Goal: Task Accomplishment & Management: Manage account settings

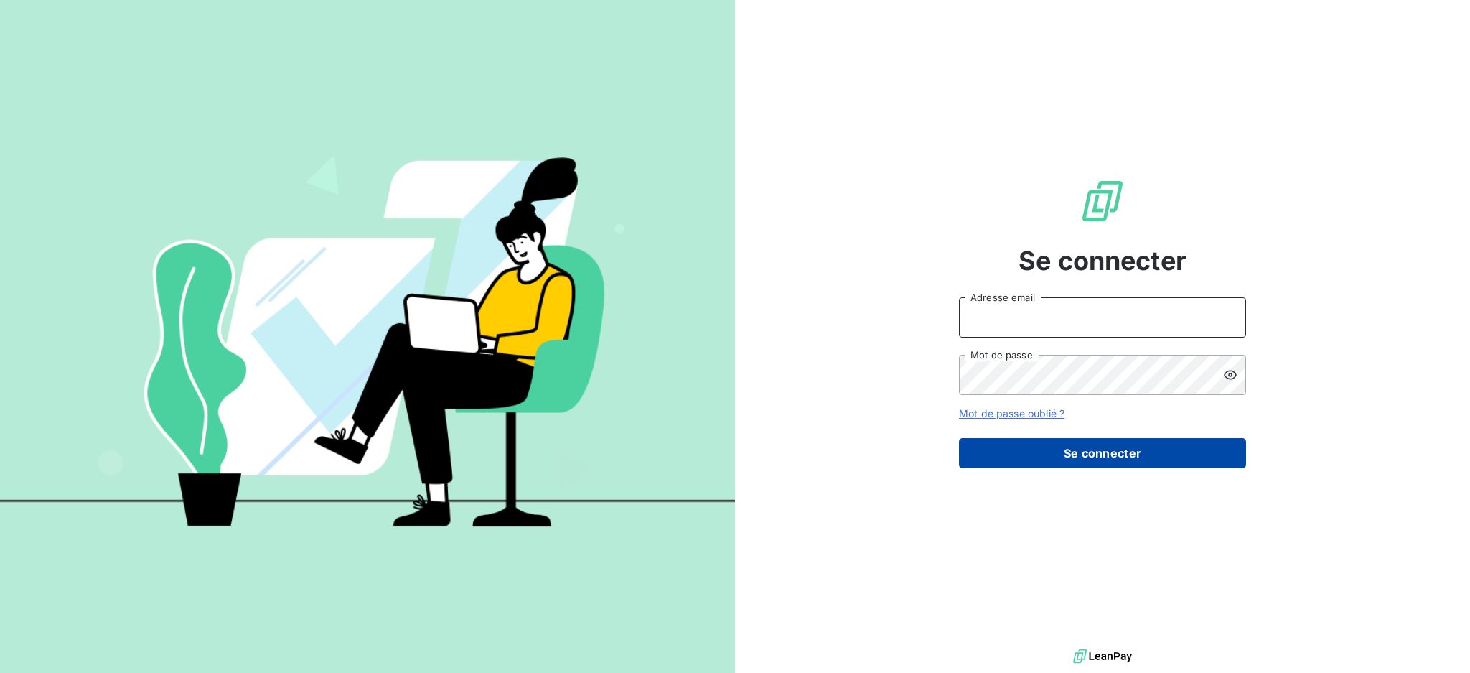
type input "[EMAIL_ADDRESS][DOMAIN_NAME]"
click at [1060, 458] on button "Se connecter" at bounding box center [1102, 453] width 287 height 30
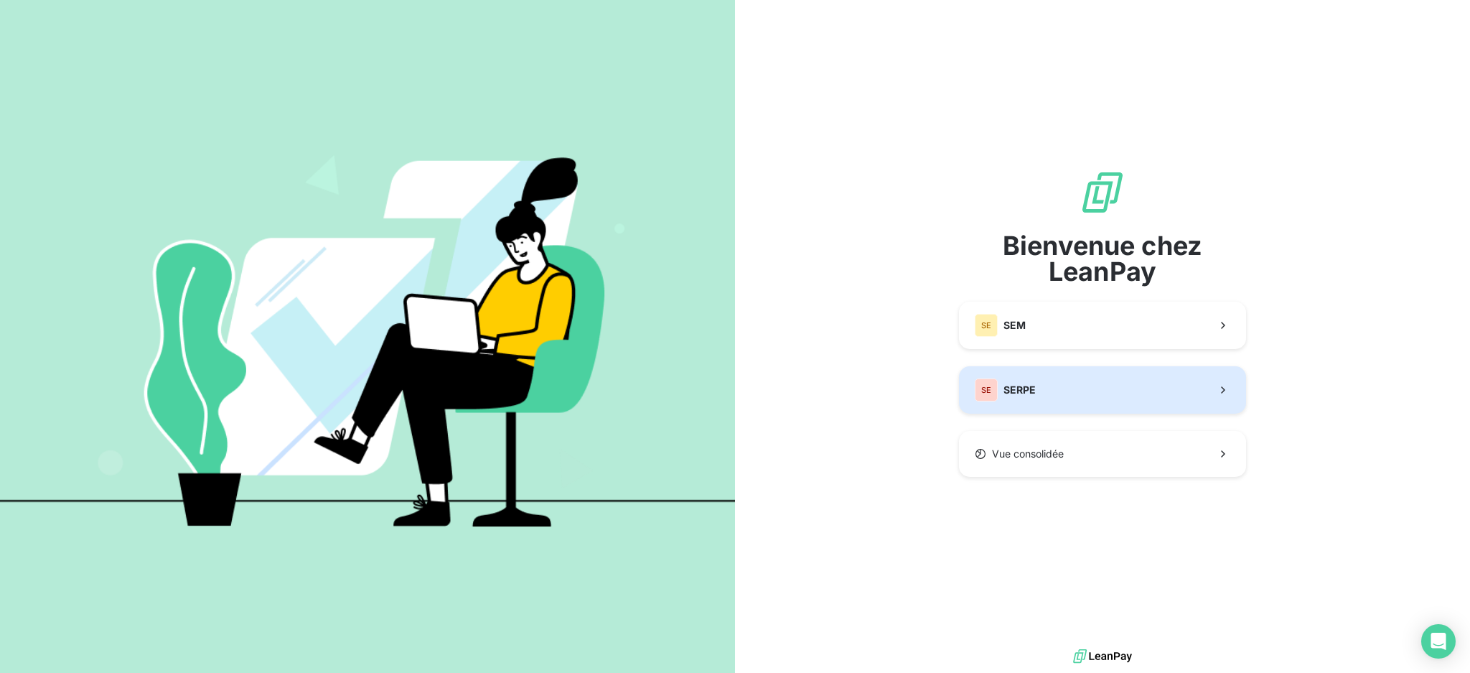
click at [1081, 406] on button "SE SERPE" at bounding box center [1102, 389] width 287 height 47
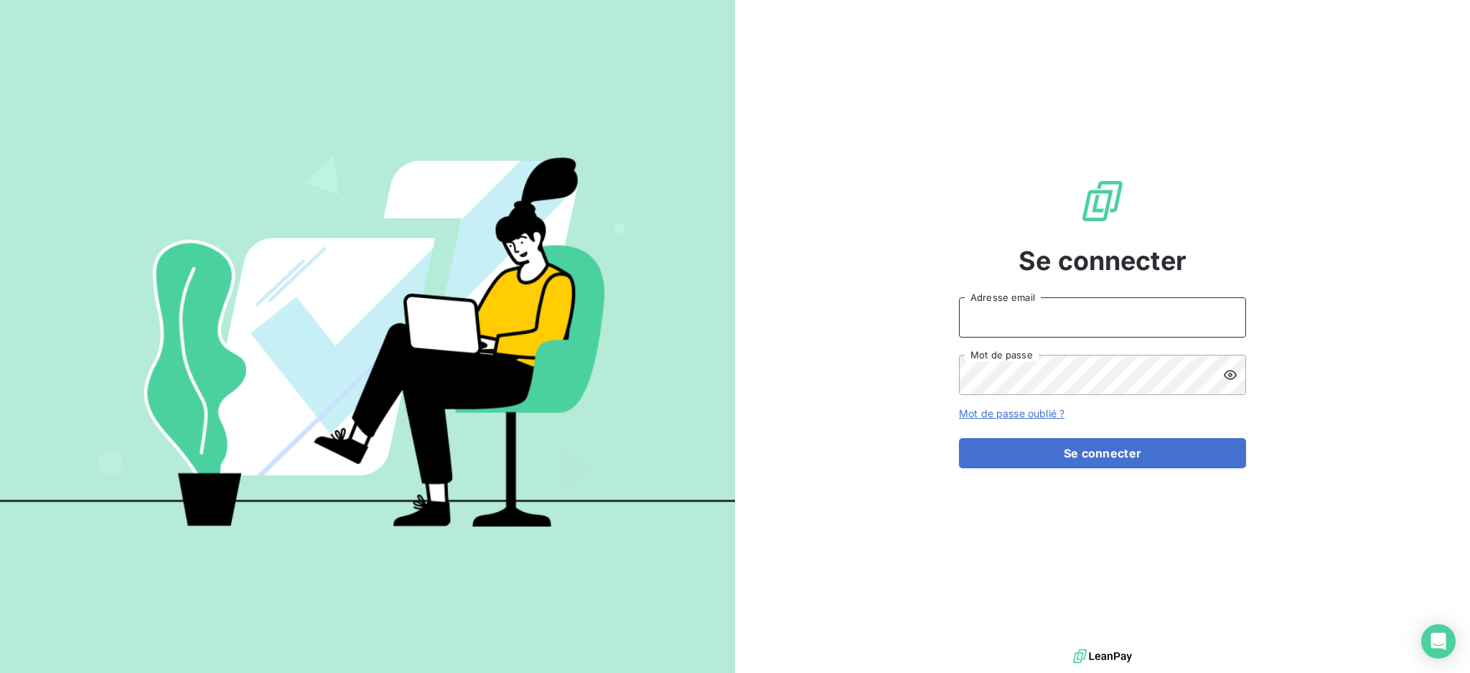
type input "[EMAIL_ADDRESS][DOMAIN_NAME]"
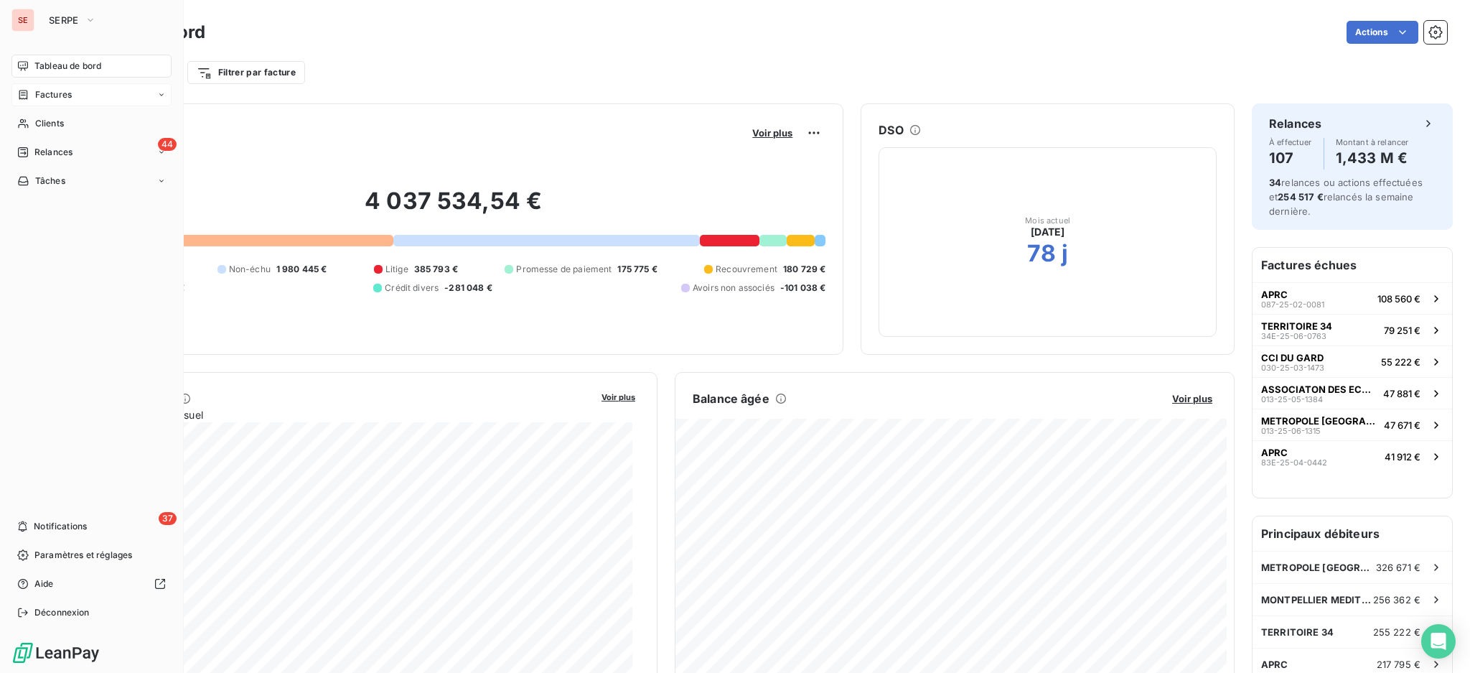
click at [55, 96] on span "Factures" at bounding box center [53, 94] width 37 height 13
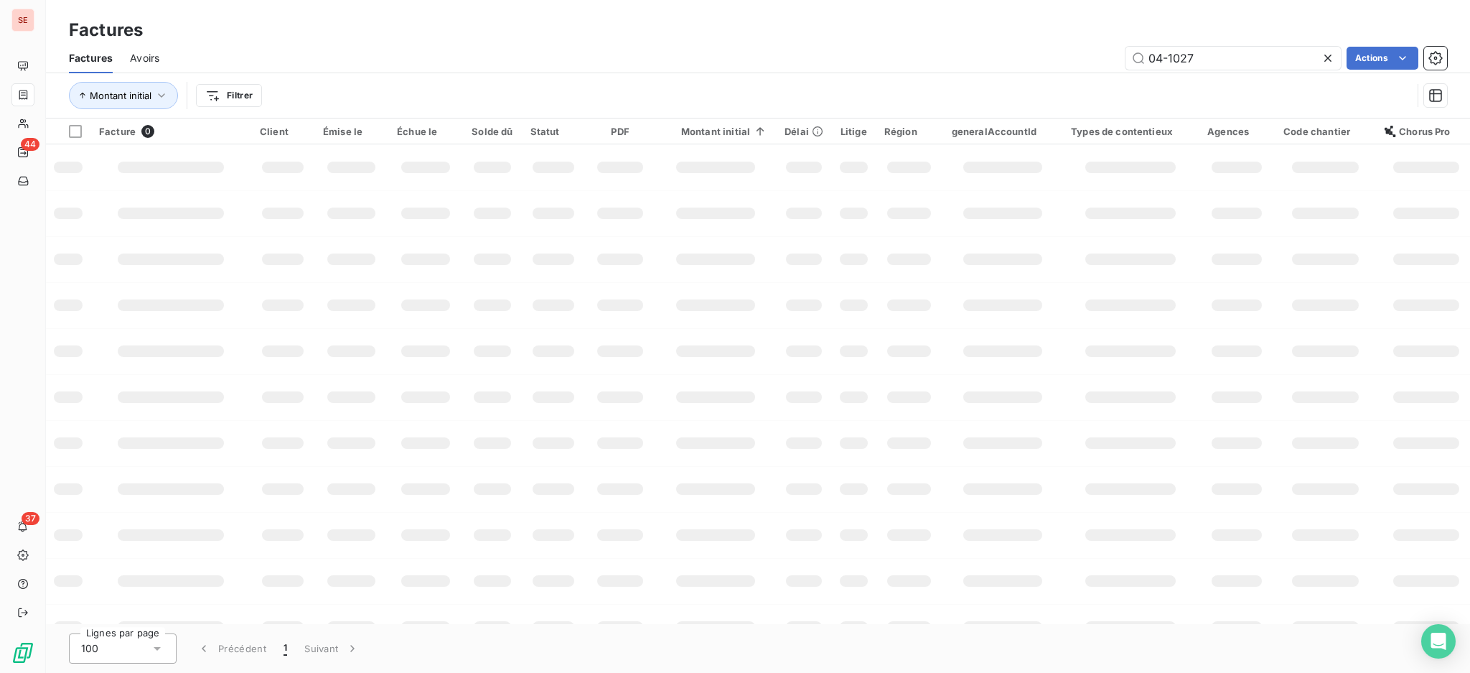
drag, startPoint x: 1221, startPoint y: 53, endPoint x: 1100, endPoint y: 47, distance: 121.5
click at [1100, 47] on div "04-1027 Actions" at bounding box center [812, 58] width 1271 height 23
type input "05-1541"
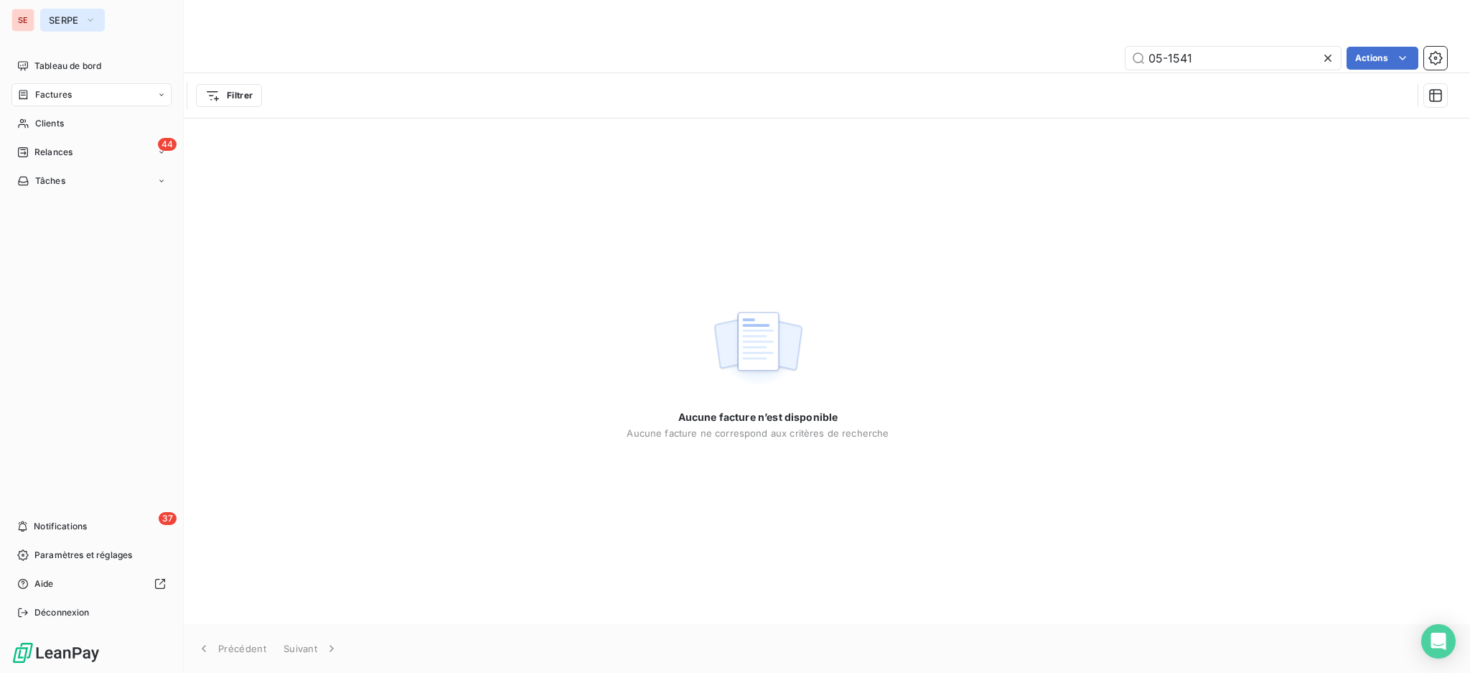
click at [73, 9] on button "SERPE" at bounding box center [72, 20] width 65 height 23
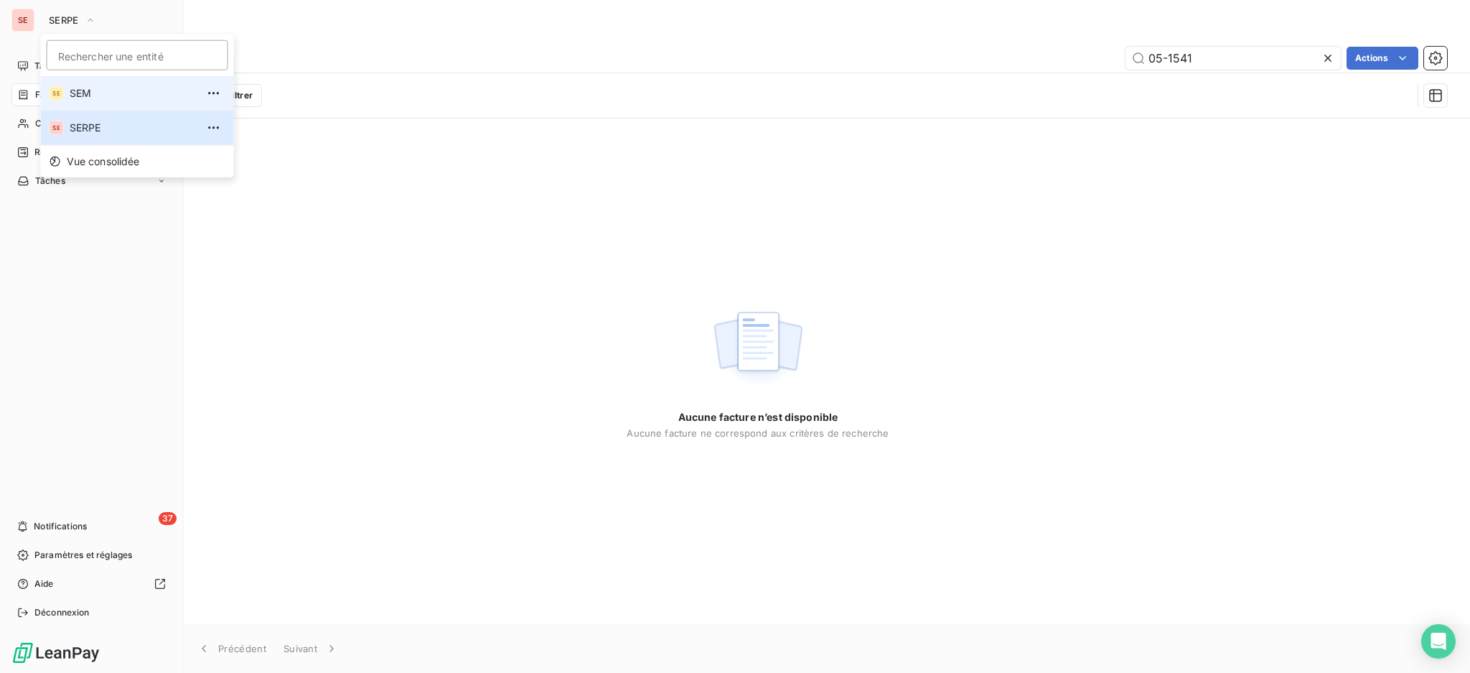
click at [81, 86] on span "SEM" at bounding box center [133, 93] width 127 height 14
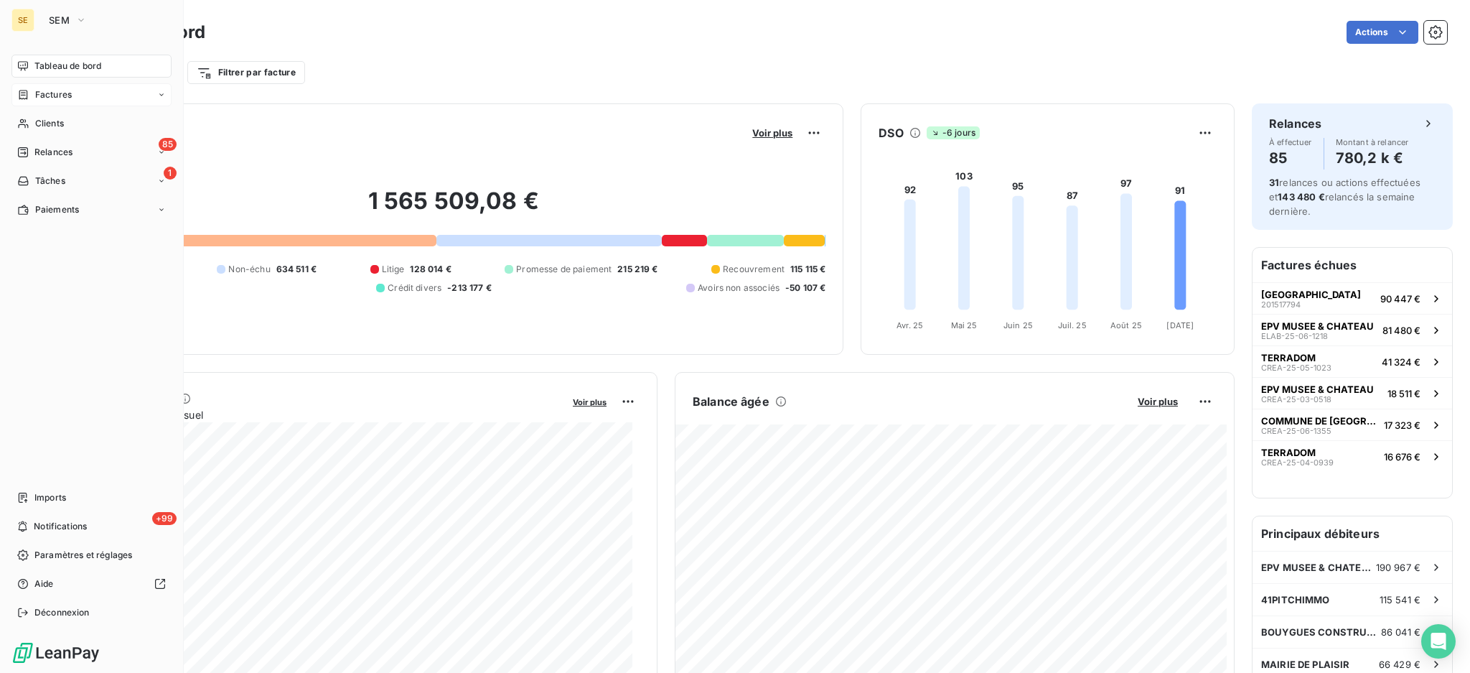
click at [64, 90] on span "Factures" at bounding box center [53, 94] width 37 height 13
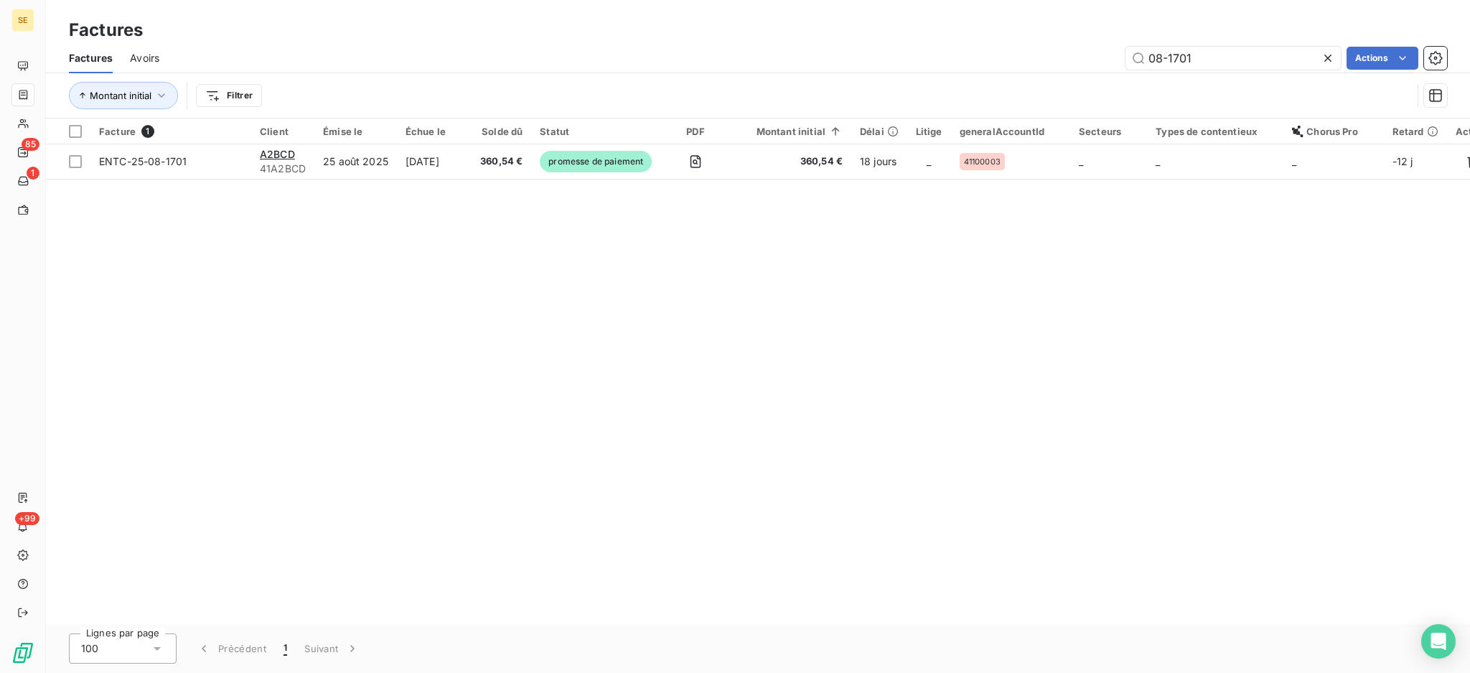
drag, startPoint x: 1218, startPoint y: 61, endPoint x: 1013, endPoint y: 45, distance: 205.2
click at [1035, 47] on div "08-1701 Actions" at bounding box center [812, 58] width 1271 height 23
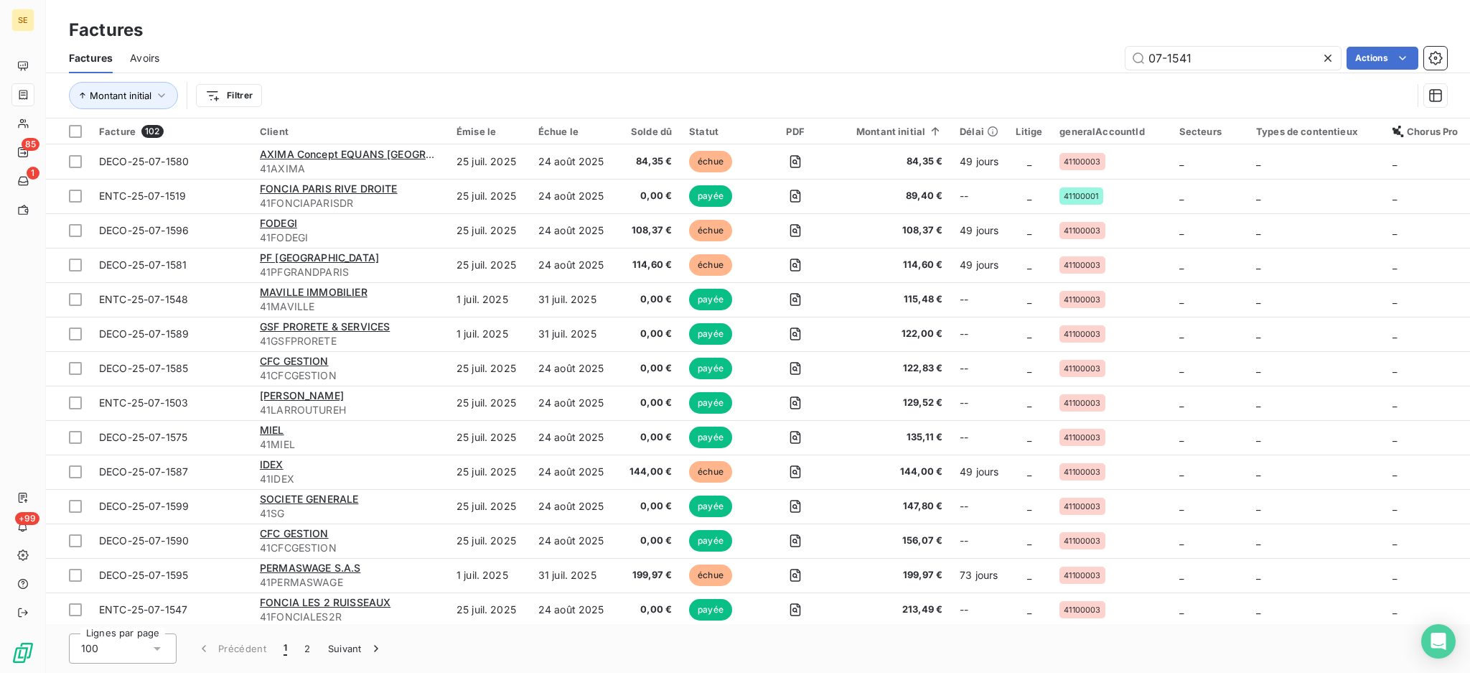
type input "07-1541"
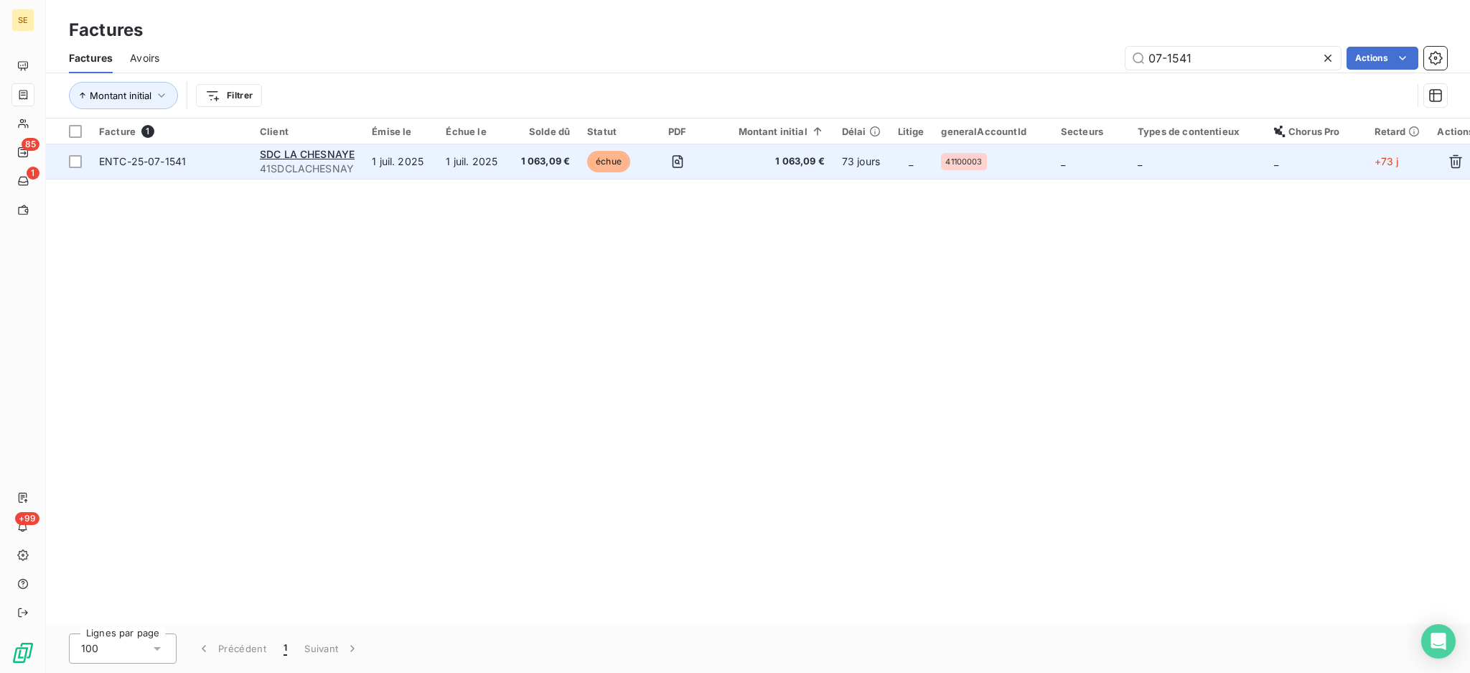
click at [498, 159] on td "1 juil. 2025" at bounding box center [474, 161] width 75 height 34
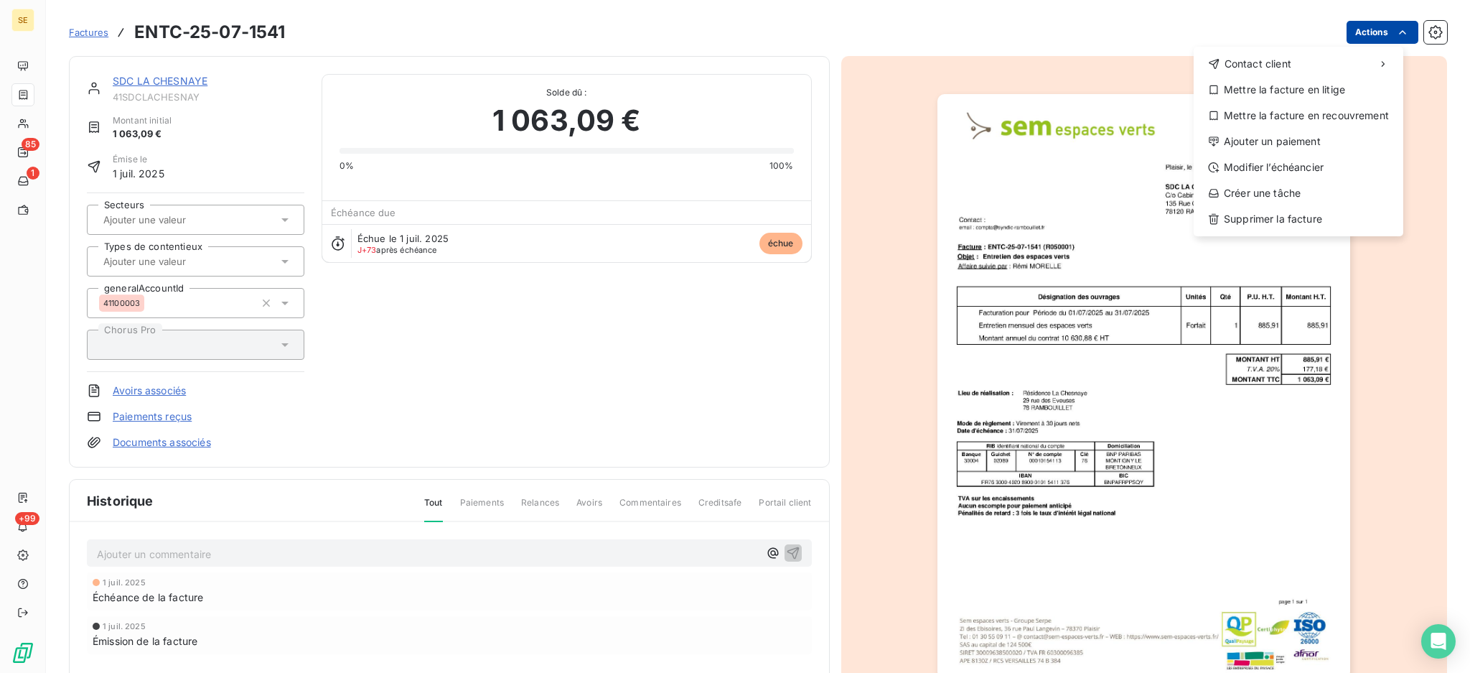
click at [1343, 37] on html "SE 85 1 +99 Factures ENTC-25-07-1541 Actions Contact client Mettre la facture e…" at bounding box center [735, 336] width 1470 height 673
click at [1332, 136] on div "Ajouter un paiement" at bounding box center [1299, 141] width 198 height 23
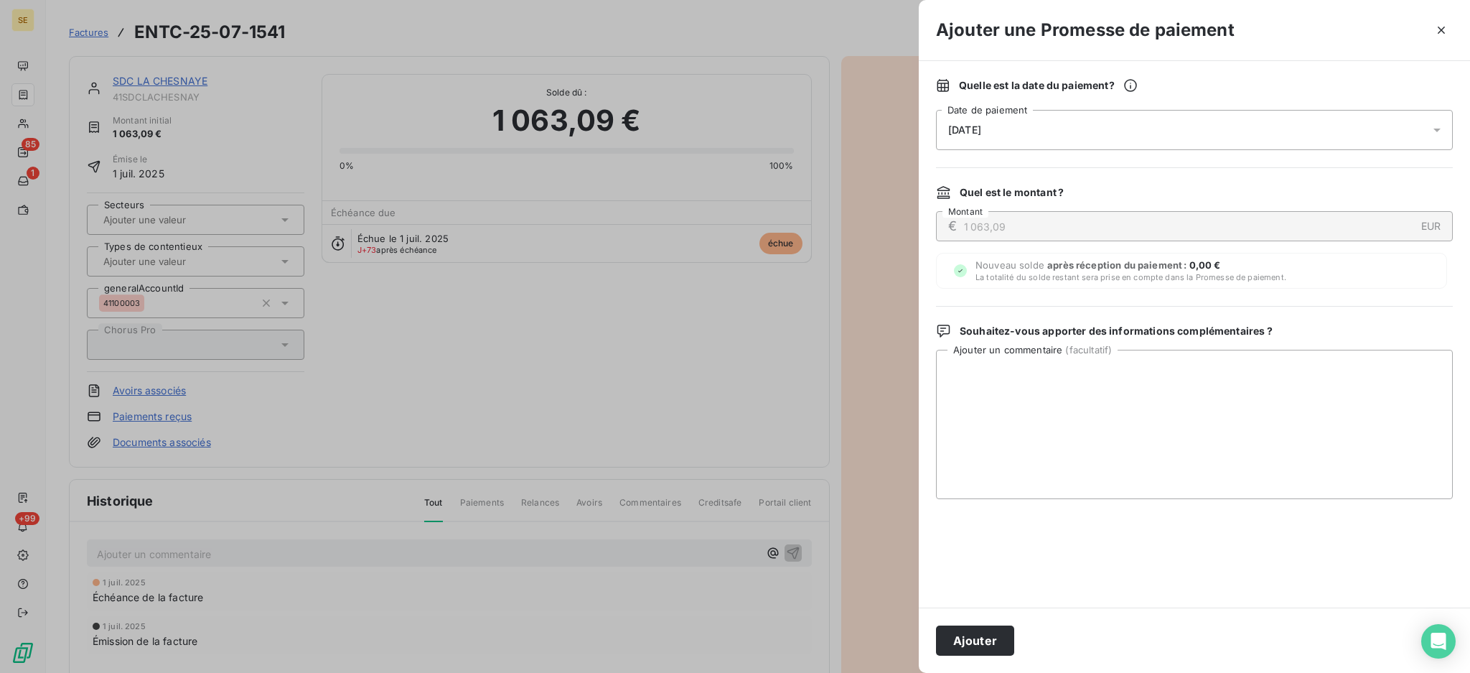
click at [1429, 130] on div "[DATE]" at bounding box center [1194, 130] width 517 height 40
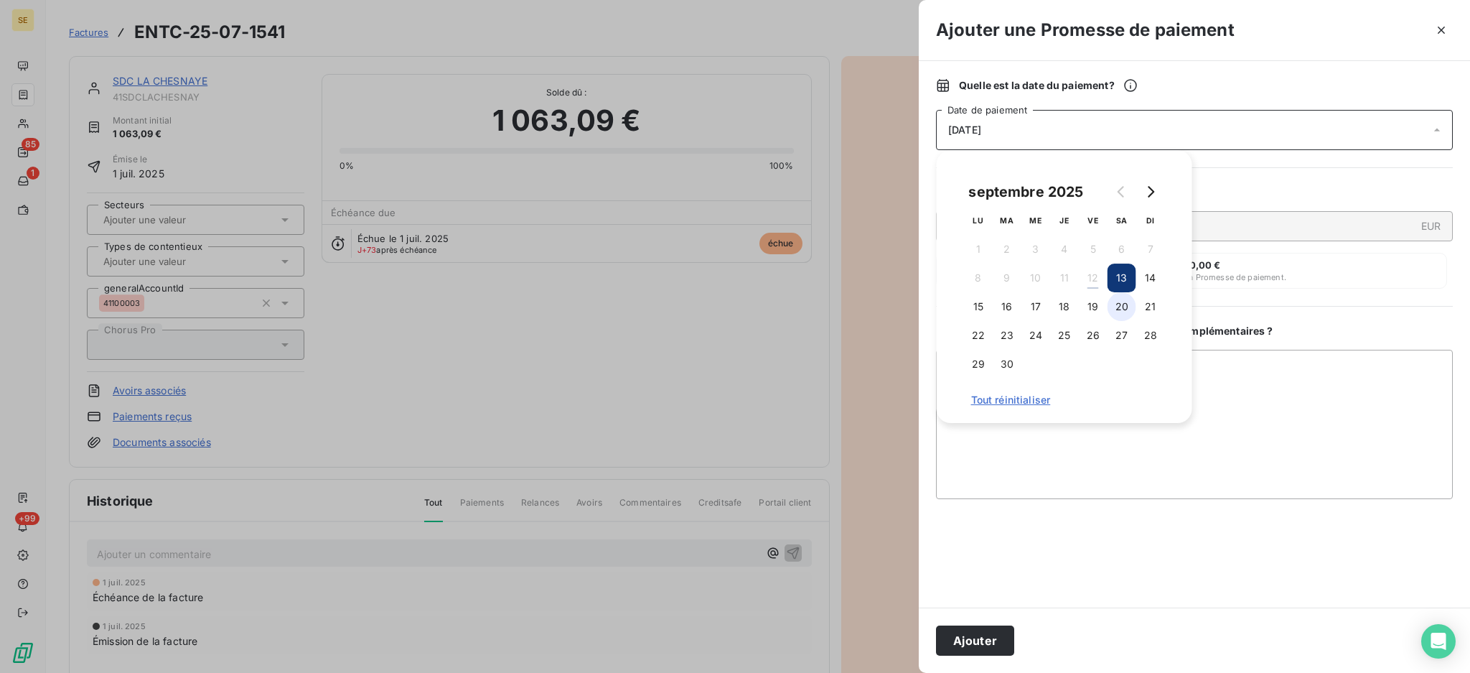
click at [1108, 309] on button "20" at bounding box center [1122, 306] width 29 height 29
click at [1086, 317] on button "19" at bounding box center [1093, 306] width 29 height 29
click at [1256, 378] on textarea "Ajouter un commentaire ( facultatif )" at bounding box center [1194, 424] width 517 height 149
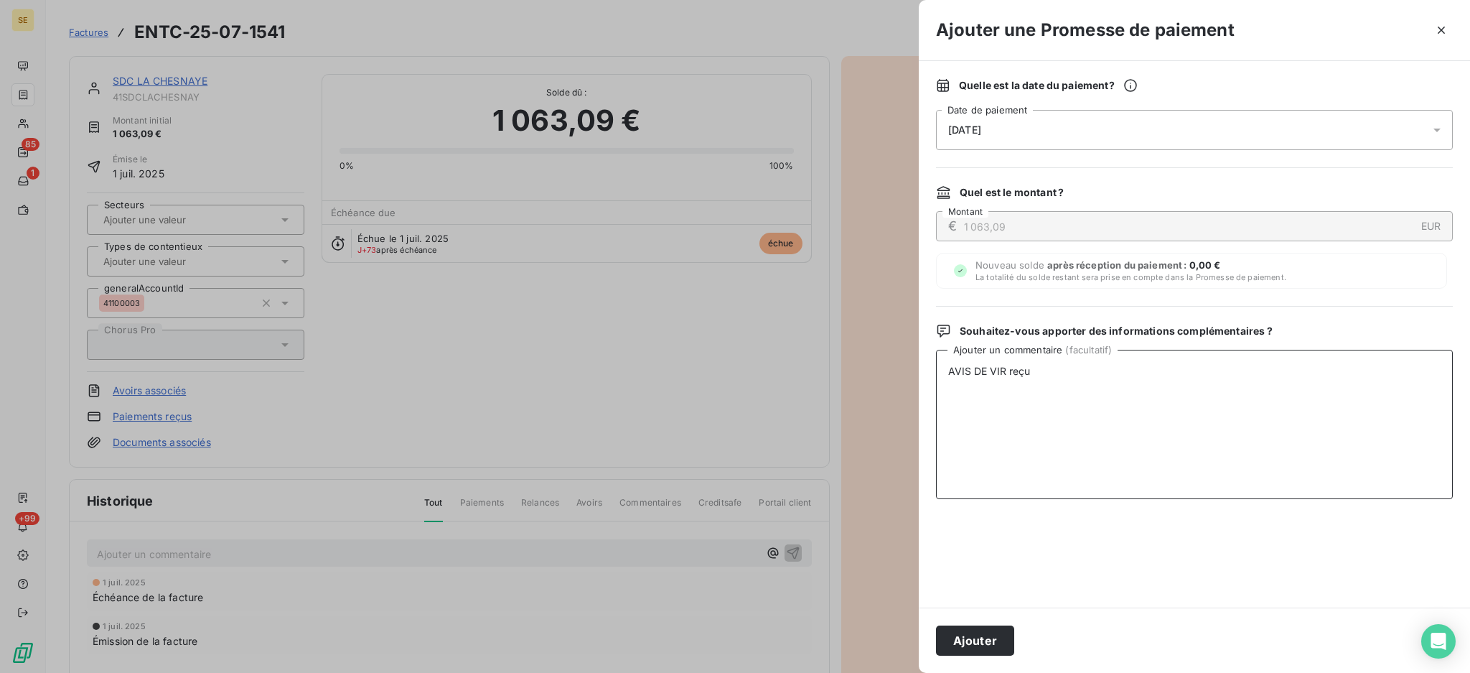
click at [1004, 366] on textarea "AVIS DE VIR reçu" at bounding box center [1194, 424] width 517 height 149
type textarea "AVIS DE VIRT reçu"
click at [980, 635] on button "Ajouter" at bounding box center [975, 640] width 78 height 30
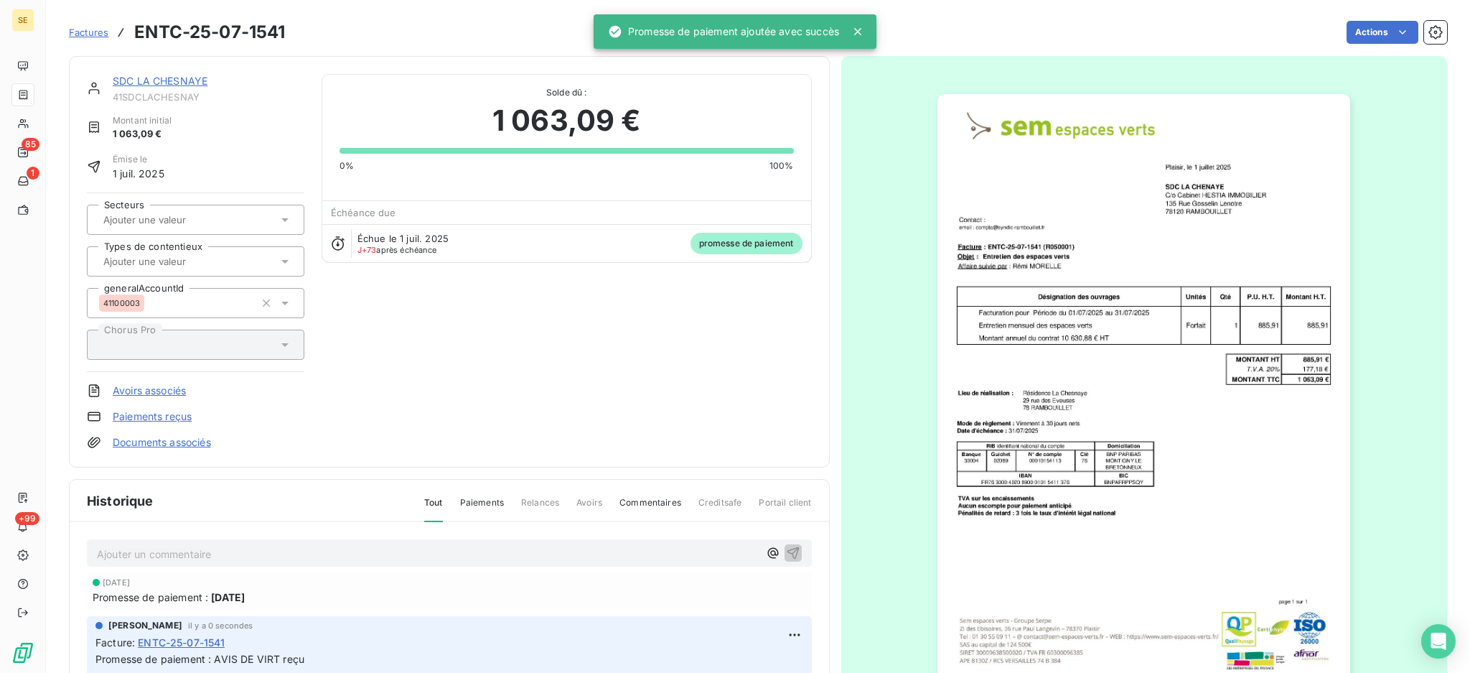
click at [176, 442] on link "Documents associés" at bounding box center [162, 442] width 98 height 14
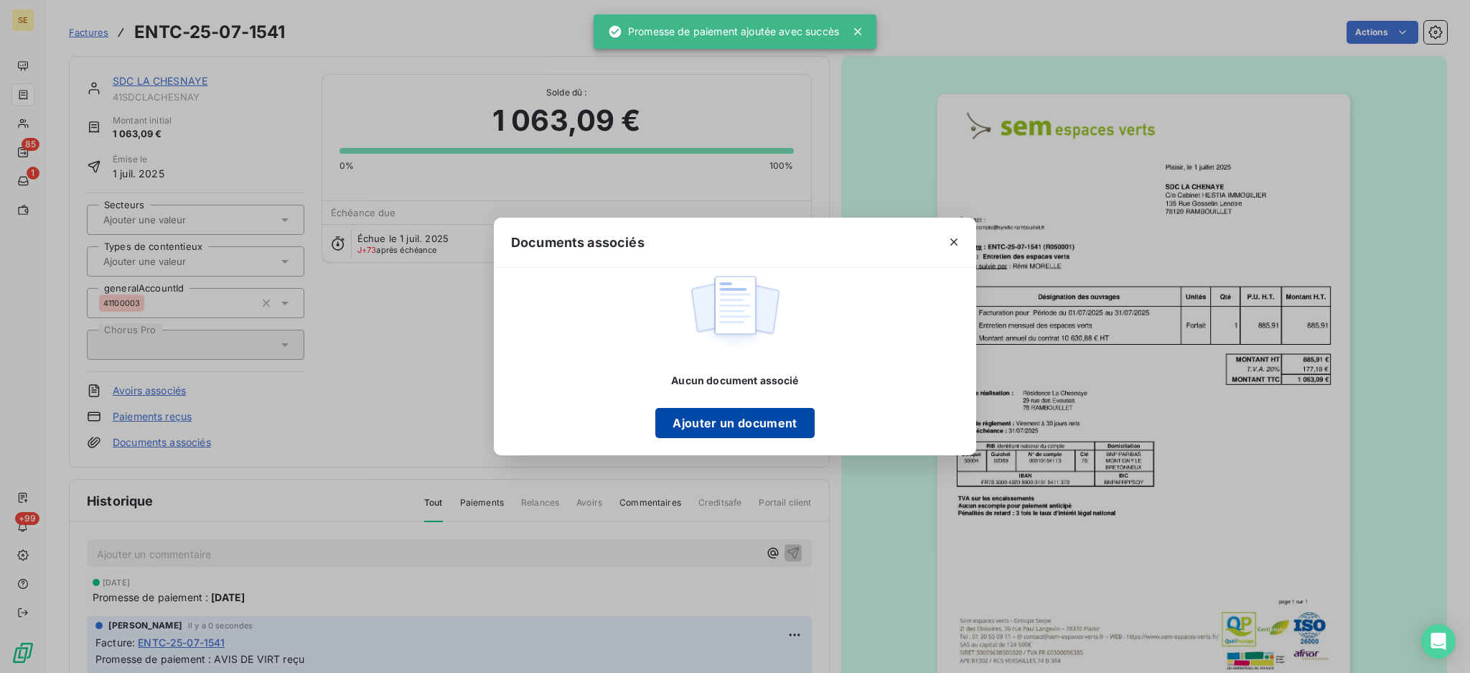
click at [712, 417] on button "Ajouter un document" at bounding box center [734, 423] width 159 height 30
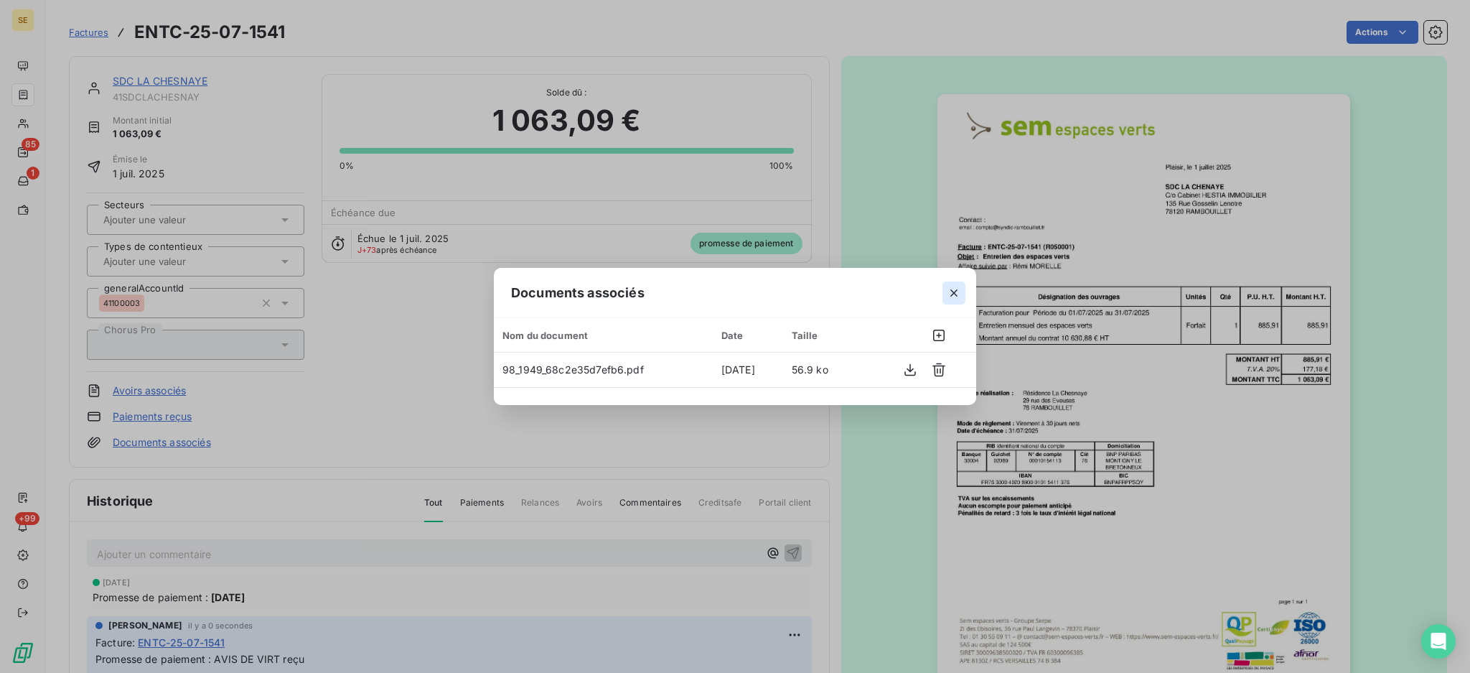
click at [958, 293] on icon "button" at bounding box center [954, 293] width 14 height 14
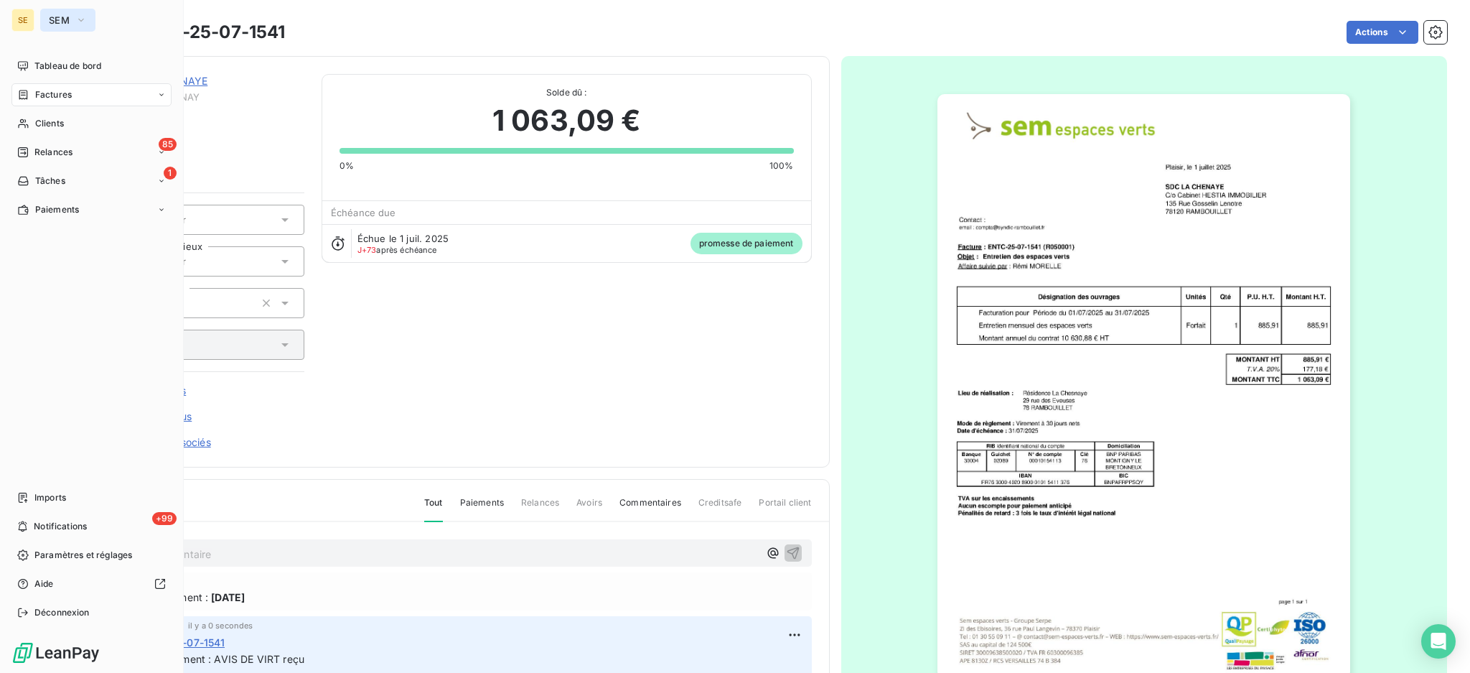
click at [56, 20] on span "SEM" at bounding box center [59, 19] width 21 height 11
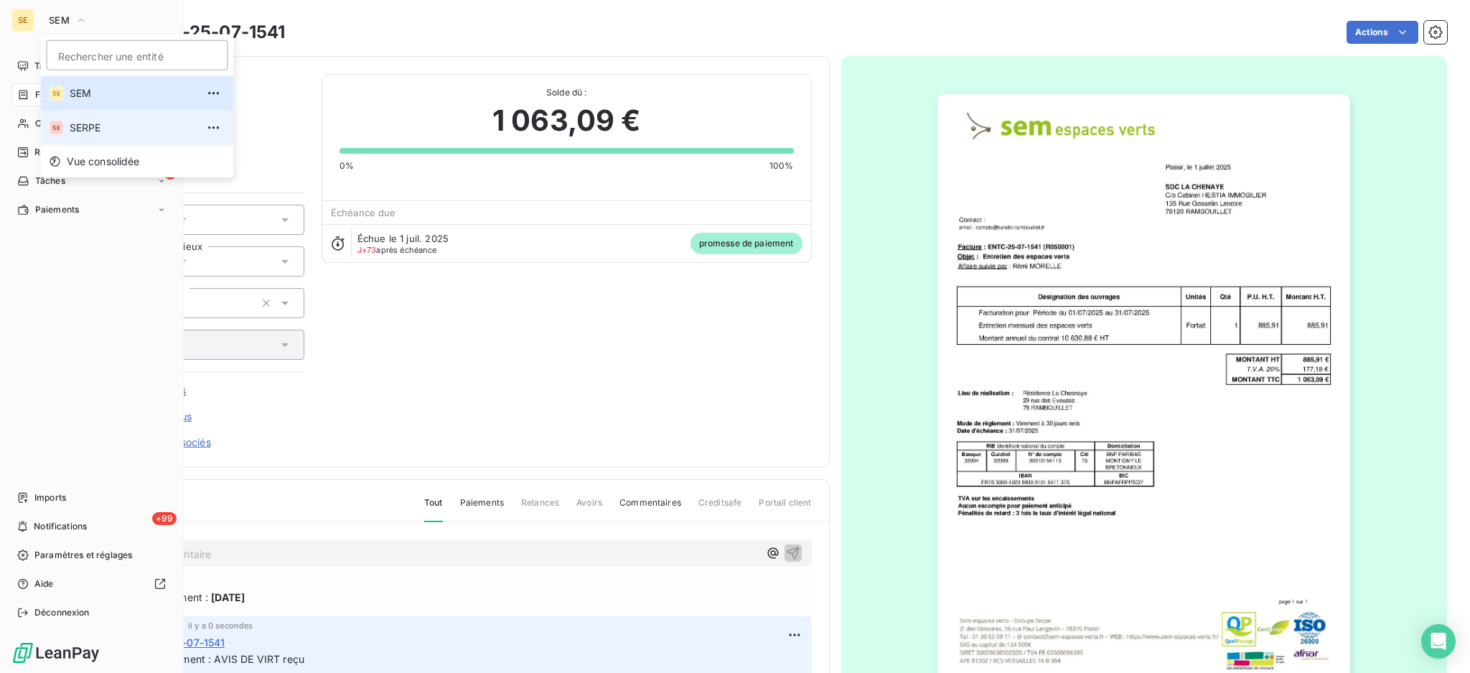
click at [98, 118] on li "SE SERPE" at bounding box center [137, 128] width 193 height 34
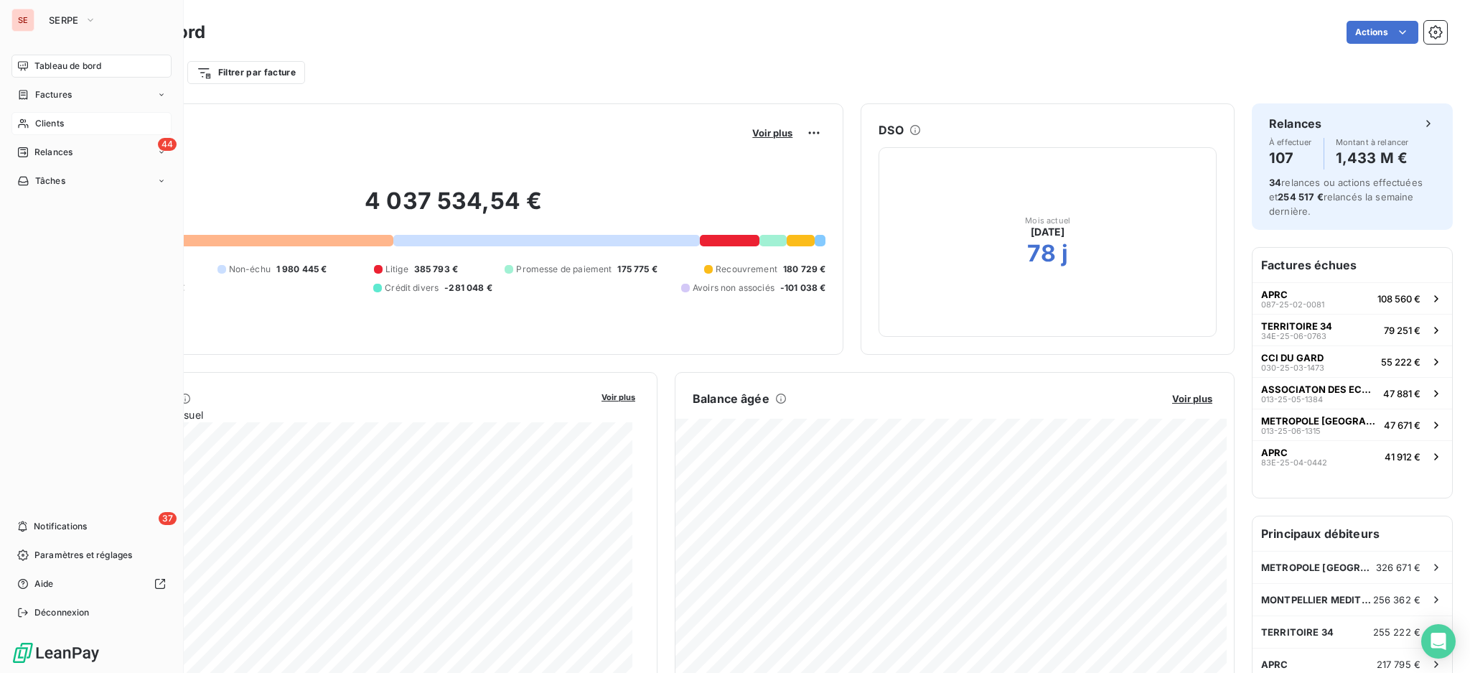
click at [46, 129] on span "Clients" at bounding box center [49, 123] width 29 height 13
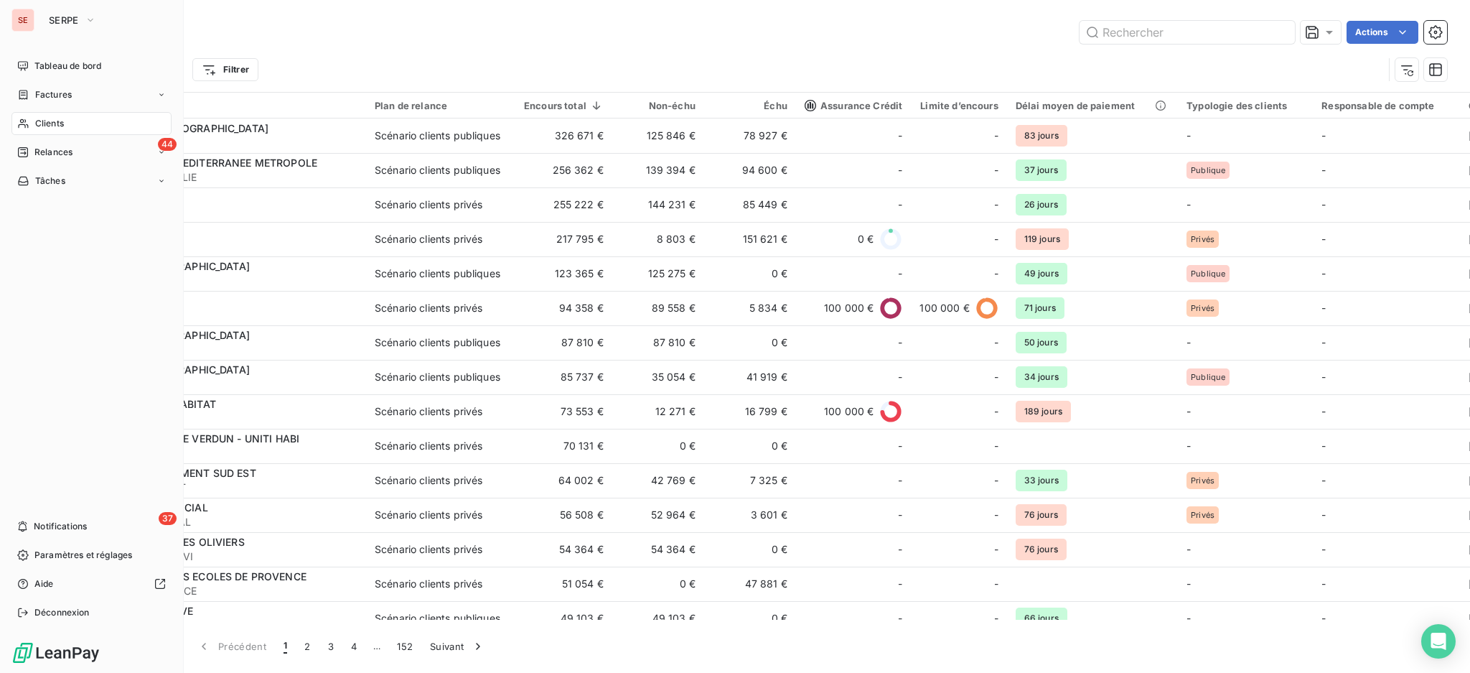
click at [37, 122] on span "Clients" at bounding box center [49, 123] width 29 height 13
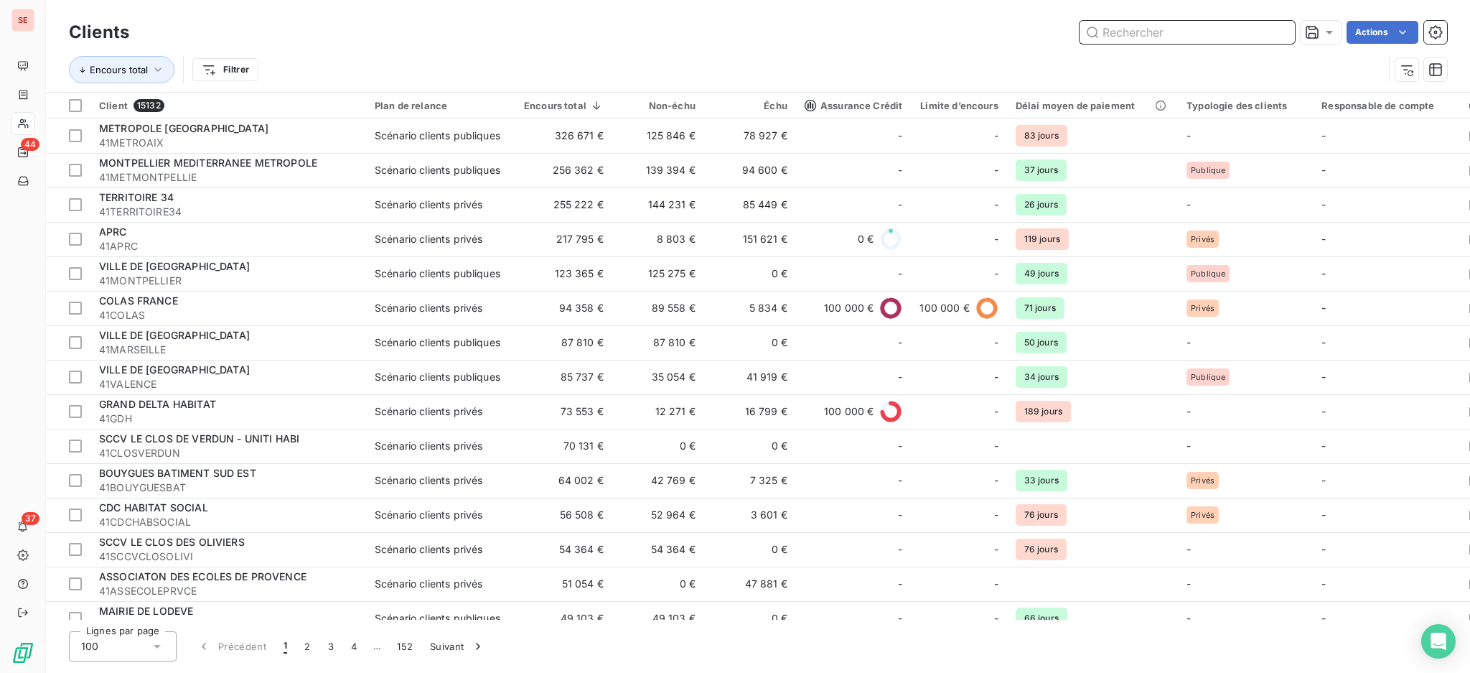
click at [1126, 35] on input "text" at bounding box center [1187, 32] width 215 height 23
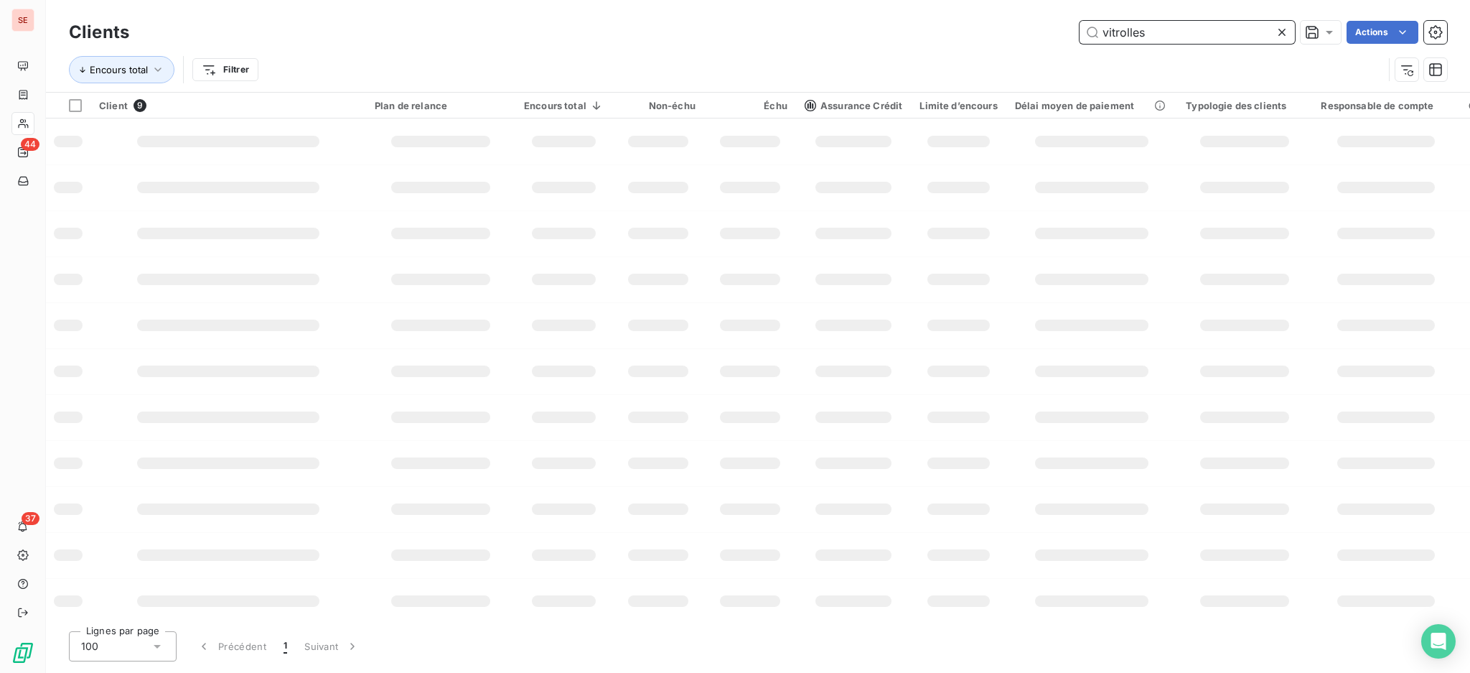
type input "vitrolles"
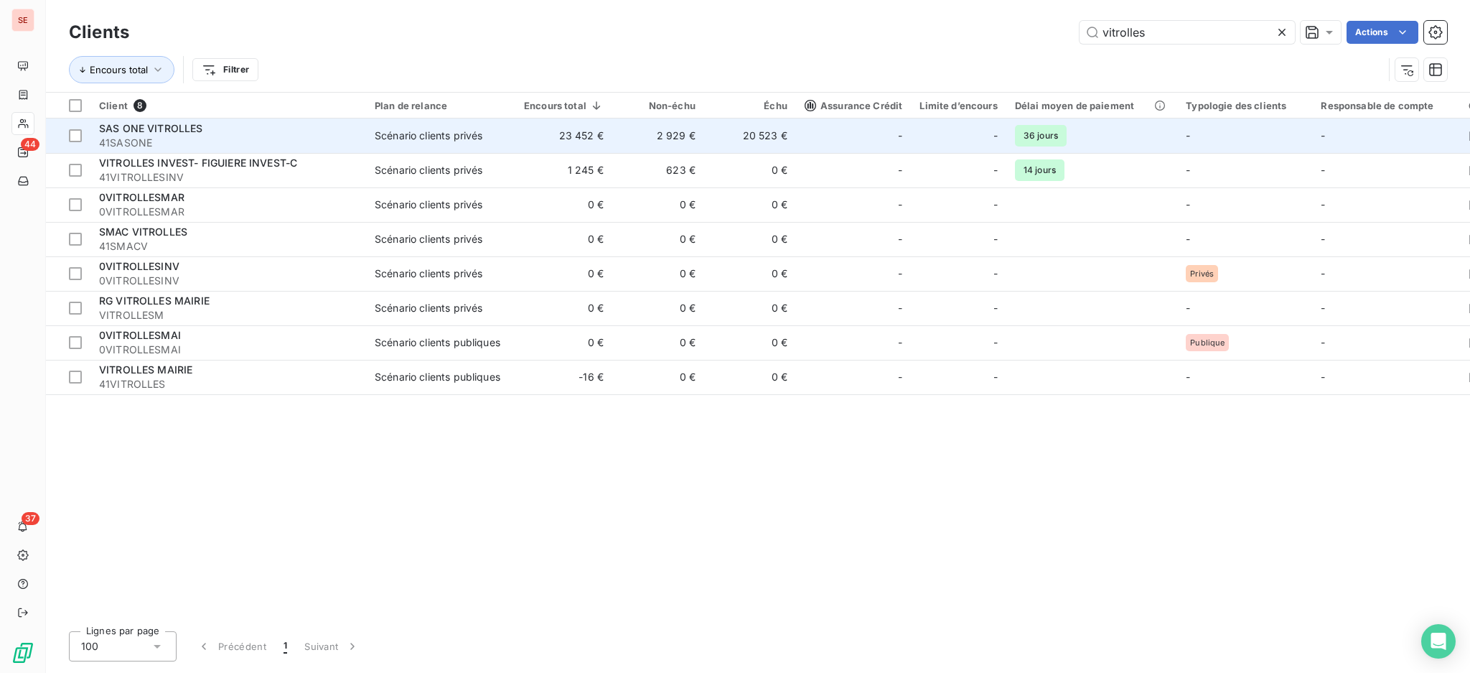
click at [324, 134] on div "SAS ONE VITROLLES" at bounding box center [228, 128] width 258 height 14
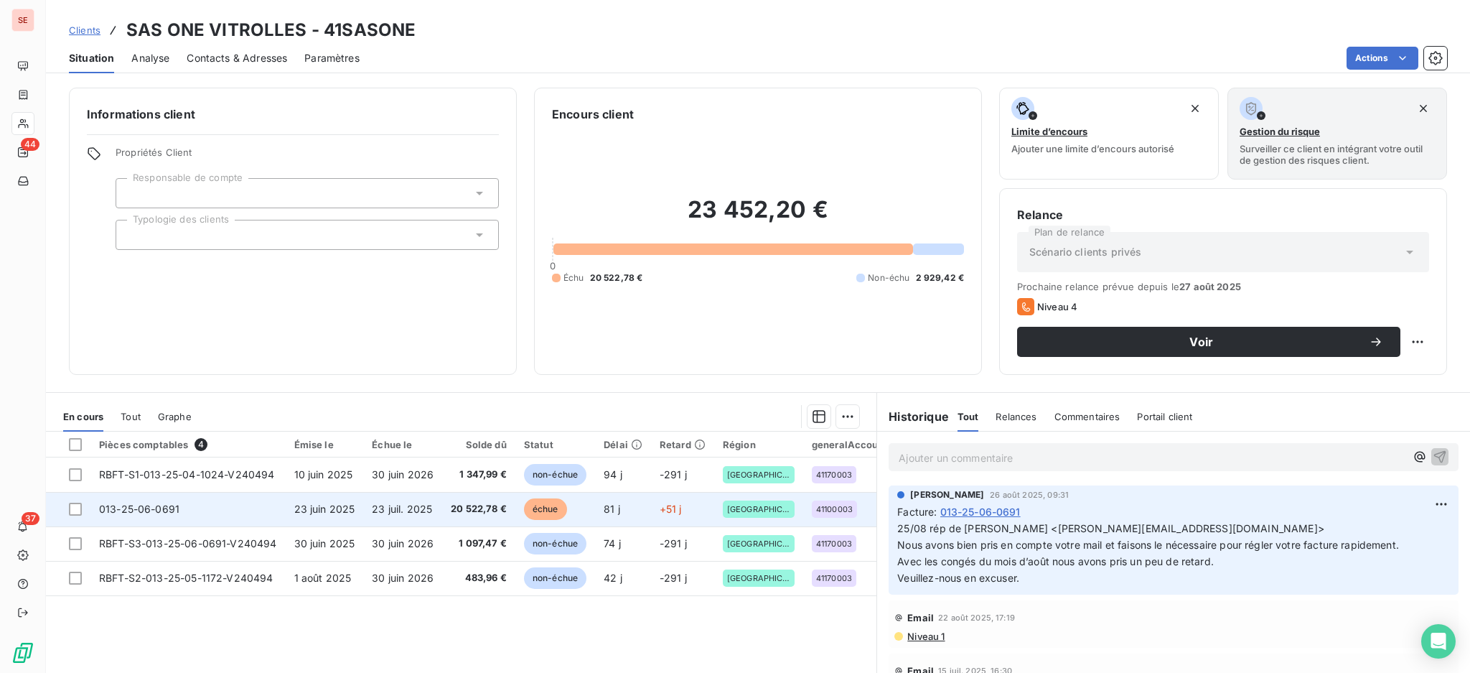
click at [462, 507] on span "20 522,78 €" at bounding box center [479, 509] width 56 height 14
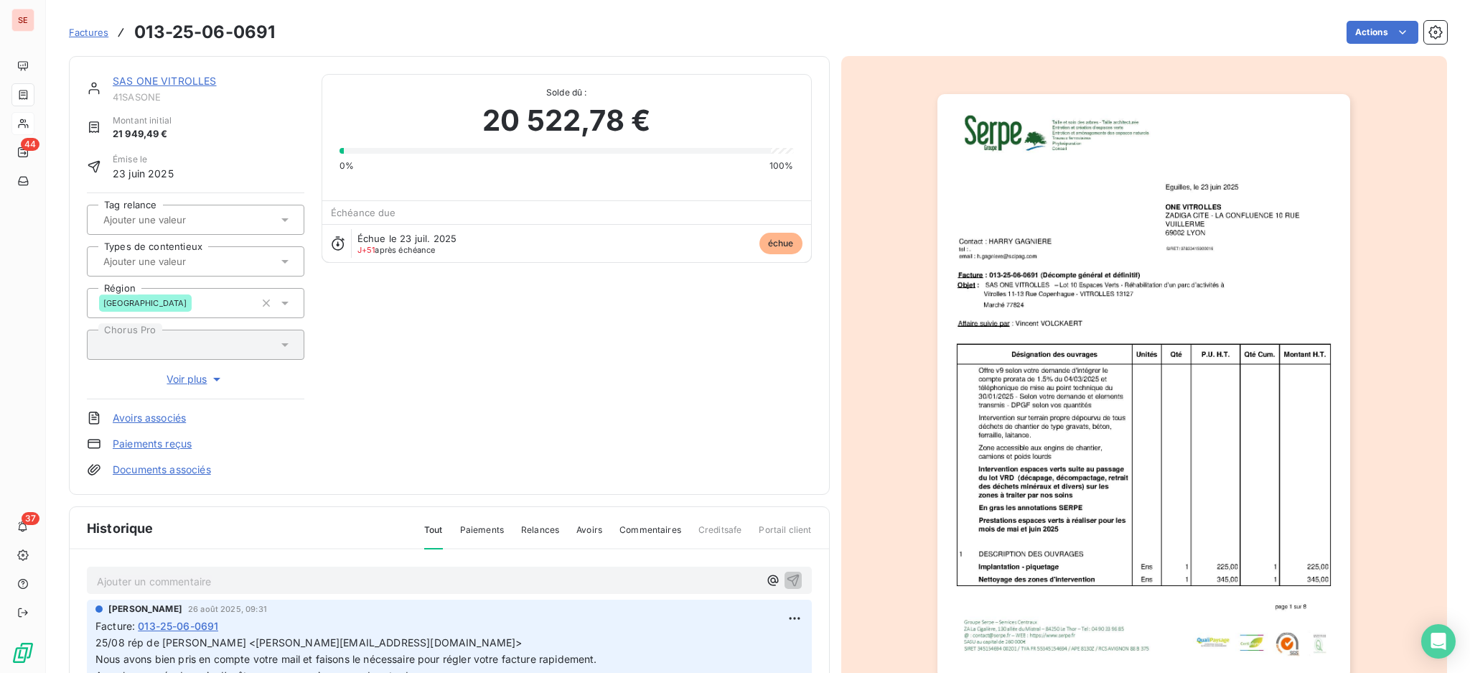
click at [483, 574] on p "Ajouter un commentaire ﻿" at bounding box center [428, 581] width 662 height 18
click at [286, 575] on p "11/09 DGD transmis par [PERSON_NAME] -" at bounding box center [428, 580] width 662 height 17
click at [359, 576] on p "11/09 DGD transmis par [PERSON_NAME] au MOE - [PERSON_NAME]" at bounding box center [428, 580] width 662 height 17
drag, startPoint x: 364, startPoint y: 574, endPoint x: 405, endPoint y: 573, distance: 40.9
click at [405, 573] on p "11/09 DGD transmis par [PERSON_NAME] au MOE - [PERSON_NAME]" at bounding box center [428, 580] width 662 height 17
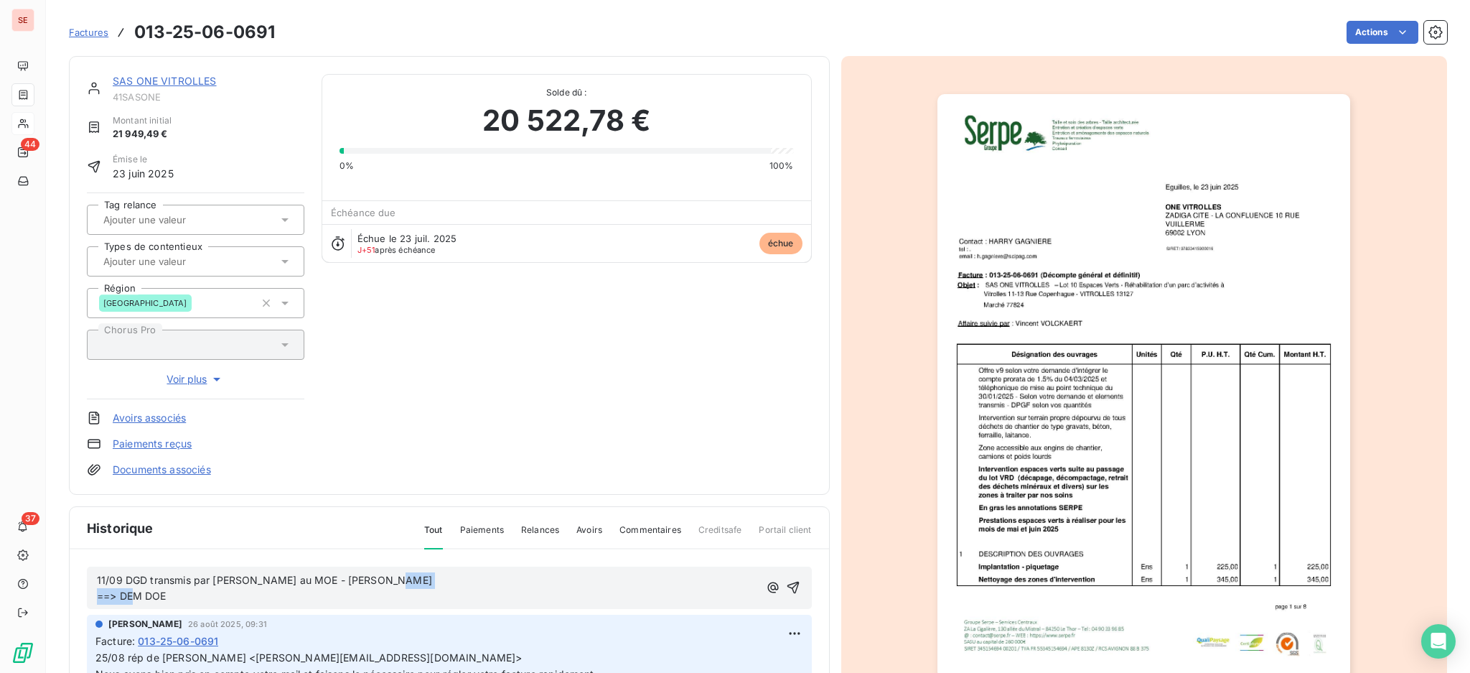
drag, startPoint x: 169, startPoint y: 592, endPoint x: 86, endPoint y: 592, distance: 82.6
click at [87, 592] on div "11/09 DGD transmis par [PERSON_NAME] au MOE - [PERSON_NAME] ==> DEM DOE" at bounding box center [449, 587] width 725 height 43
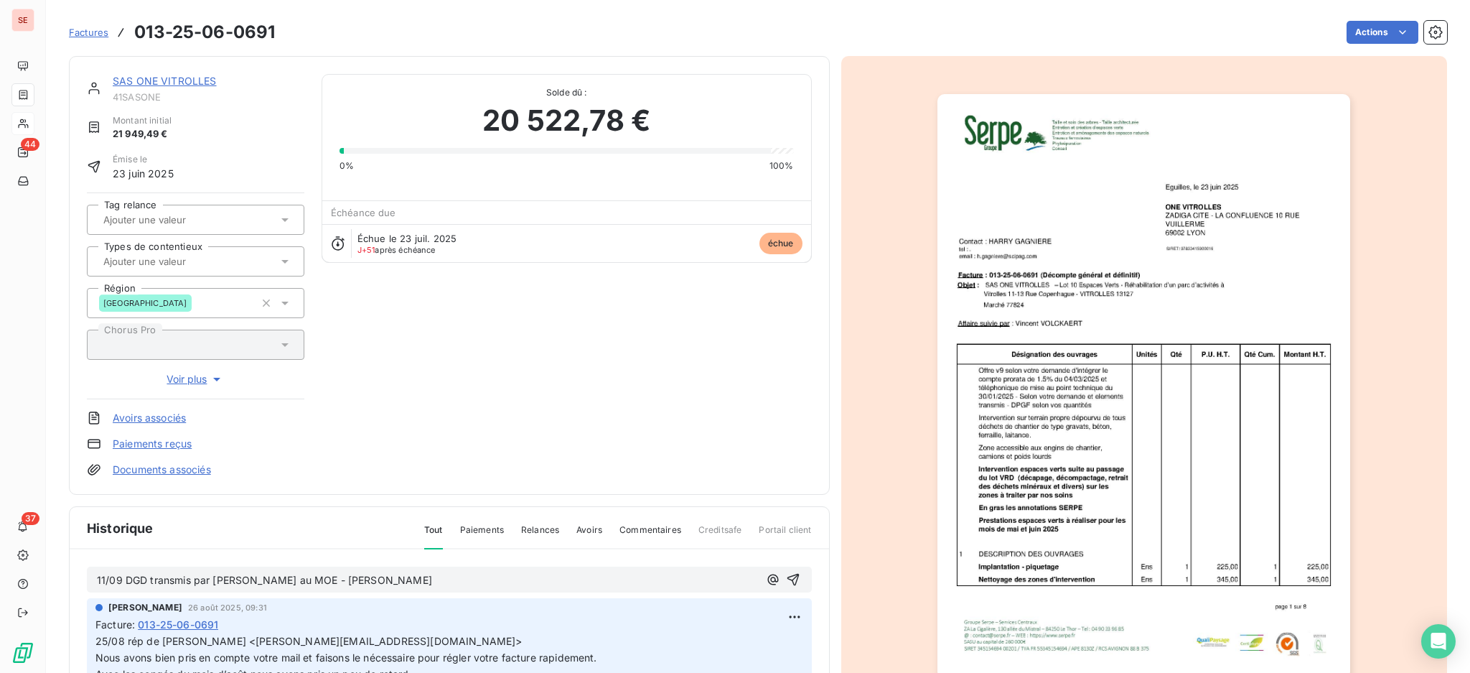
click at [401, 579] on p "11/09 DGD transmis par [PERSON_NAME] au MOE - [PERSON_NAME]" at bounding box center [428, 580] width 662 height 17
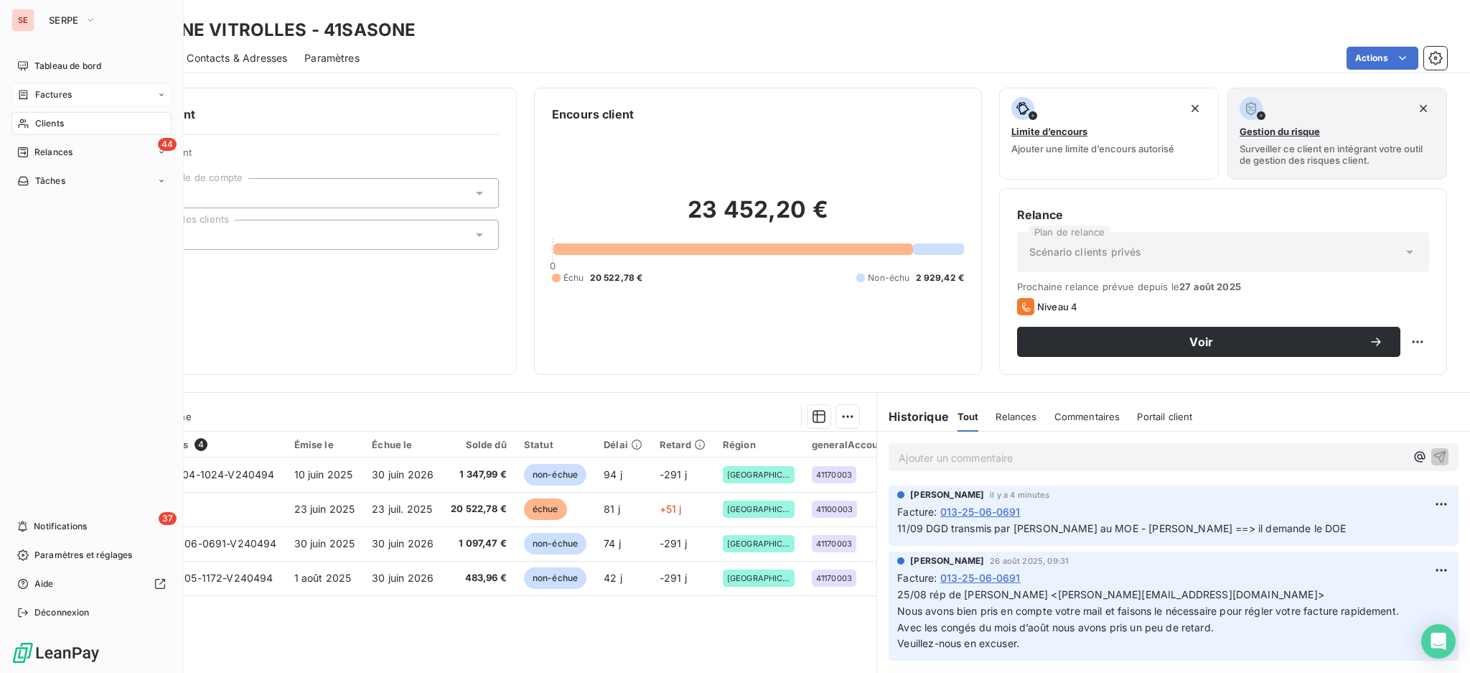
click at [50, 97] on span "Factures" at bounding box center [53, 94] width 37 height 13
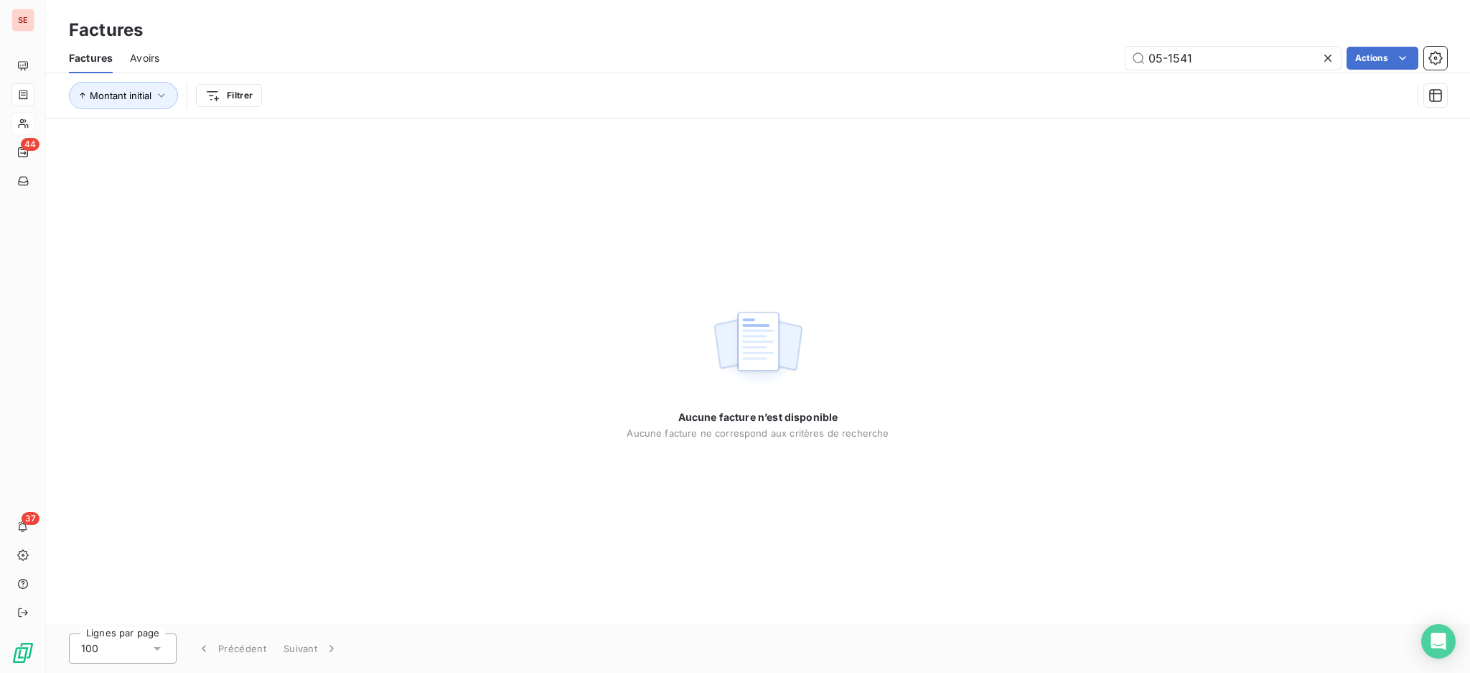
drag, startPoint x: 1195, startPoint y: 60, endPoint x: 1119, endPoint y: 58, distance: 76.1
click at [1119, 58] on div "05-1541 Actions" at bounding box center [812, 58] width 1271 height 23
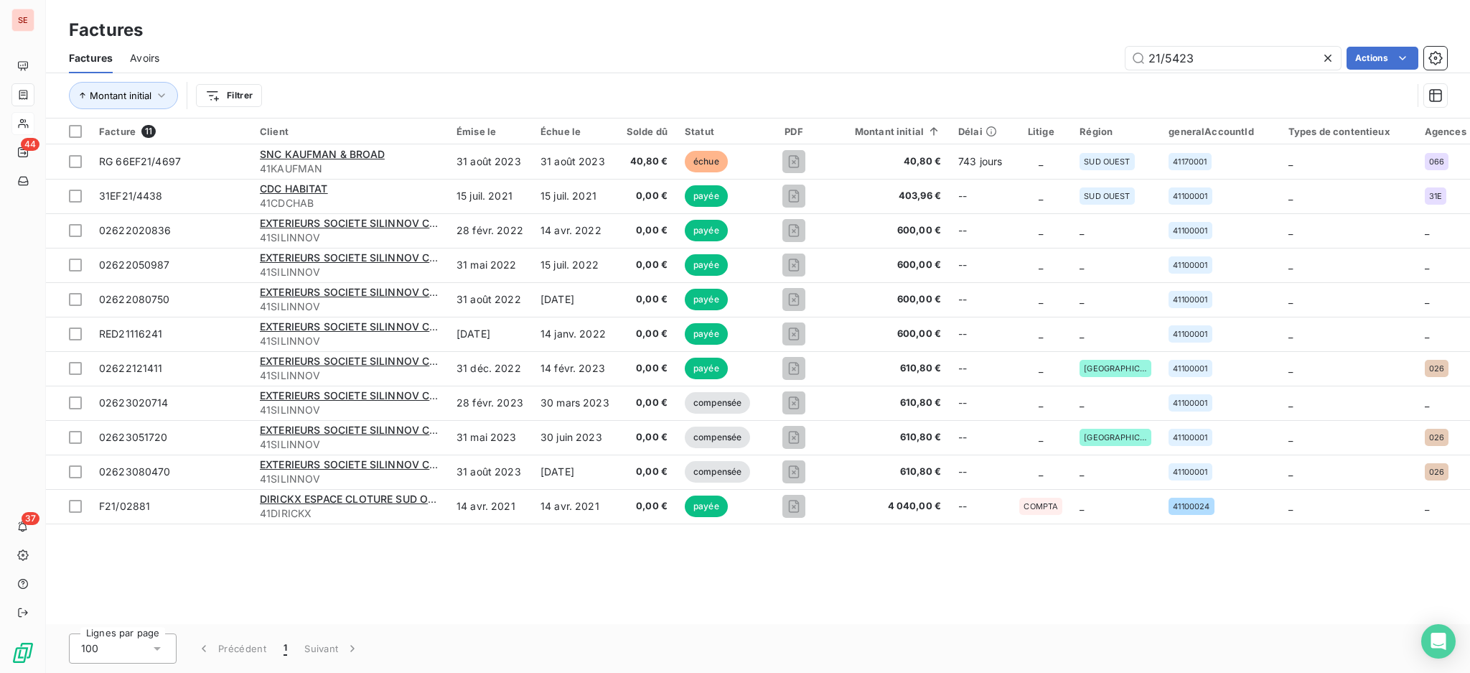
type input "21/5423"
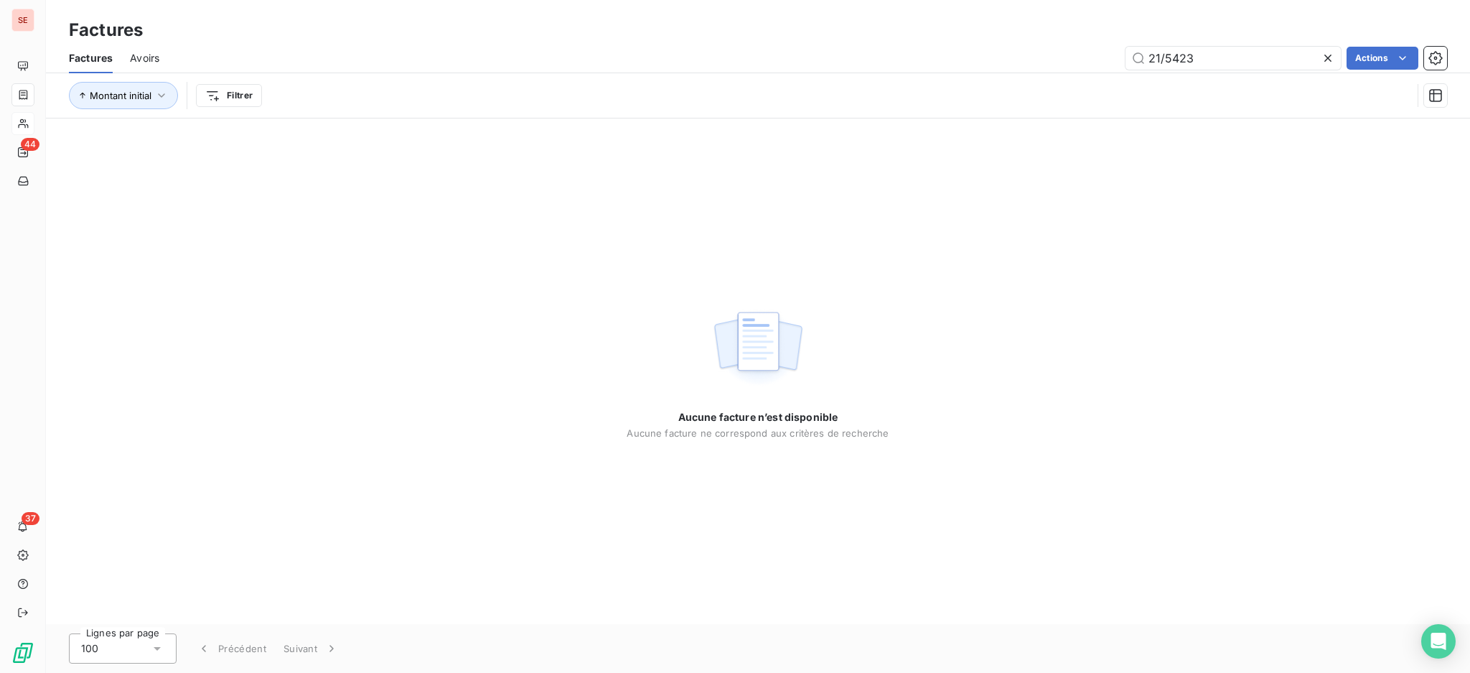
click at [1328, 56] on icon at bounding box center [1328, 58] width 7 height 7
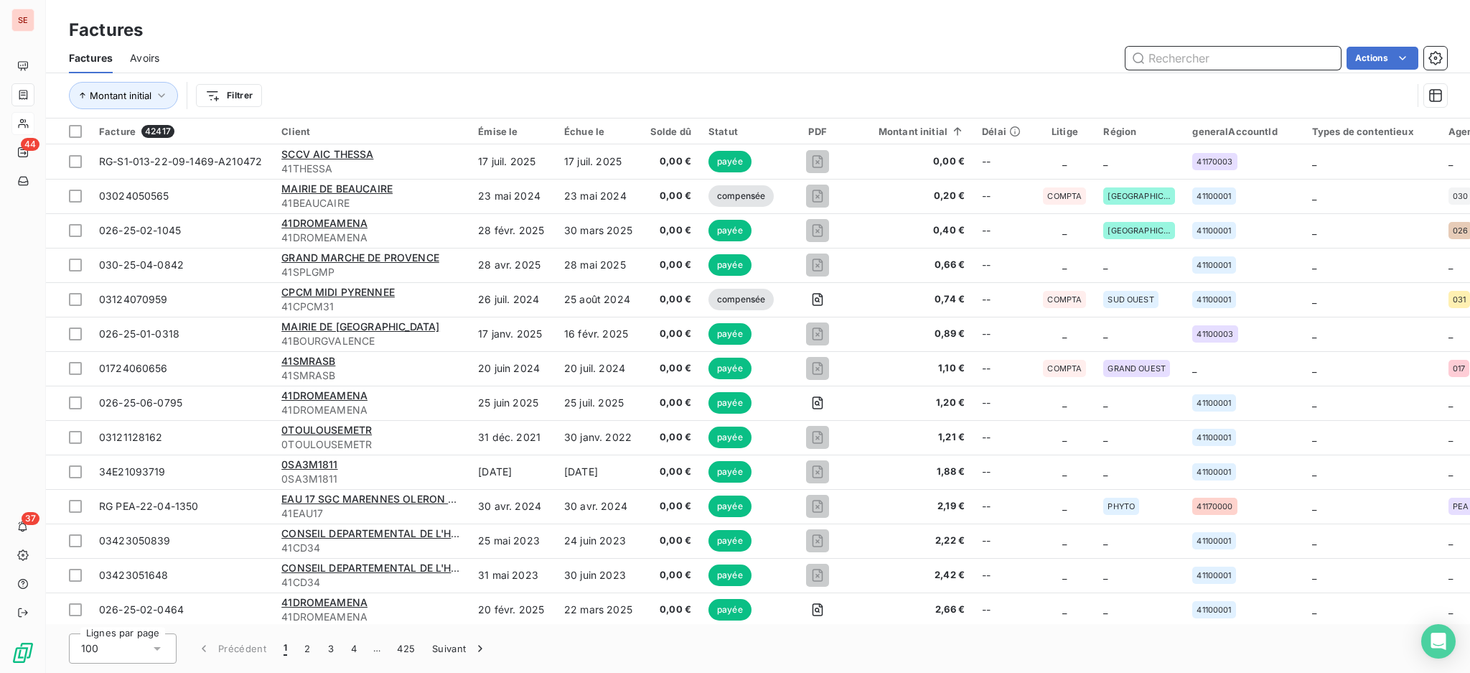
click at [1227, 56] on input "text" at bounding box center [1233, 58] width 215 height 23
type input "[DATE]"
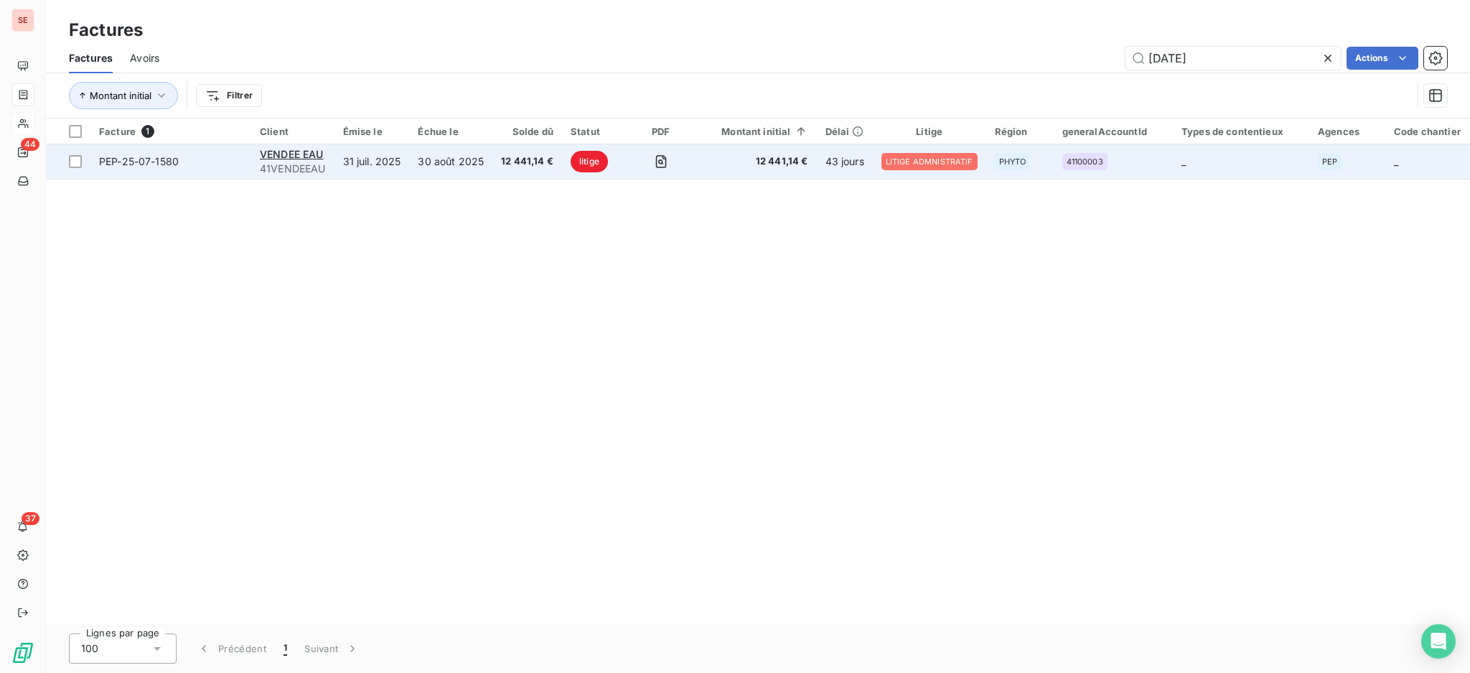
click at [407, 162] on td "31 juil. 2025" at bounding box center [372, 161] width 75 height 34
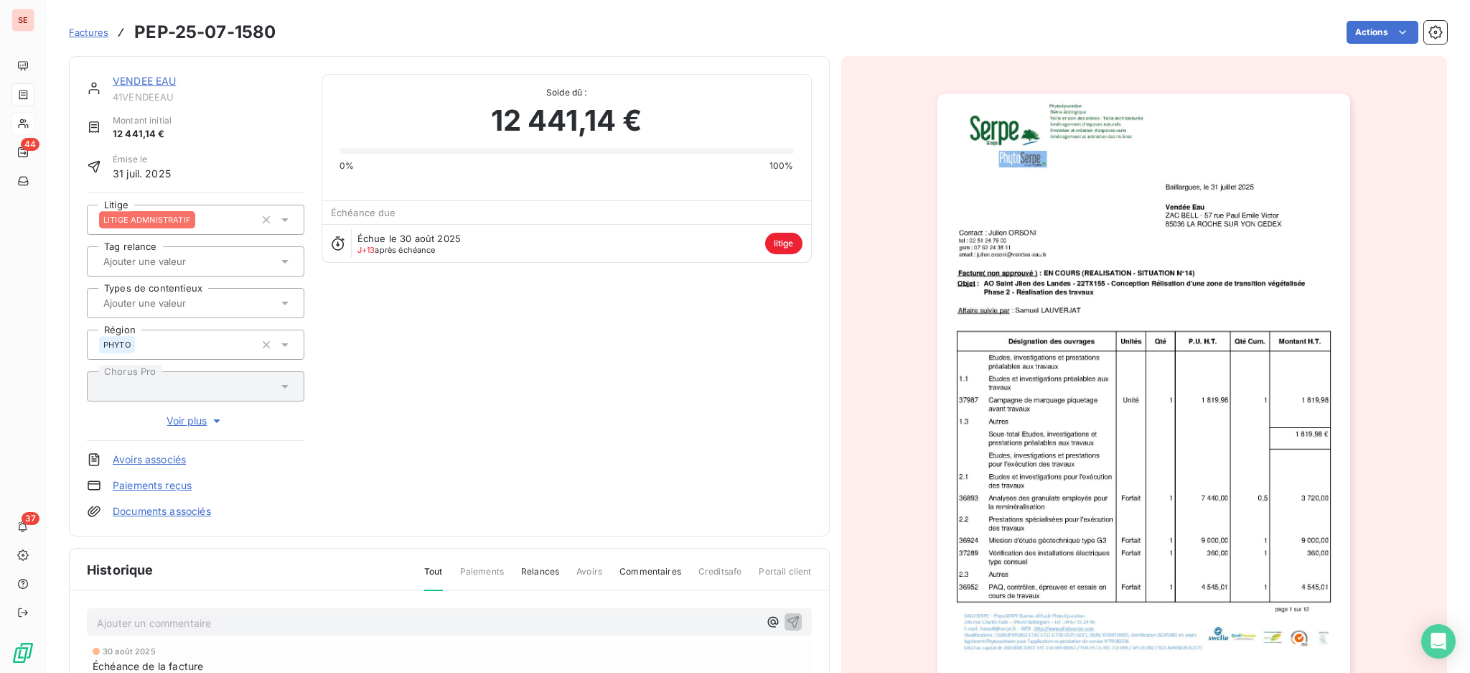
click at [162, 78] on link "VENDEE EAU" at bounding box center [145, 81] width 64 height 12
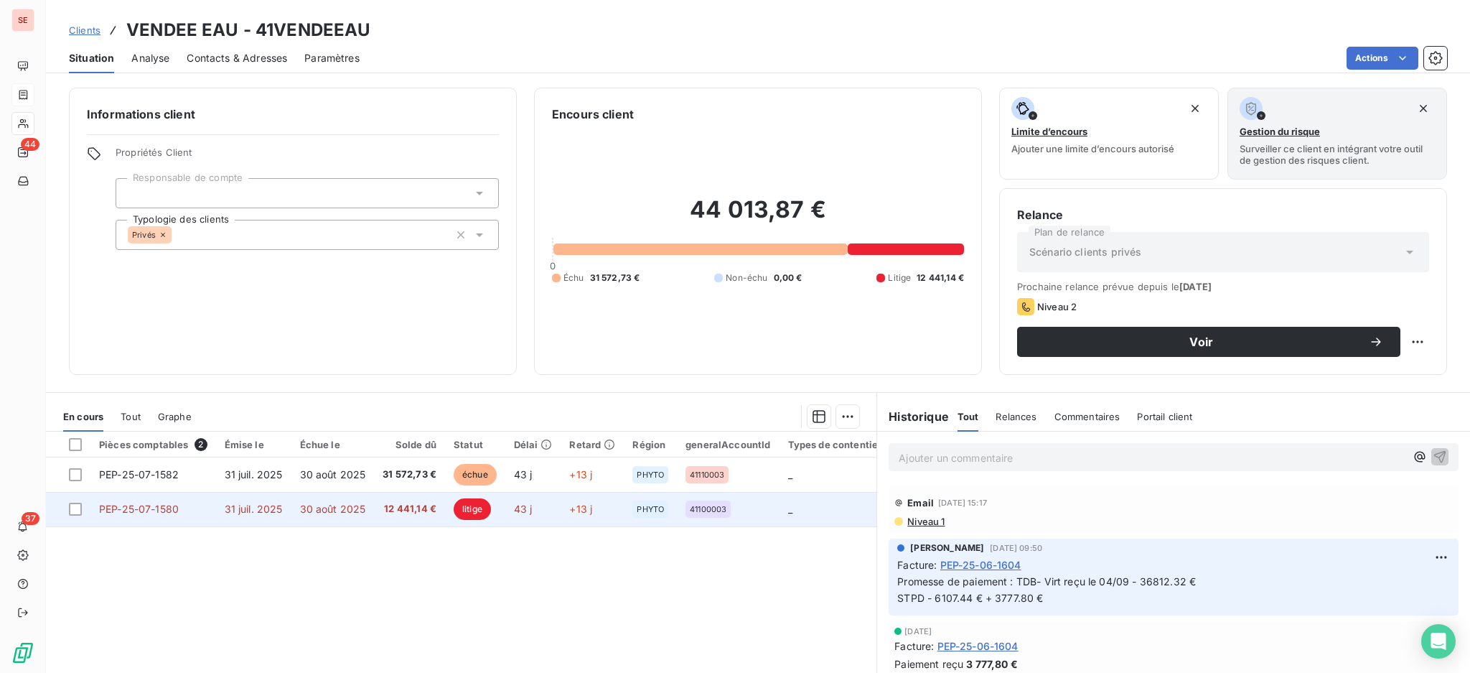
click at [434, 513] on td "12 441,14 €" at bounding box center [409, 509] width 71 height 34
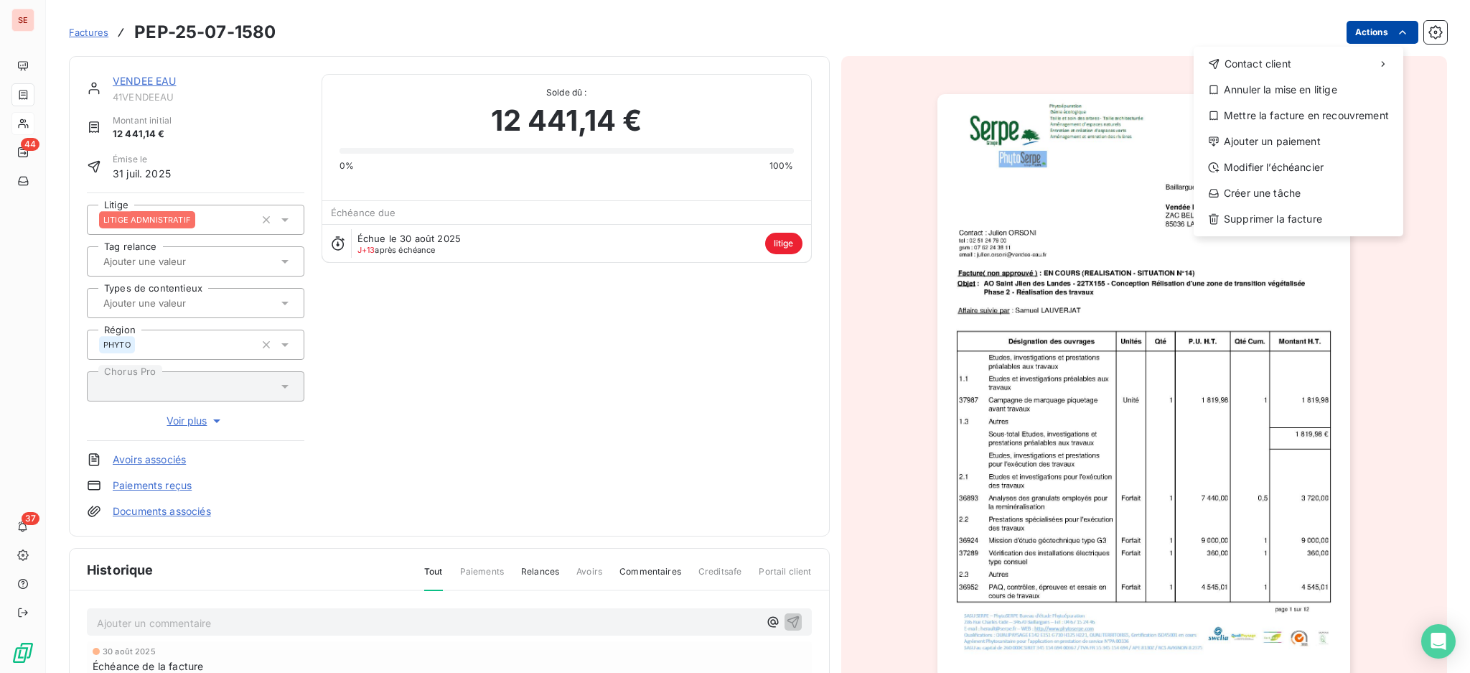
click at [1363, 34] on html "SE 44 37 Factures PEP-25-07-1580 Actions Contact client Annuler la mise en liti…" at bounding box center [735, 336] width 1470 height 673
click at [1302, 90] on div "Annuler la mise en litige" at bounding box center [1299, 89] width 198 height 23
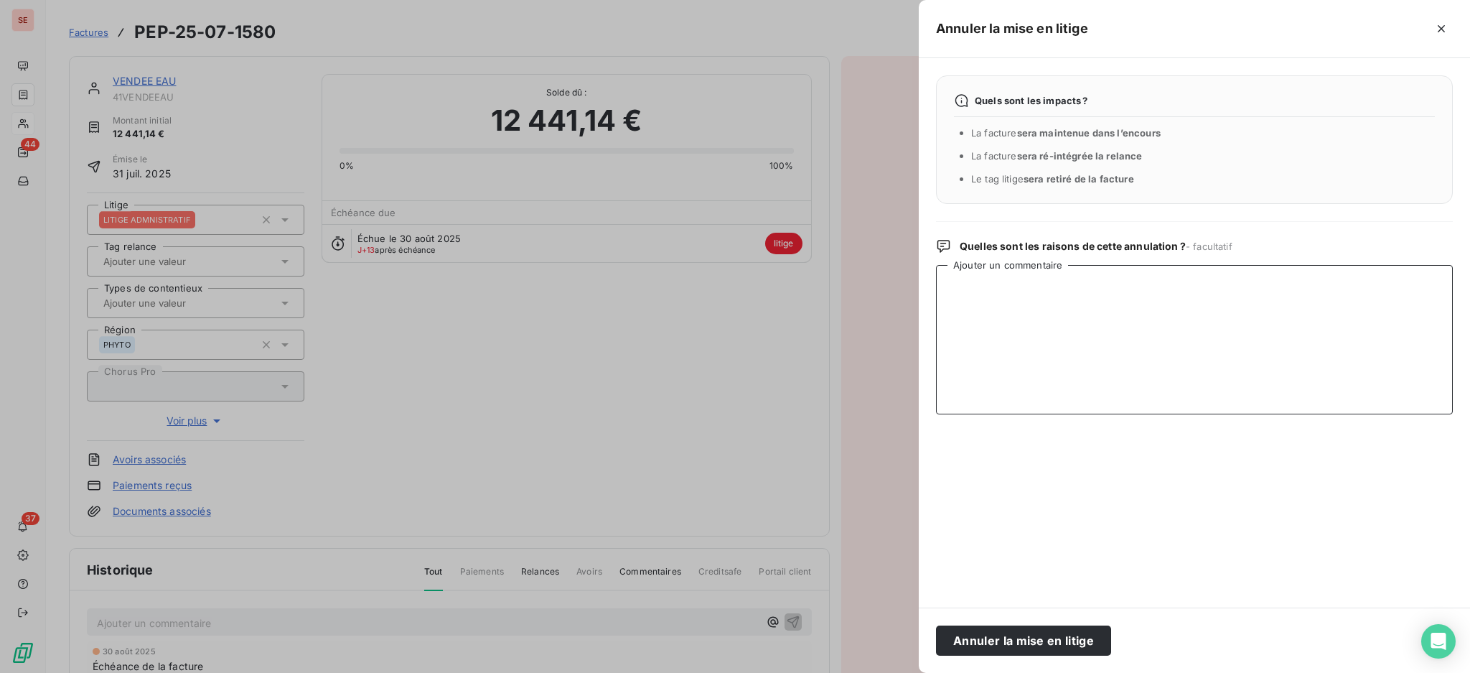
click at [979, 290] on textarea "Ajouter un commentaire" at bounding box center [1194, 339] width 517 height 149
paste textarea "La situation de la facture 1580 est faite et celle-ci est visée service fait, i…"
type textarea "La situation de la facture 1580 est faite et celle-ci est visée service fait, i…"
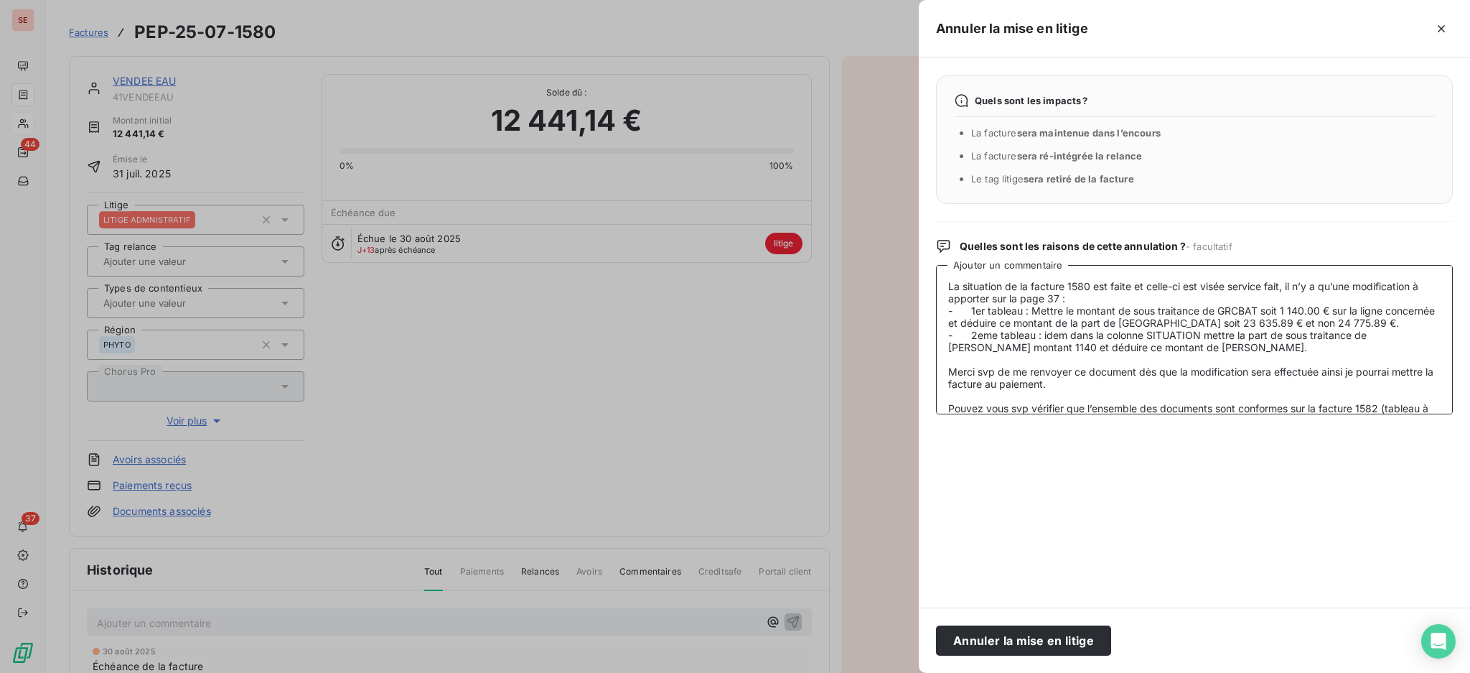
drag, startPoint x: 1106, startPoint y: 394, endPoint x: 920, endPoint y: 251, distance: 234.5
click at [920, 251] on div "Quels sont les impacts ? La facture sera maintenue dans l’encours La facture se…" at bounding box center [1194, 332] width 551 height 549
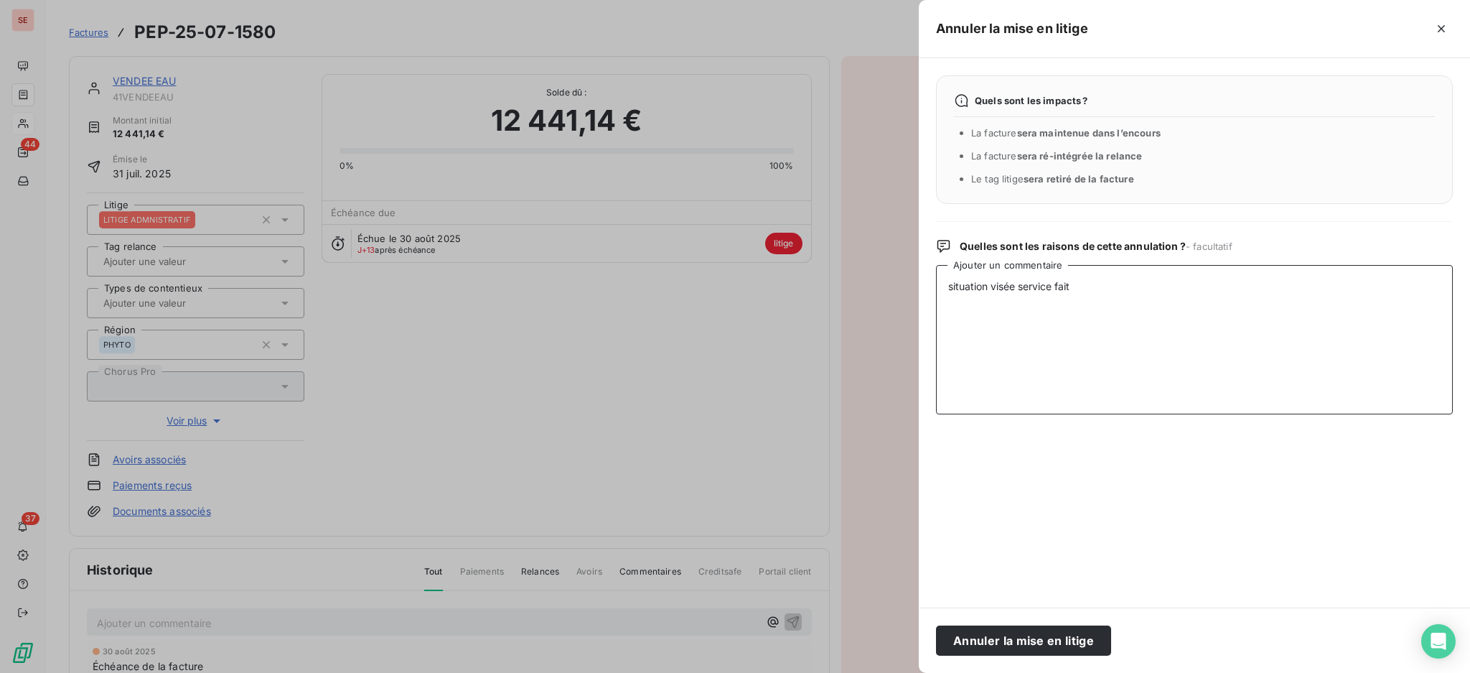
click at [943, 291] on textarea "situation visée service fait" at bounding box center [1194, 339] width 517 height 149
click at [946, 285] on textarea "situation visée service fait" at bounding box center [1194, 339] width 517 height 149
paste textarea "[PERSON_NAME][EMAIL_ADDRESS][DOMAIN_NAME]"
type textarea "[PERSON_NAME][EMAIL_ADDRESS][DOMAIN_NAME] : situation visée service fait"
click at [1080, 639] on button "Annuler la mise en litige" at bounding box center [1023, 640] width 175 height 30
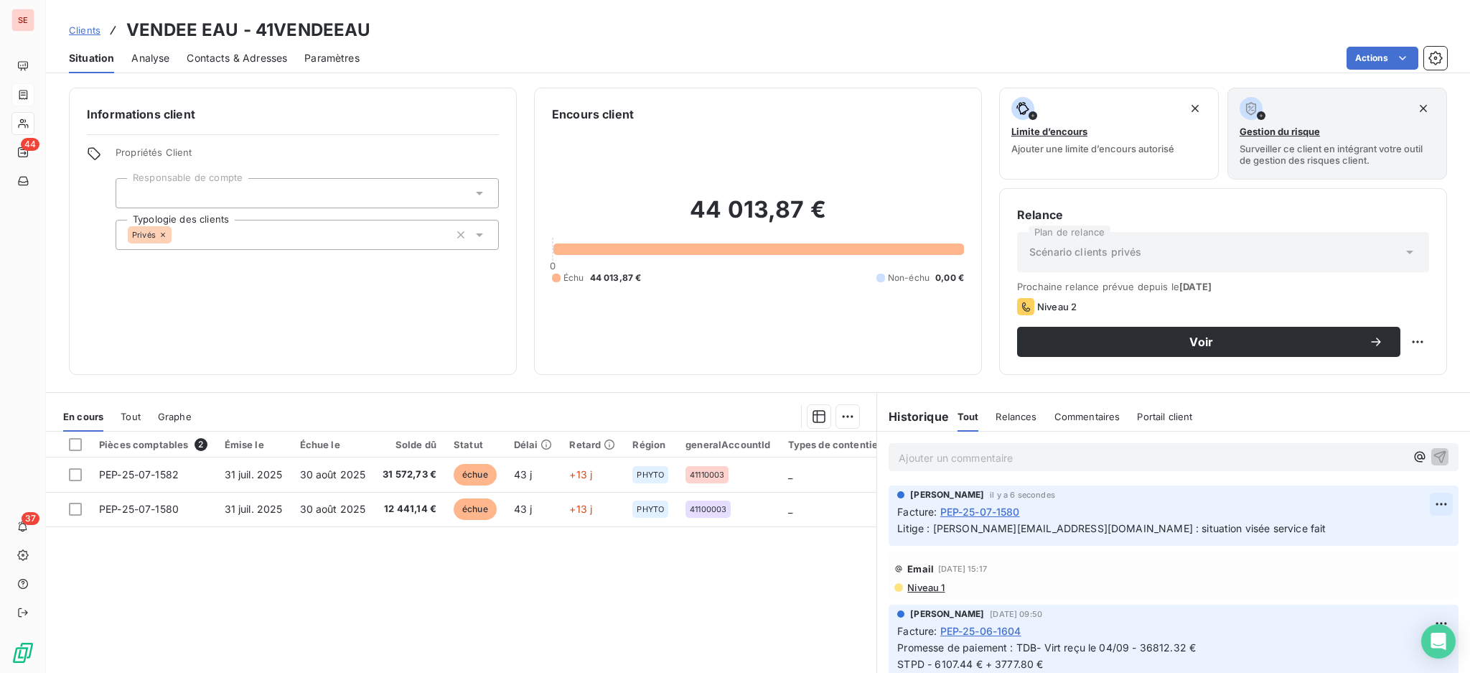
click at [1414, 495] on html "SE 44 37 Clients VENDEE EAU - 41VENDEEAU Situation Analyse Contacts & Adresses …" at bounding box center [735, 336] width 1470 height 673
click at [1387, 535] on div "Editer" at bounding box center [1378, 535] width 80 height 23
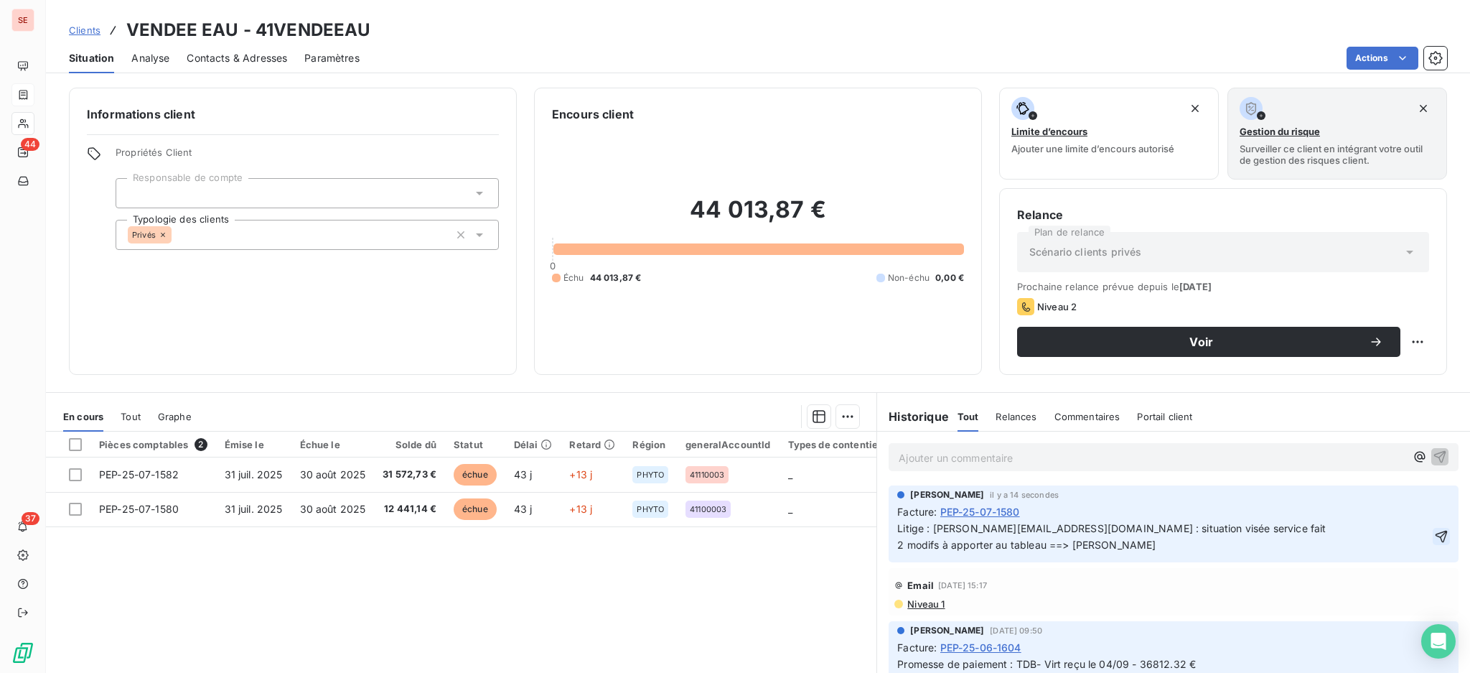
click at [1434, 541] on icon "button" at bounding box center [1441, 536] width 14 height 14
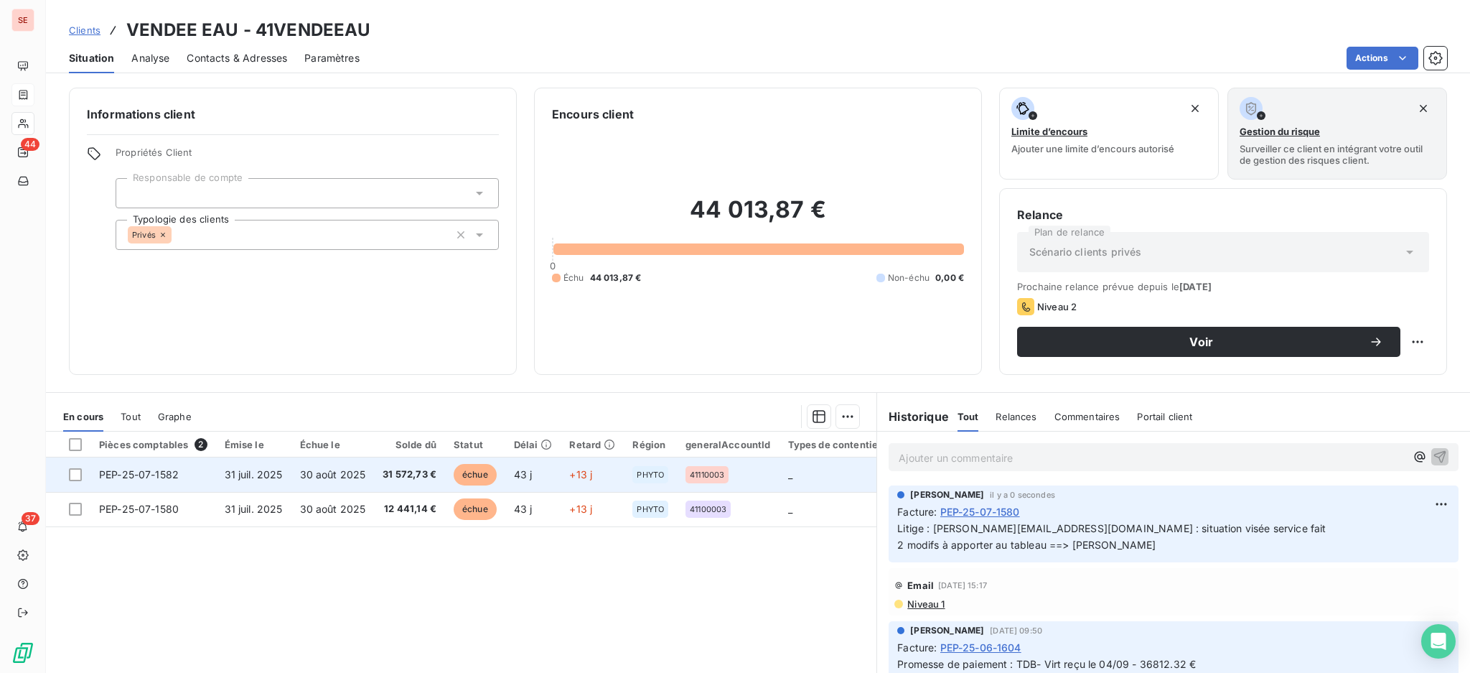
click at [360, 481] on td "30 août 2025" at bounding box center [332, 474] width 83 height 34
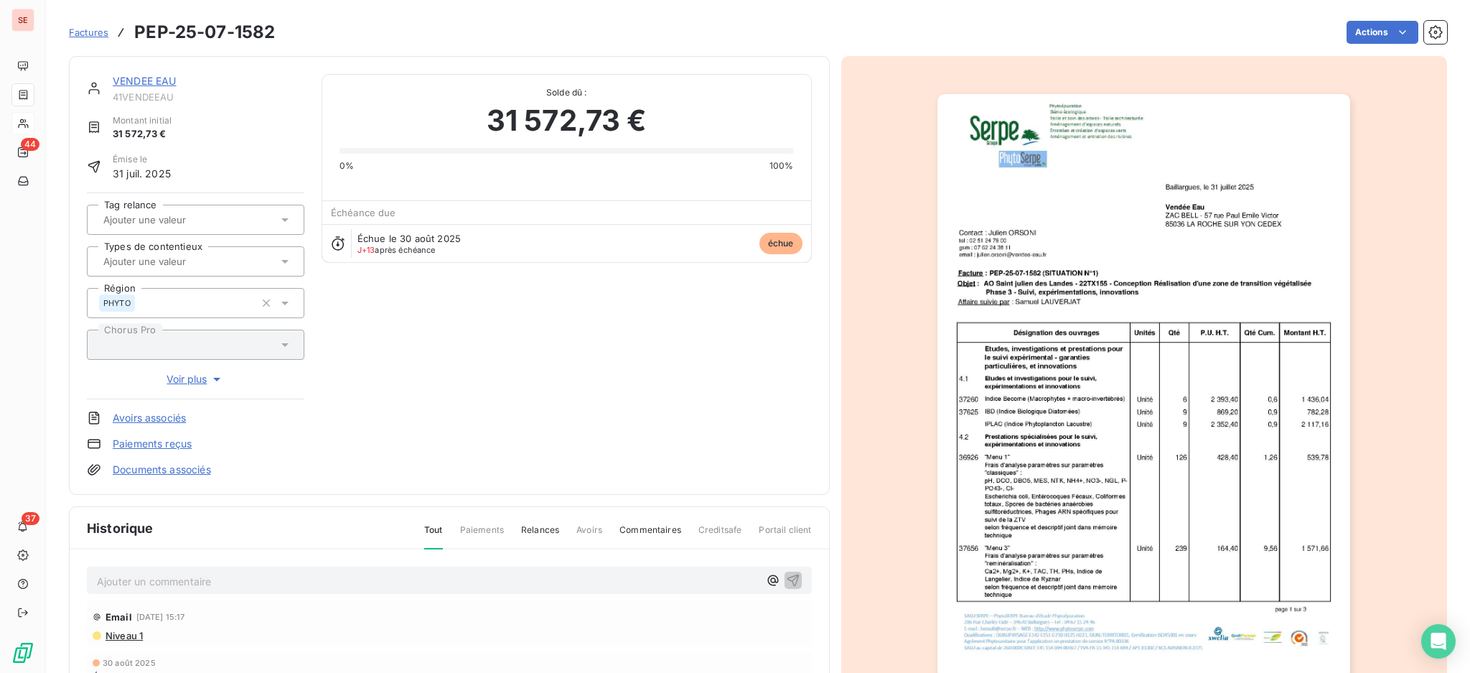
click at [561, 574] on p "Ajouter un commentaire ﻿" at bounding box center [428, 581] width 662 height 18
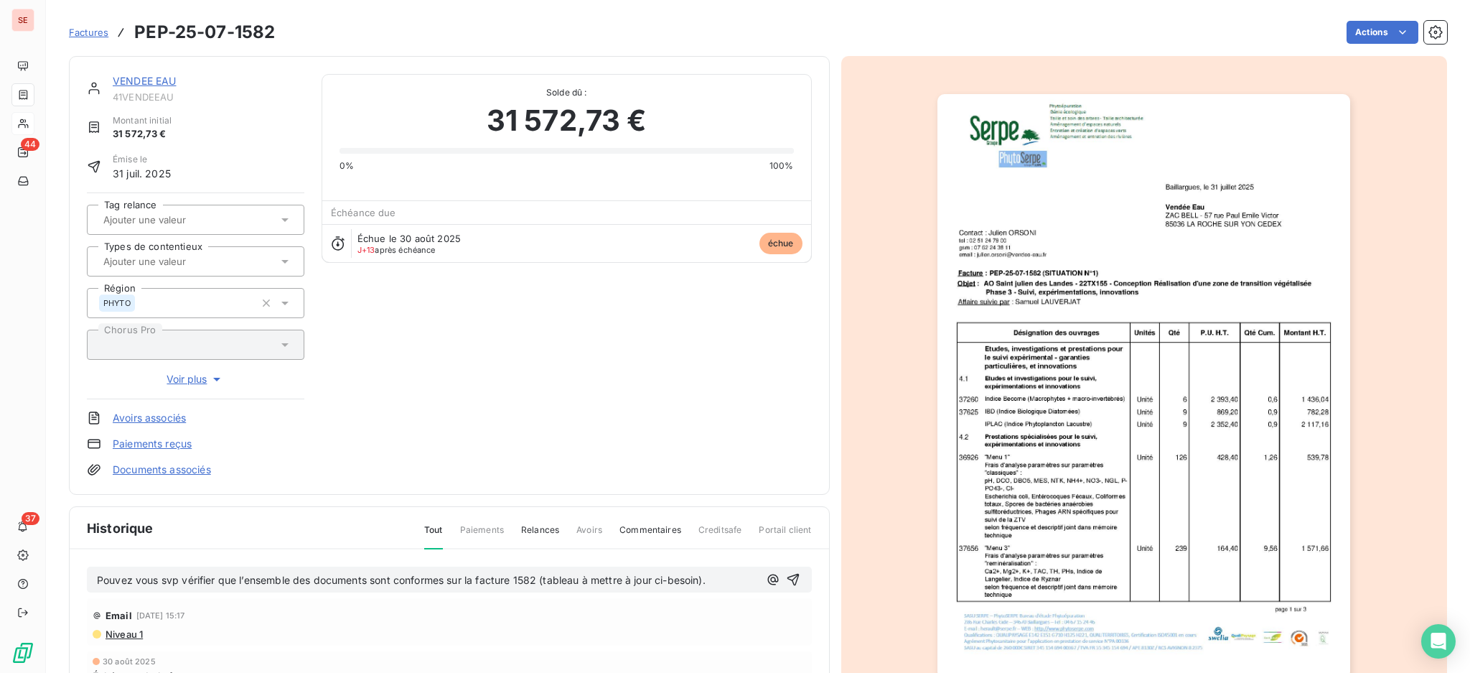
click at [97, 574] on span "Pouvez vous svp vérifier que l’ensemble des documents sont conformes sur la fac…" at bounding box center [401, 580] width 609 height 12
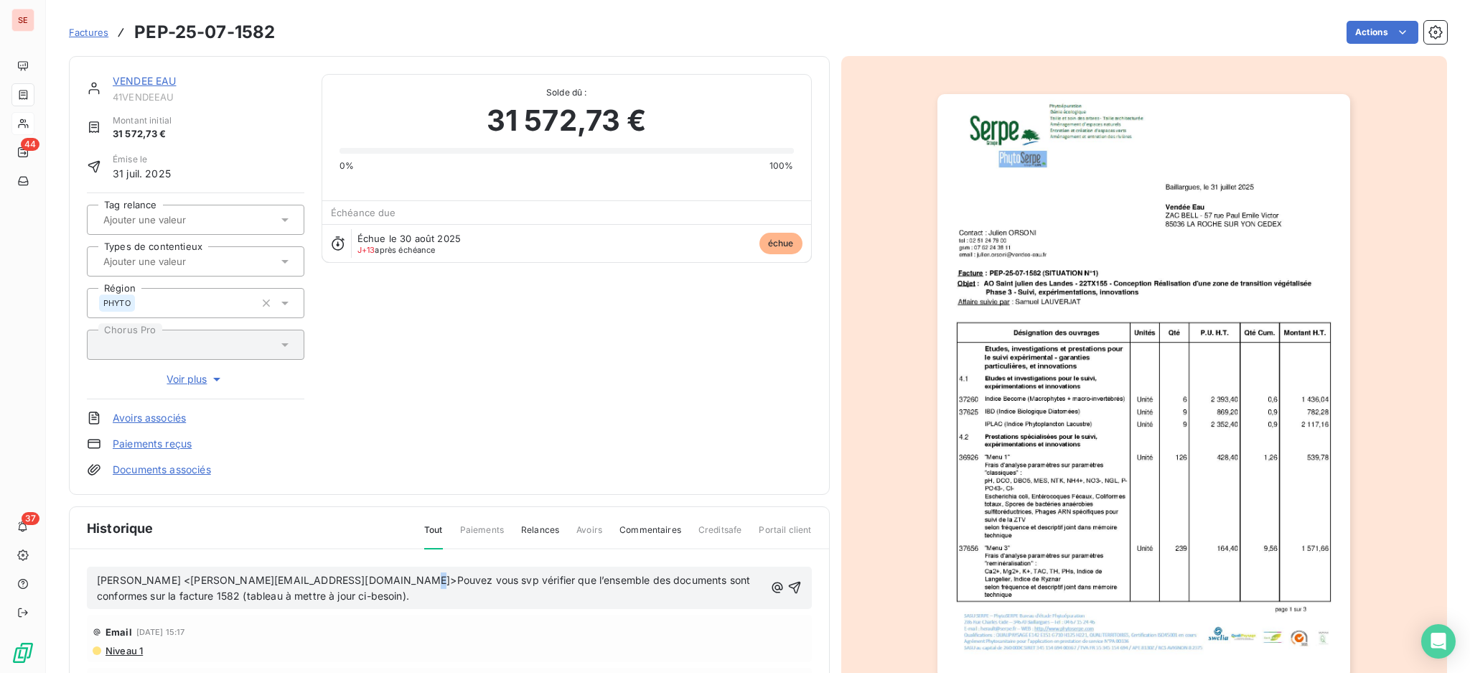
drag, startPoint x: 235, startPoint y: 559, endPoint x: 385, endPoint y: 578, distance: 150.5
click at [385, 578] on span "[PERSON_NAME] <[PERSON_NAME][EMAIL_ADDRESS][DOMAIN_NAME]>Pouvez vous svp vérifi…" at bounding box center [425, 588] width 656 height 29
click at [387, 580] on span "[PERSON_NAME] <[PERSON_NAME][EMAIL_ADDRESS][DOMAIN_NAME]>Pouvez vous svp vérifi…" at bounding box center [425, 588] width 656 height 29
click at [388, 574] on span "[PERSON_NAME] <[PERSON_NAME][EMAIL_ADDRESS][DOMAIN_NAME]>Pouvez vous svp vérifi…" at bounding box center [425, 588] width 656 height 29
click at [787, 586] on icon "button" at bounding box center [793, 588] width 12 height 12
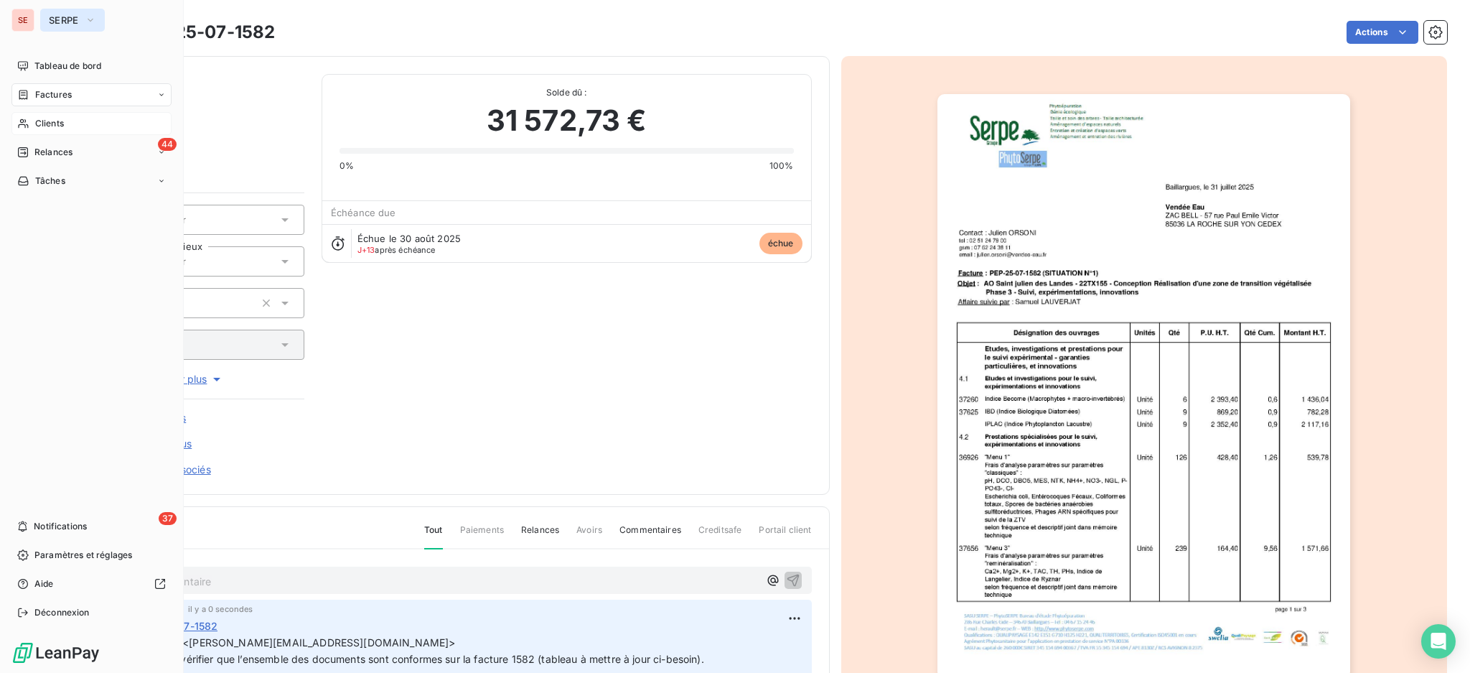
click at [51, 21] on span "SERPE" at bounding box center [64, 19] width 30 height 11
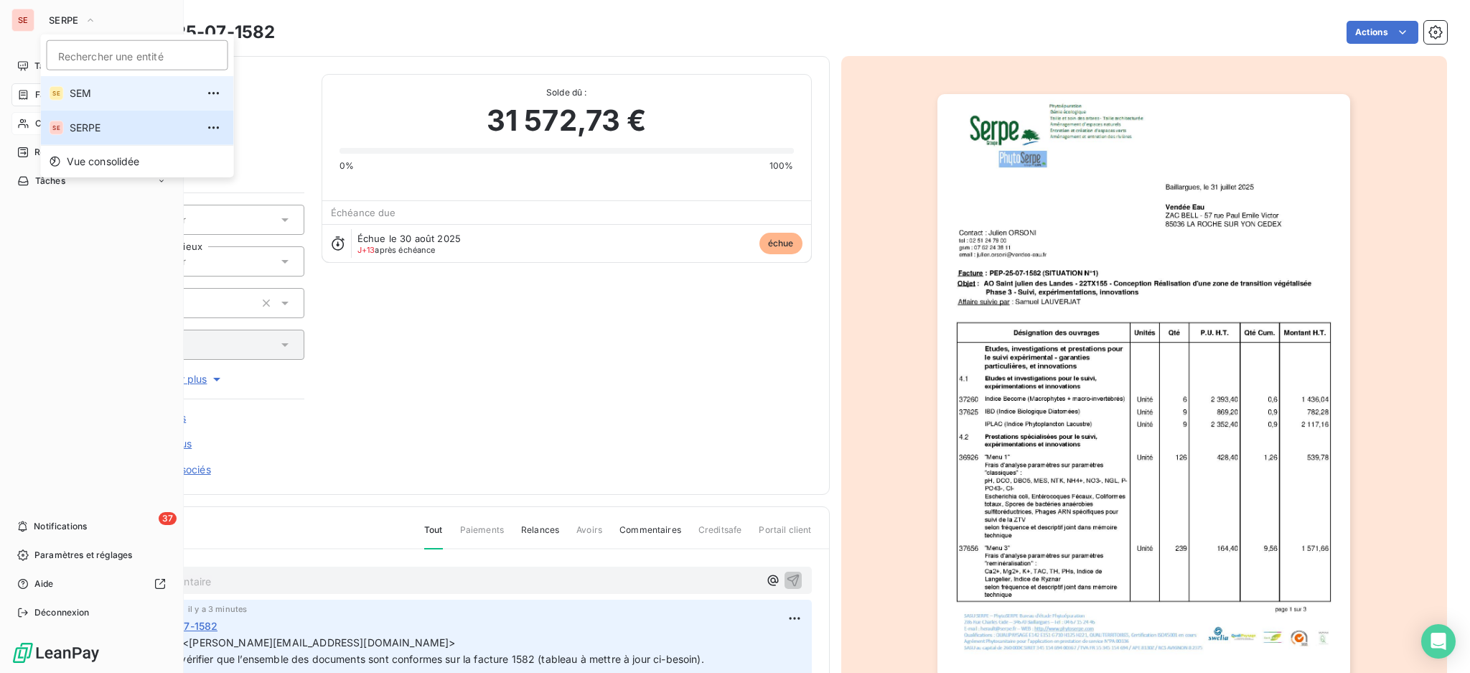
click at [76, 97] on span "SEM" at bounding box center [133, 93] width 127 height 14
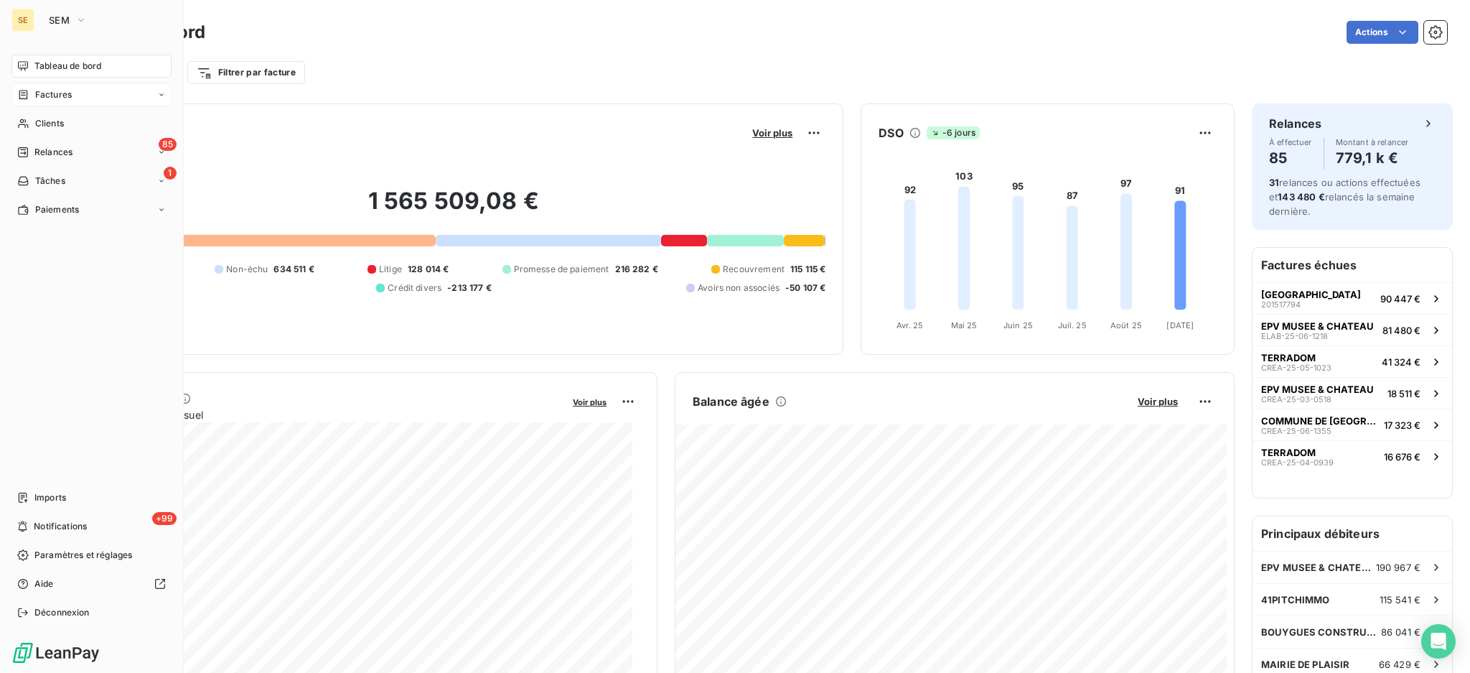
click at [70, 93] on span "Factures" at bounding box center [53, 94] width 37 height 13
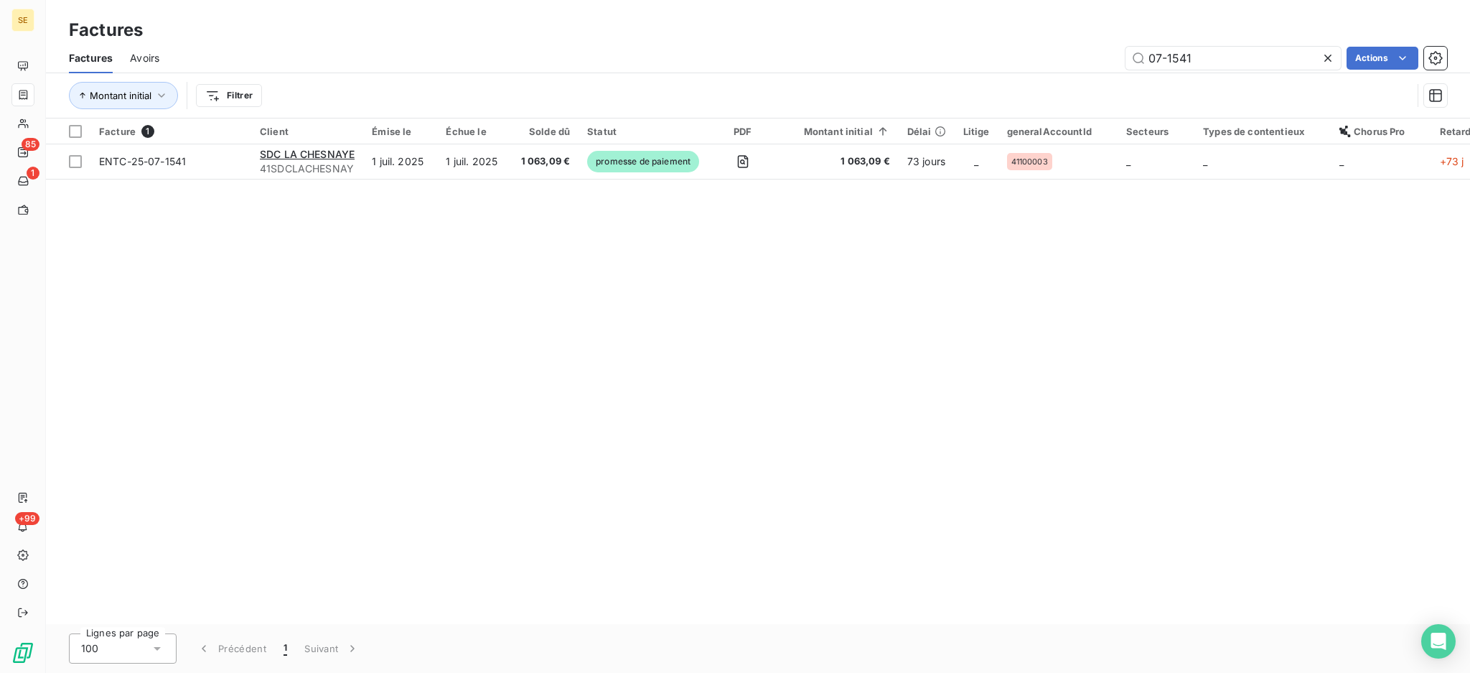
drag, startPoint x: 1264, startPoint y: 62, endPoint x: 1083, endPoint y: 42, distance: 182.1
click at [1109, 43] on div "Factures Avoirs 07-1541 Actions" at bounding box center [758, 58] width 1424 height 30
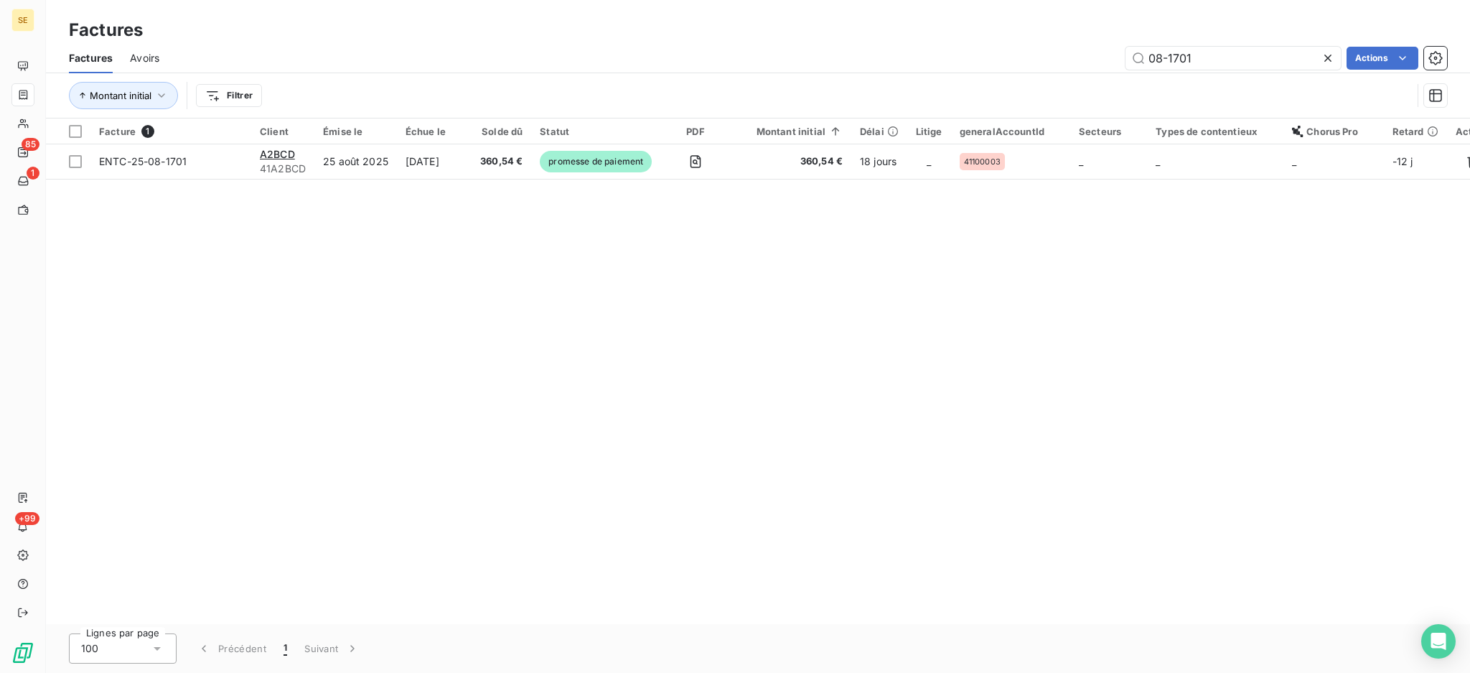
type input "08-1701"
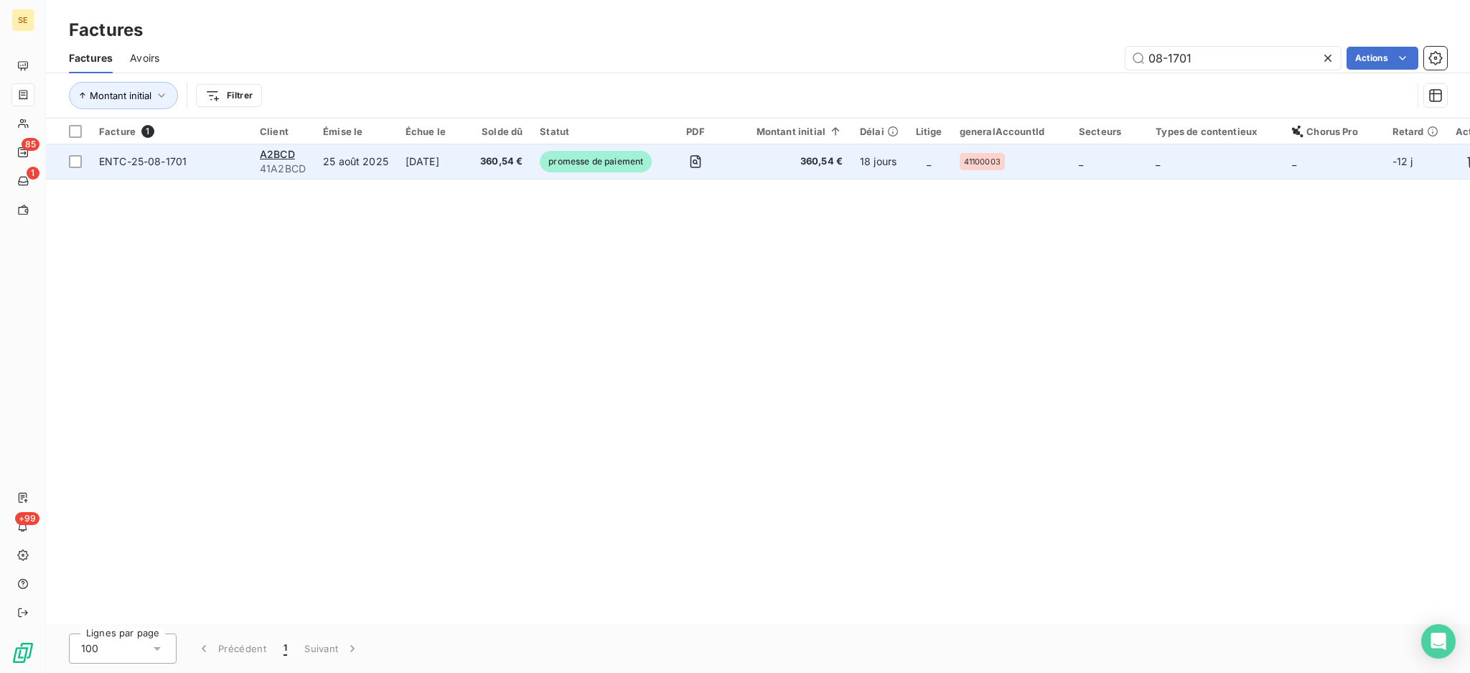
click at [415, 162] on td "[DATE]" at bounding box center [434, 161] width 75 height 34
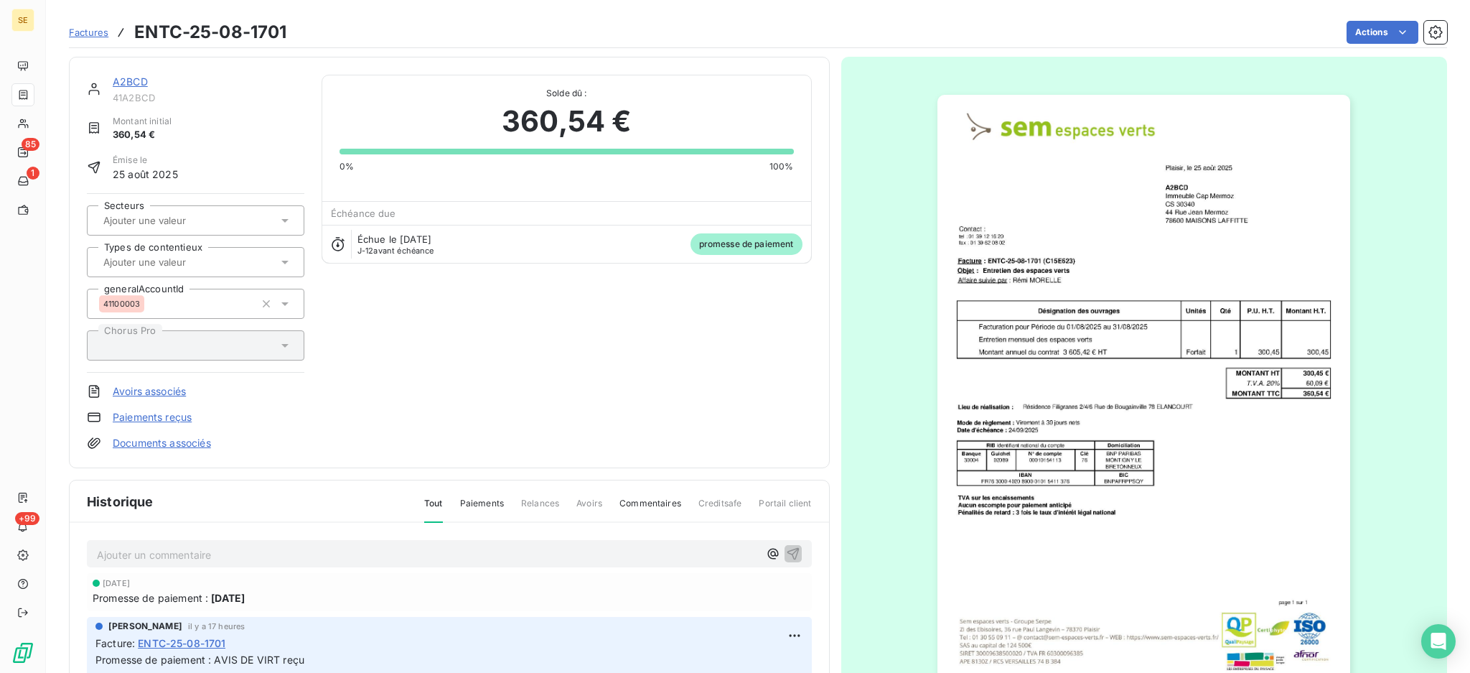
scroll to position [163, 0]
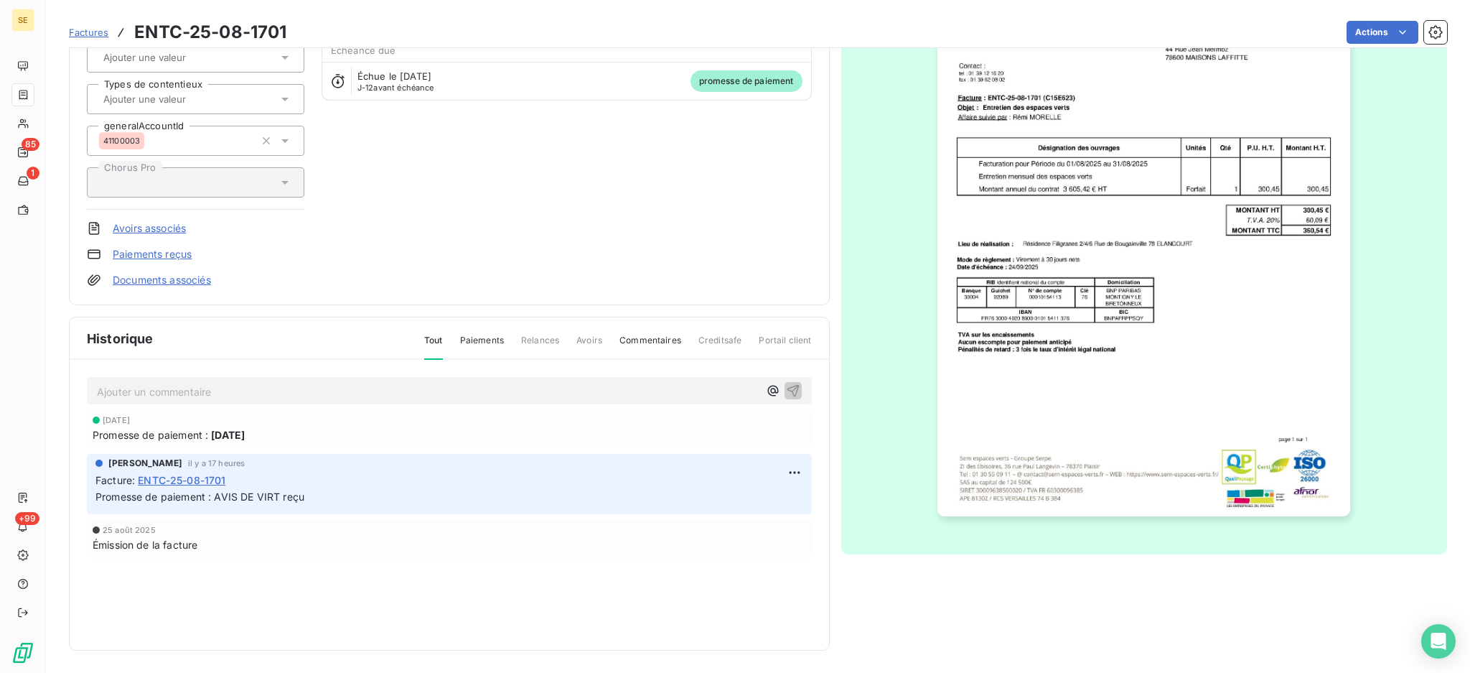
click at [501, 388] on p "Ajouter un commentaire ﻿" at bounding box center [428, 392] width 662 height 18
click at [786, 387] on icon "button" at bounding box center [793, 390] width 14 height 14
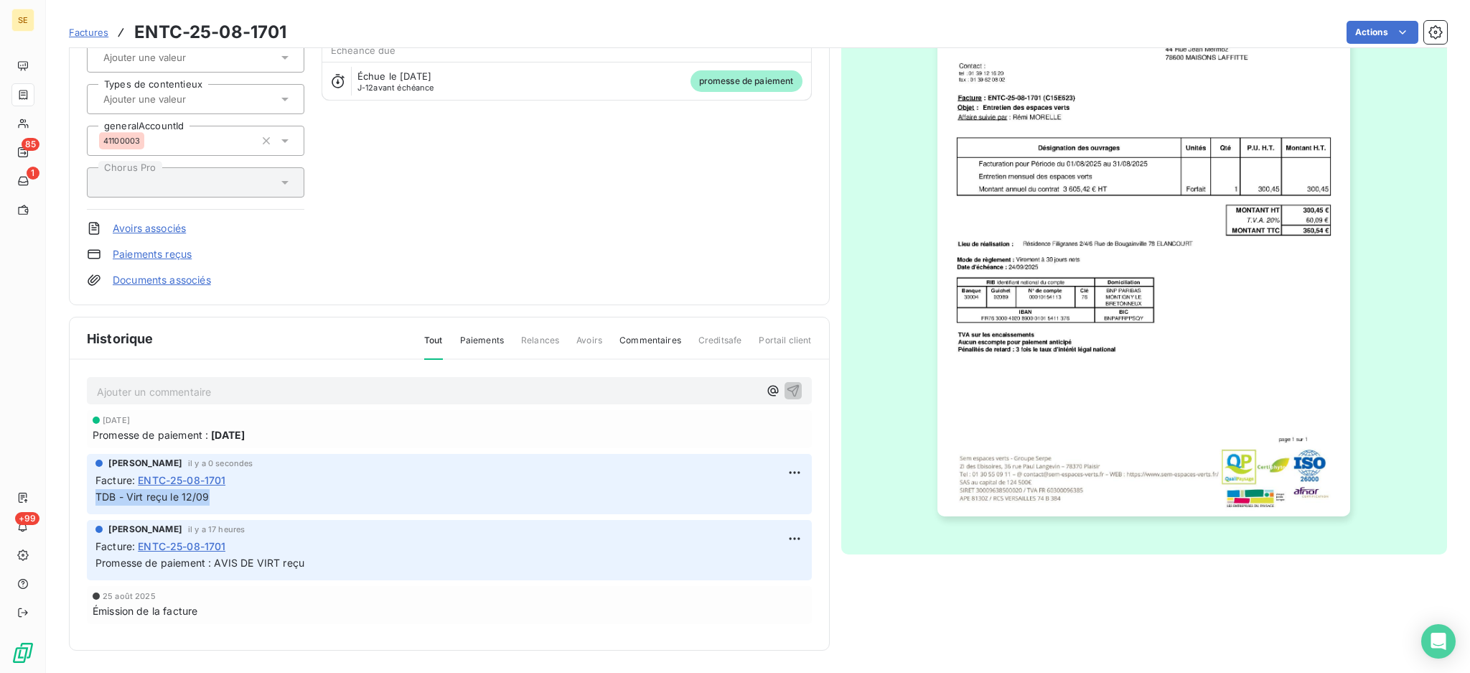
drag, startPoint x: 218, startPoint y: 502, endPoint x: 93, endPoint y: 492, distance: 126.0
click at [93, 492] on div "[PERSON_NAME] il y a 0 secondes Facture : ENTC-25-08-1701 TDB - Virt reçu le 12…" at bounding box center [449, 484] width 725 height 60
copy span "TDB - Virt reçu le 12/09"
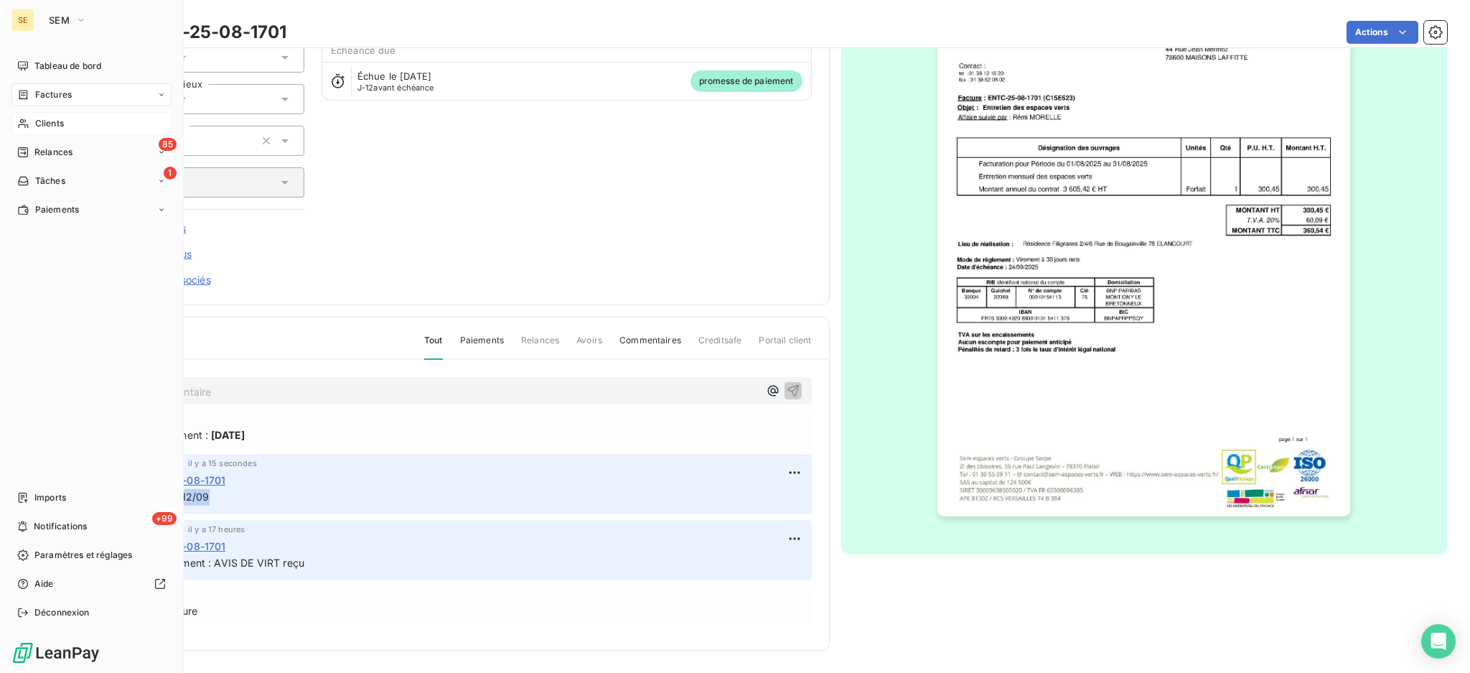
click at [42, 123] on span "Clients" at bounding box center [49, 123] width 29 height 13
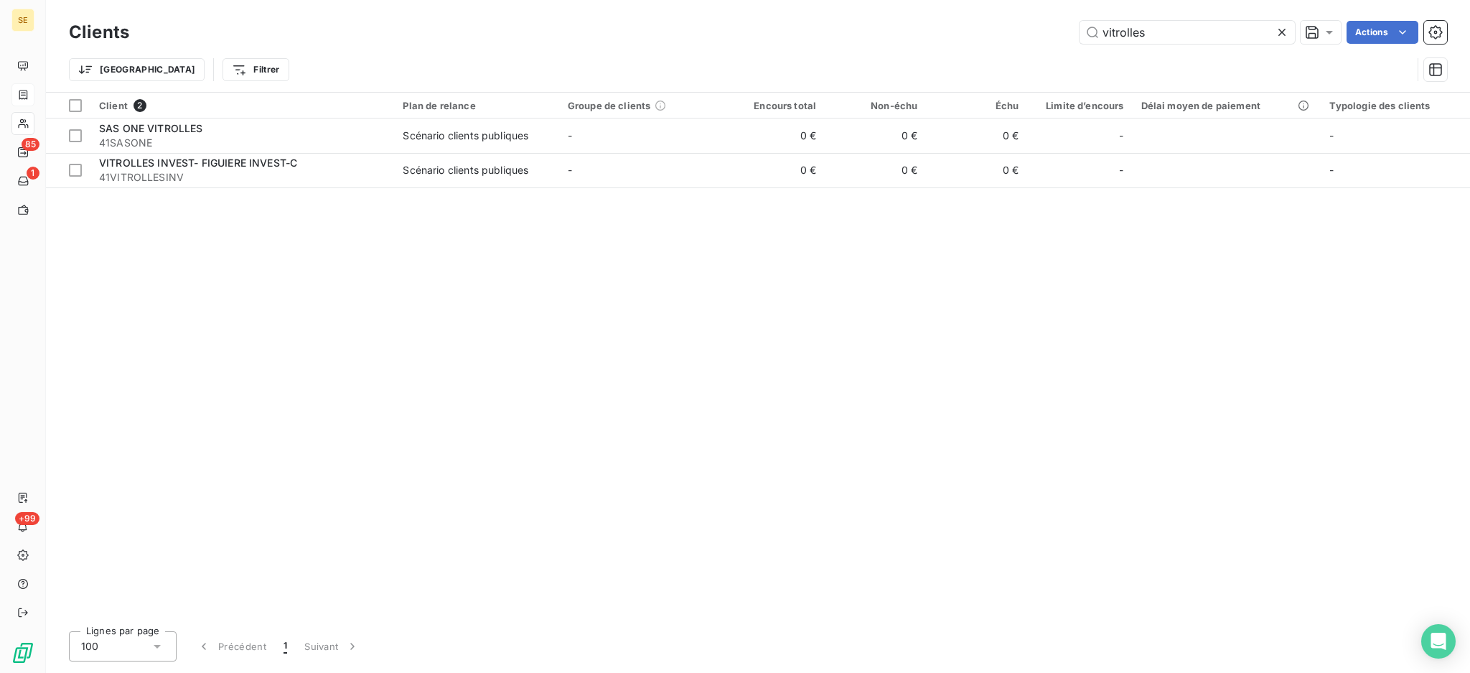
drag, startPoint x: 1169, startPoint y: 27, endPoint x: 902, endPoint y: 10, distance: 267.6
click at [906, 13] on div "Clients vitrolles Actions Trier Filtrer" at bounding box center [758, 46] width 1424 height 92
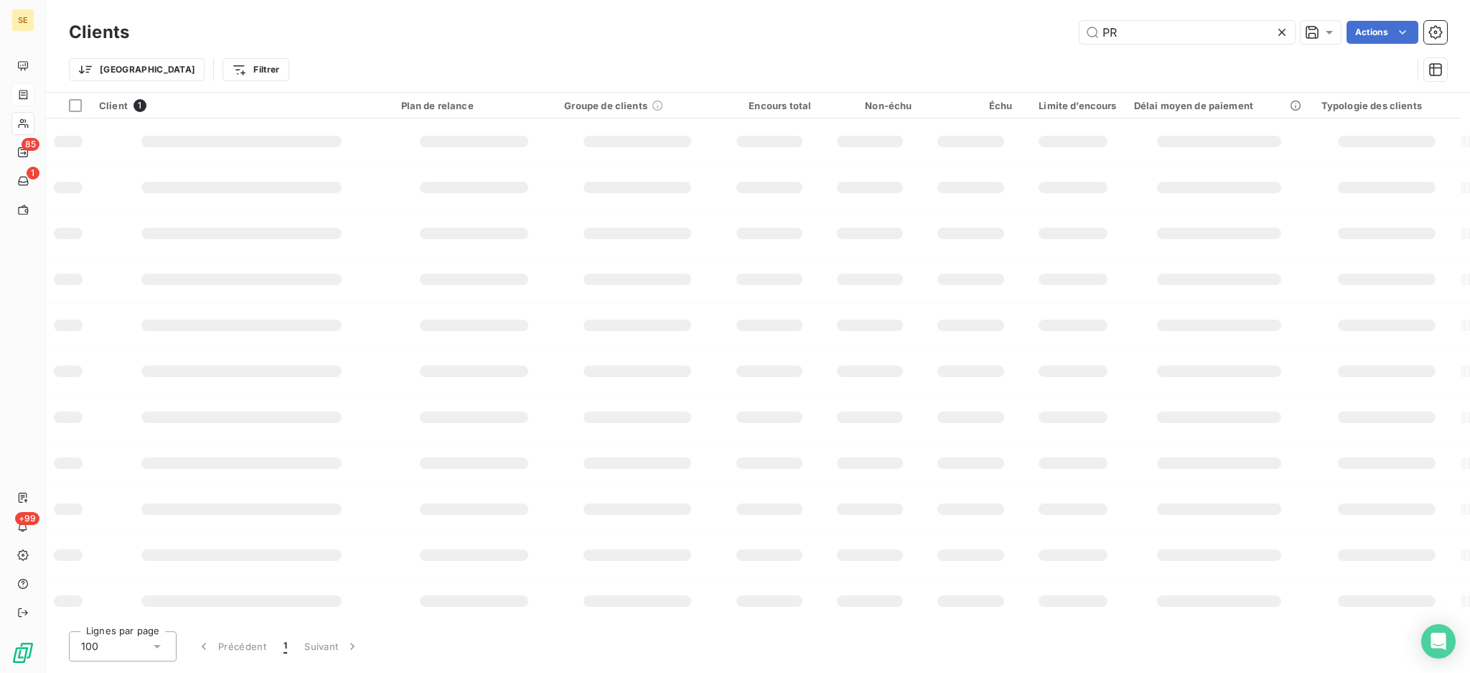
type input "P"
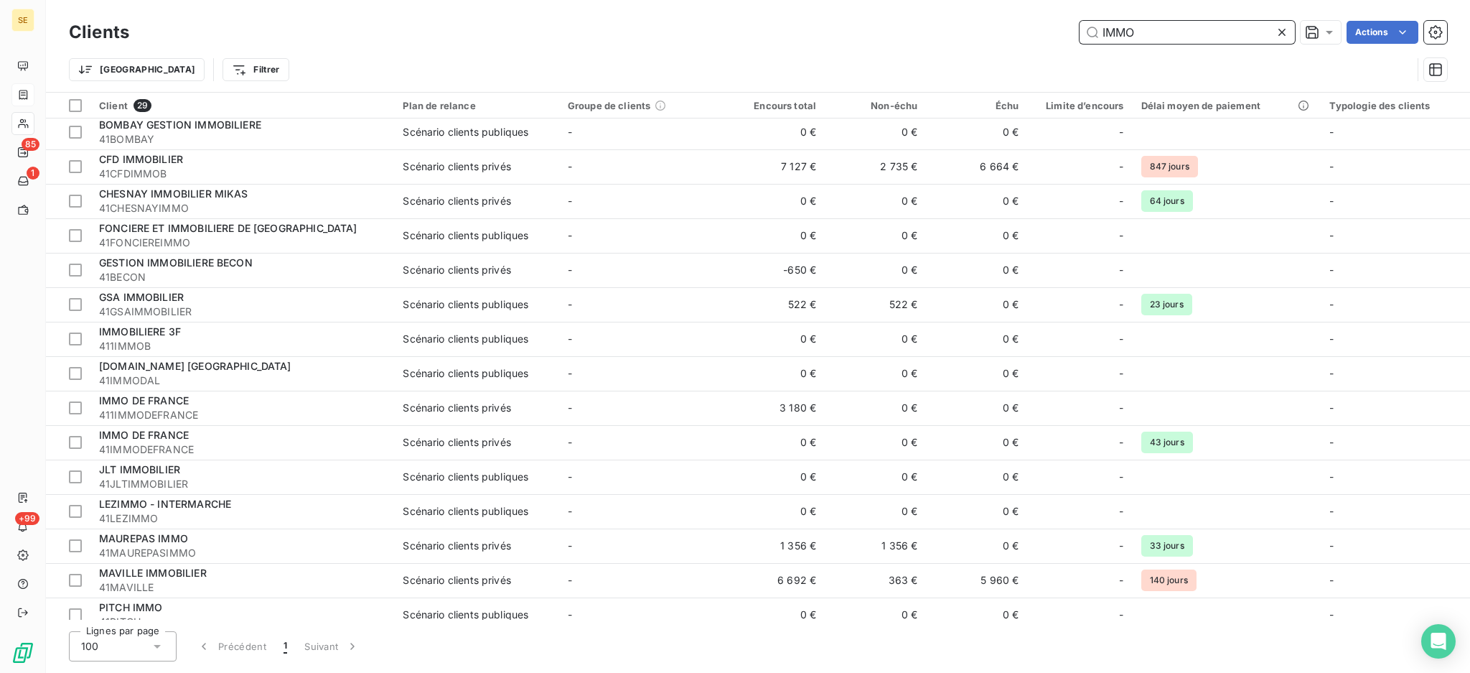
drag, startPoint x: 1192, startPoint y: 37, endPoint x: 890, endPoint y: 37, distance: 301.5
click at [890, 36] on div "IMMO Actions" at bounding box center [796, 32] width 1301 height 23
click at [1147, 27] on input "IMMO" at bounding box center [1187, 32] width 215 height 23
paste input "41PERMASWAGE"
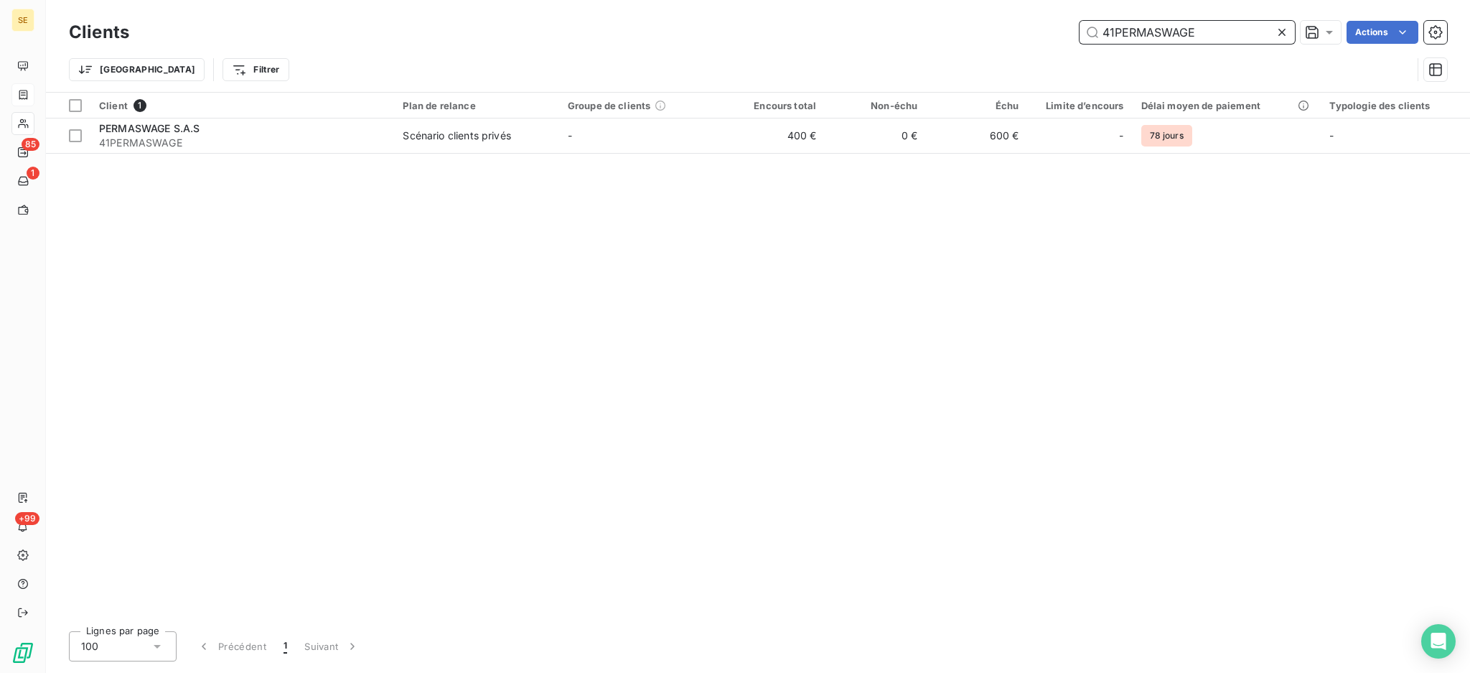
scroll to position [0, 0]
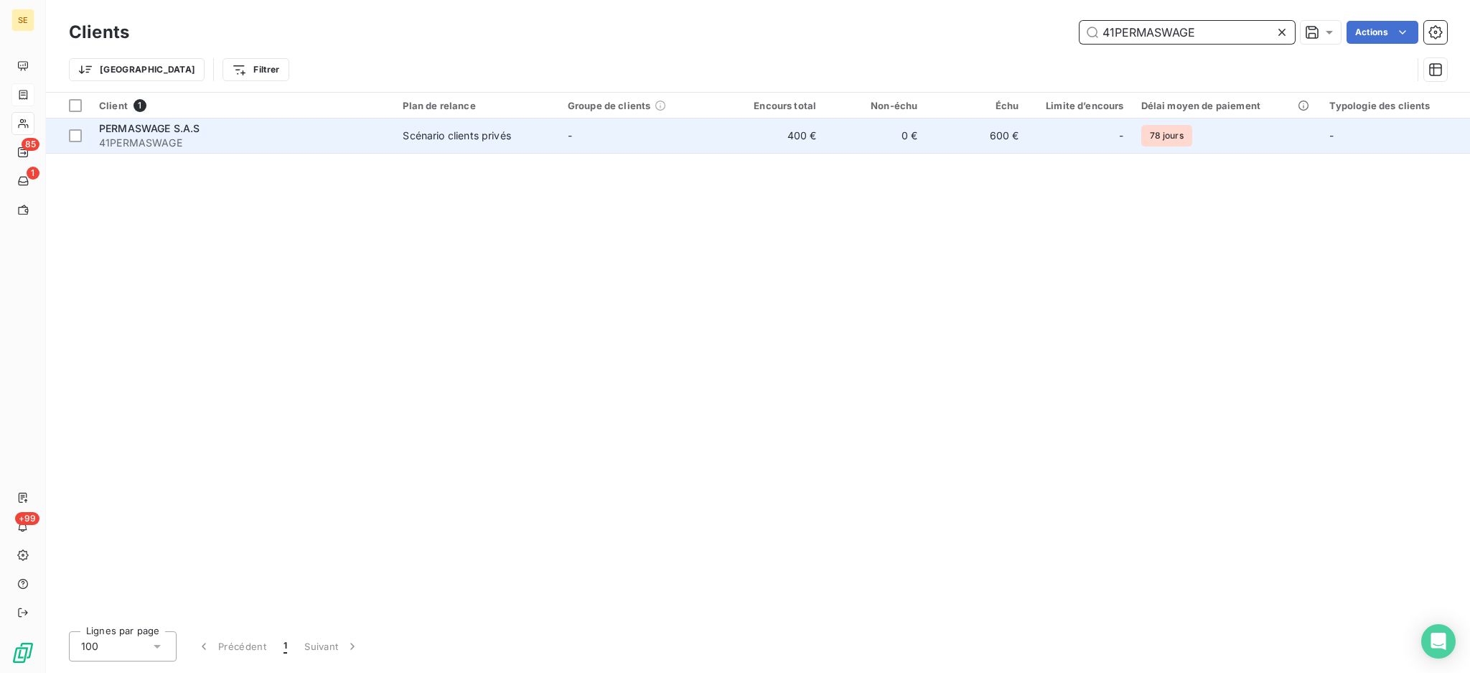
type input "41PERMASWAGE"
click at [402, 145] on td "Scénario clients privés" at bounding box center [476, 135] width 164 height 34
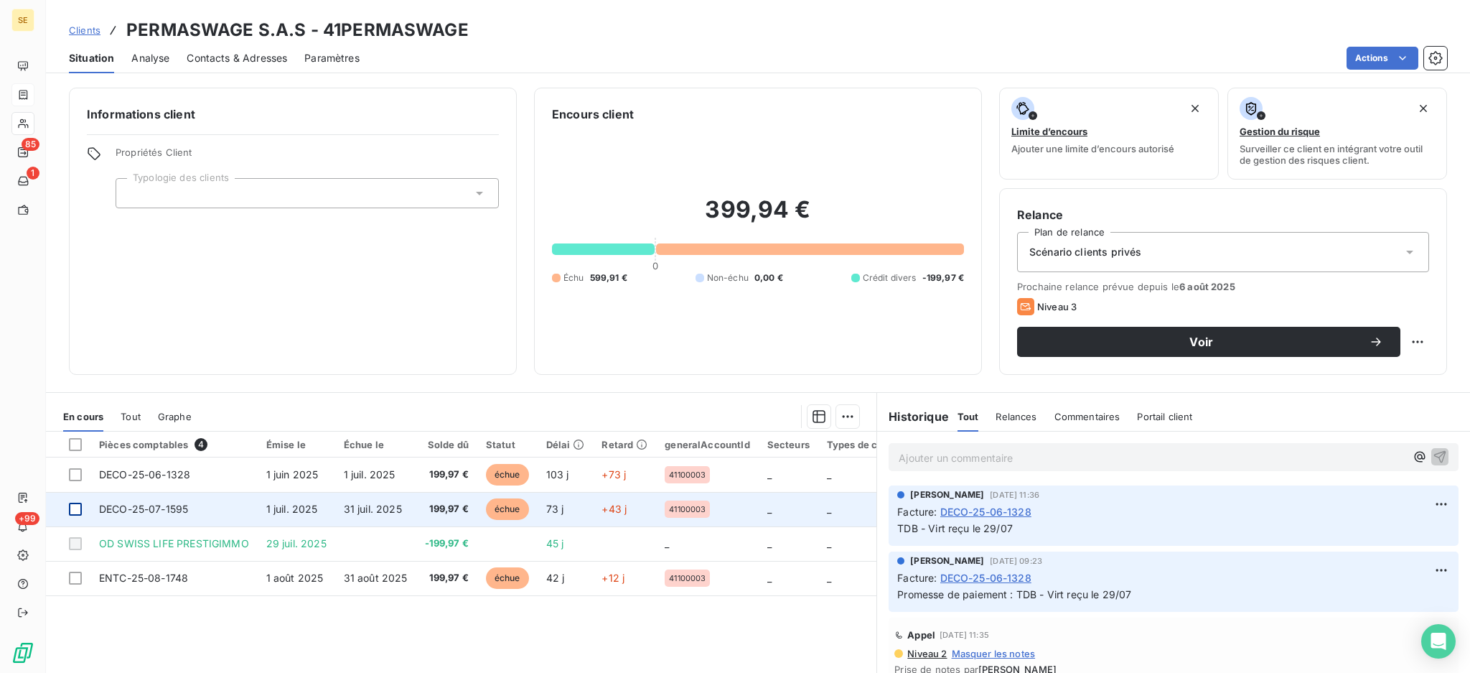
click at [73, 511] on div at bounding box center [75, 509] width 13 height 13
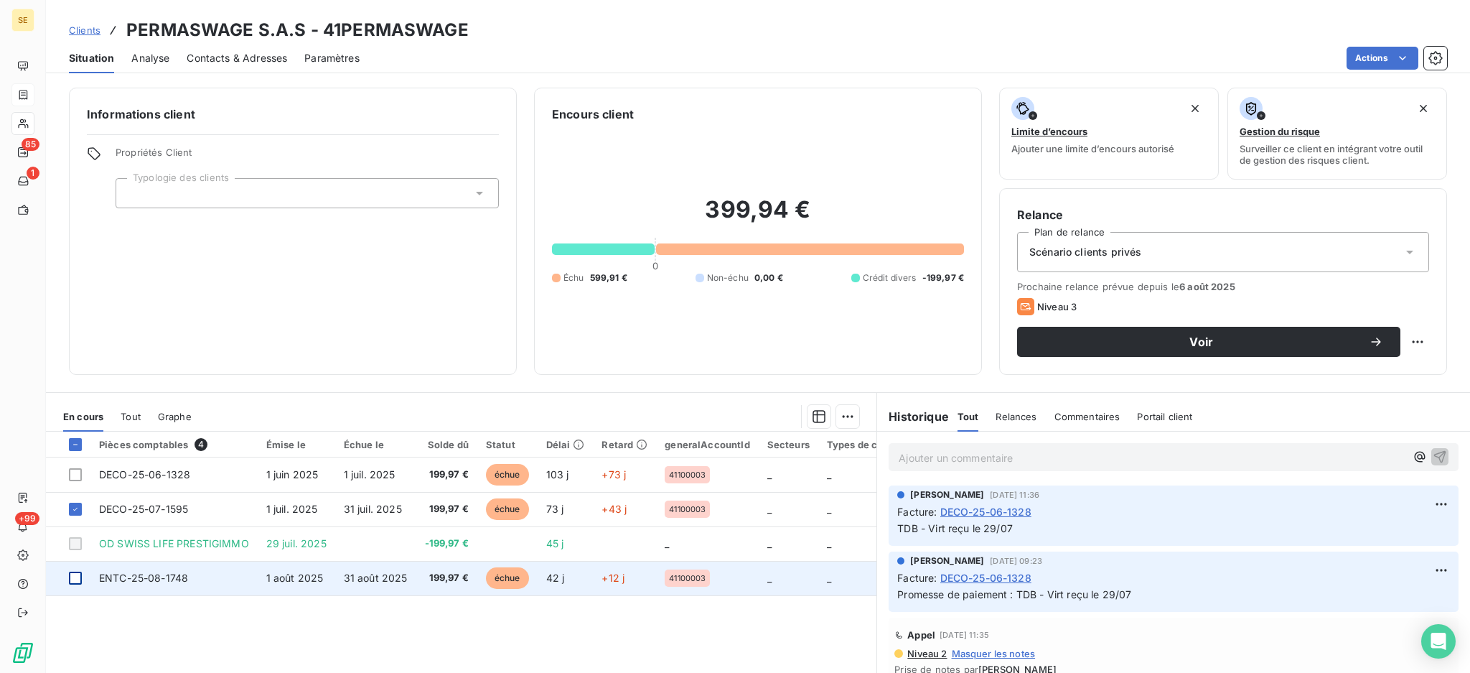
click at [75, 582] on div at bounding box center [75, 577] width 13 height 13
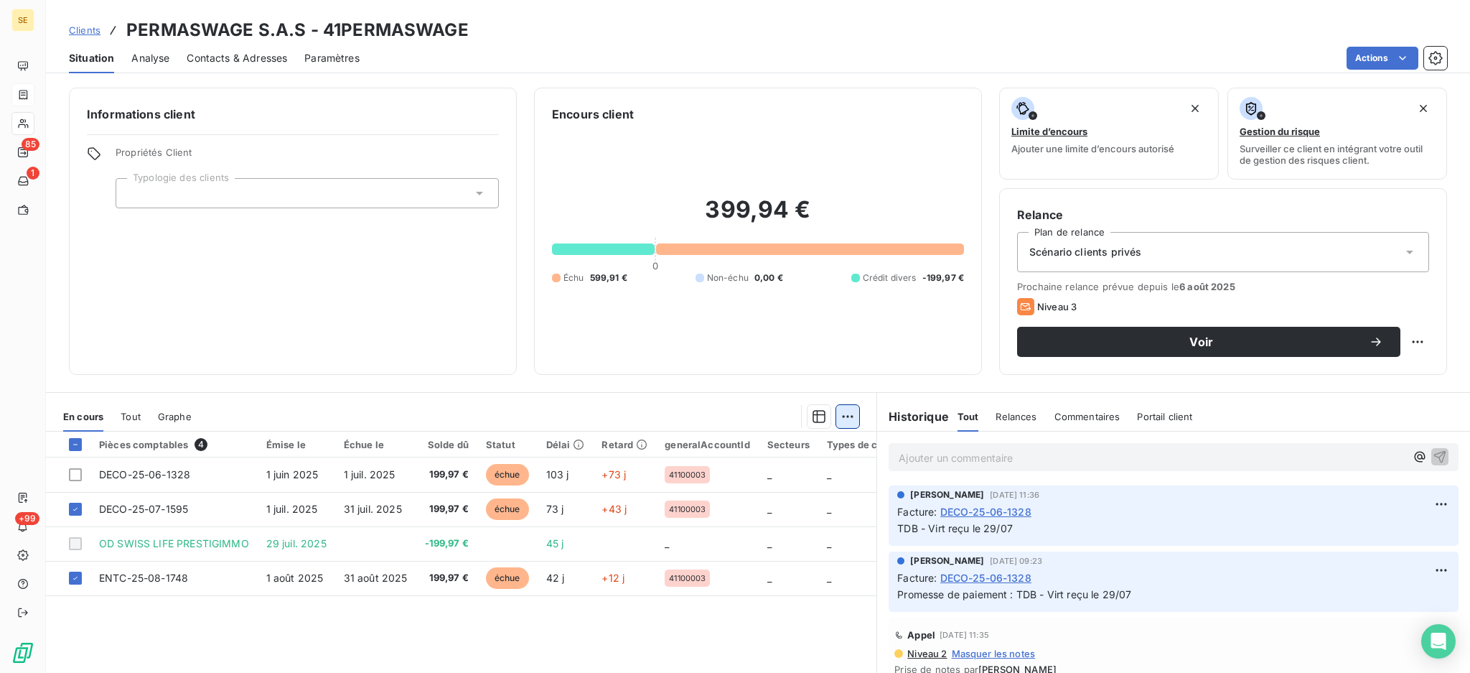
click at [834, 419] on html "SE 85 1 +99 Clients PERMASWAGE S.A.S - 41PERMASWAGE Situation Analyse Contacts …" at bounding box center [735, 336] width 1470 height 673
click at [813, 478] on div "Ajouter une promesse de paiement (2 factures)" at bounding box center [713, 473] width 261 height 23
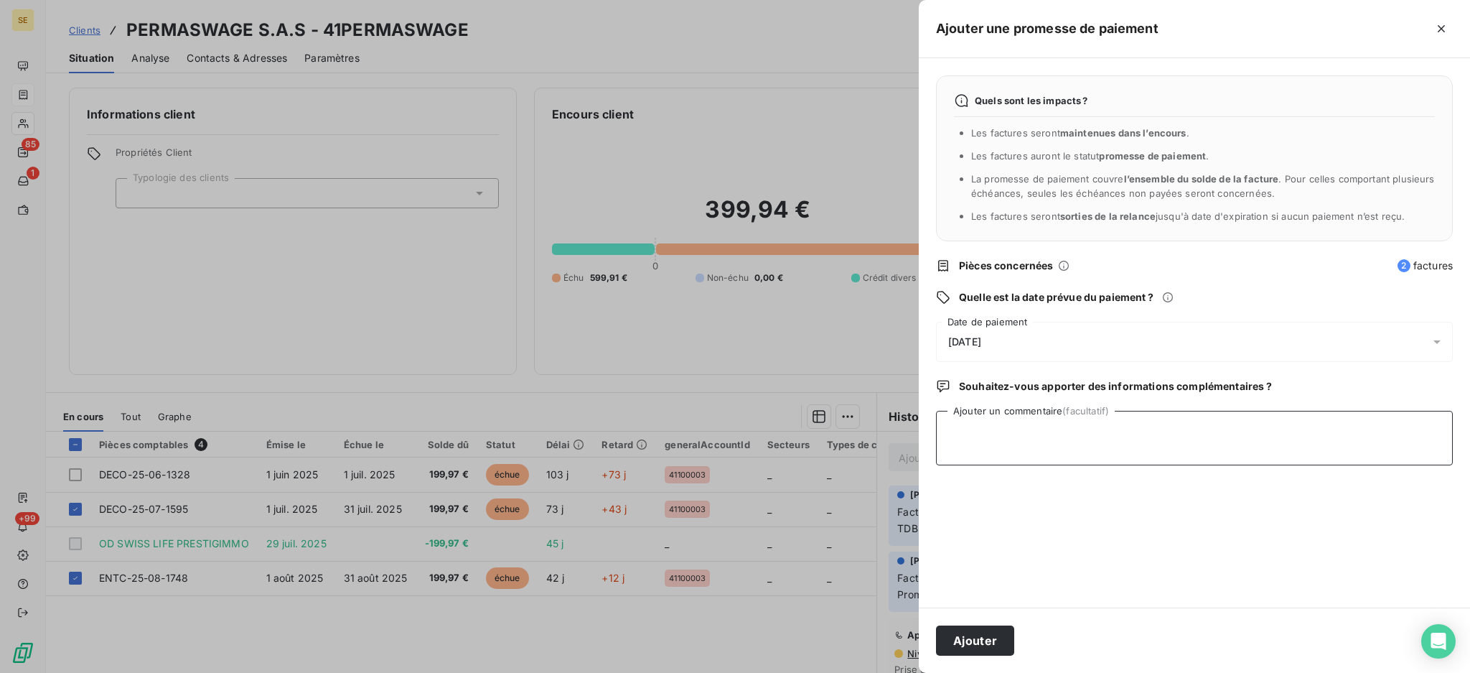
click at [978, 441] on textarea "Ajouter un commentaire (facultatif)" at bounding box center [1194, 438] width 517 height 55
paste textarea "41PERMASWAGE"
drag, startPoint x: 1041, startPoint y: 426, endPoint x: 804, endPoint y: 432, distance: 237.0
click at [806, 672] on div "Ajouter une promesse de paiement Quels sont les impacts ? Les factures seront m…" at bounding box center [735, 673] width 1470 height 0
drag, startPoint x: 1075, startPoint y: 432, endPoint x: 935, endPoint y: 449, distance: 140.3
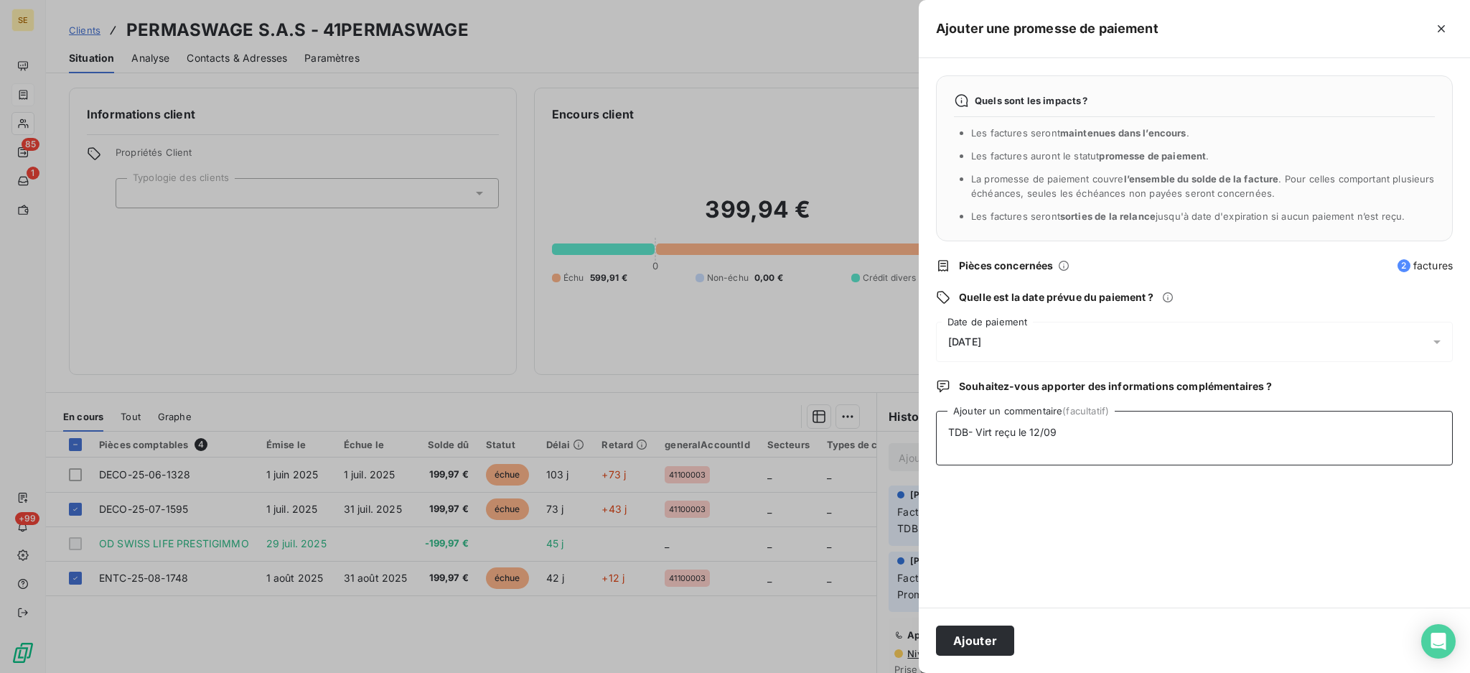
click at [936, 449] on textarea "TDB- Virt reçu le 12/09" at bounding box center [1194, 438] width 517 height 55
type textarea "TDB- Virt reçu le 12/09"
click at [986, 632] on button "Ajouter" at bounding box center [975, 640] width 78 height 30
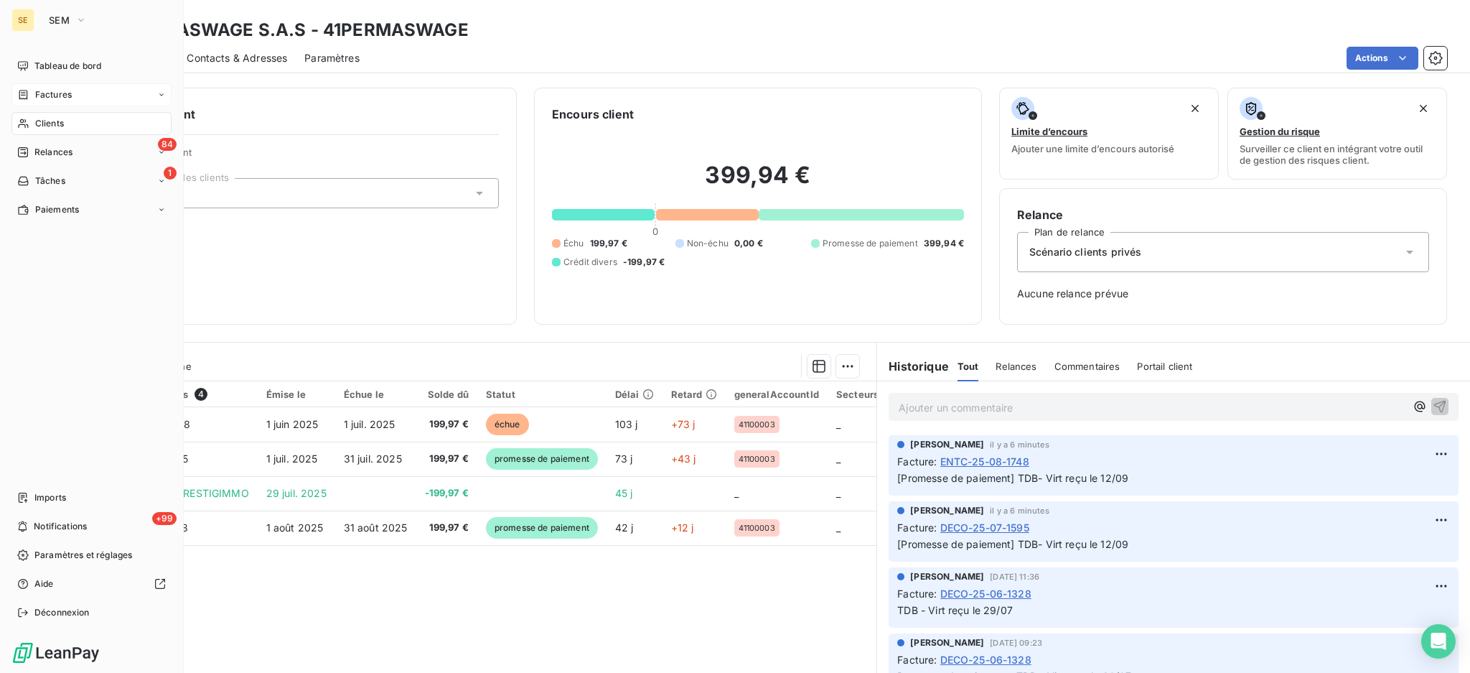
click at [65, 93] on span "Factures" at bounding box center [53, 94] width 37 height 13
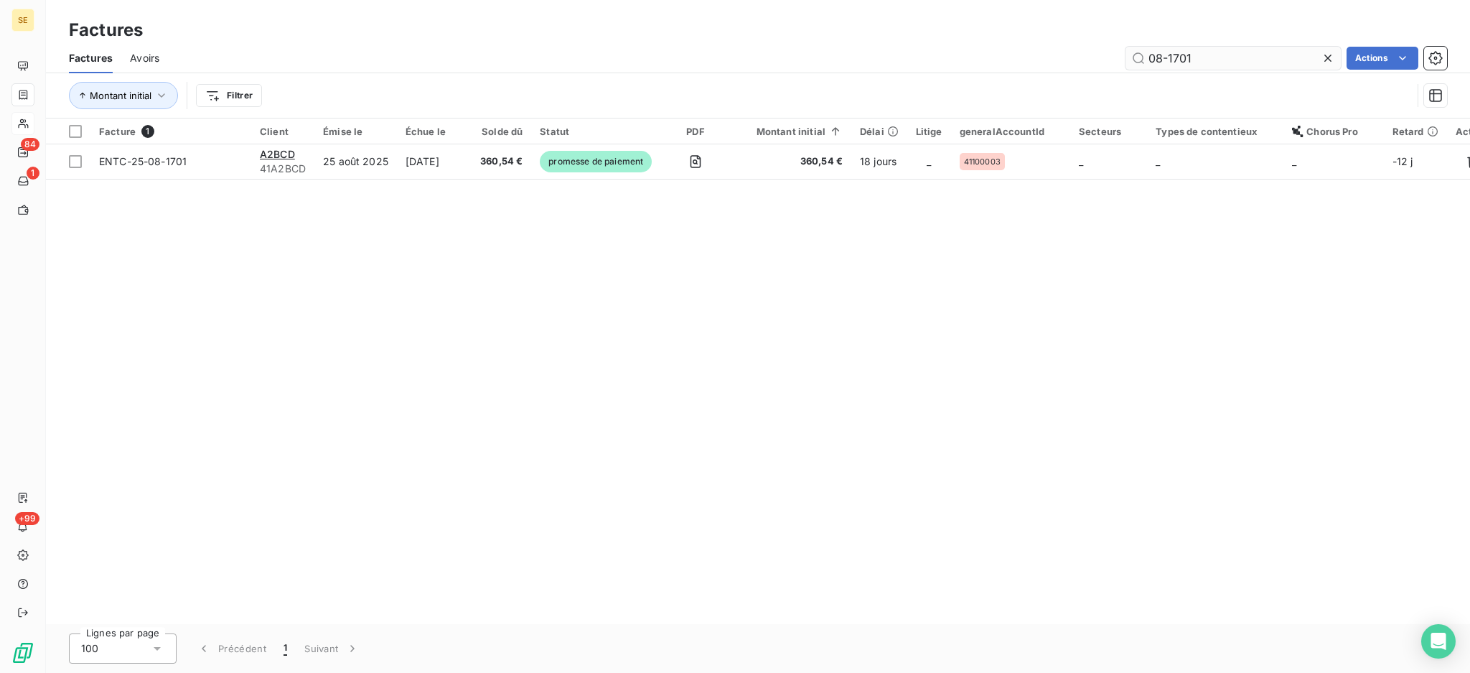
drag, startPoint x: 1215, startPoint y: 65, endPoint x: 1177, endPoint y: 64, distance: 38.1
click at [1177, 64] on input "08-1701" at bounding box center [1233, 58] width 215 height 23
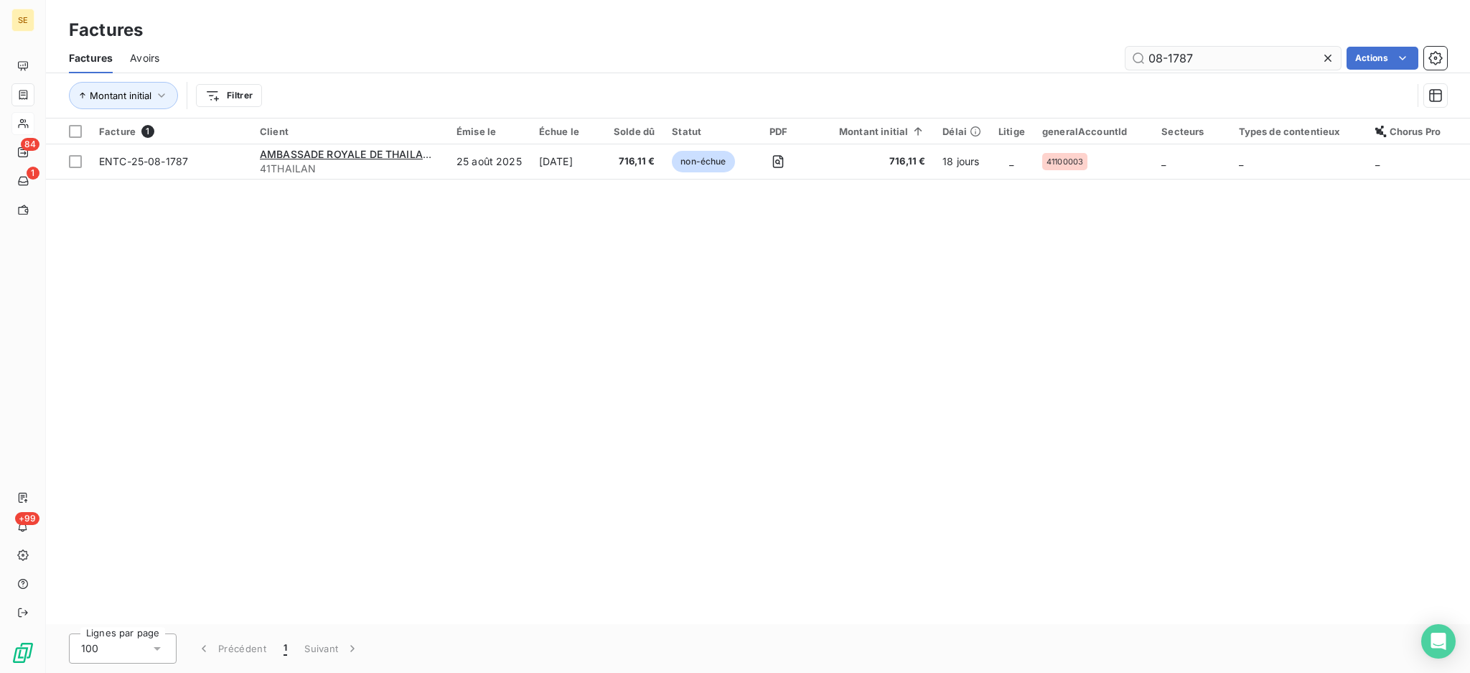
type input "08-1787"
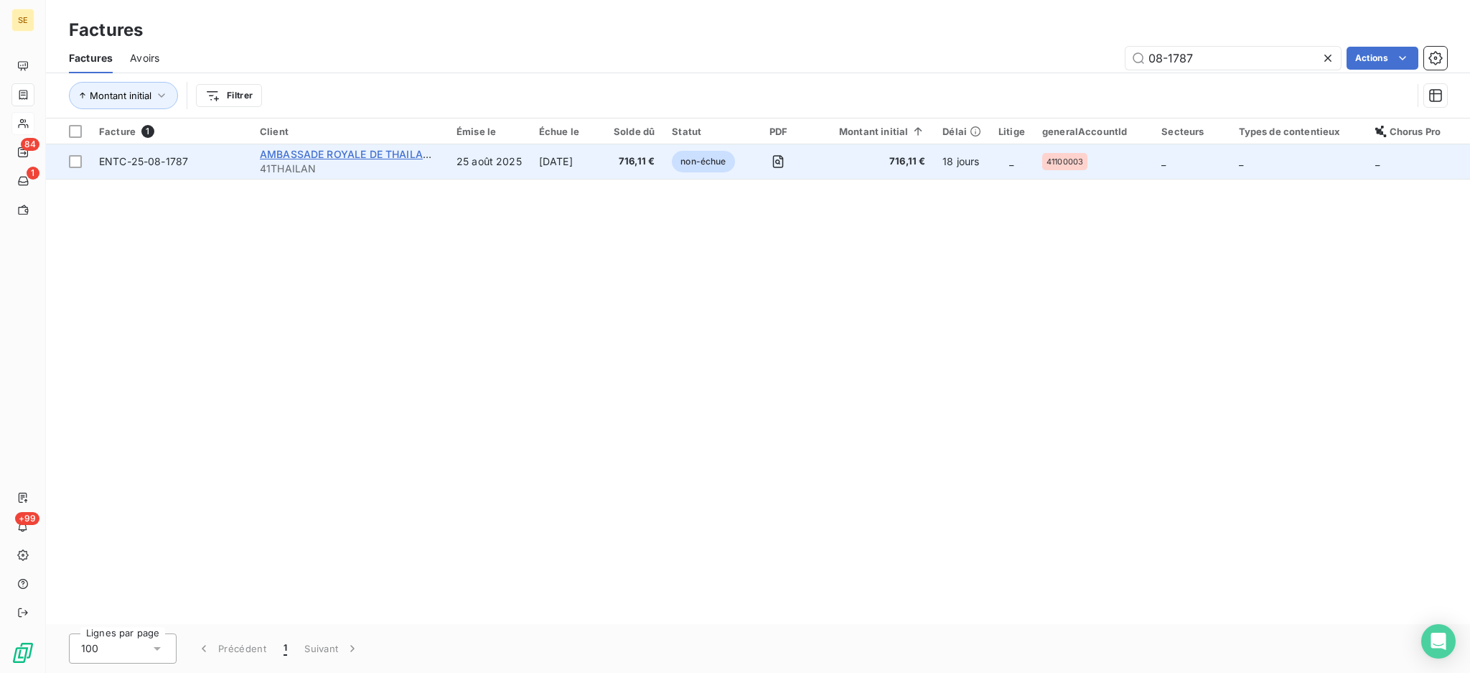
click at [284, 153] on span "AMBASSADE ROYALE DE THAILANDE" at bounding box center [352, 154] width 184 height 12
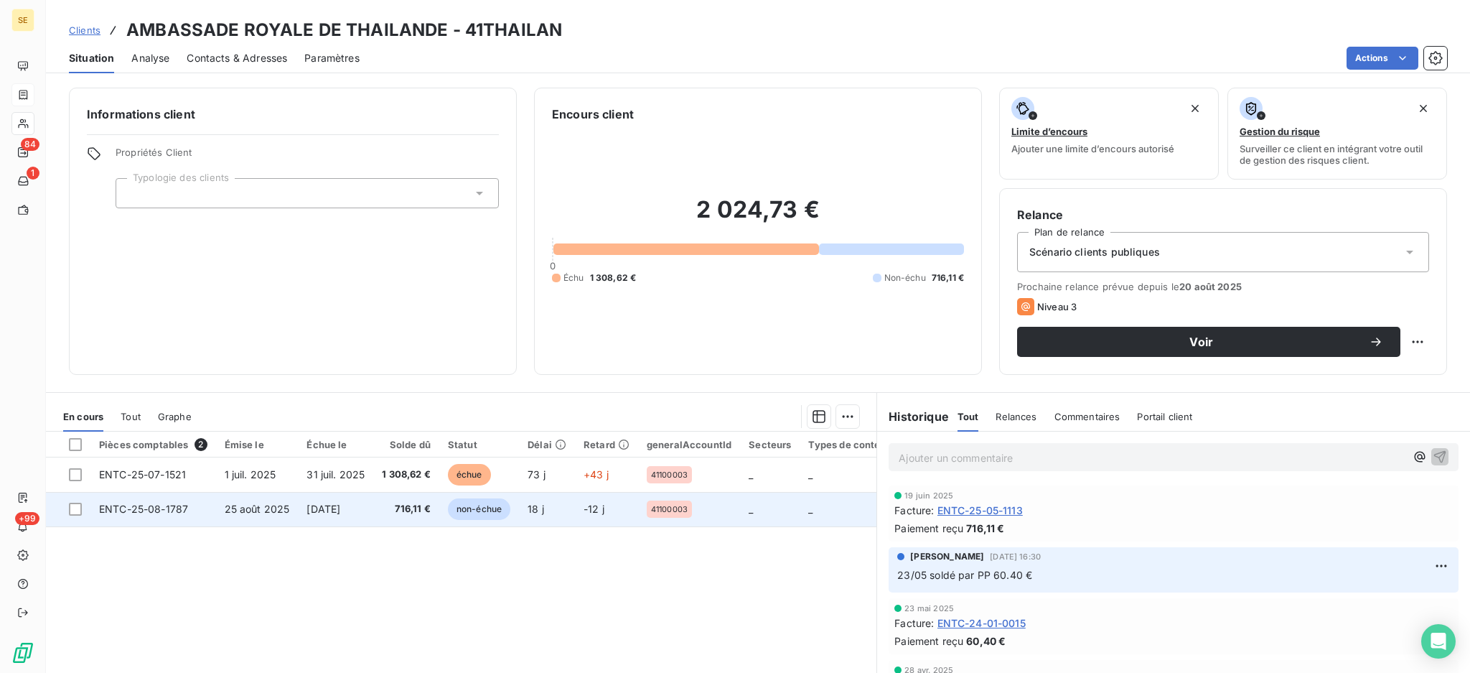
click at [385, 520] on td "716,11 €" at bounding box center [406, 509] width 66 height 34
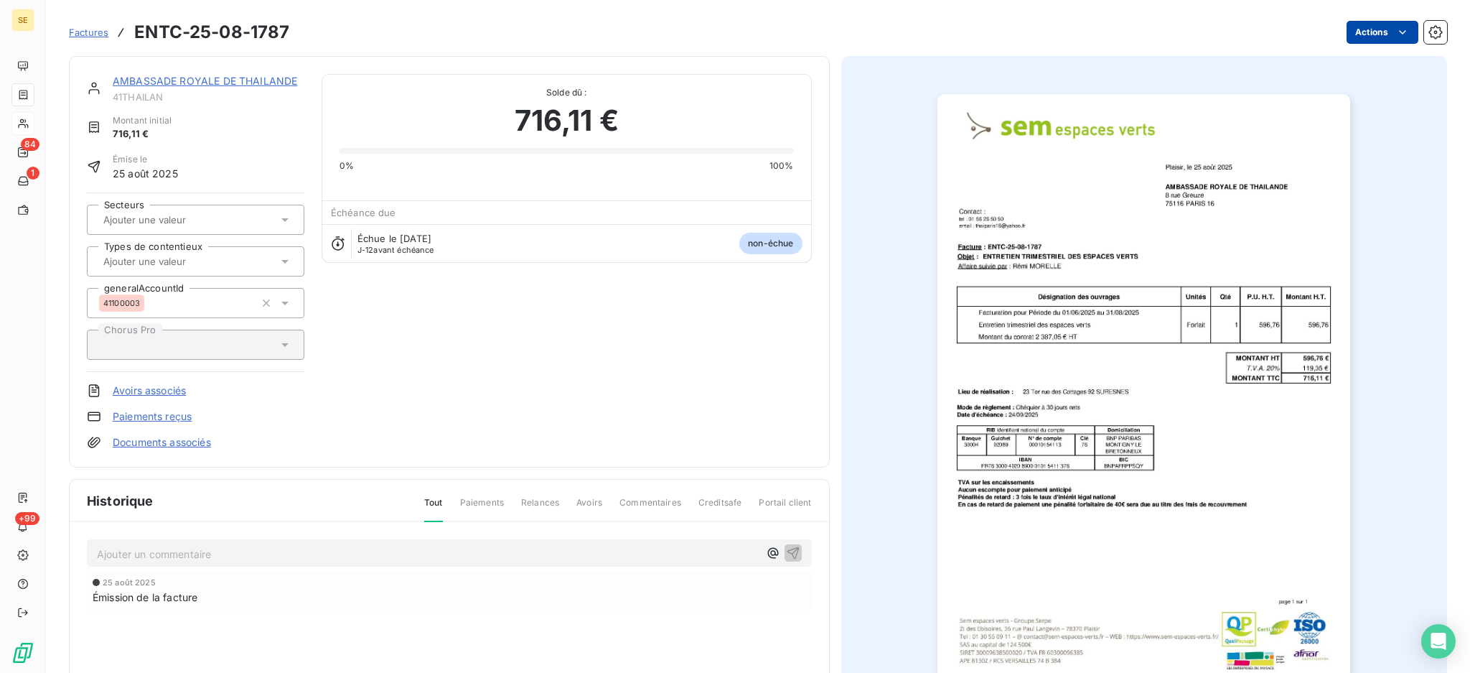
click at [1370, 27] on html "SE 84 1 +99 Factures ENTC-25-08-1787 Actions AMBASSADE ROYALE DE THAILANDE 41TH…" at bounding box center [735, 336] width 1470 height 673
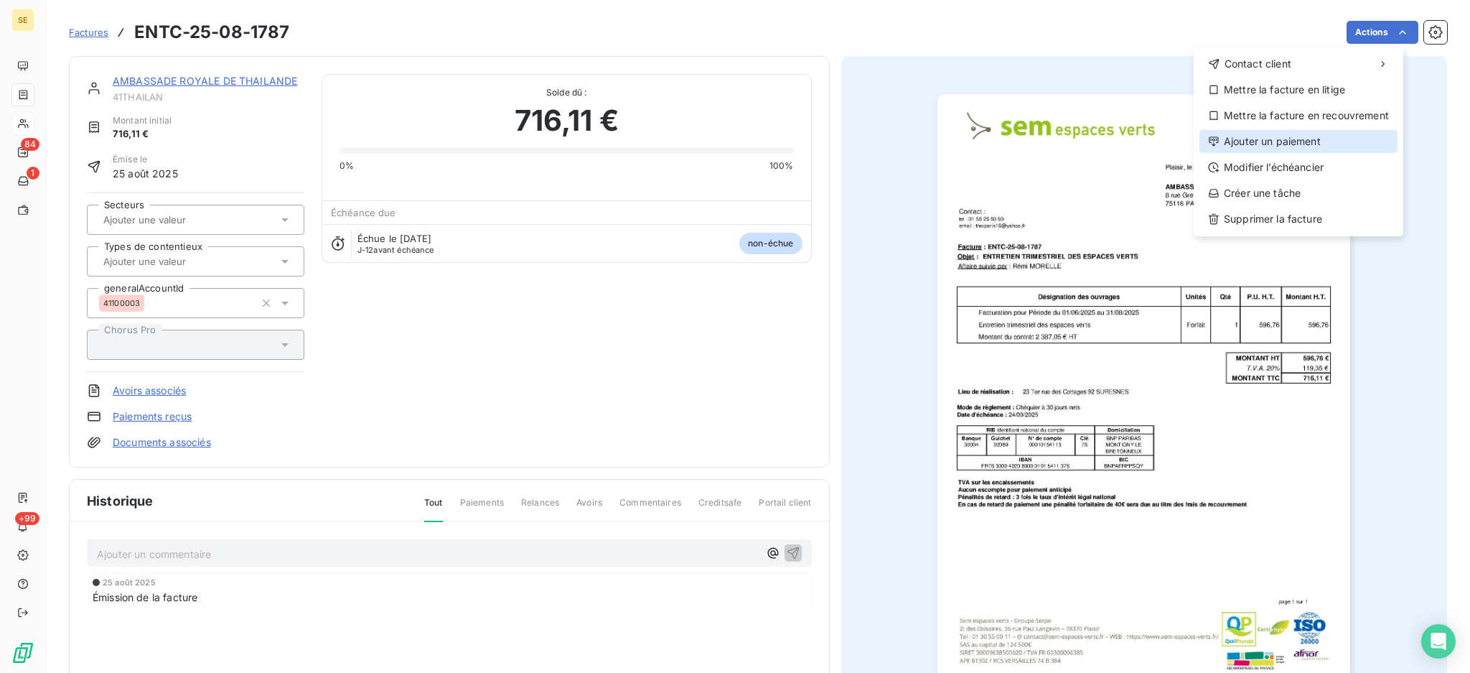
click at [1327, 146] on div "Ajouter un paiement" at bounding box center [1299, 141] width 198 height 23
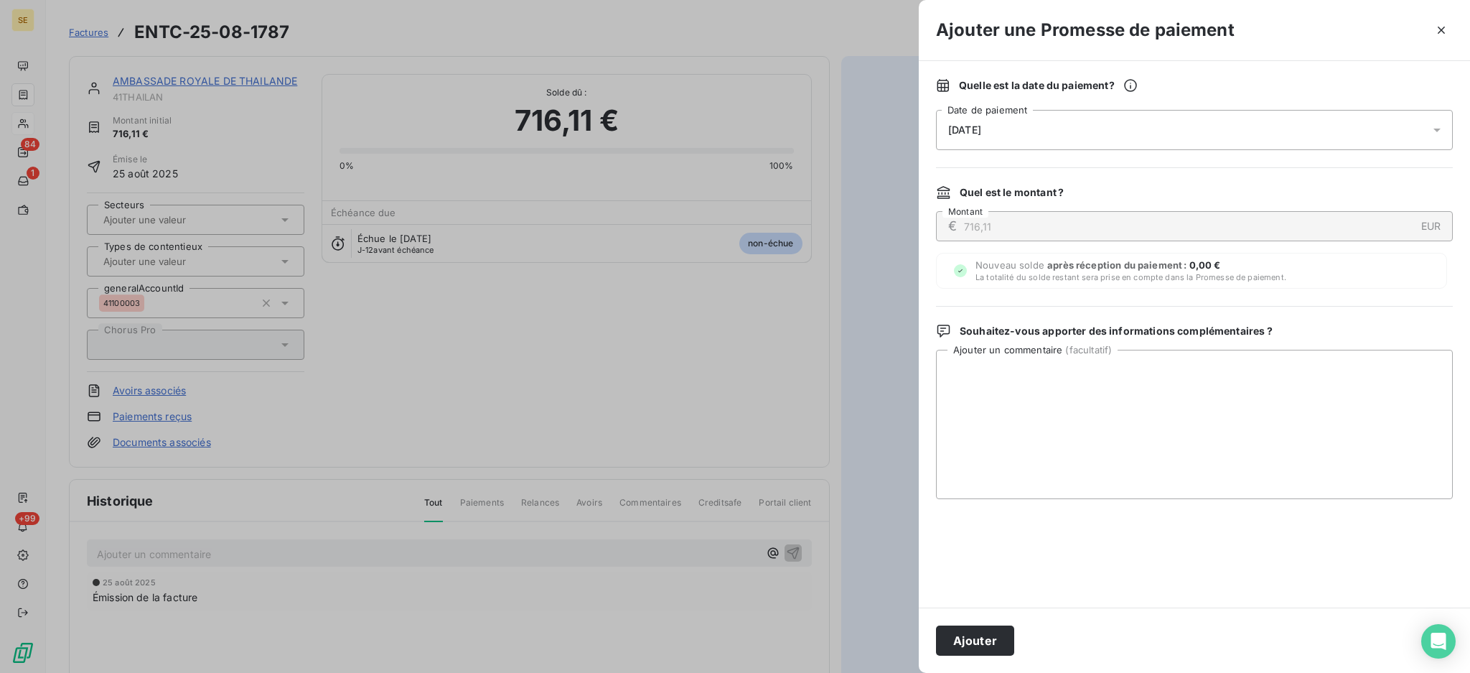
click at [1442, 127] on icon at bounding box center [1437, 130] width 14 height 14
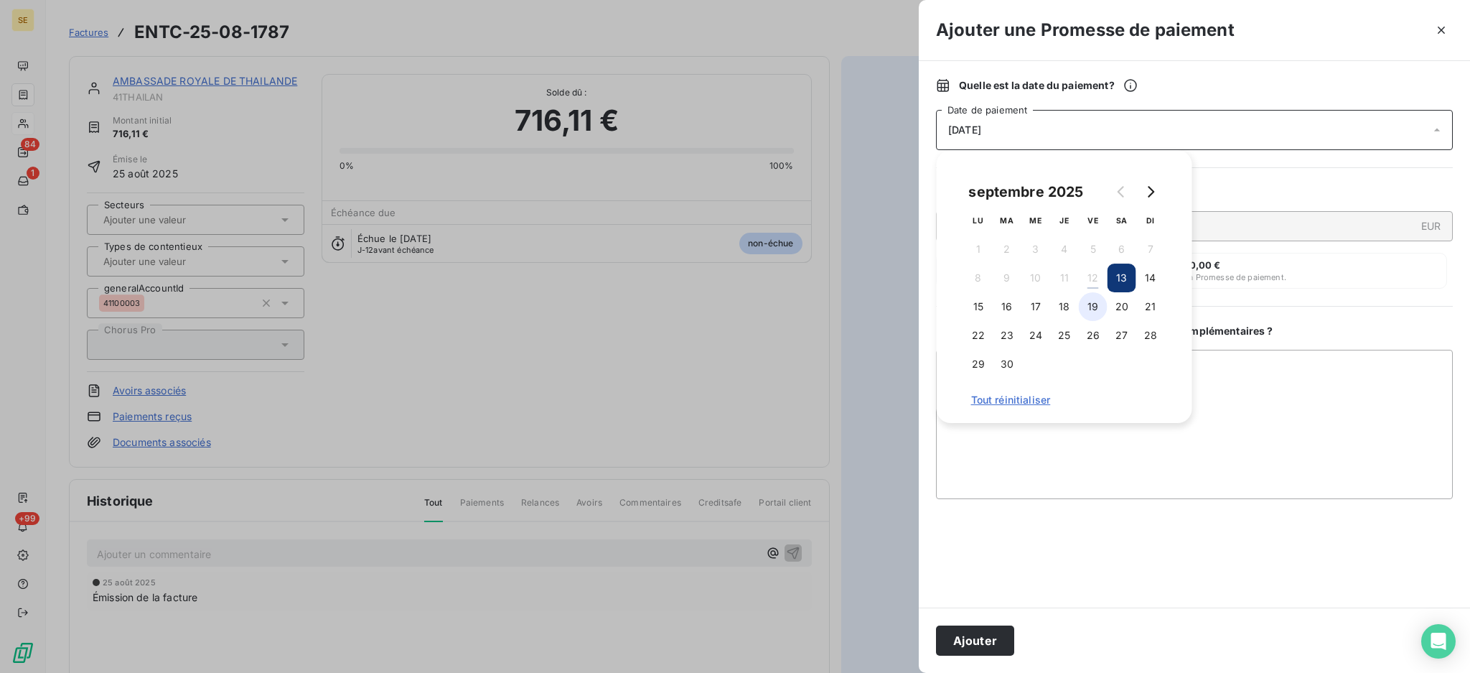
click at [1099, 304] on button "19" at bounding box center [1093, 306] width 29 height 29
click at [1256, 390] on textarea "Ajouter un commentaire ( facultatif )" at bounding box center [1194, 424] width 517 height 149
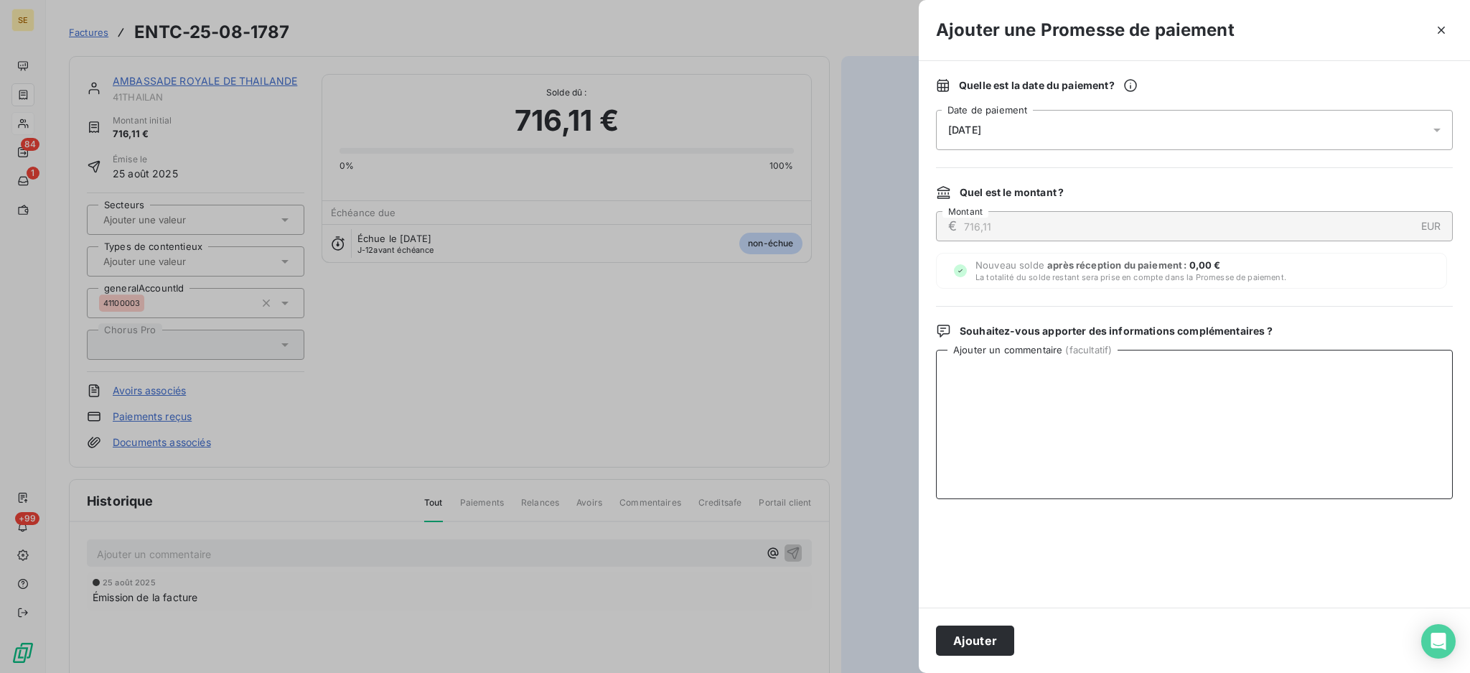
paste textarea "TDB- Virt reçu le 12/09"
type textarea "TDB- Virt reçu le 12/09"
click at [975, 638] on button "Ajouter" at bounding box center [975, 640] width 78 height 30
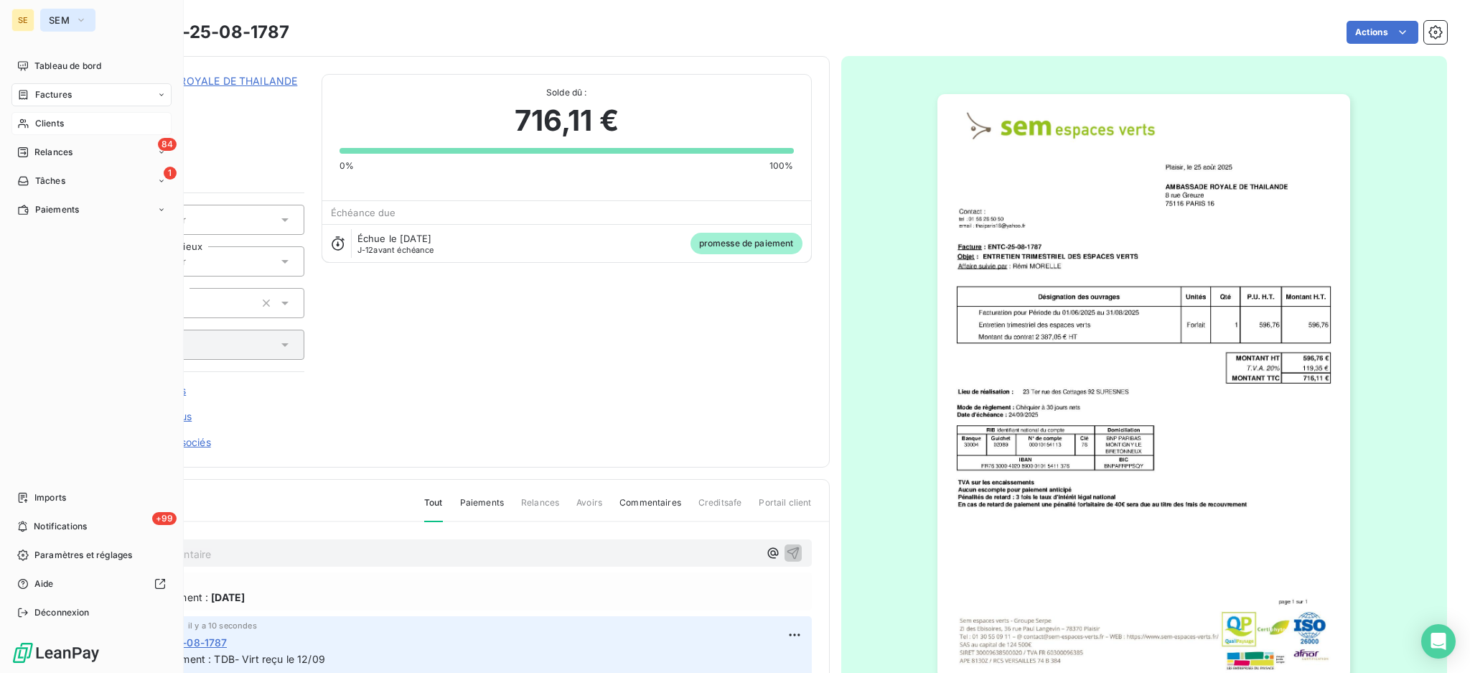
click at [82, 17] on icon "button" at bounding box center [80, 20] width 11 height 14
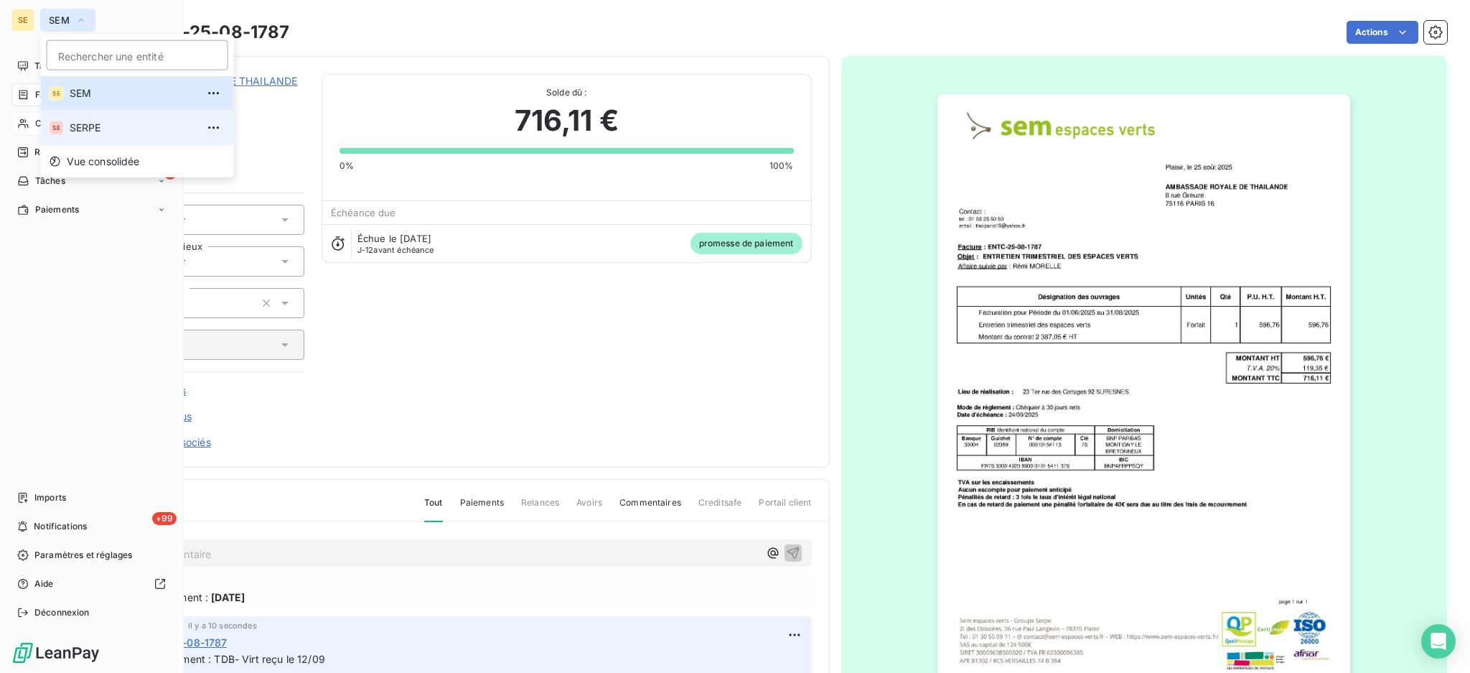
click at [100, 124] on span "SERPE" at bounding box center [133, 128] width 127 height 14
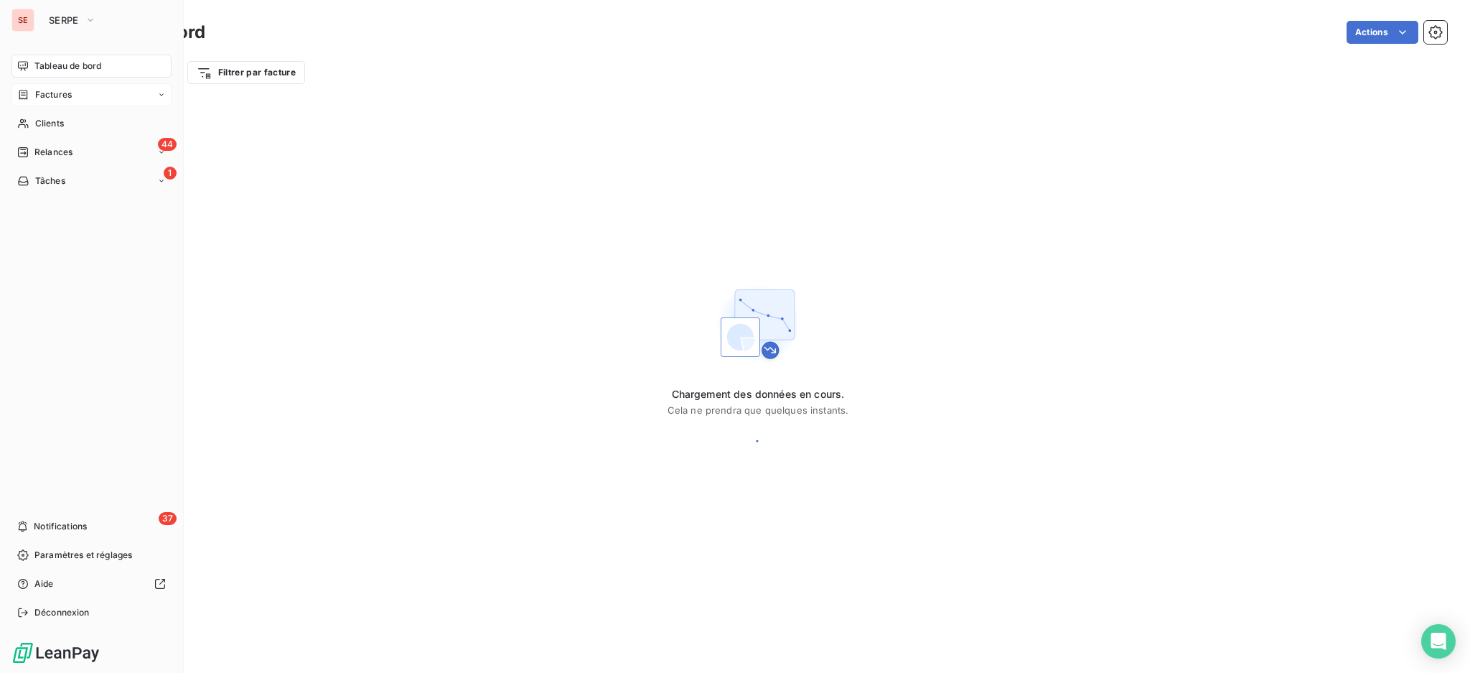
click at [55, 98] on span "Factures" at bounding box center [53, 94] width 37 height 13
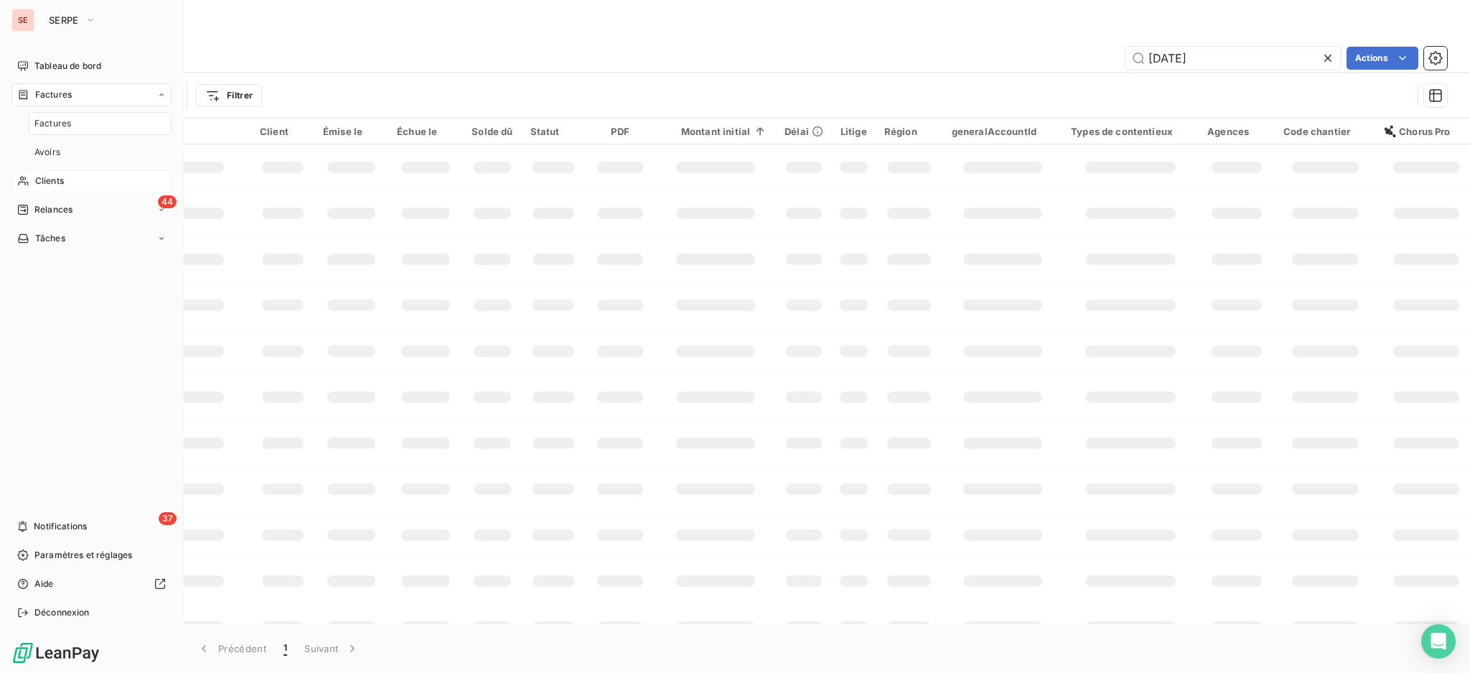
click at [50, 179] on span "Clients" at bounding box center [49, 180] width 29 height 13
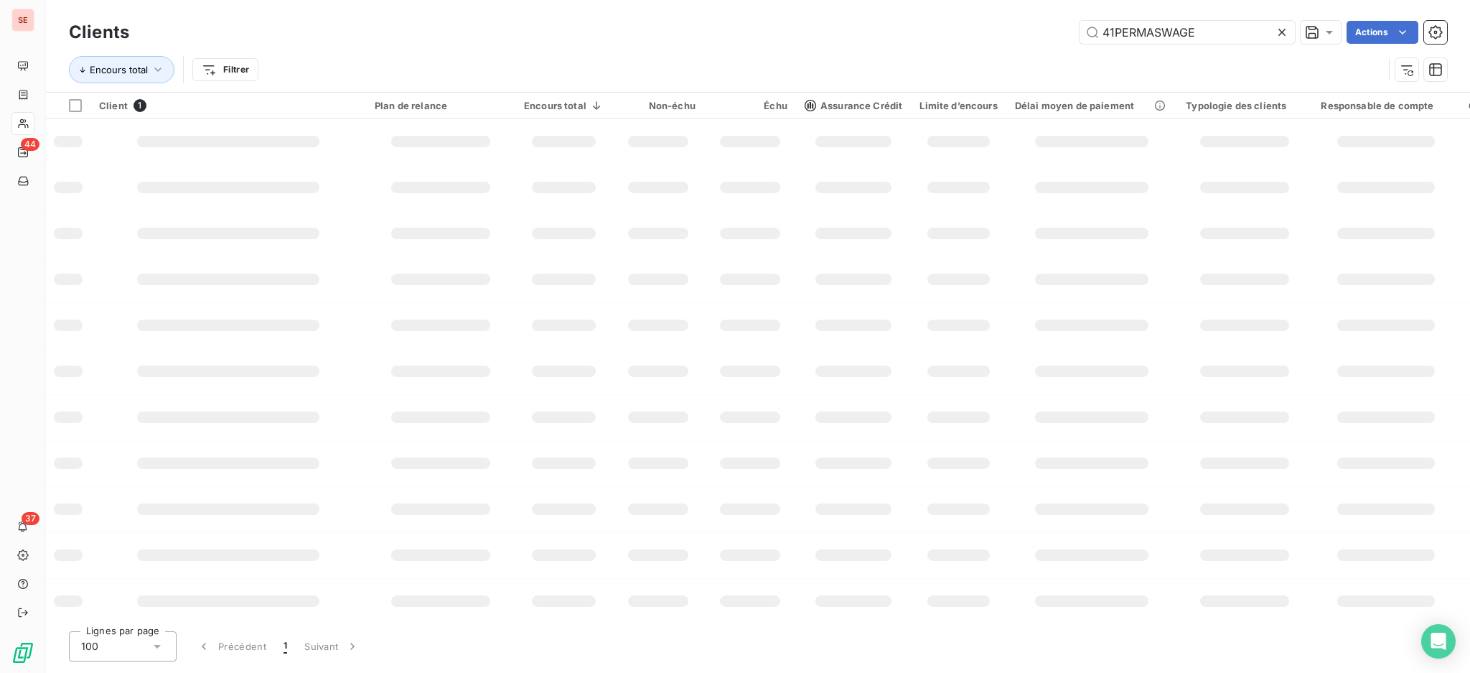
drag, startPoint x: 1211, startPoint y: 29, endPoint x: 932, endPoint y: -3, distance: 281.1
click at [932, 0] on html "SE 44 37 Clients 41PERMASWAGE Actions Encours total Filtrer Client 1 Plan de re…" at bounding box center [735, 336] width 1470 height 673
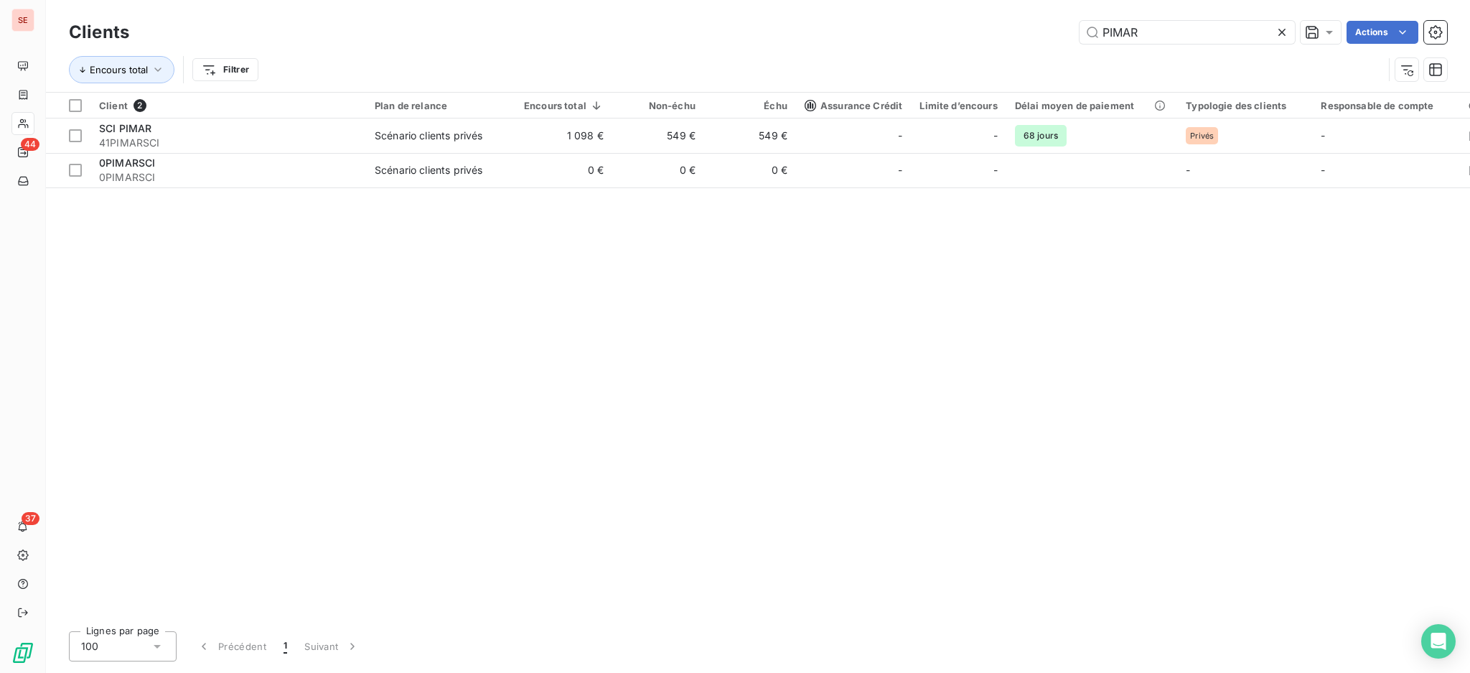
type input "PIMAR"
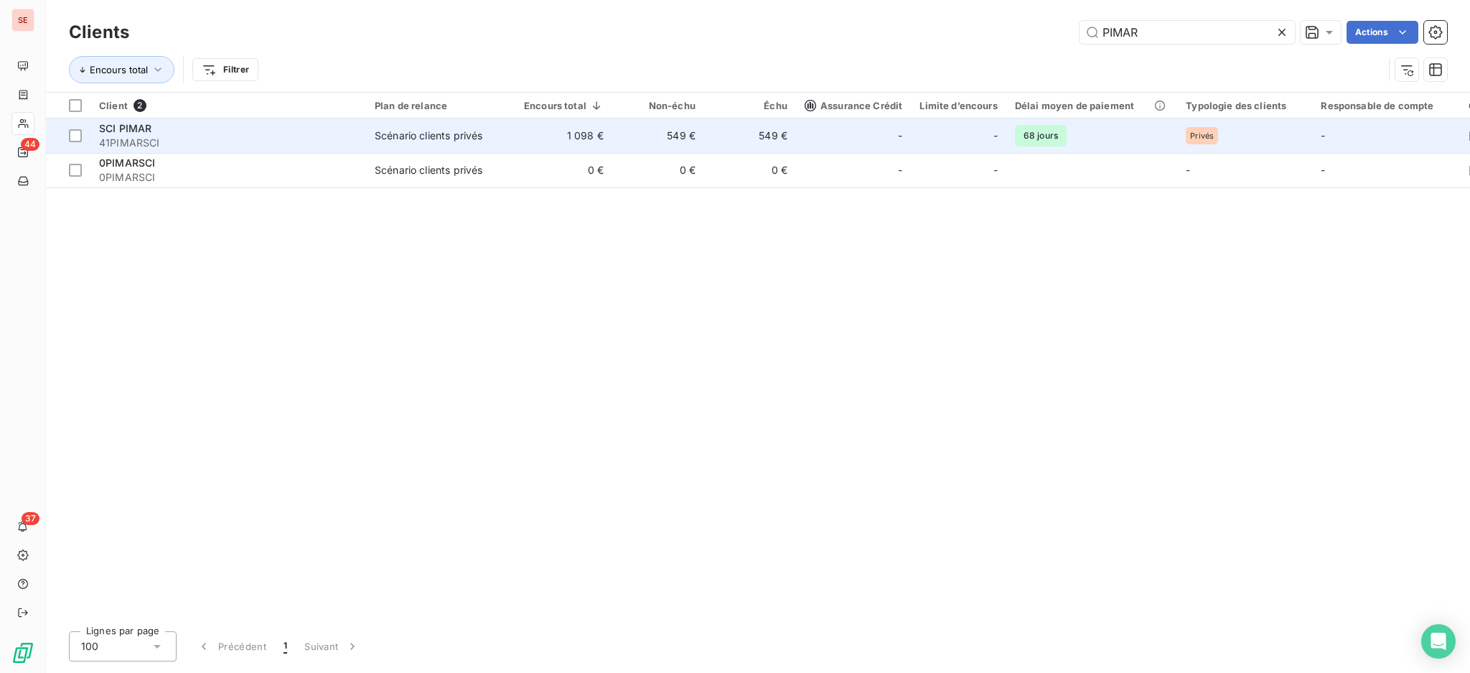
click at [546, 150] on td "1 098 €" at bounding box center [563, 135] width 97 height 34
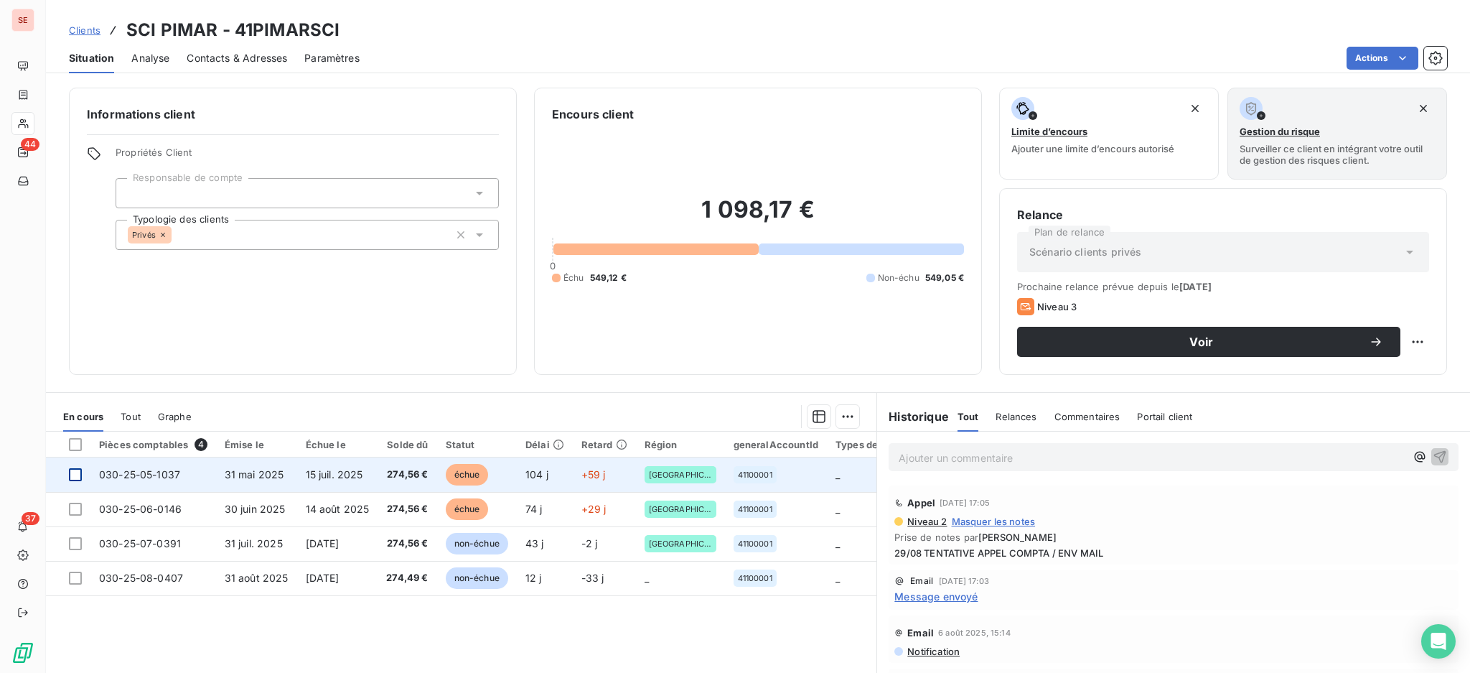
click at [79, 470] on div at bounding box center [75, 474] width 13 height 13
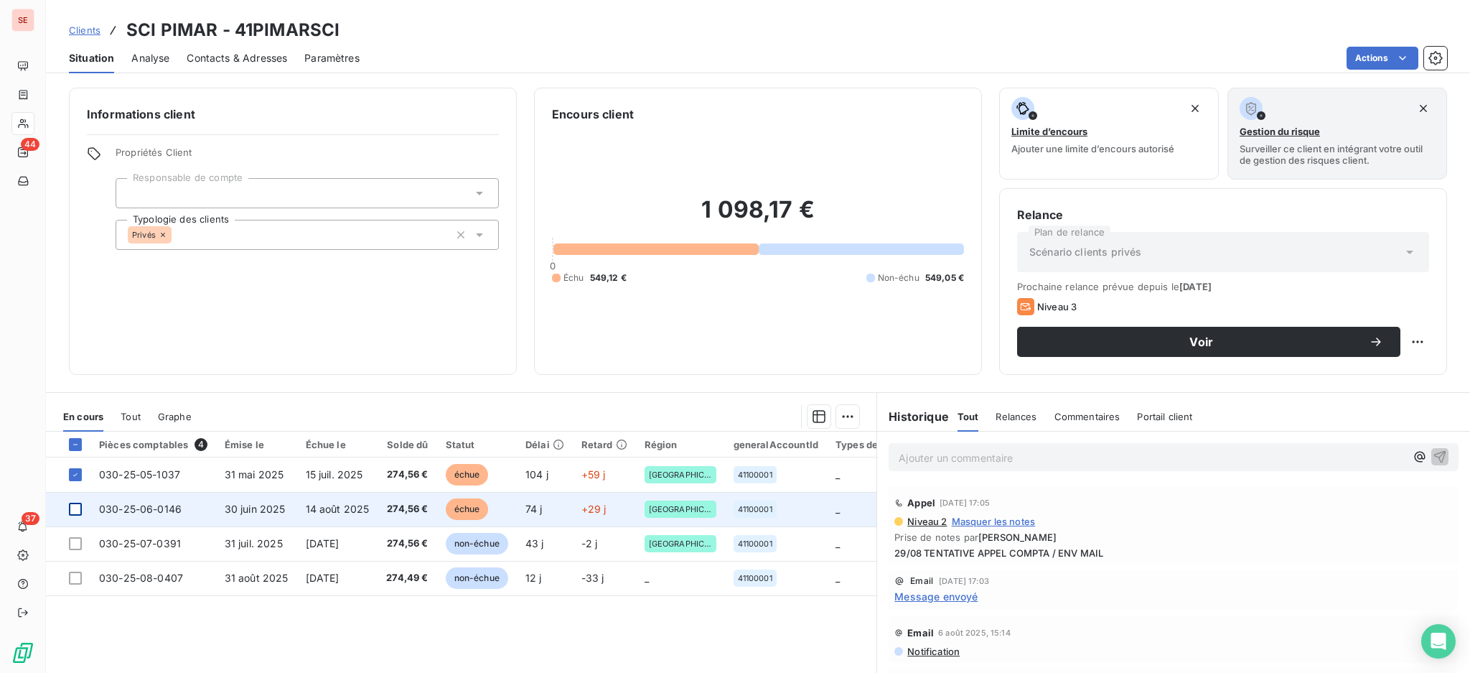
click at [73, 513] on div at bounding box center [75, 509] width 13 height 13
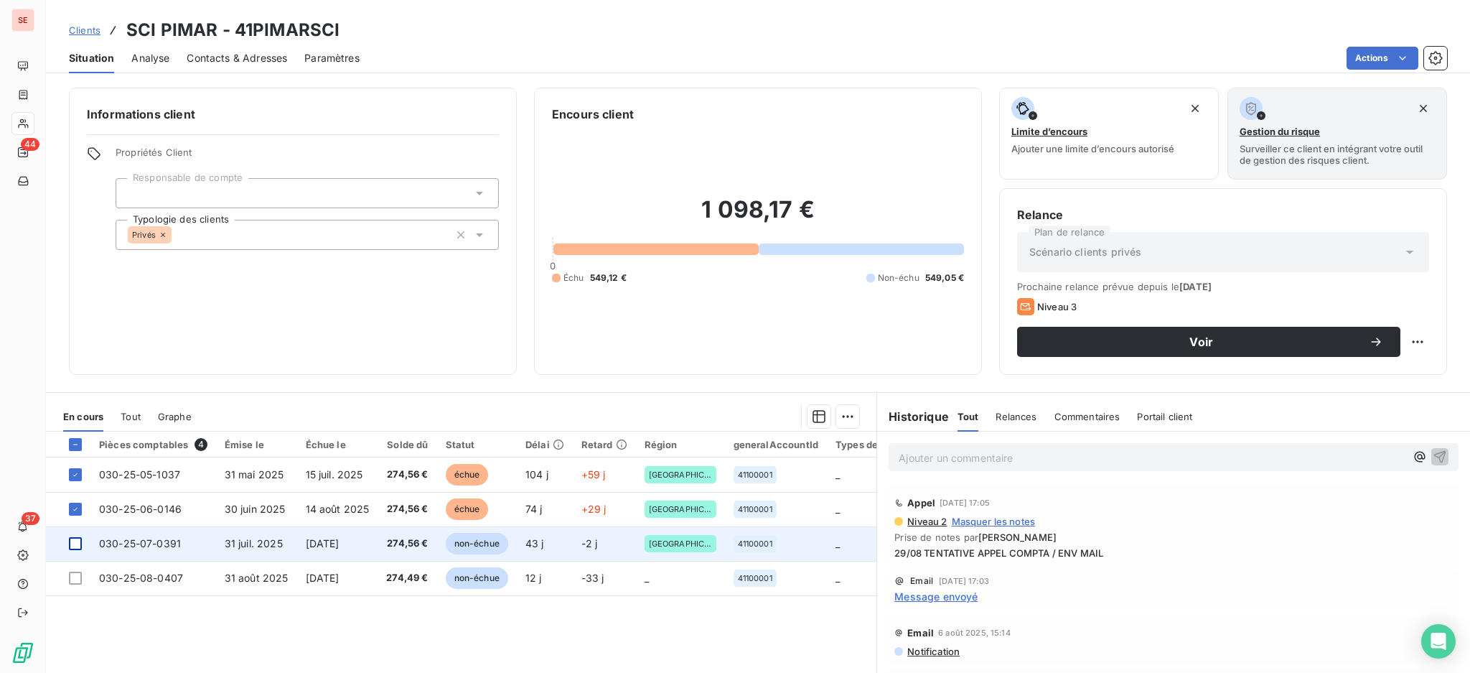
click at [78, 546] on div at bounding box center [75, 543] width 13 height 13
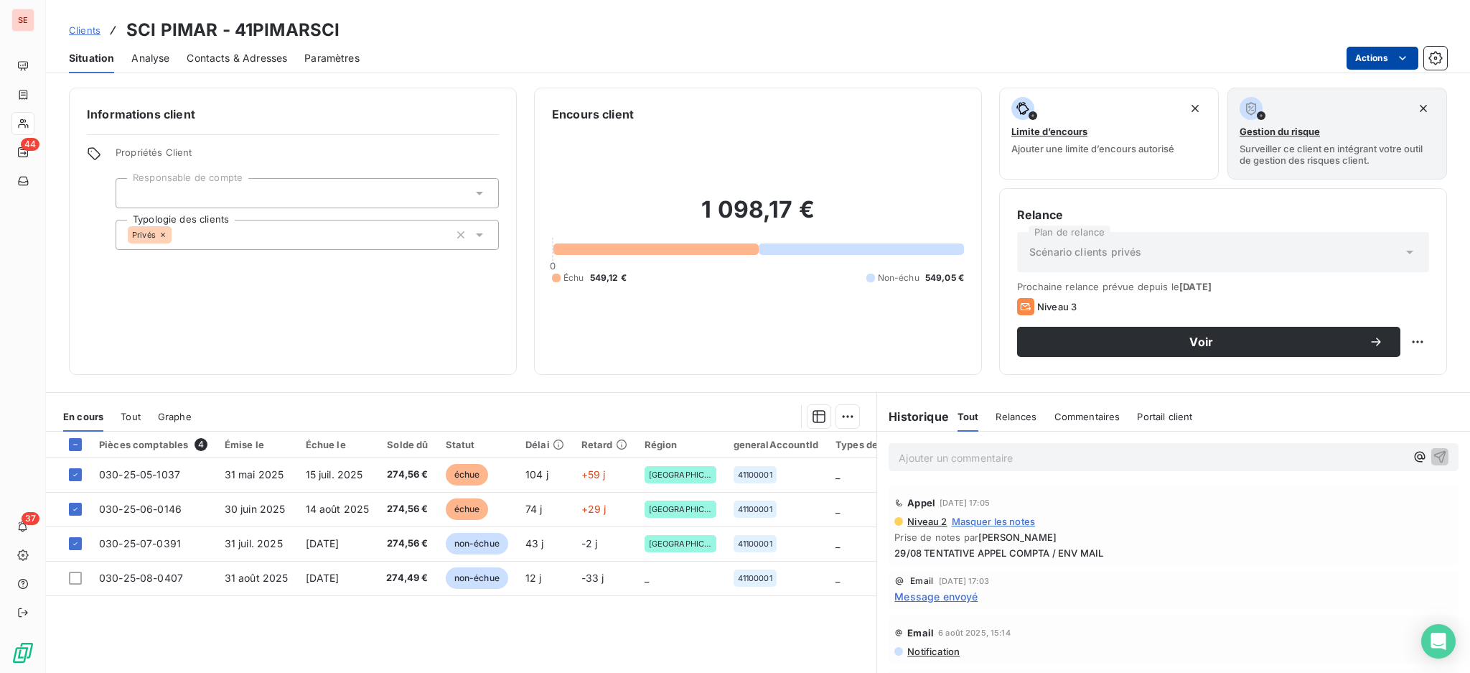
click at [1368, 50] on html "SE 44 37 Clients SCI PIMAR - 41PIMARSCI Situation Analyse Contacts & Adresses P…" at bounding box center [735, 336] width 1470 height 673
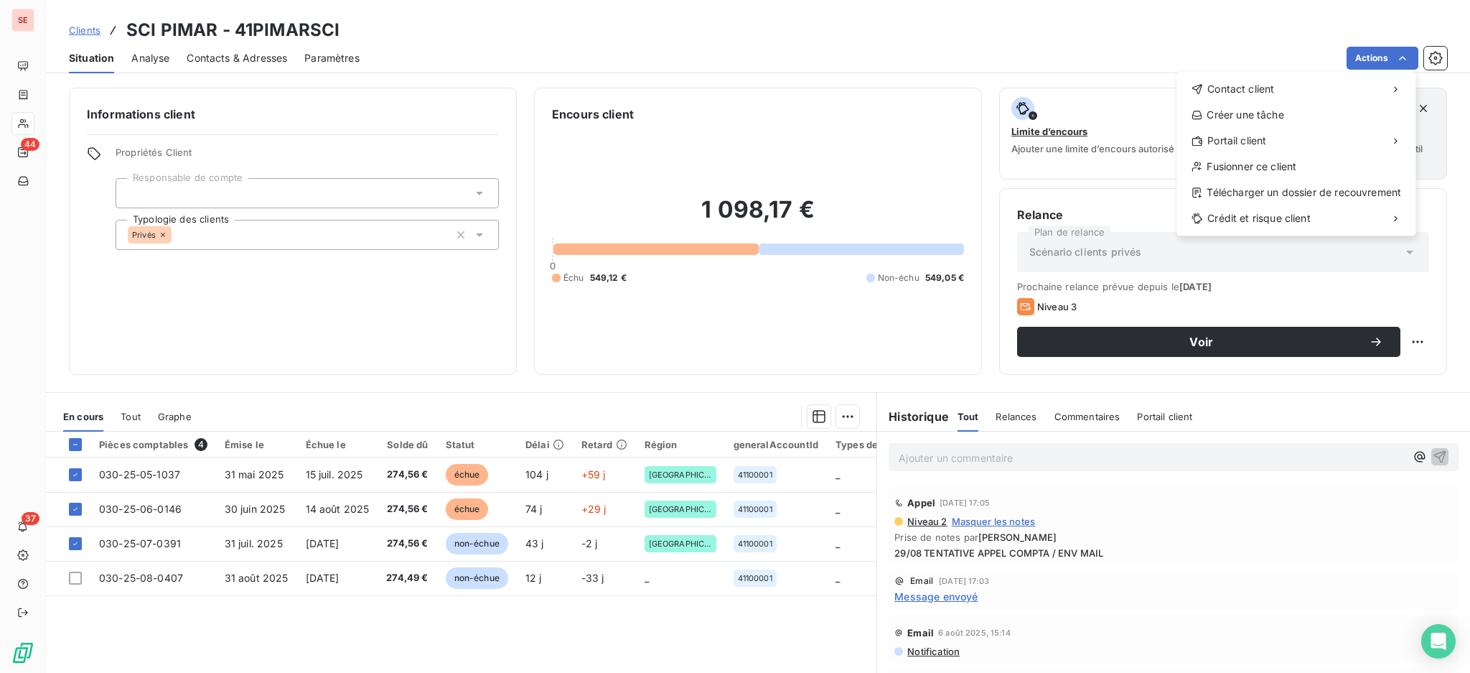
click at [839, 415] on html "SE 44 37 Clients SCI PIMAR - 41PIMARSCI Situation Analyse Contacts & Adresses P…" at bounding box center [735, 336] width 1470 height 673
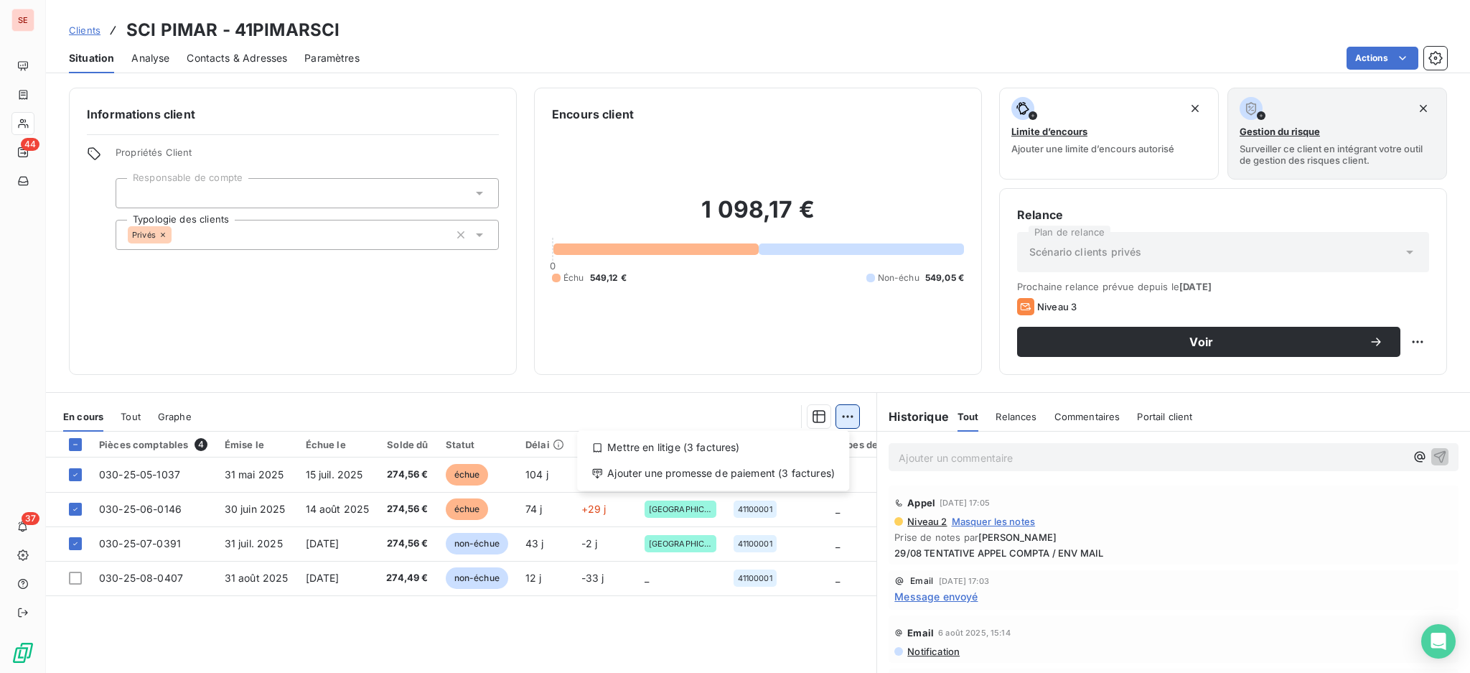
click at [839, 414] on html "SE 44 37 Clients SCI PIMAR - 41PIMARSCI Situation Analyse Contacts & Adresses P…" at bounding box center [735, 336] width 1470 height 673
click at [762, 475] on div "Ajouter une promesse de paiement (3 factures)" at bounding box center [713, 473] width 261 height 23
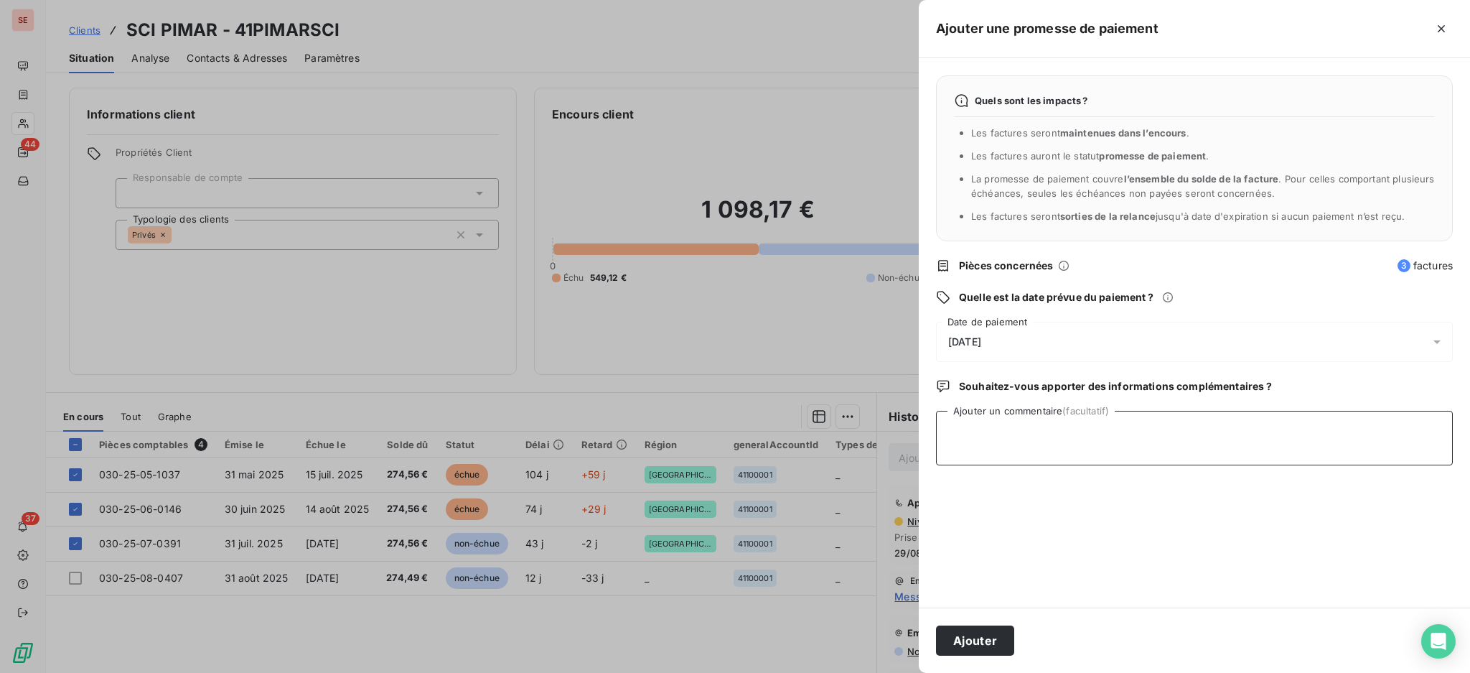
click at [979, 444] on textarea "Ajouter un commentaire (facultatif)" at bounding box center [1194, 438] width 517 height 55
click at [977, 432] on textarea "Ajouter un commentaire (facultatif)" at bounding box center [1194, 438] width 517 height 55
paste textarea "TDB- Virt reçu le 12/09"
type textarea "TDB- Virt reçu le 12/09"
click at [951, 630] on button "Ajouter" at bounding box center [975, 640] width 78 height 30
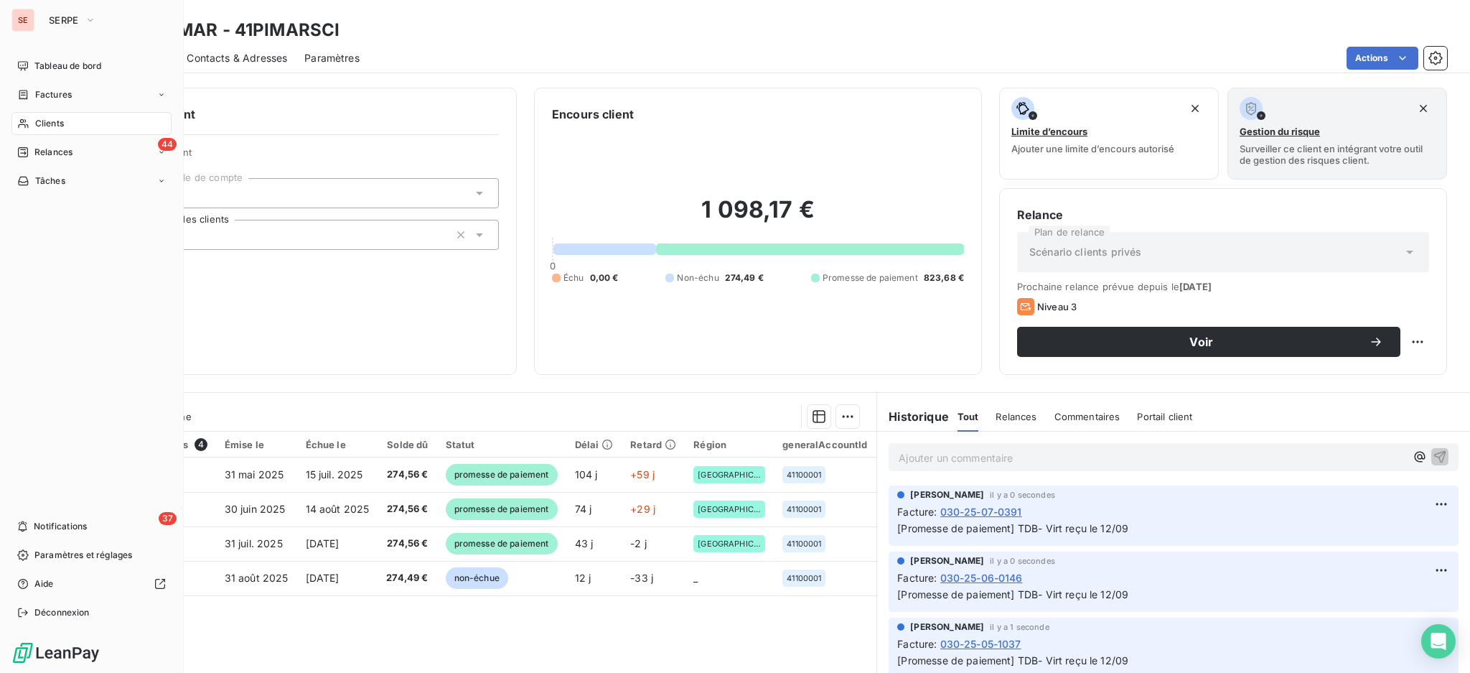
click at [52, 122] on span "Clients" at bounding box center [49, 123] width 29 height 13
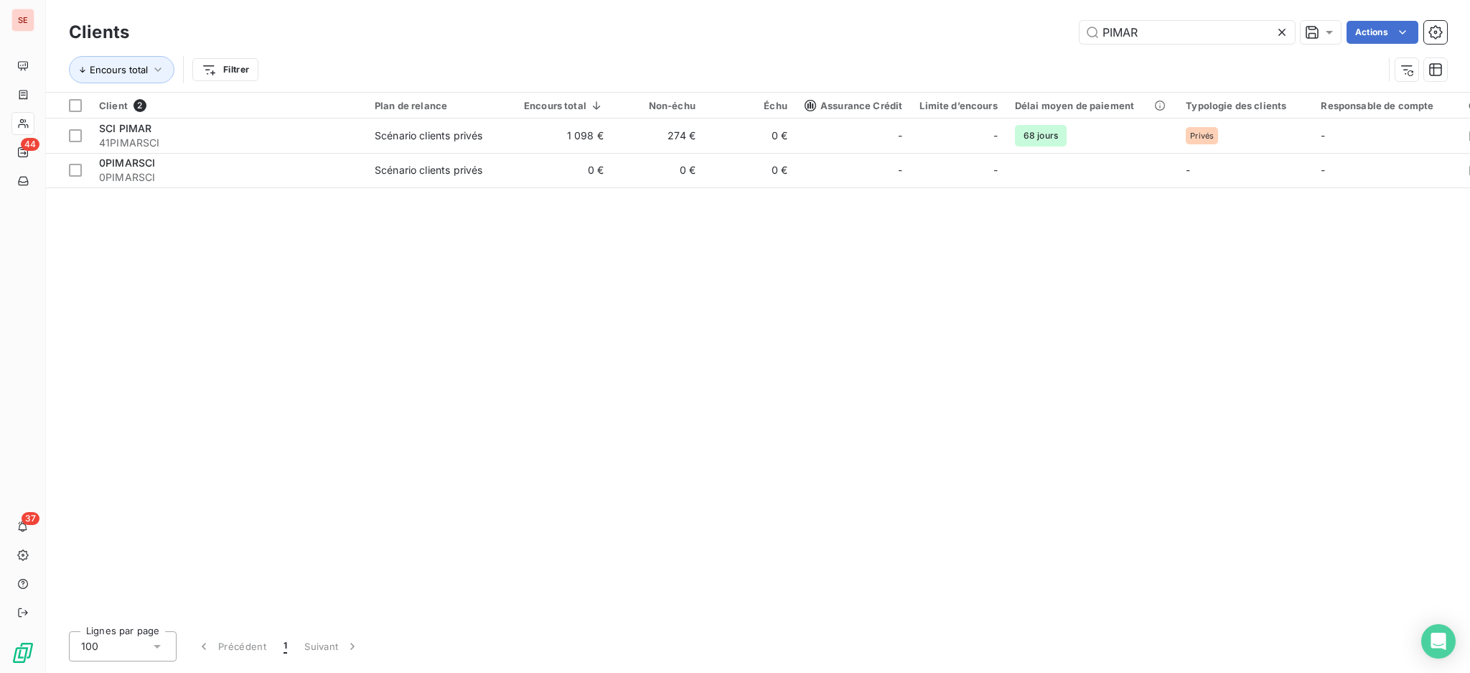
drag, startPoint x: 1164, startPoint y: 39, endPoint x: 791, endPoint y: 26, distance: 372.8
click at [793, 26] on div "PIMAR Actions" at bounding box center [796, 32] width 1301 height 23
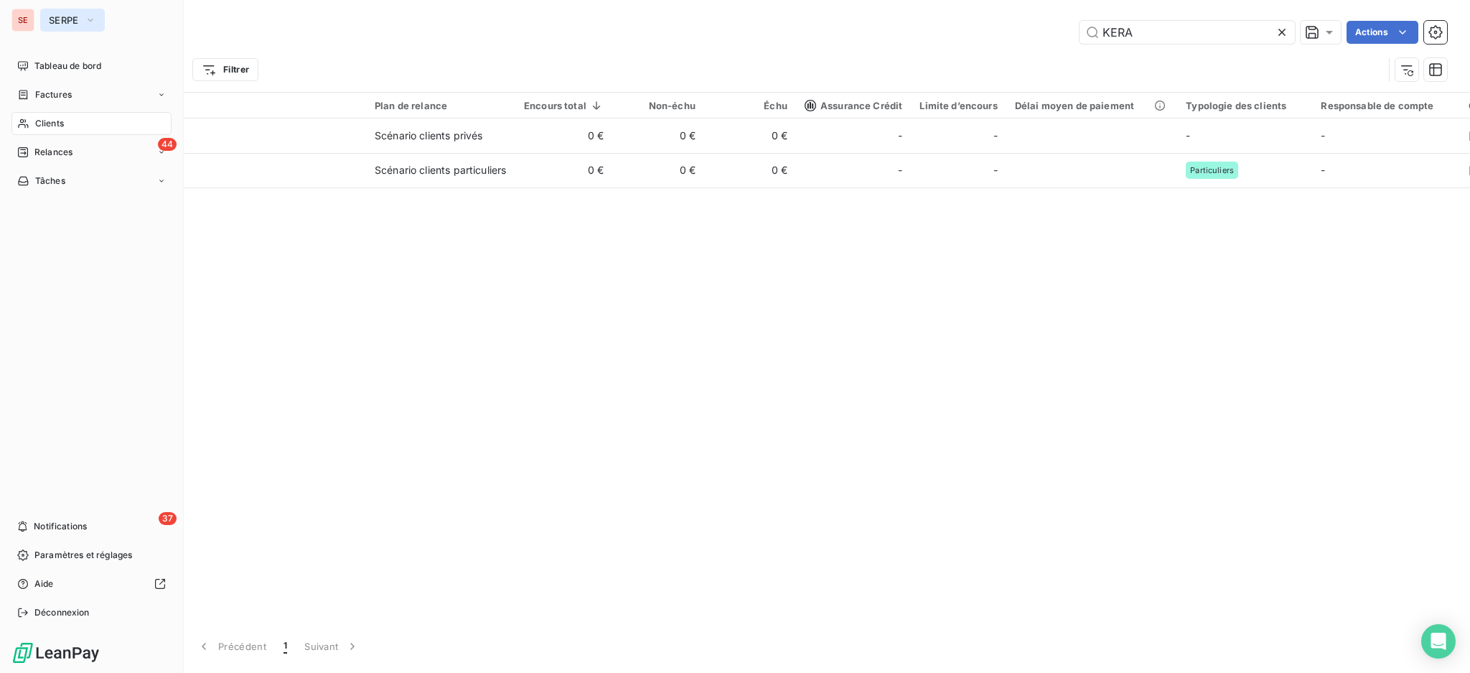
type input "KERA"
click at [90, 18] on icon "button" at bounding box center [90, 20] width 11 height 14
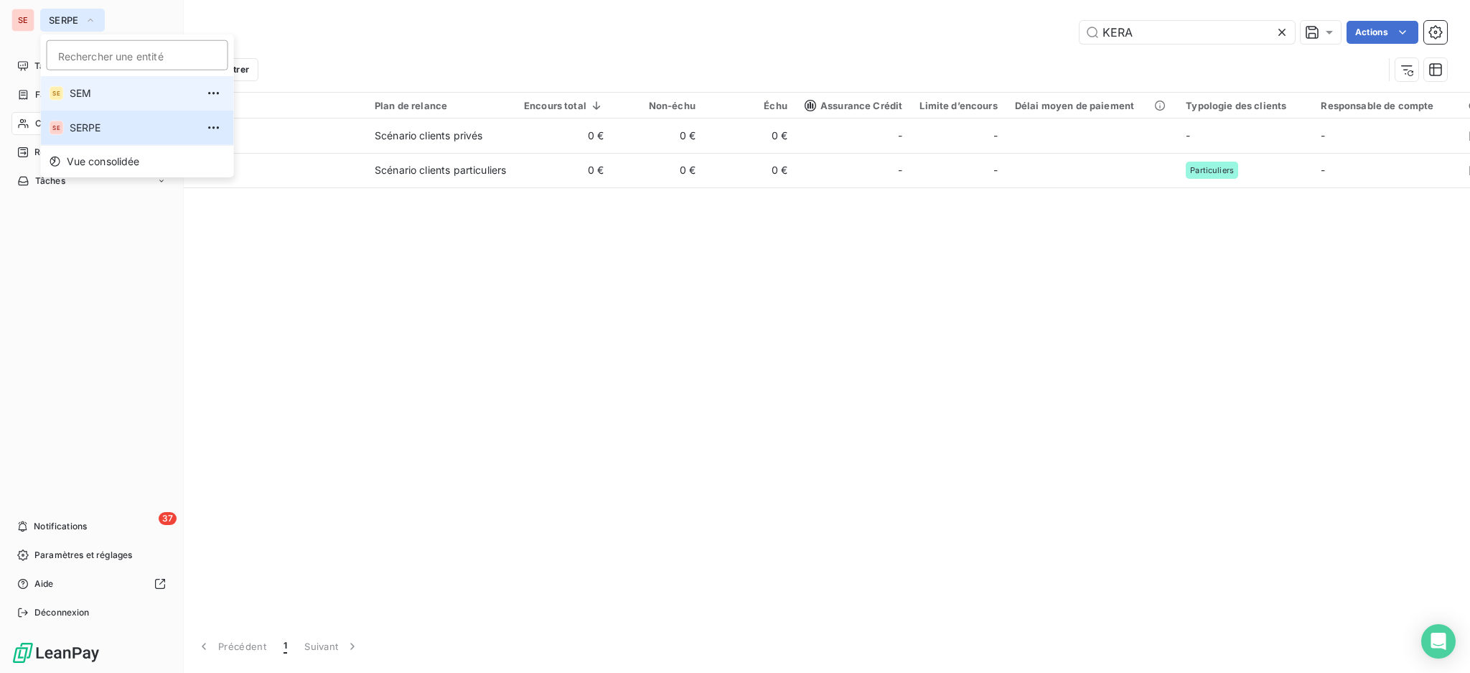
click at [100, 92] on span "SEM" at bounding box center [133, 93] width 127 height 14
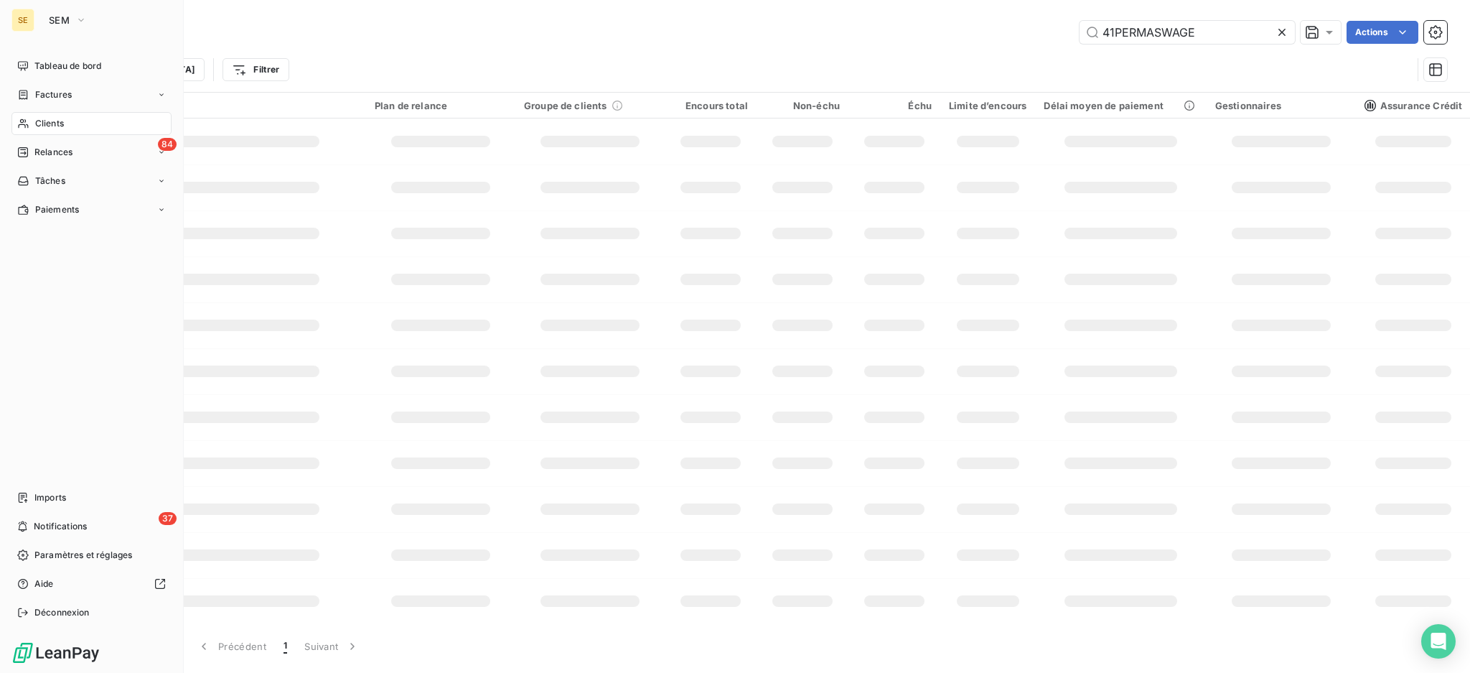
type input "KERA"
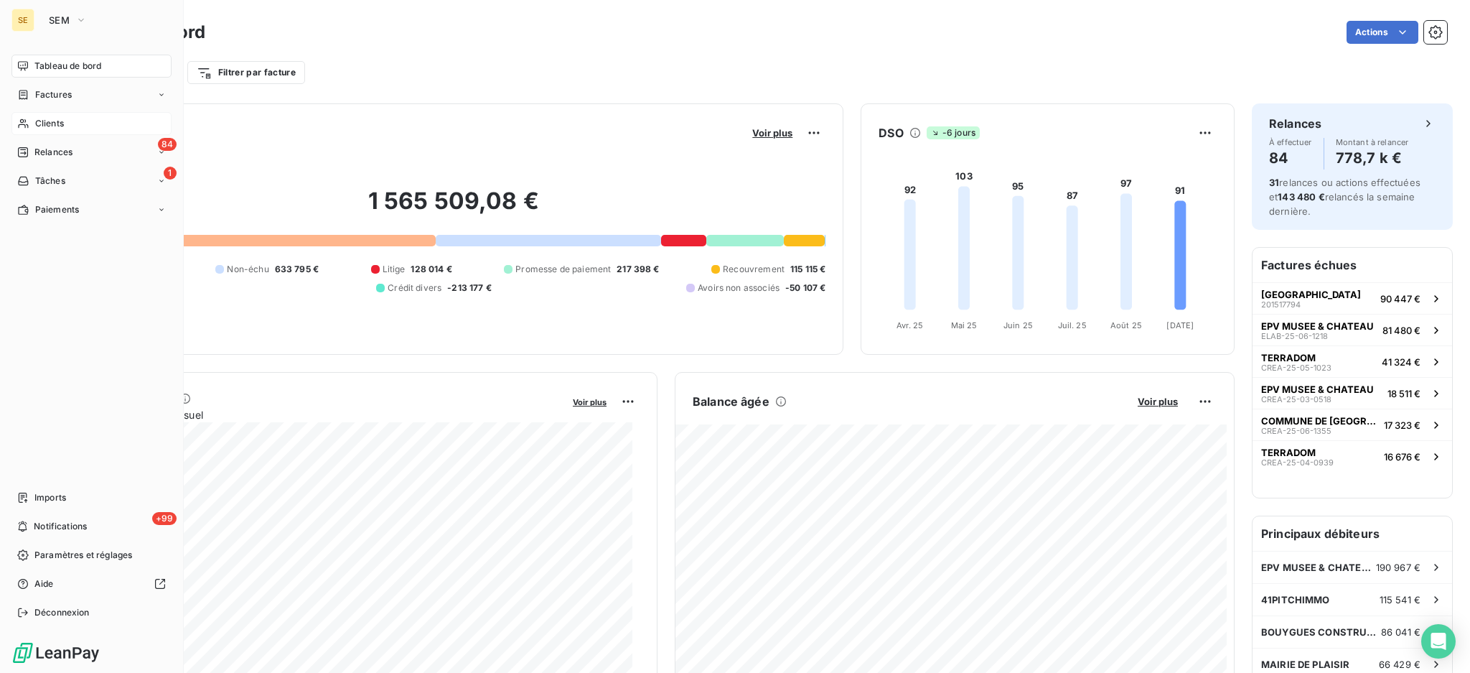
click at [67, 125] on div "Clients" at bounding box center [91, 123] width 160 height 23
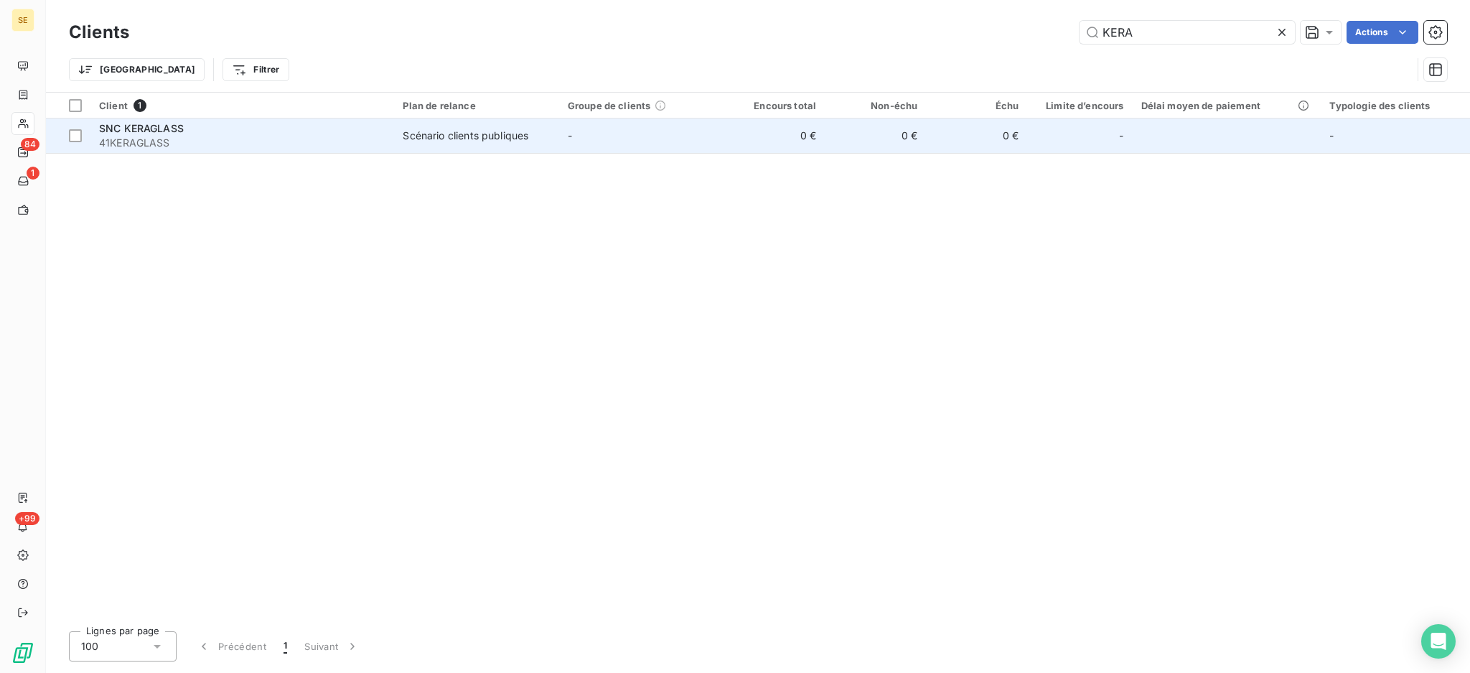
click at [233, 139] on span "41KERAGLASS" at bounding box center [242, 143] width 286 height 14
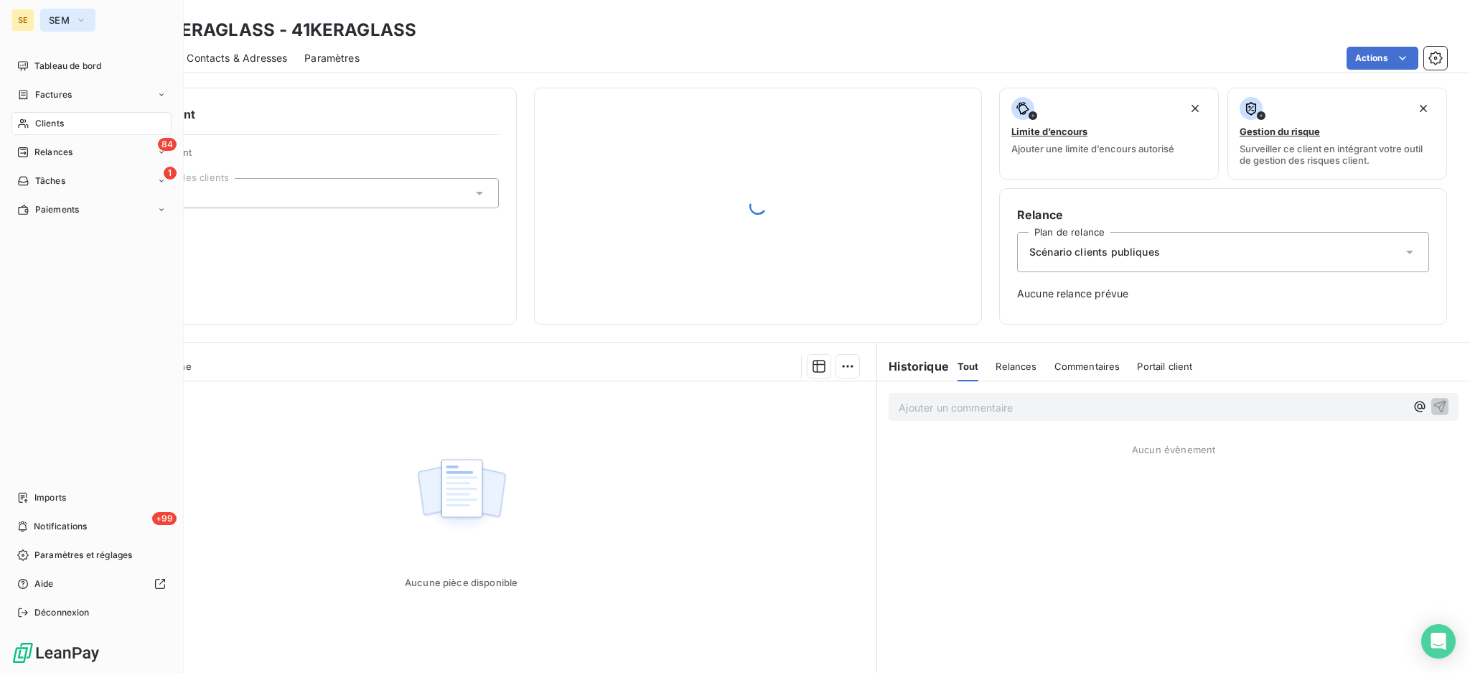
drag, startPoint x: 60, startPoint y: 19, endPoint x: 64, endPoint y: 28, distance: 10.0
click at [61, 18] on span "SEM" at bounding box center [59, 19] width 21 height 11
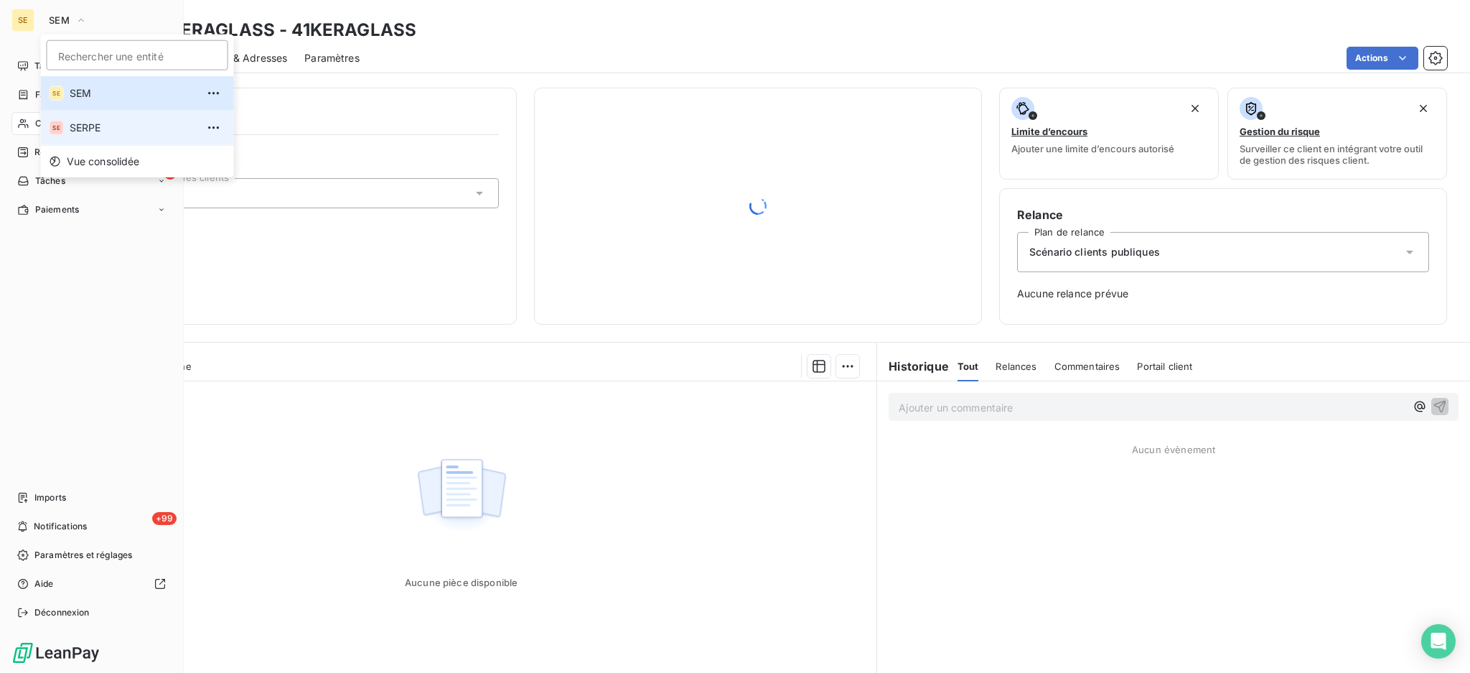
click at [97, 122] on span "SERPE" at bounding box center [133, 128] width 127 height 14
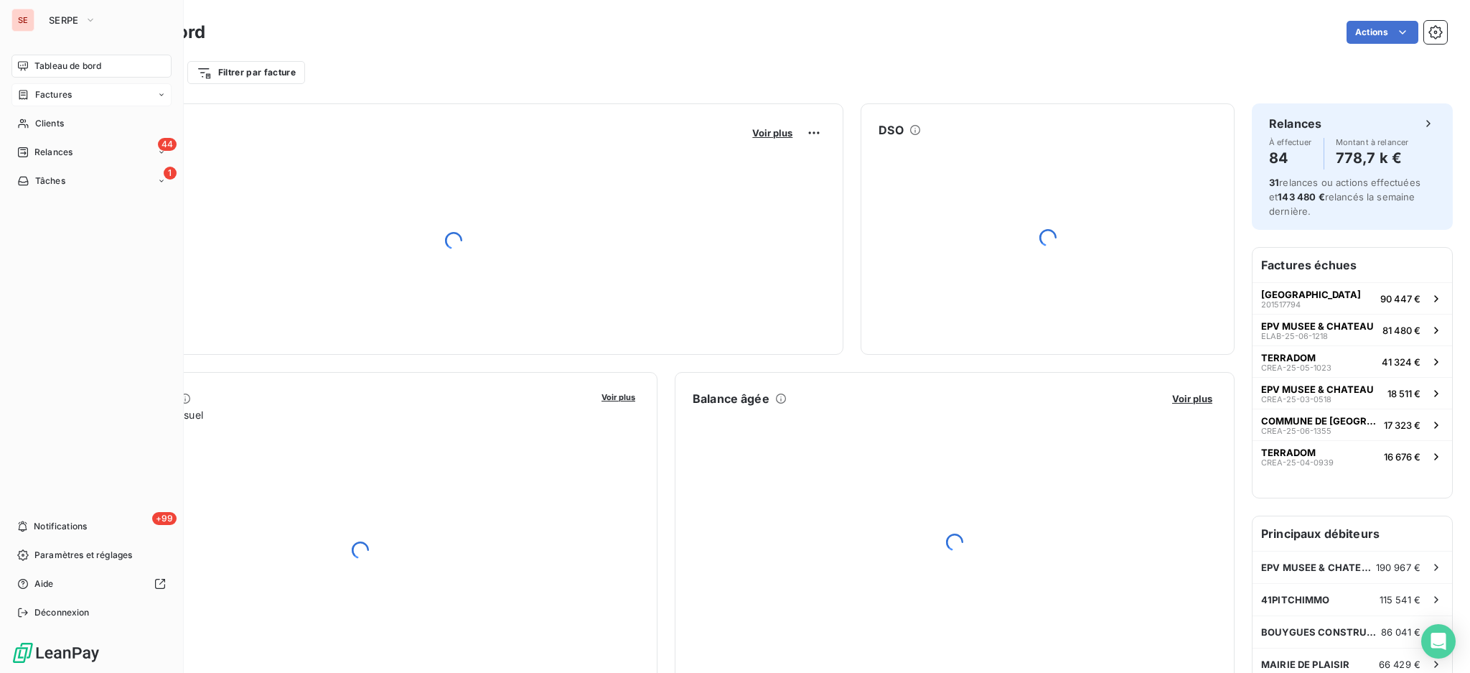
click at [44, 95] on span "Factures" at bounding box center [53, 94] width 37 height 13
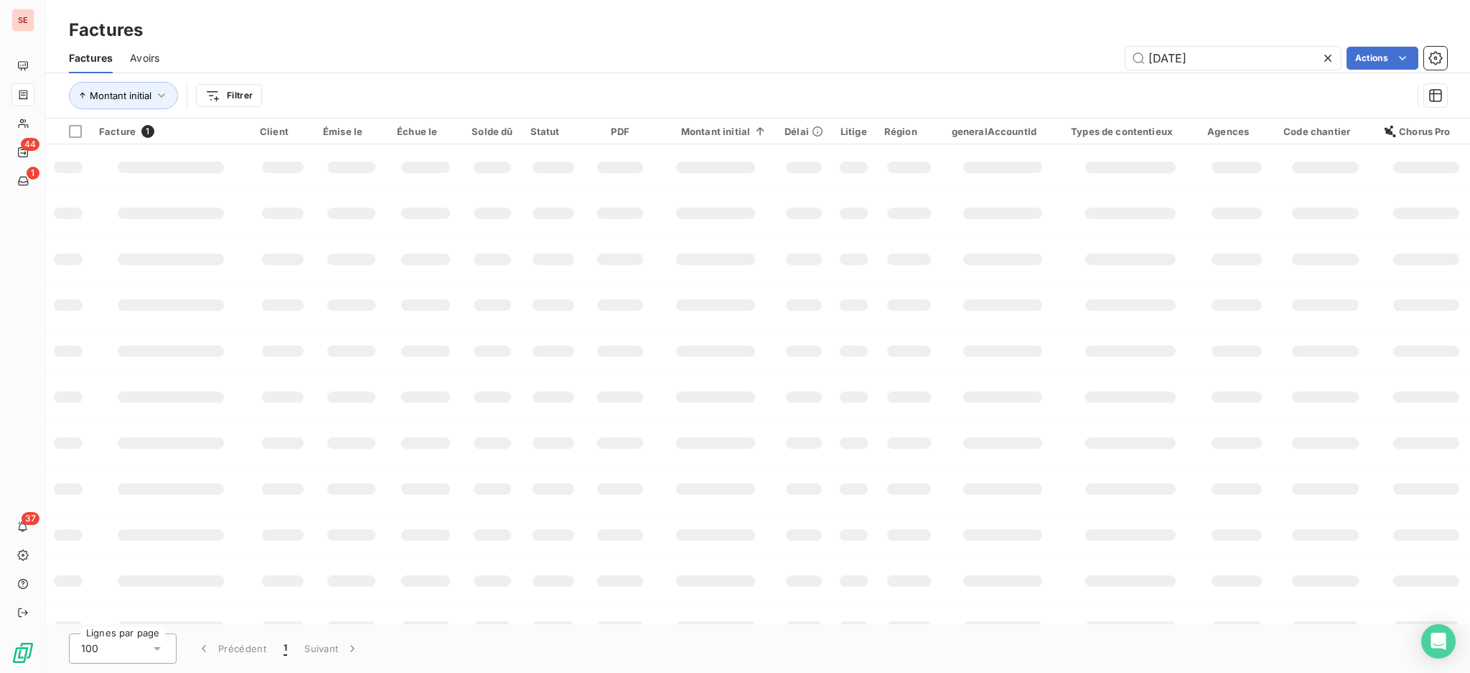
drag, startPoint x: 1270, startPoint y: 61, endPoint x: 943, endPoint y: 57, distance: 327.4
click at [1007, 56] on div "[DATE] Actions" at bounding box center [812, 58] width 1271 height 23
type input "07-1572"
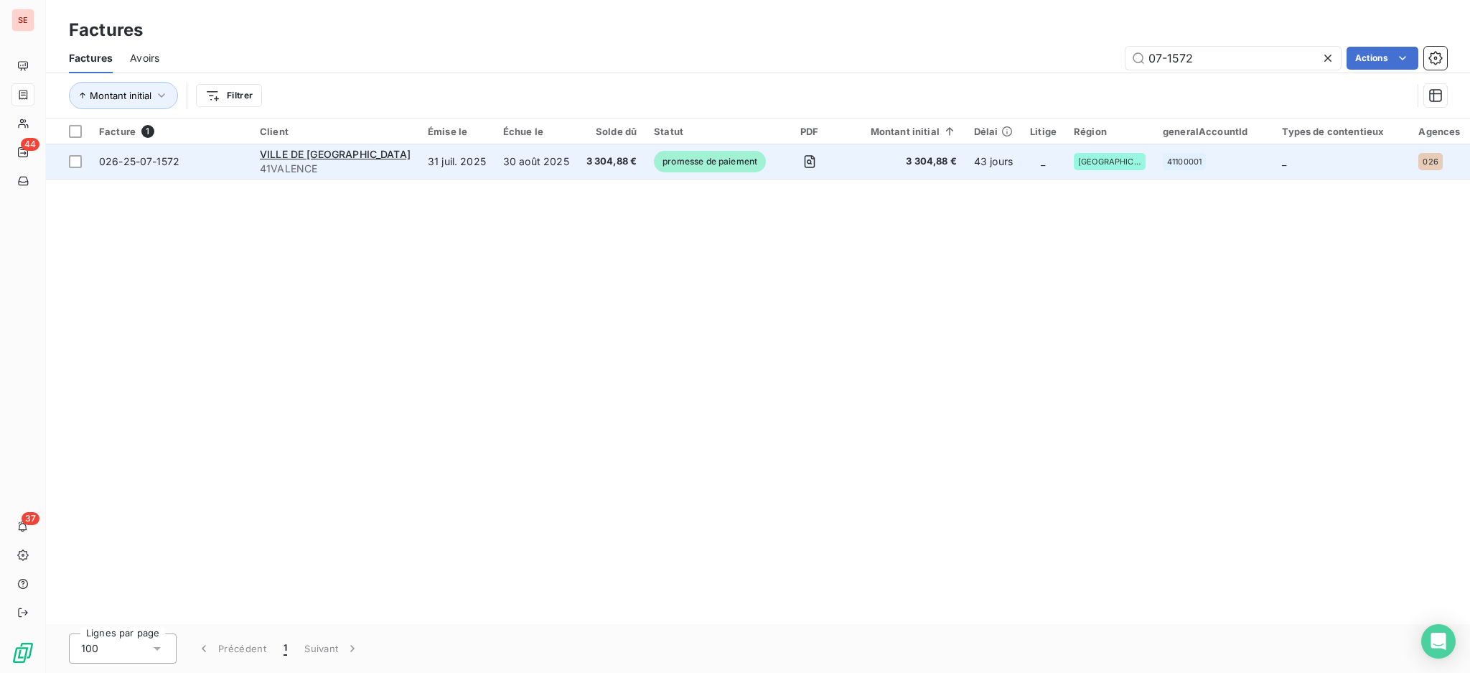
click at [307, 167] on span "41VALENCE" at bounding box center [335, 169] width 151 height 14
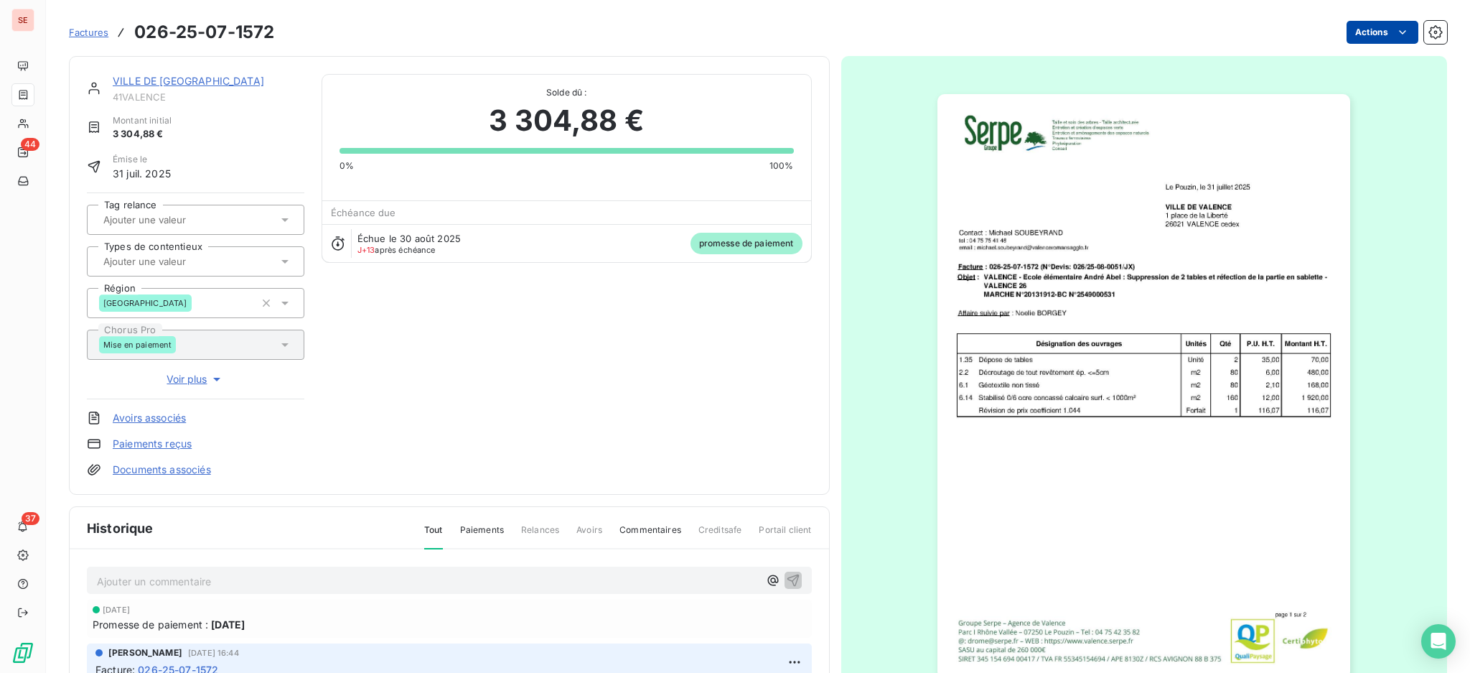
click at [1374, 34] on html "SE 44 37 Factures 026-25-07-1572 Actions VILLE DE [GEOGRAPHIC_DATA] 41VALENCE M…" at bounding box center [735, 336] width 1470 height 673
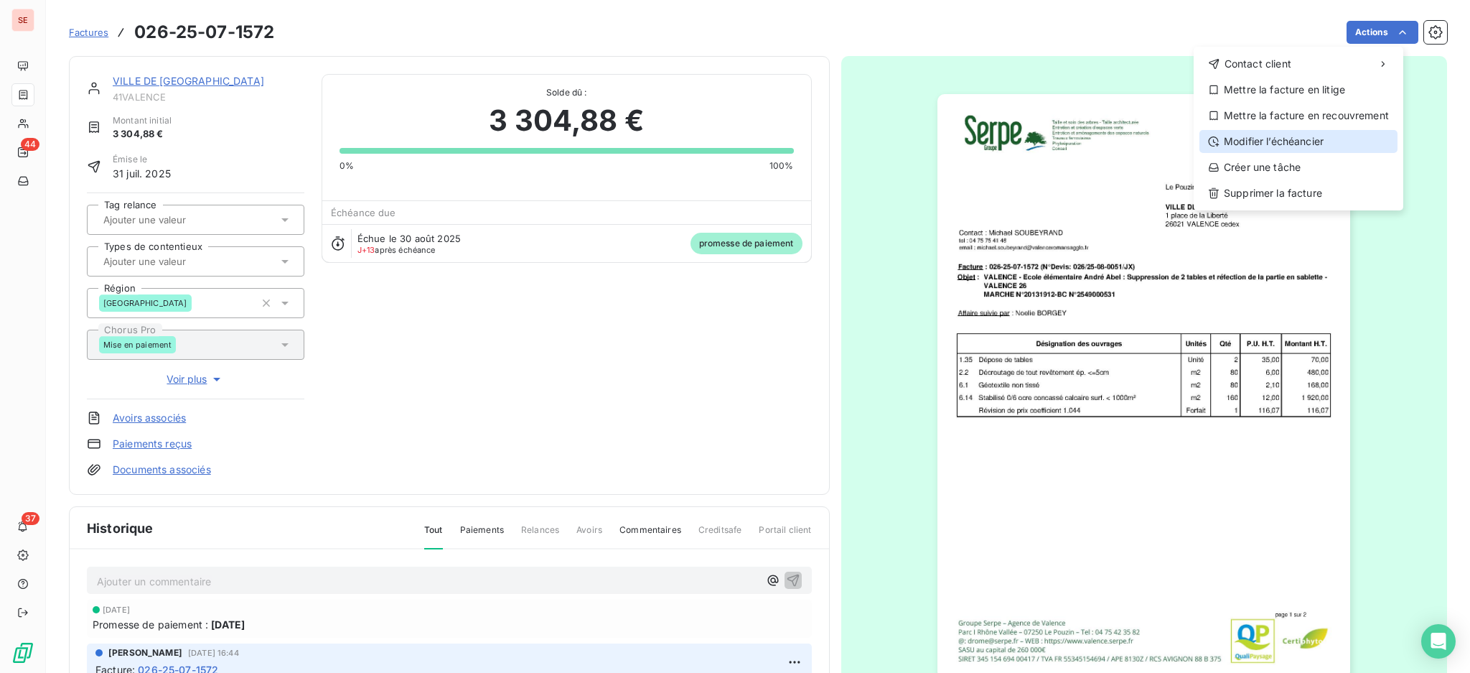
click at [1272, 136] on div "Modifier l’échéancier" at bounding box center [1299, 141] width 198 height 23
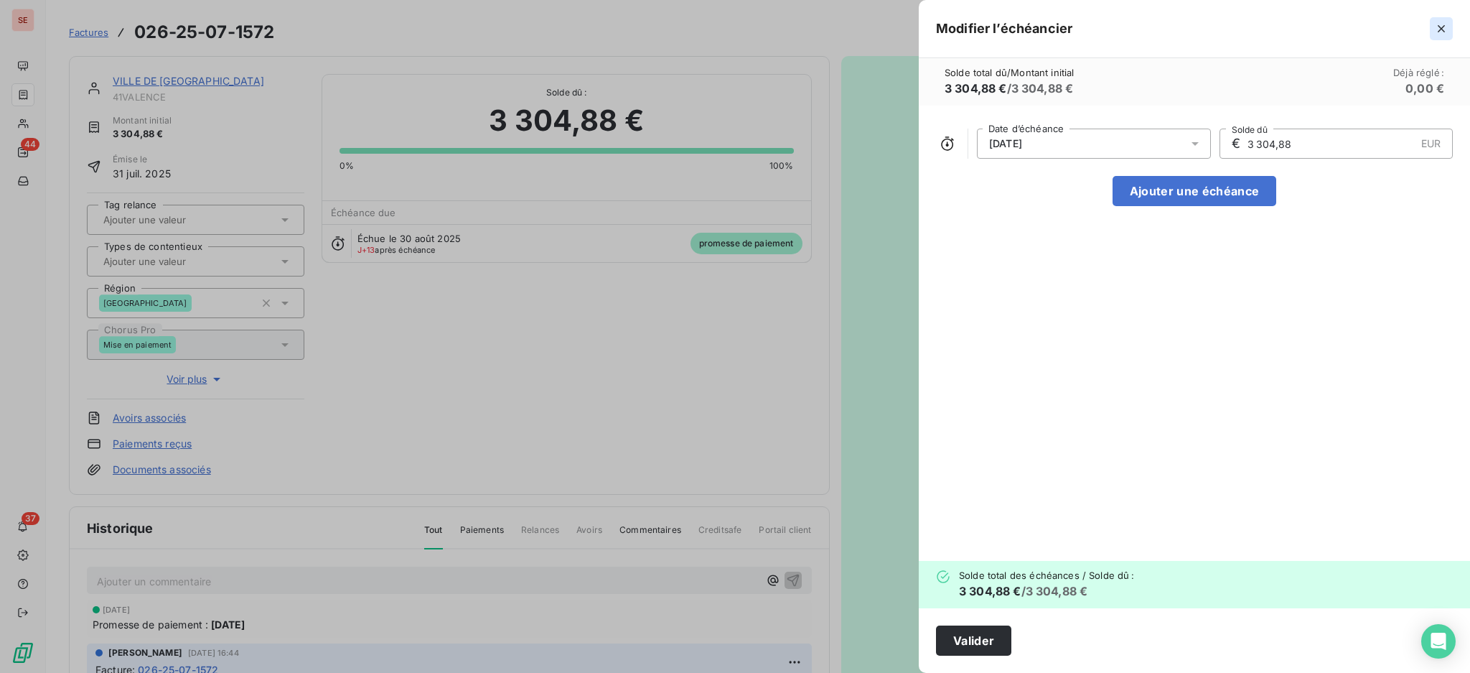
click at [1439, 27] on icon "button" at bounding box center [1441, 28] width 7 height 7
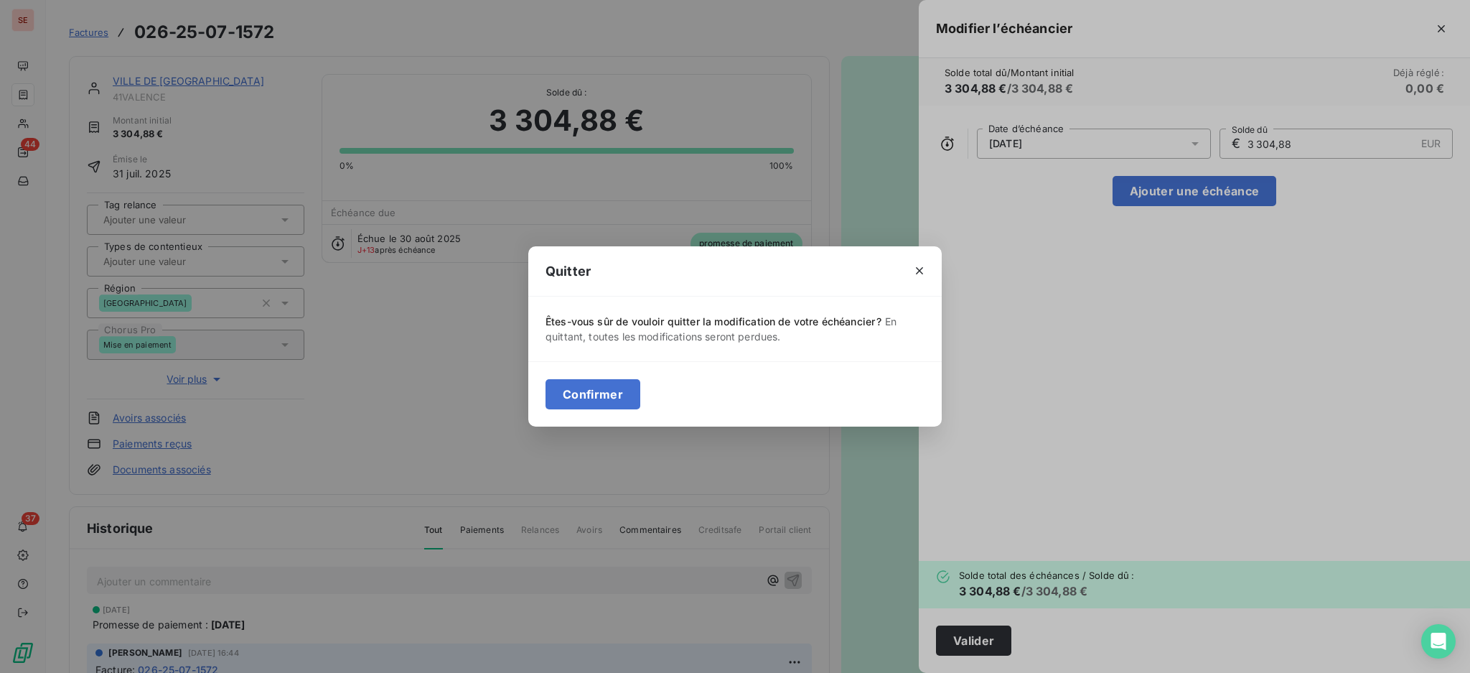
drag, startPoint x: 586, startPoint y: 392, endPoint x: 736, endPoint y: 346, distance: 156.9
click at [586, 393] on button "Confirmer" at bounding box center [593, 394] width 95 height 30
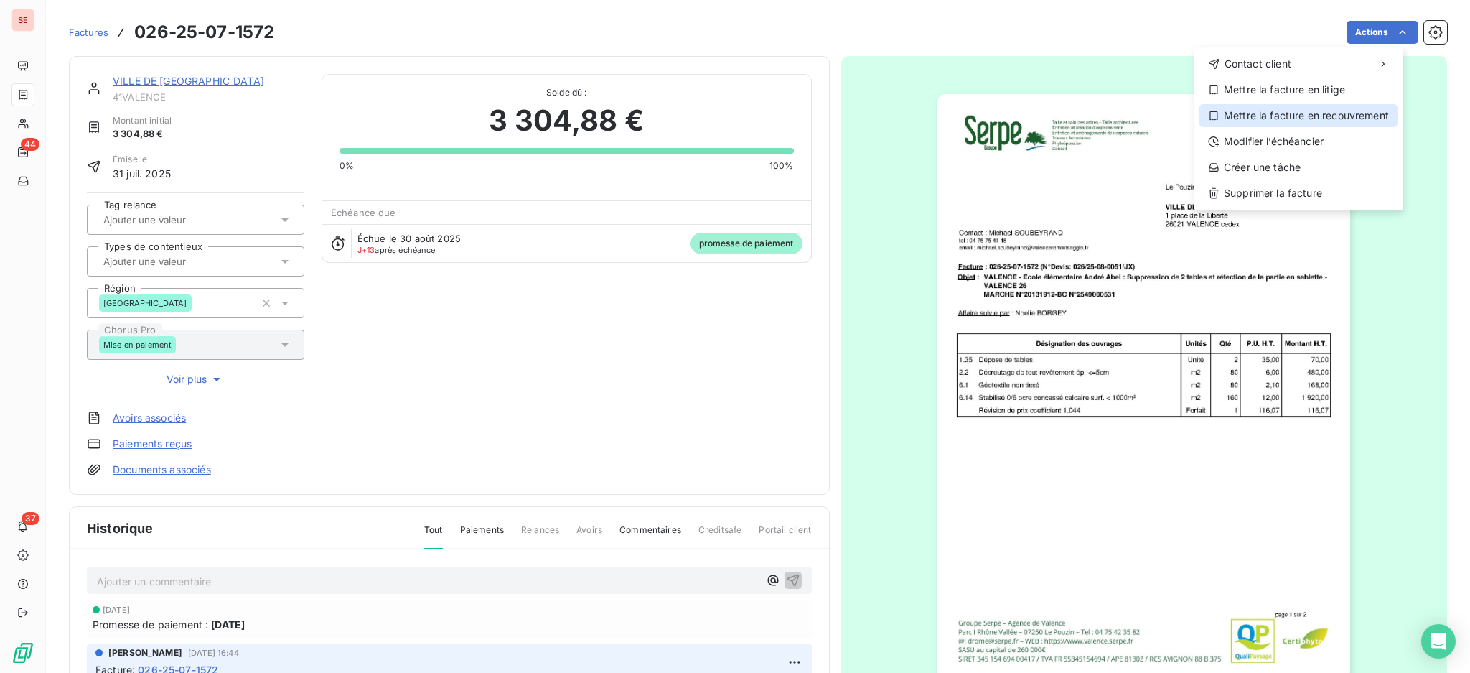
click at [1339, 112] on div "Mettre la facture en recouvrement" at bounding box center [1299, 115] width 198 height 23
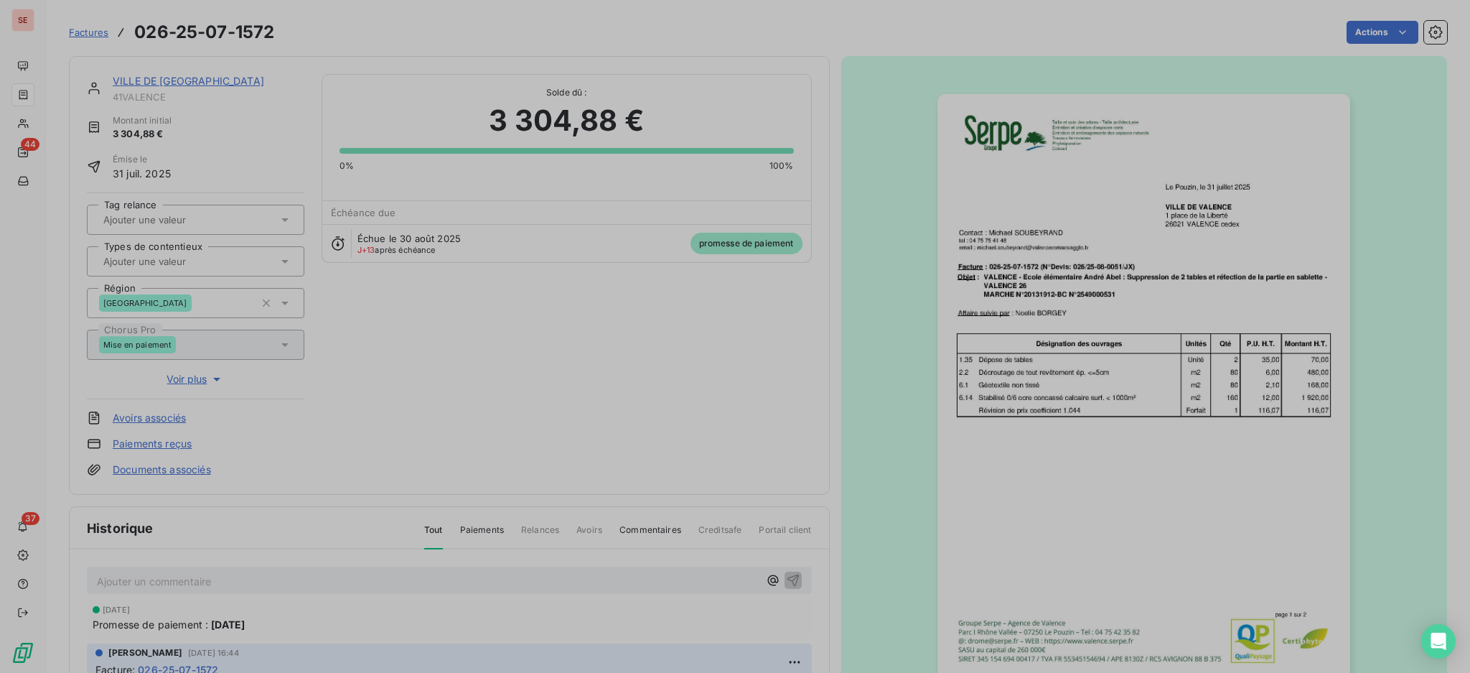
click at [1339, 672] on div "Mettre la facture en recouvrement Quels sont les impacts d’une mise en recouvre…" at bounding box center [735, 673] width 1470 height 0
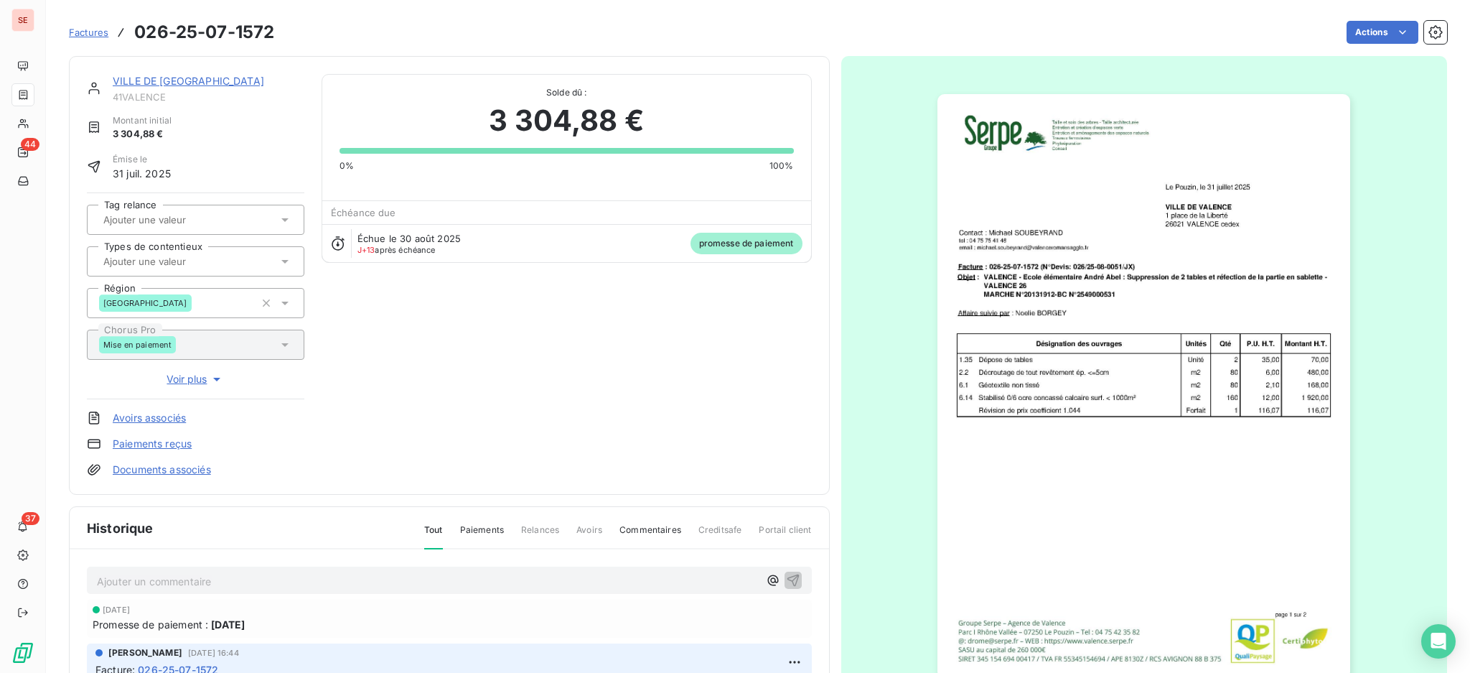
click at [554, 402] on html "SE 44 37 Factures 026-25-07-1572 Actions VILLE DE [GEOGRAPHIC_DATA] 41VALENCE M…" at bounding box center [735, 336] width 1470 height 673
click at [437, 577] on p "Ajouter un commentaire ﻿" at bounding box center [428, 581] width 662 height 18
click at [787, 577] on icon "button" at bounding box center [793, 580] width 12 height 12
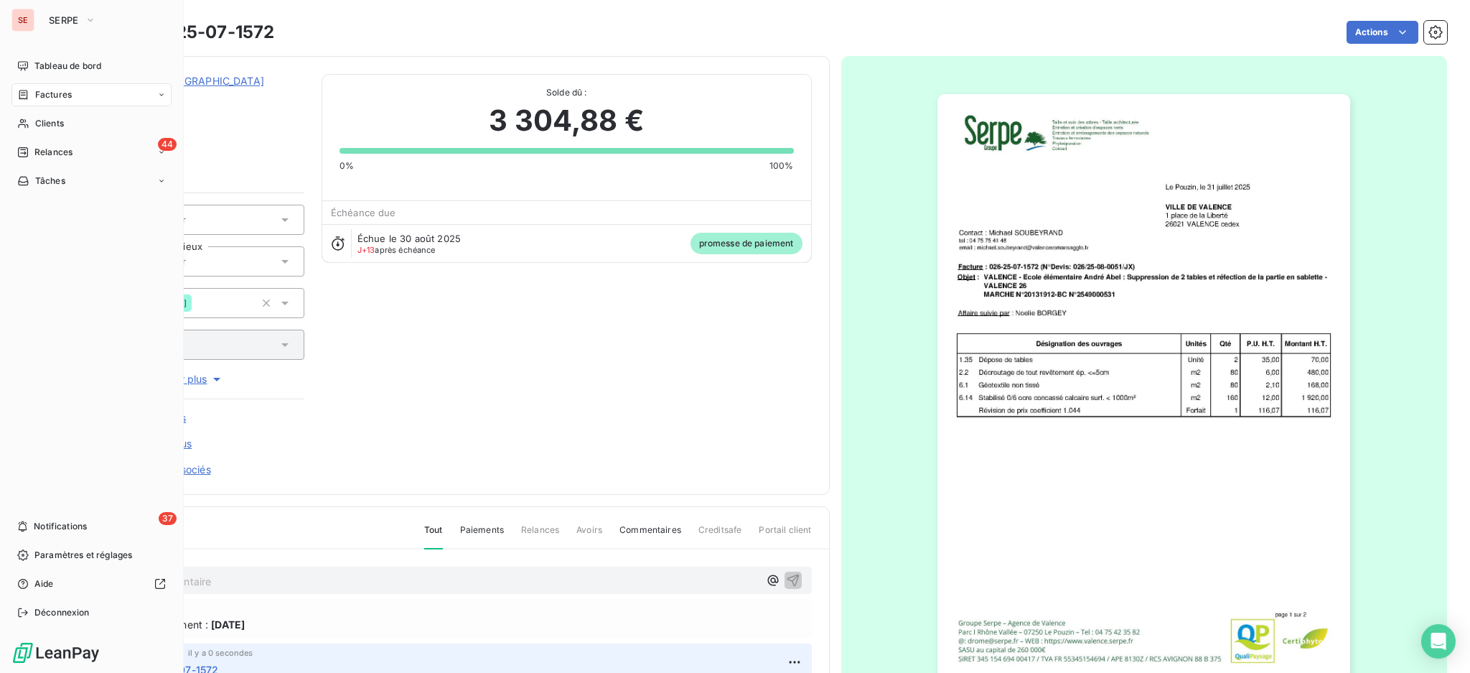
click at [47, 98] on span "Factures" at bounding box center [53, 94] width 37 height 13
click at [69, 89] on span "Factures" at bounding box center [53, 94] width 37 height 13
click at [62, 118] on span "Factures" at bounding box center [52, 123] width 37 height 13
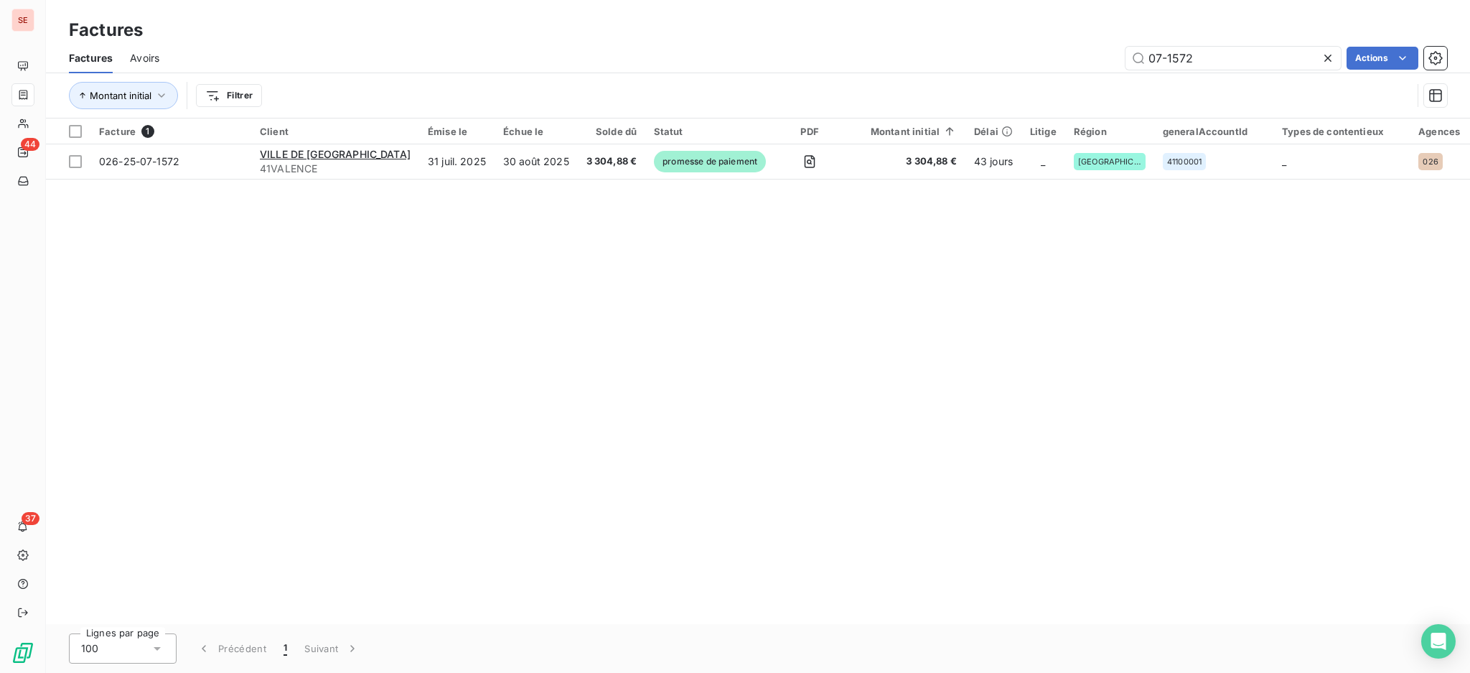
drag, startPoint x: 1220, startPoint y: 54, endPoint x: 981, endPoint y: 45, distance: 238.5
click at [981, 45] on div "Factures Avoirs 07-1572 Actions" at bounding box center [758, 58] width 1424 height 30
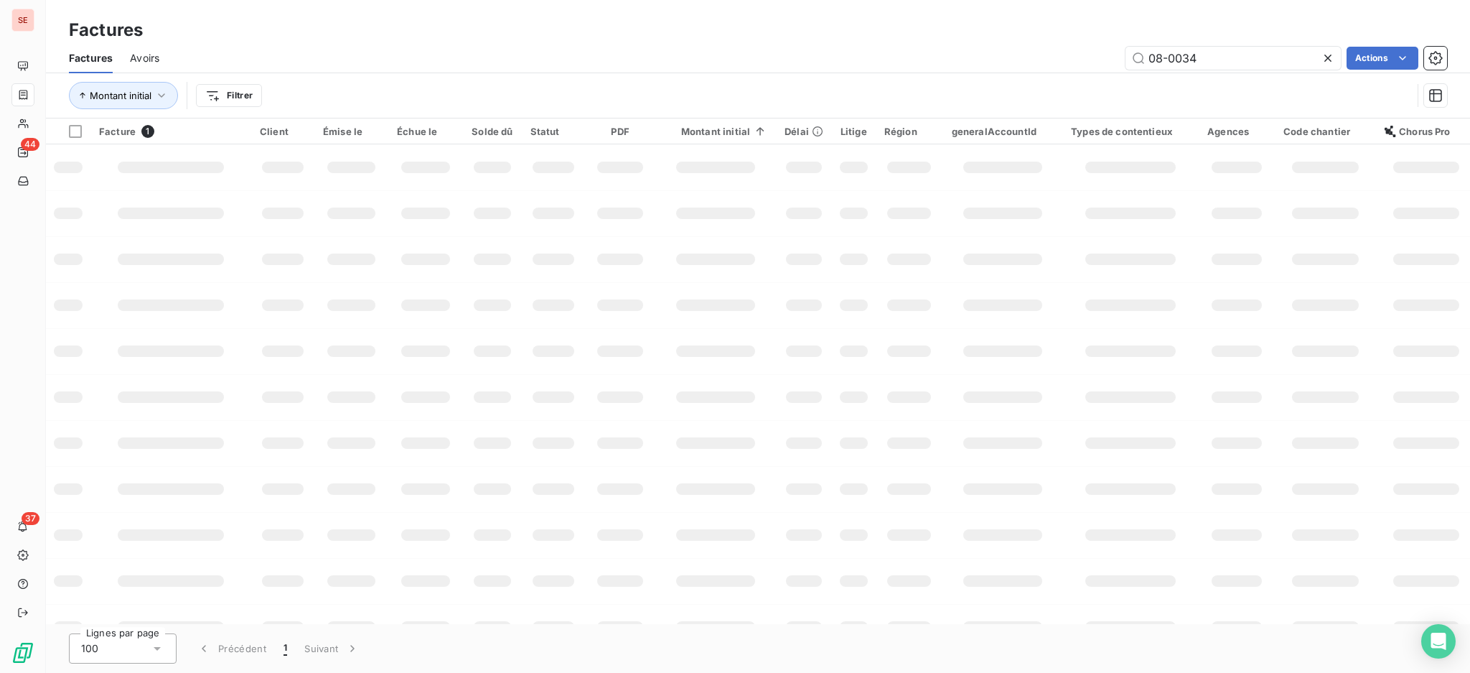
type input "08-0034"
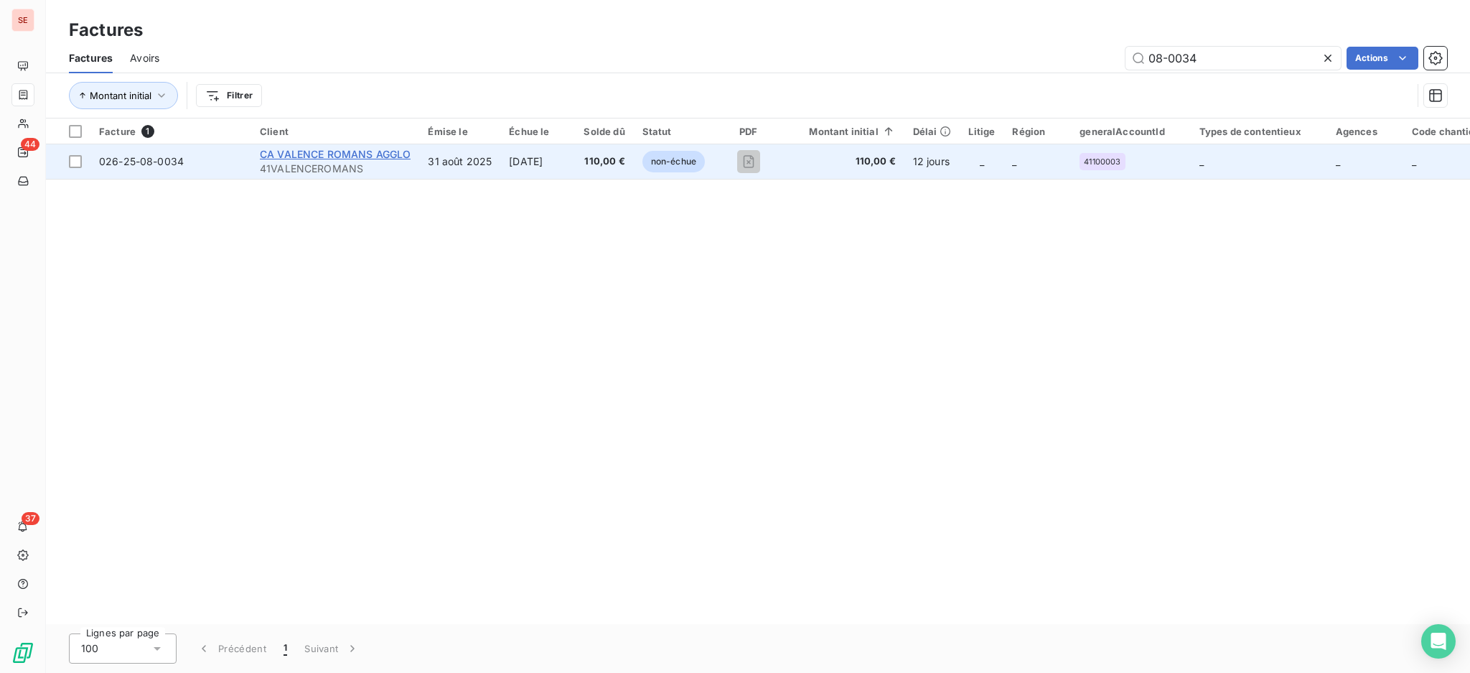
click at [365, 153] on span "CA VALENCE ROMANS AGGLO" at bounding box center [335, 154] width 151 height 12
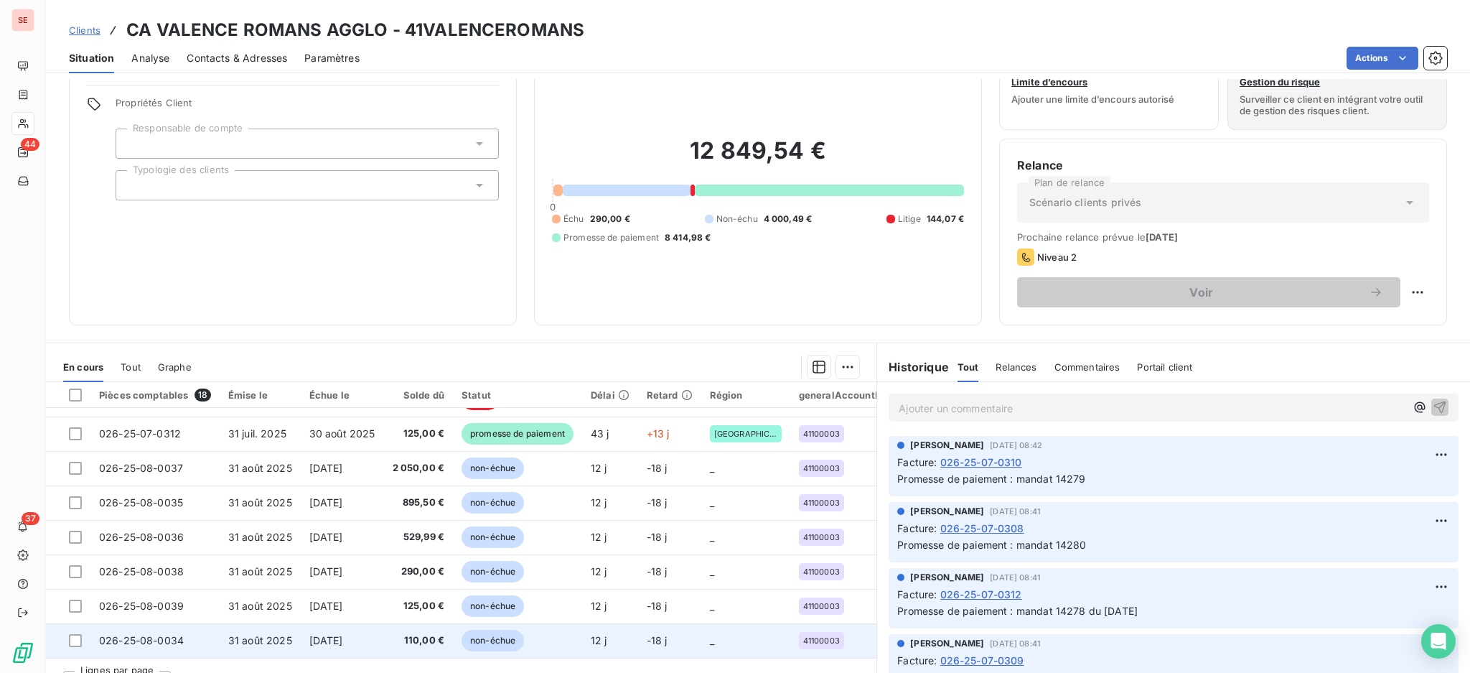
scroll to position [78, 0]
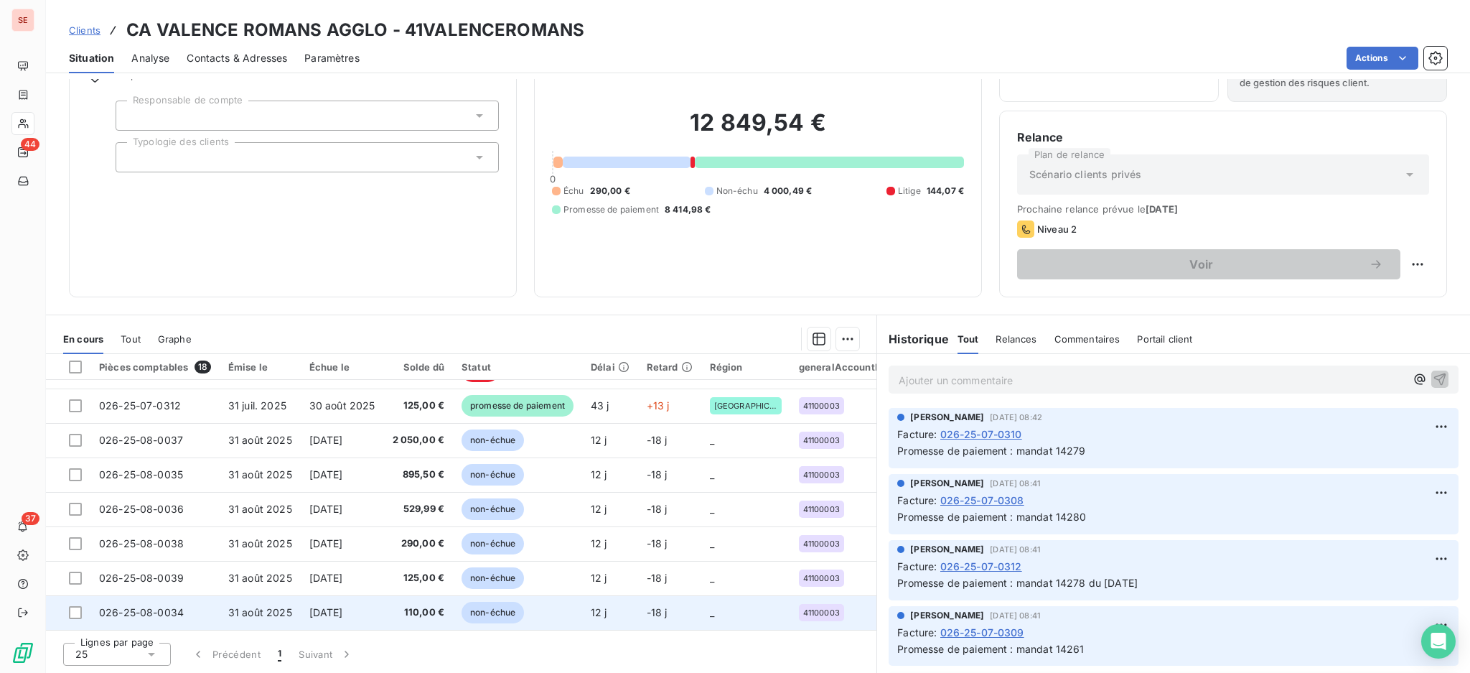
click at [213, 612] on td "026-25-08-0034" at bounding box center [154, 612] width 129 height 34
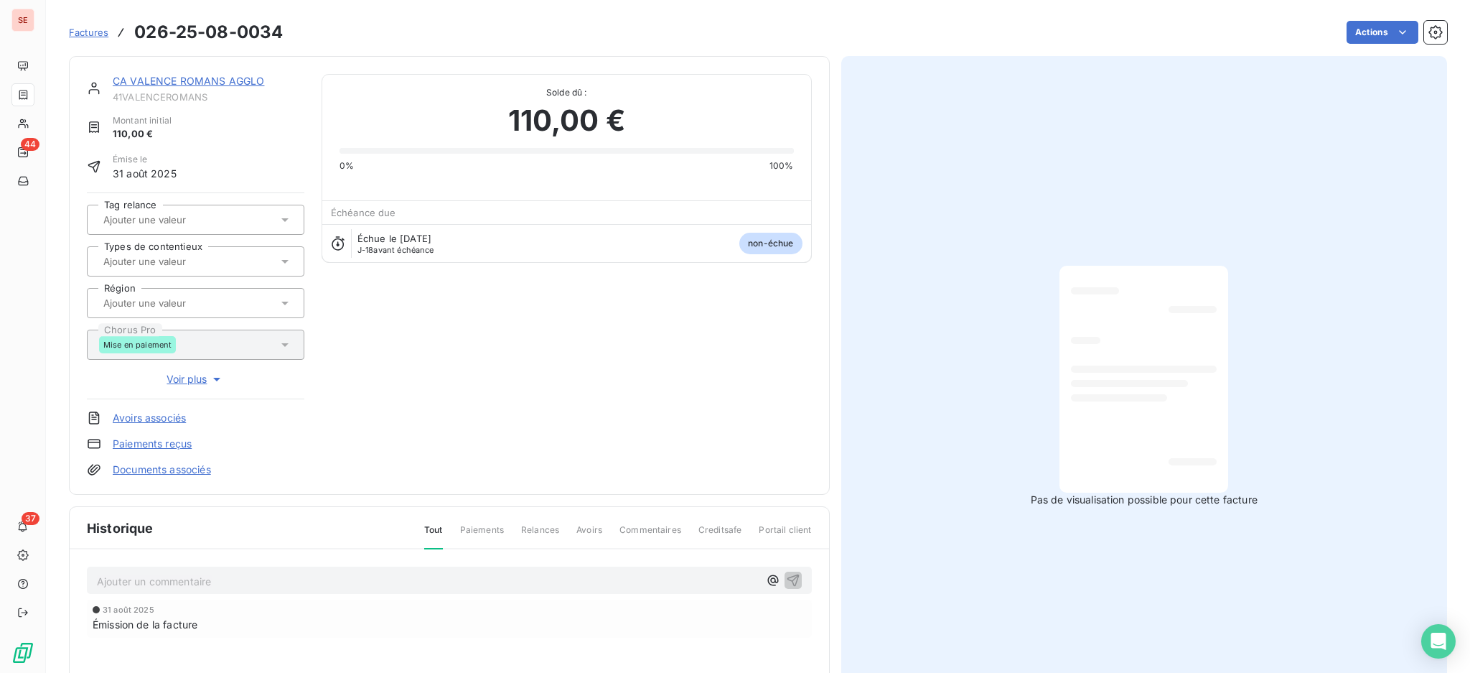
click at [636, 574] on p "Ajouter un commentaire ﻿" at bounding box center [428, 581] width 662 height 18
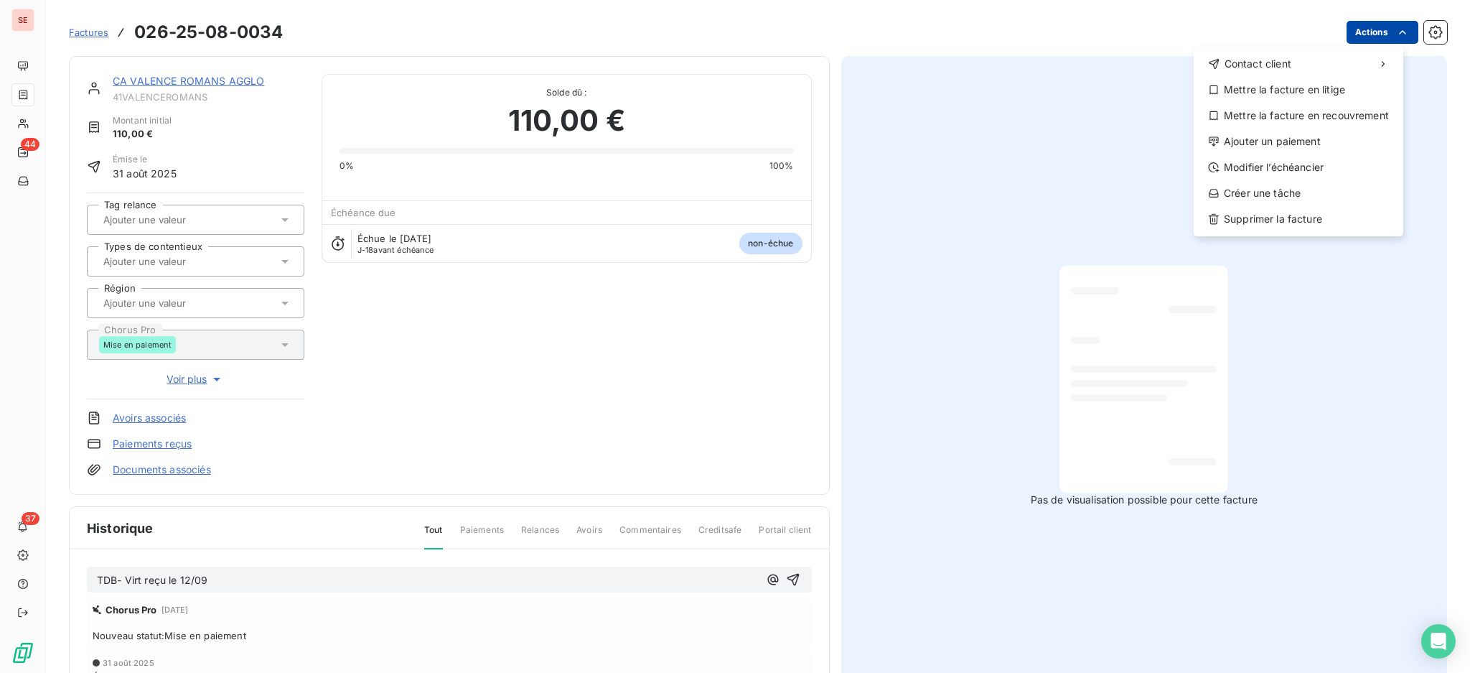
click at [1359, 38] on html "SE 44 37 Factures [PHONE_NUMBER] Actions Contact client Mettre la facture en li…" at bounding box center [735, 336] width 1470 height 673
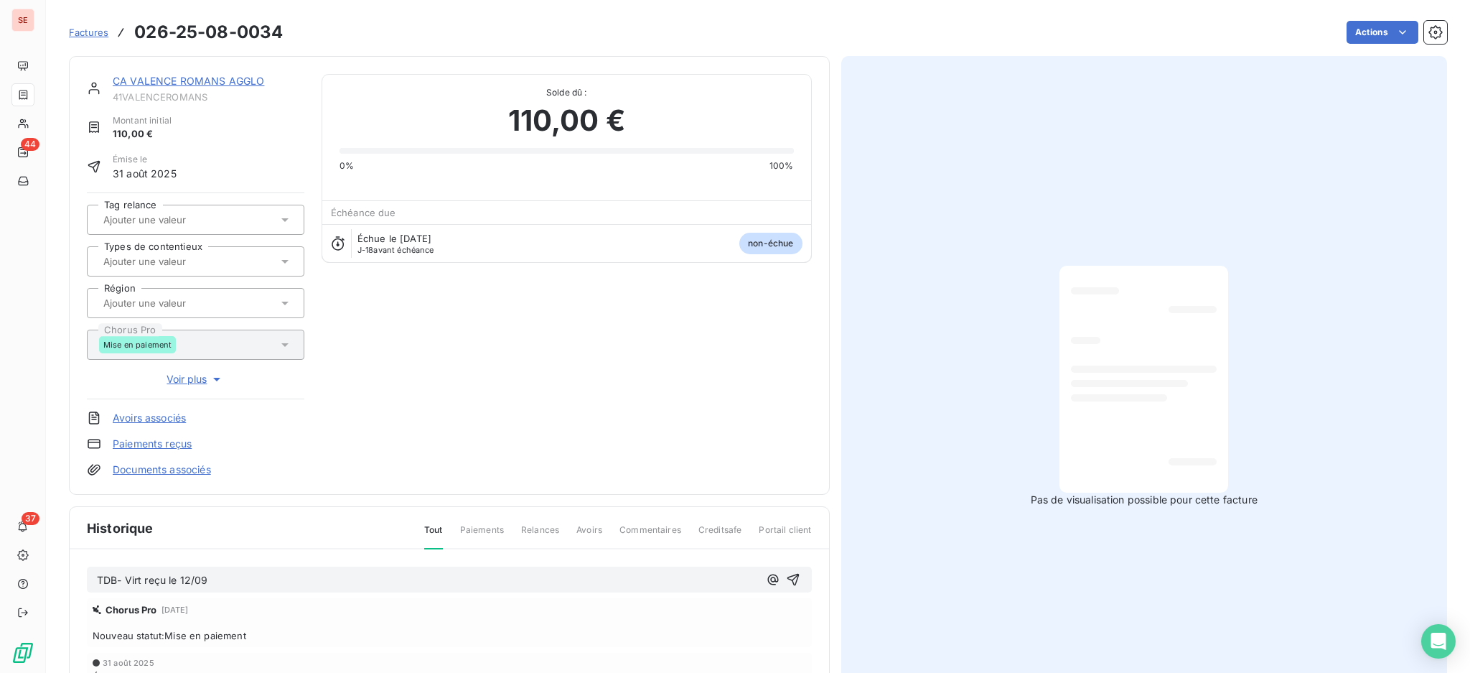
click at [312, 590] on html "SE 44 37 Factures 026-25-08-0034 Actions CA VALENCE ROMANS AGGLO 41VALENCEROMAN…" at bounding box center [735, 336] width 1470 height 673
drag, startPoint x: 288, startPoint y: 581, endPoint x: 71, endPoint y: 591, distance: 217.0
click at [73, 591] on div "TDB- Virt reçu le 12/09 Chorus Pro [DATE] Nouveau statut : Mise en paiement [DA…" at bounding box center [450, 649] width 760 height 200
click at [1363, 28] on html "SE 44 37 Factures 026-25-08-0034 Actions CA VALENCE ROMANS AGGLO 41VALENCEROMAN…" at bounding box center [735, 336] width 1470 height 673
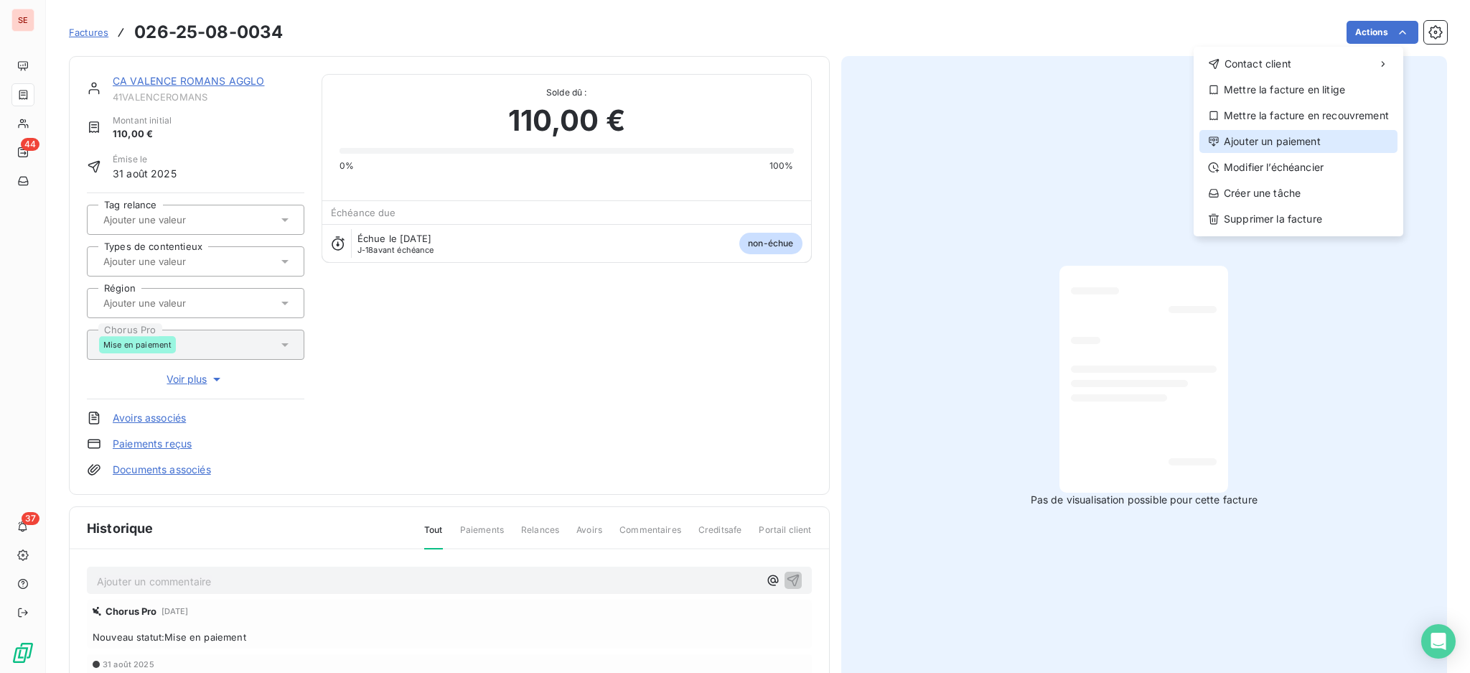
click at [1348, 136] on div "Ajouter un paiement" at bounding box center [1299, 141] width 198 height 23
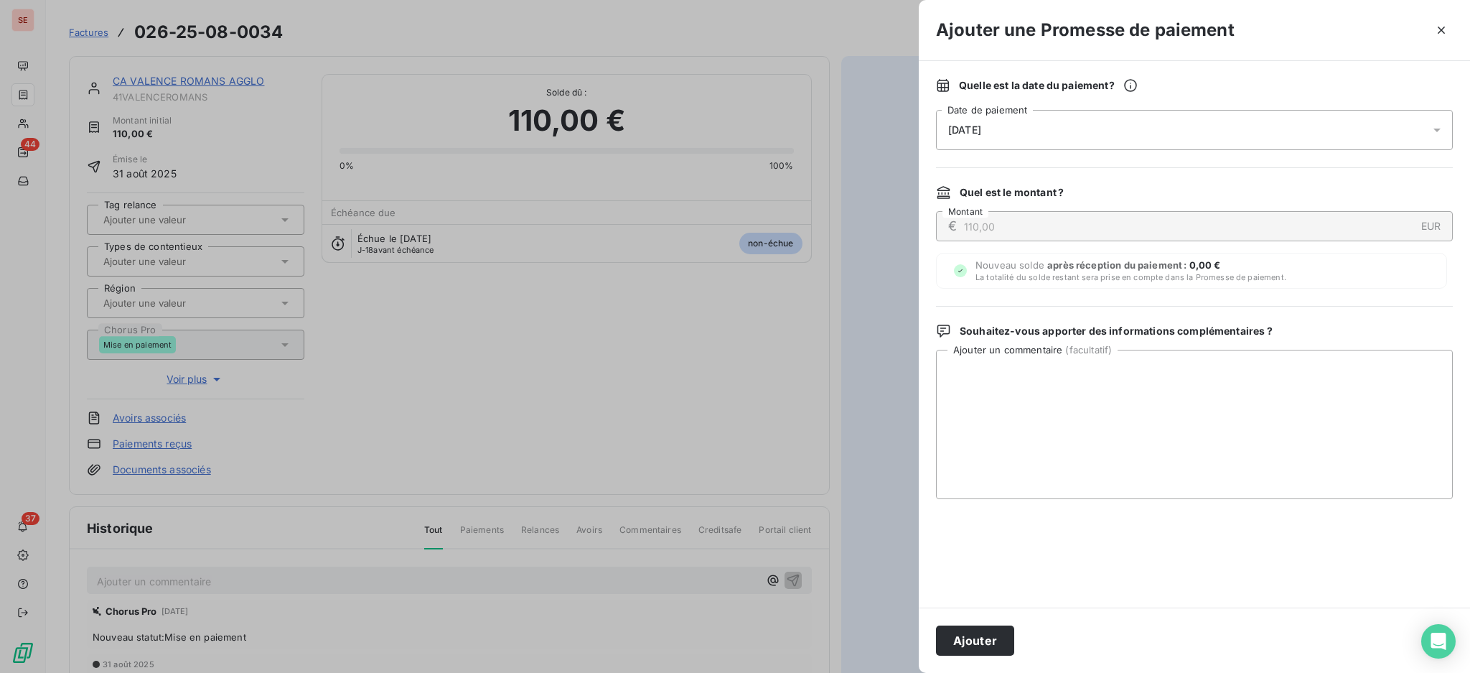
click at [1437, 131] on icon at bounding box center [1437, 130] width 14 height 14
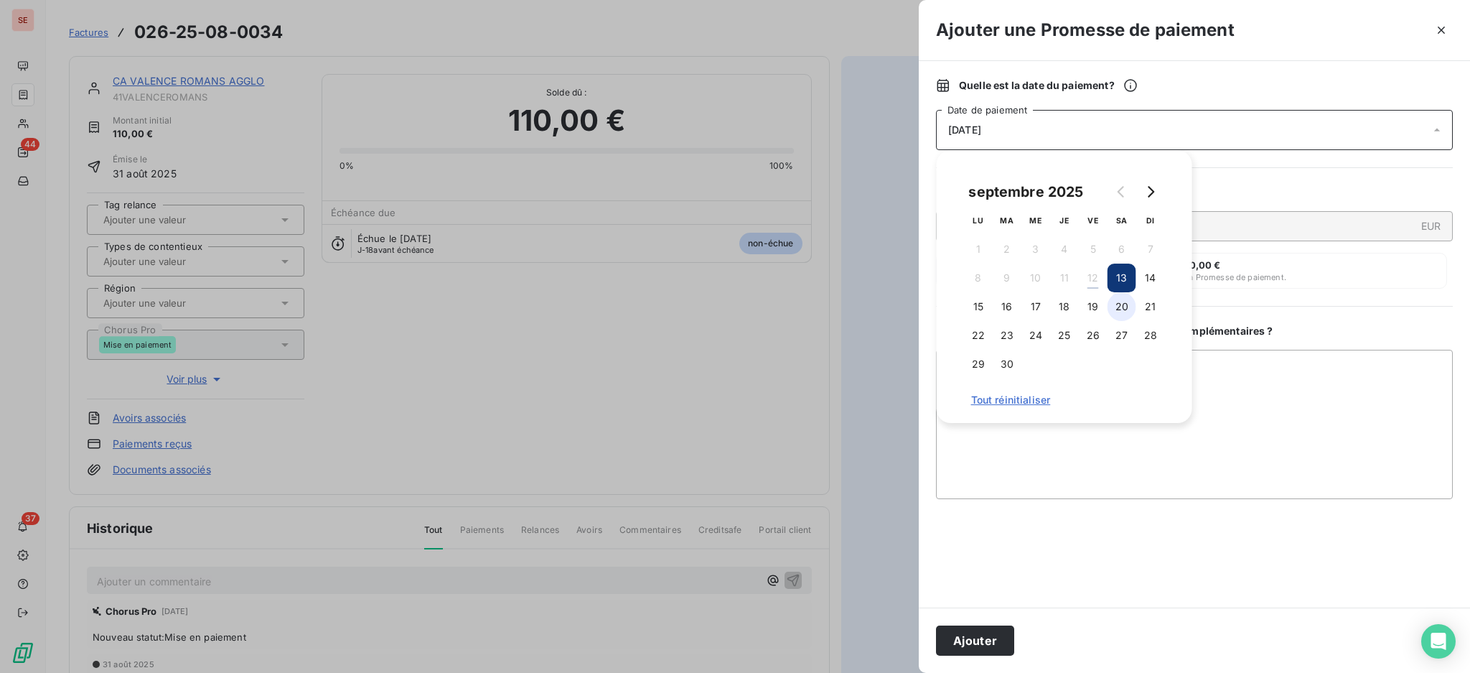
click at [1121, 296] on button "20" at bounding box center [1122, 306] width 29 height 29
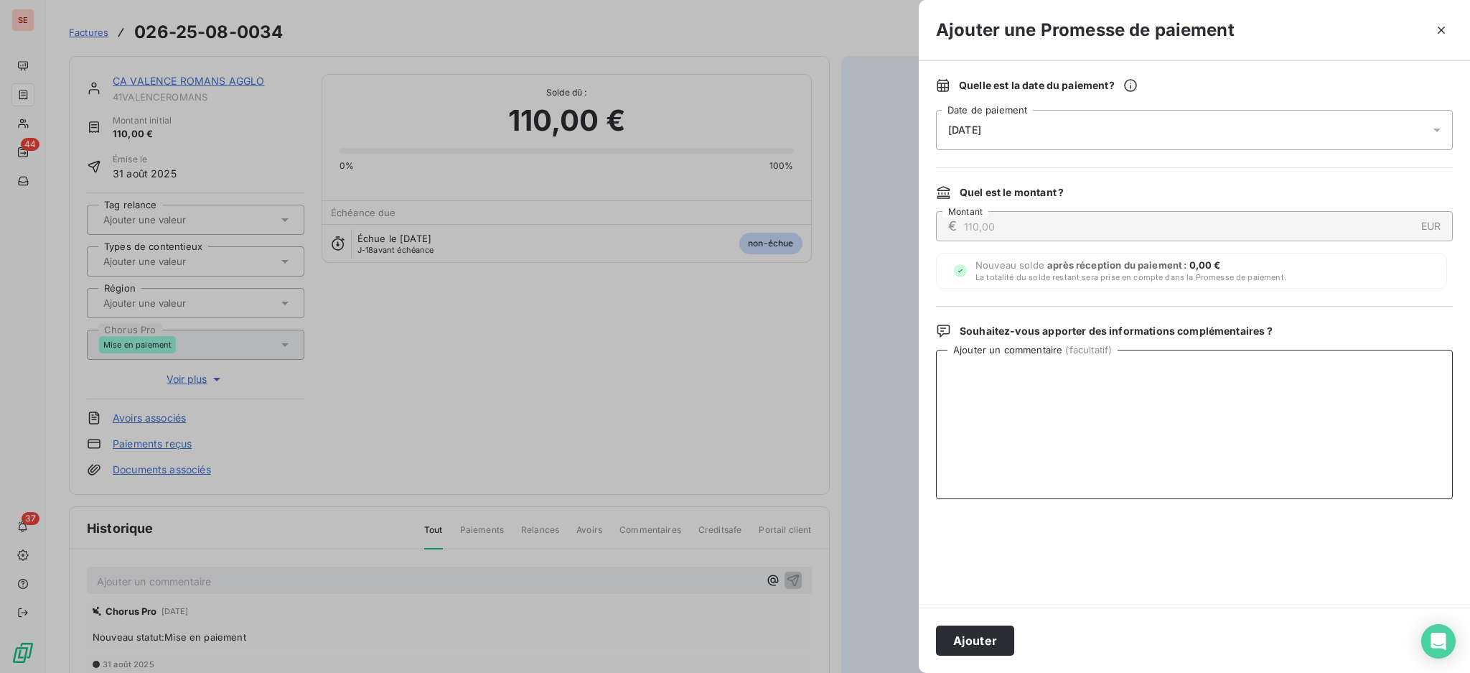
click at [1262, 352] on textarea "Ajouter un commentaire ( facultatif )" at bounding box center [1194, 424] width 517 height 149
paste textarea "TDB- Virt reçu le 12/09"
type textarea "TDB- Virt reçu le 12/09"
click at [974, 648] on button "Ajouter" at bounding box center [975, 640] width 78 height 30
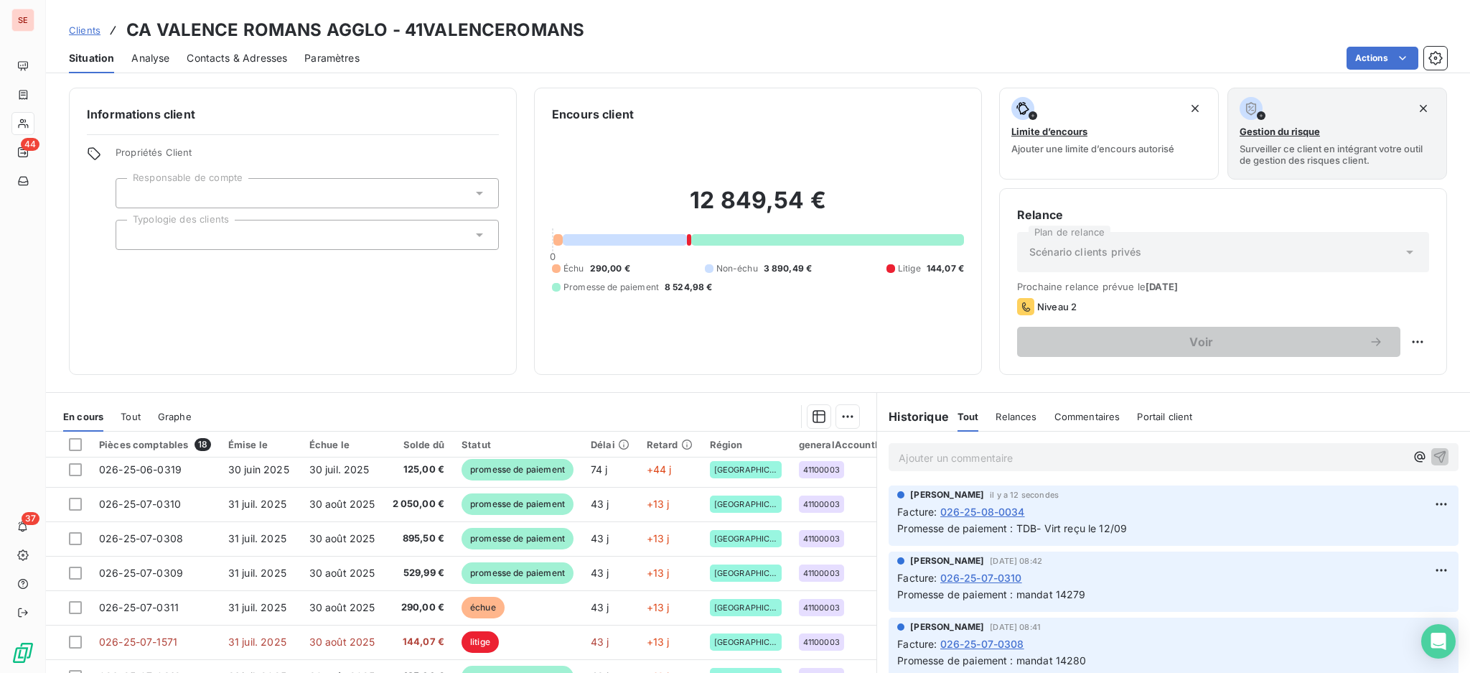
scroll to position [95, 0]
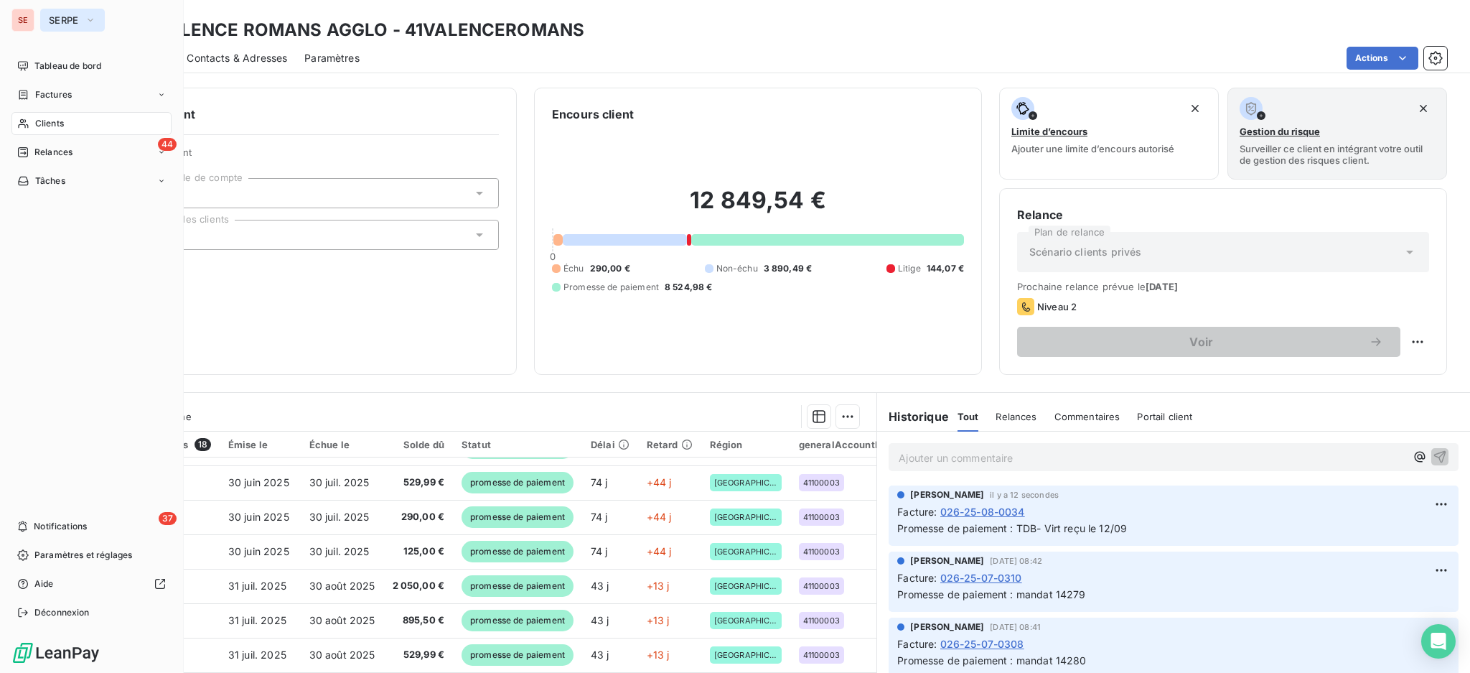
click at [52, 14] on button "SERPE" at bounding box center [72, 20] width 65 height 23
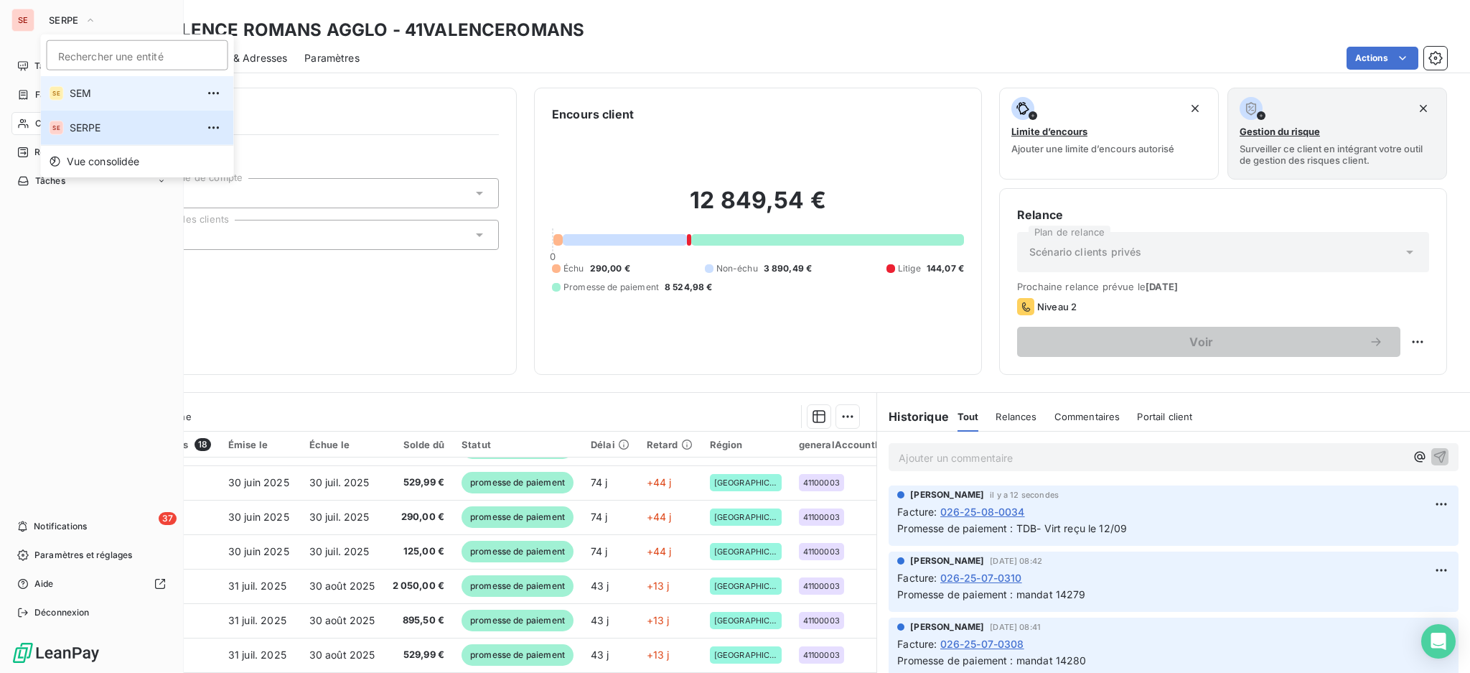
click at [95, 101] on li "SE SEM" at bounding box center [137, 93] width 193 height 34
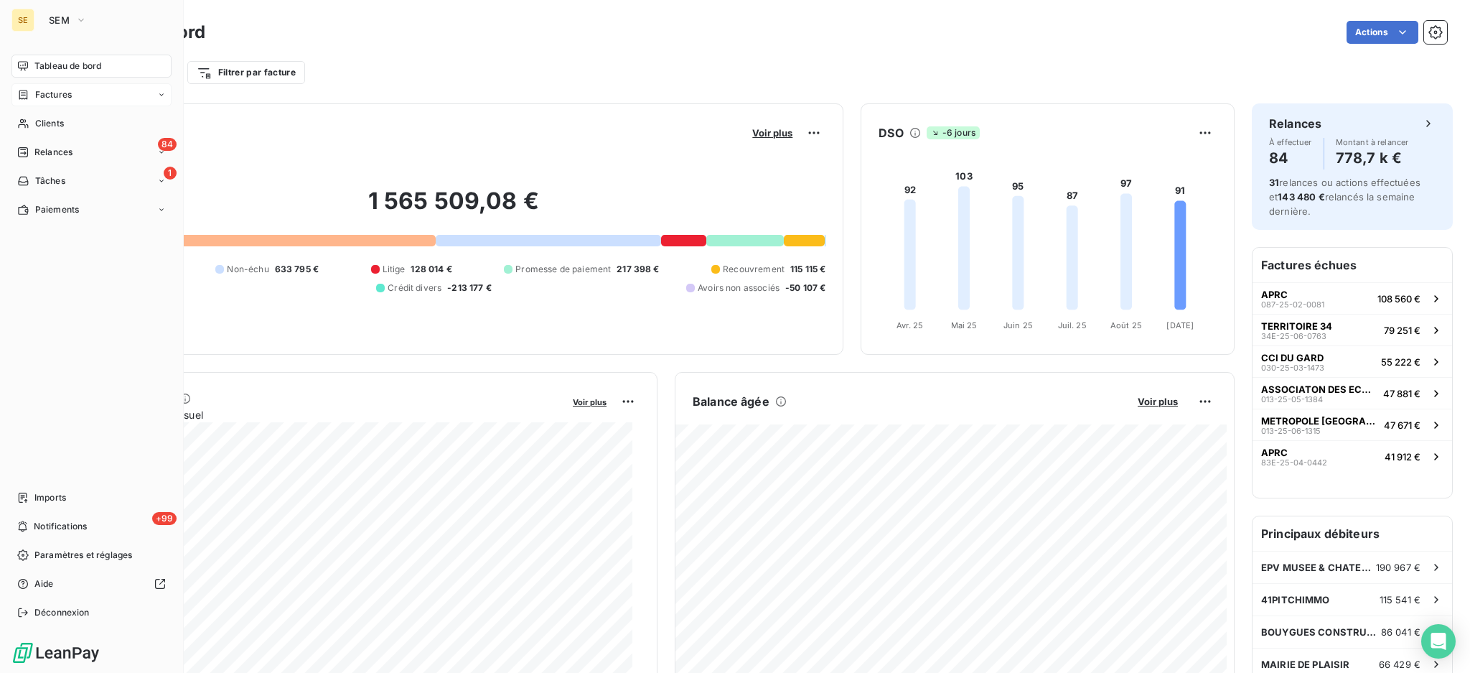
click at [47, 97] on span "Factures" at bounding box center [53, 94] width 37 height 13
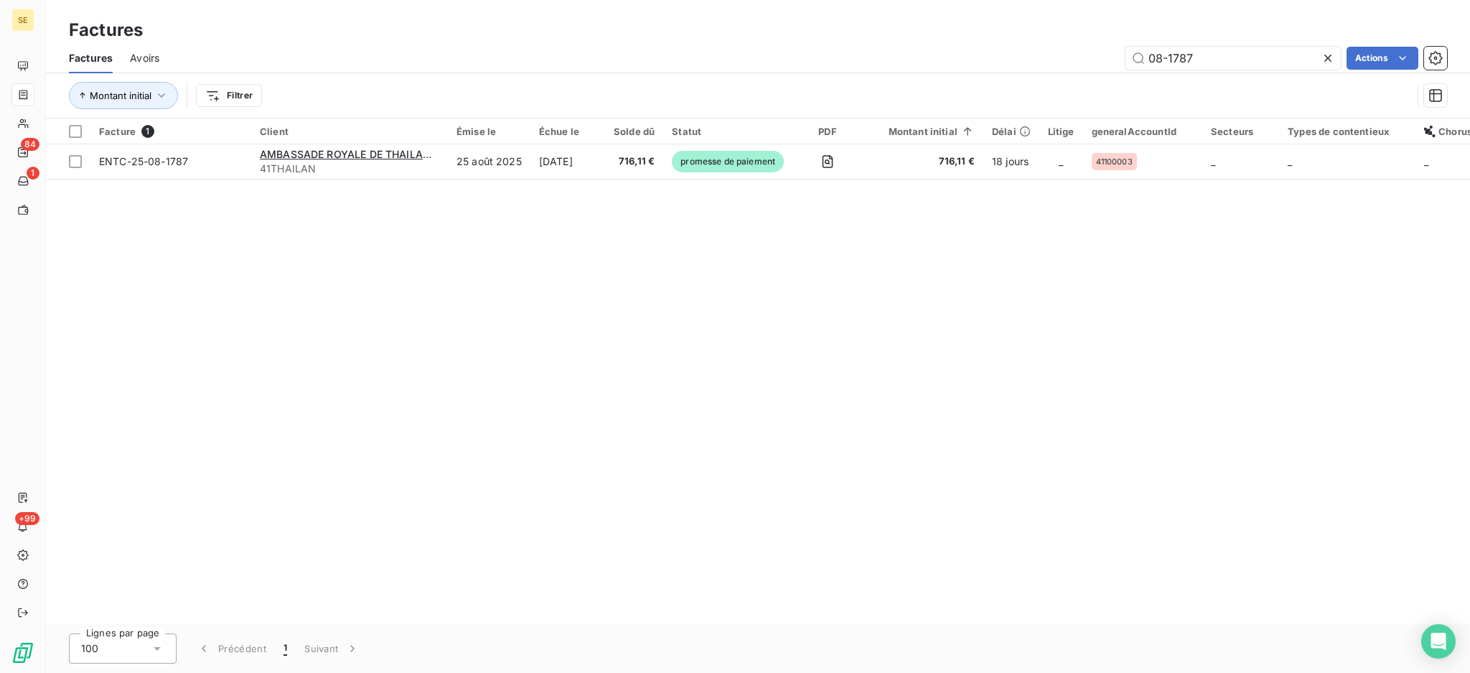
drag, startPoint x: 1248, startPoint y: 63, endPoint x: 1005, endPoint y: 39, distance: 243.9
click at [1066, 39] on div "Factures Factures Avoirs 08-1787 Actions Montant initial Filtrer" at bounding box center [758, 59] width 1424 height 118
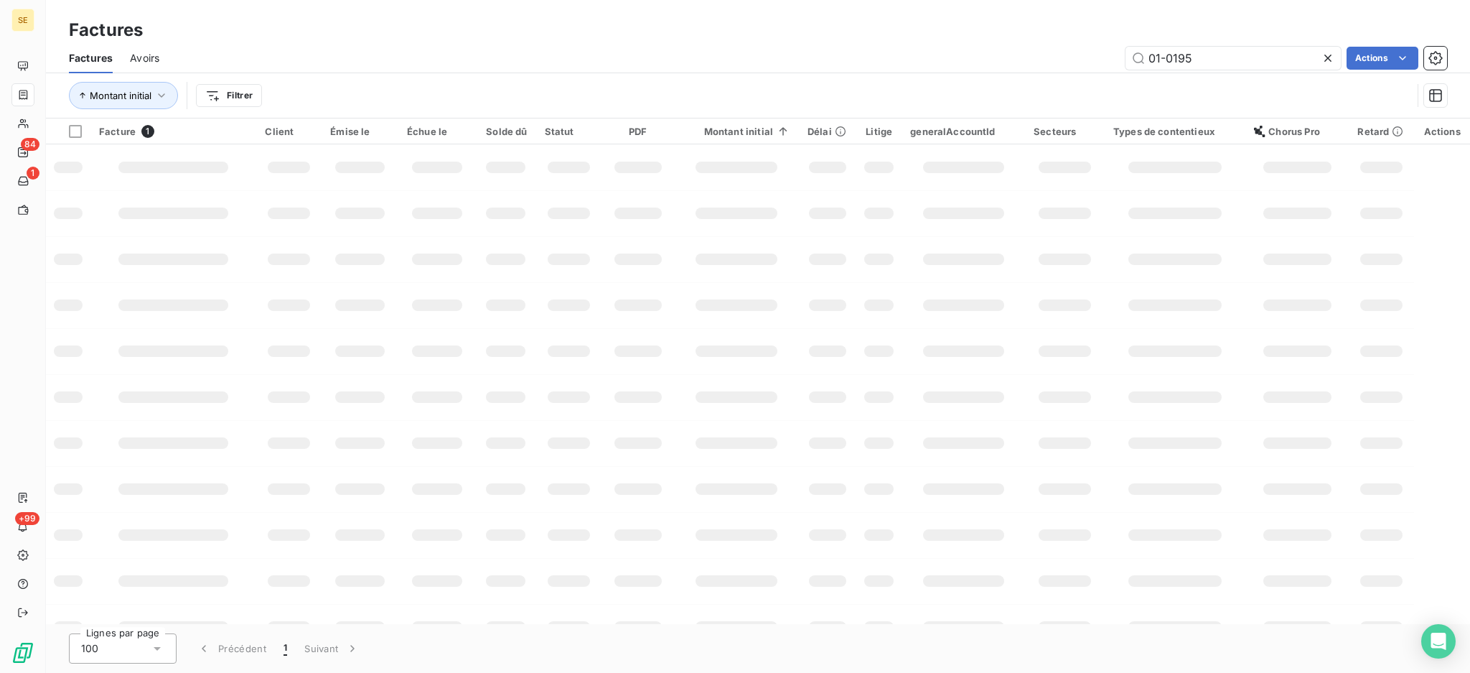
type input "01-0195"
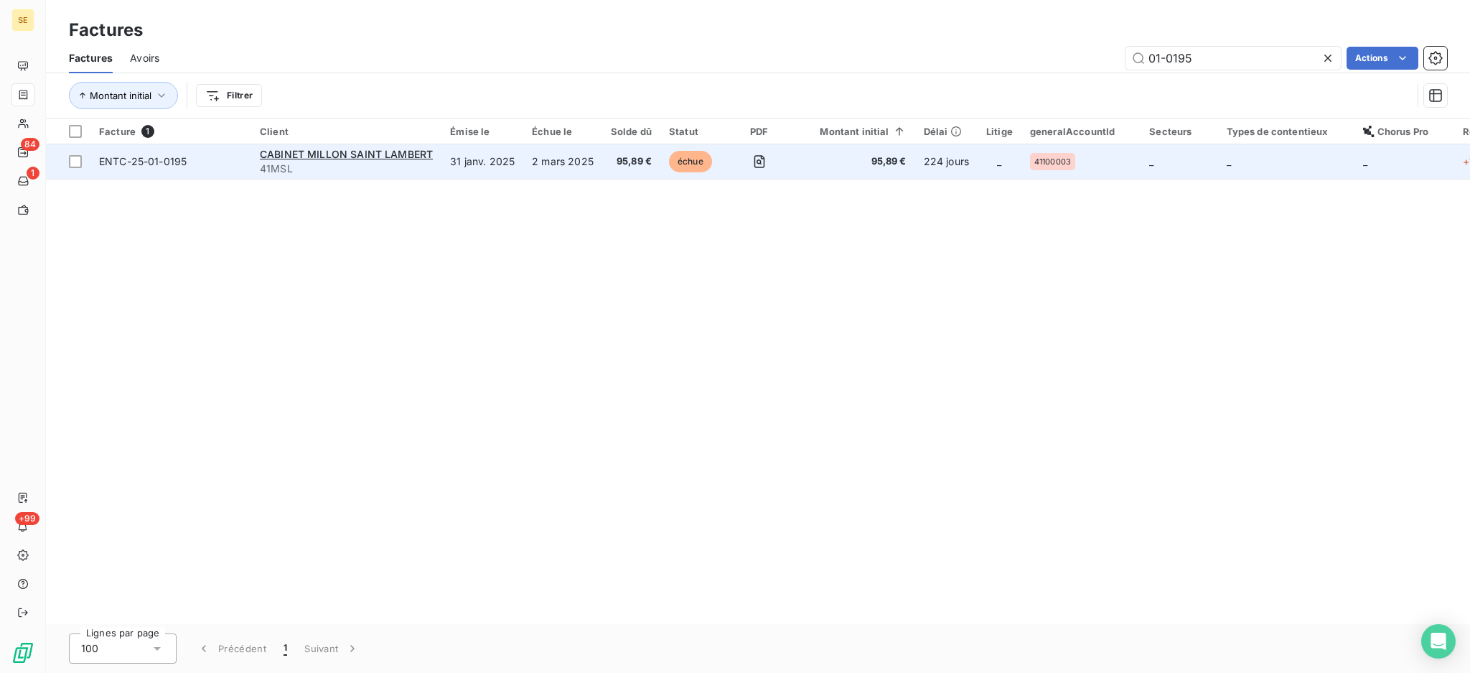
click at [583, 169] on td "2 mars 2025" at bounding box center [562, 161] width 79 height 34
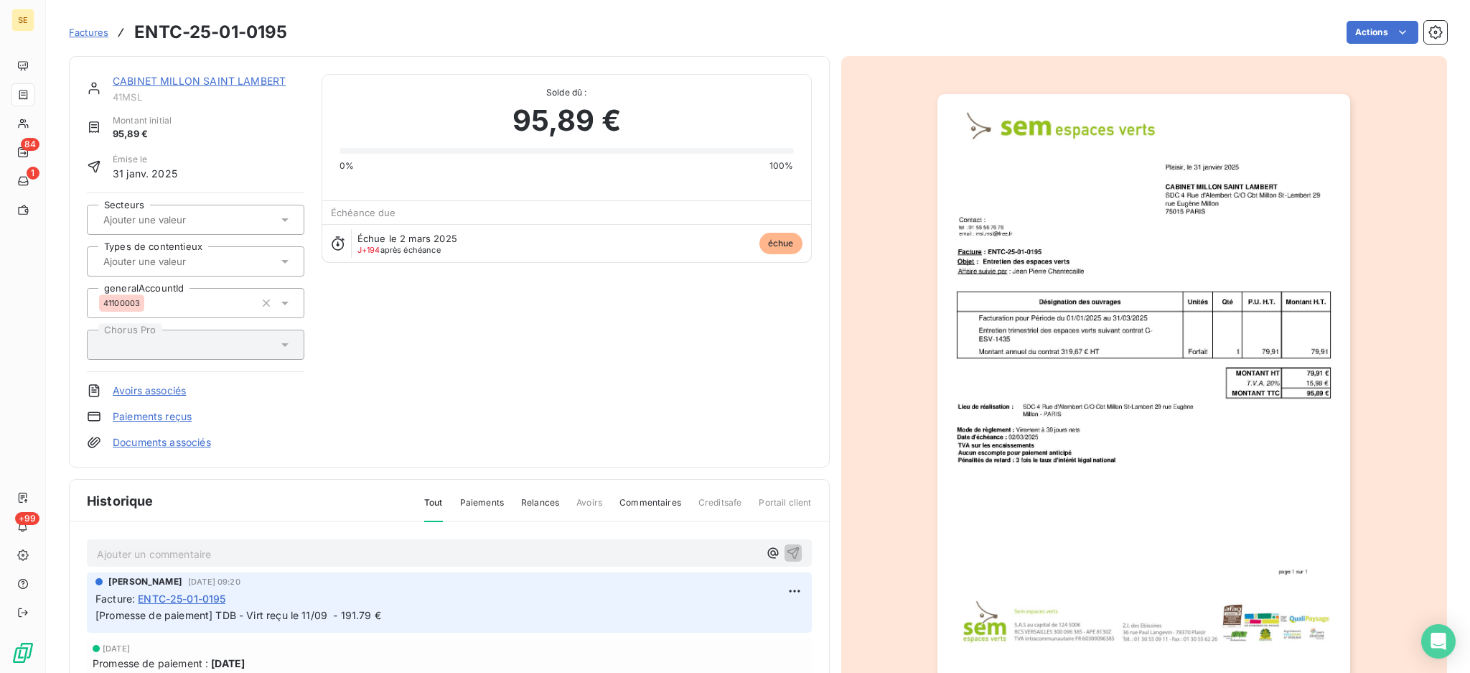
click at [228, 72] on div "CABINET MILLON SAINT LAMBERT 41MSL Montant initial 95,89 € Émise le [DATE] Sect…" at bounding box center [449, 261] width 761 height 411
click at [235, 81] on link "CABINET MILLON SAINT LAMBERT" at bounding box center [199, 81] width 173 height 12
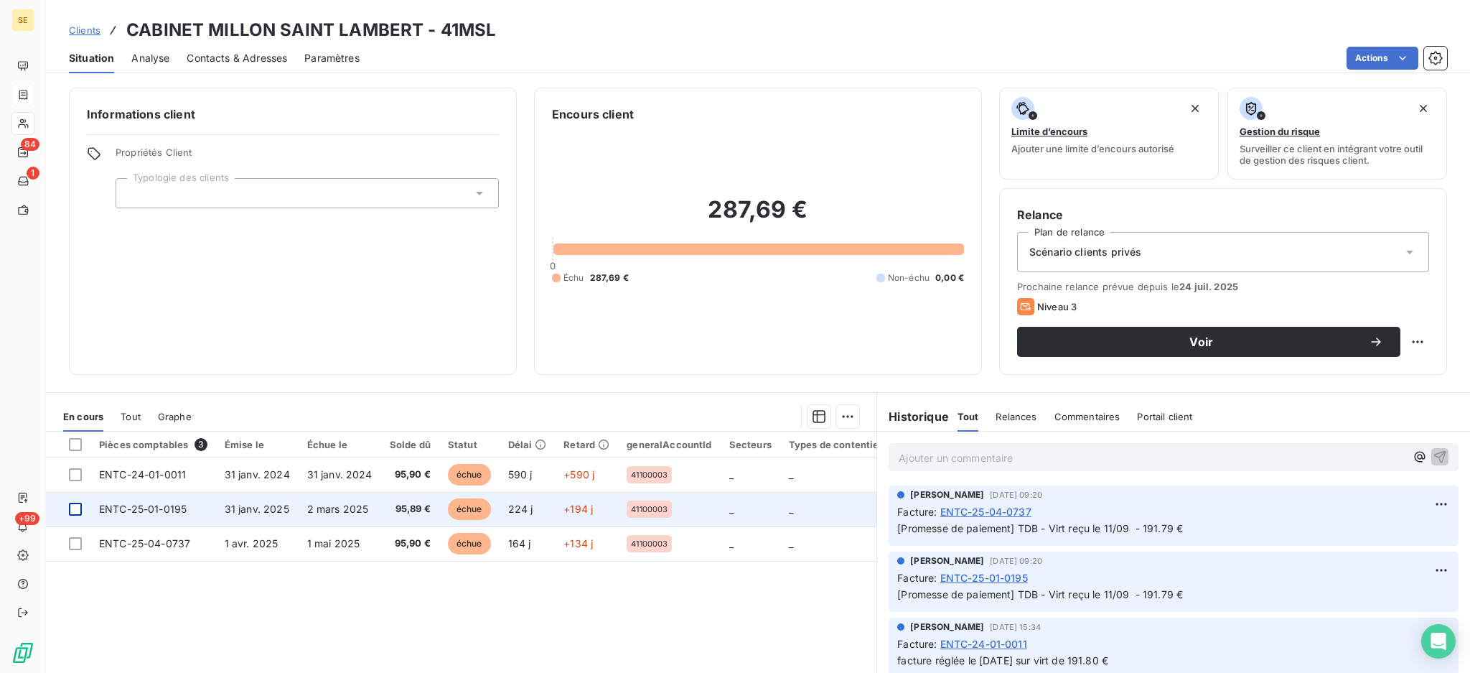
click at [79, 508] on div at bounding box center [75, 509] width 13 height 13
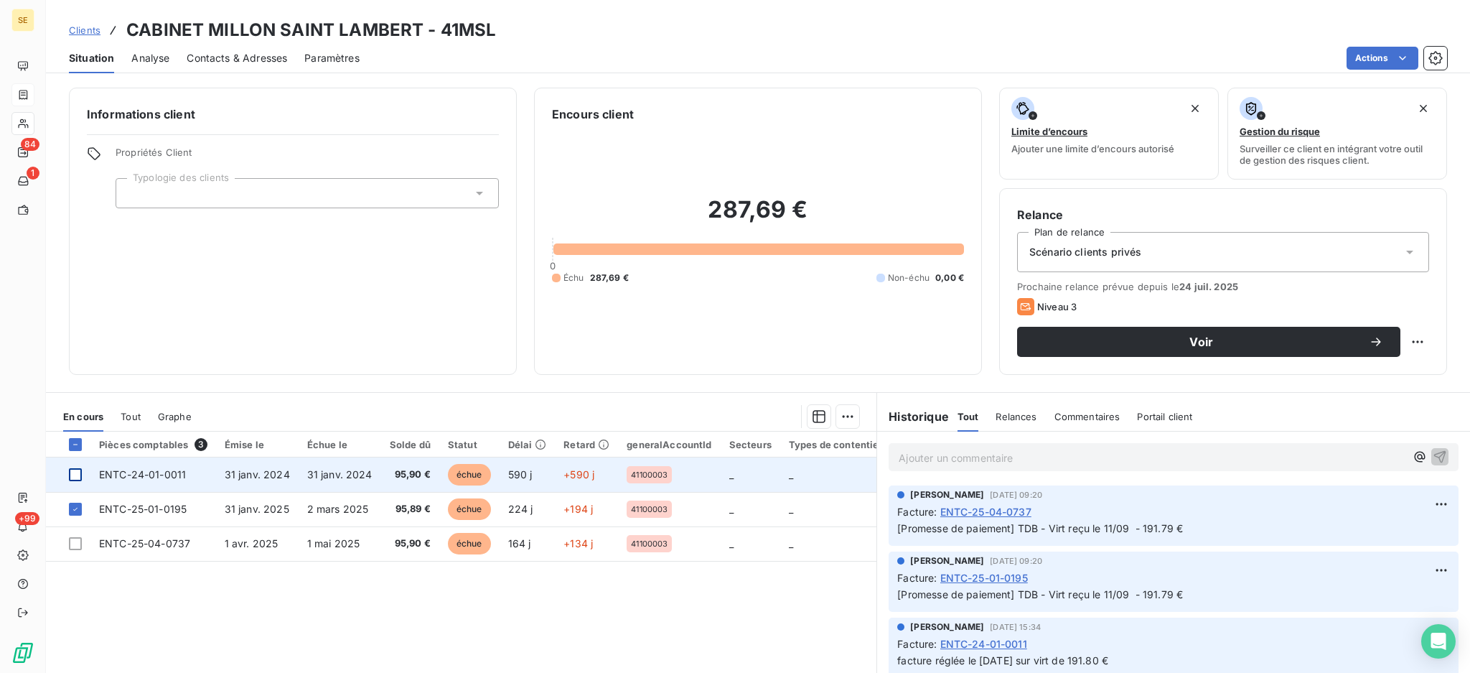
click at [69, 475] on div at bounding box center [75, 474] width 13 height 13
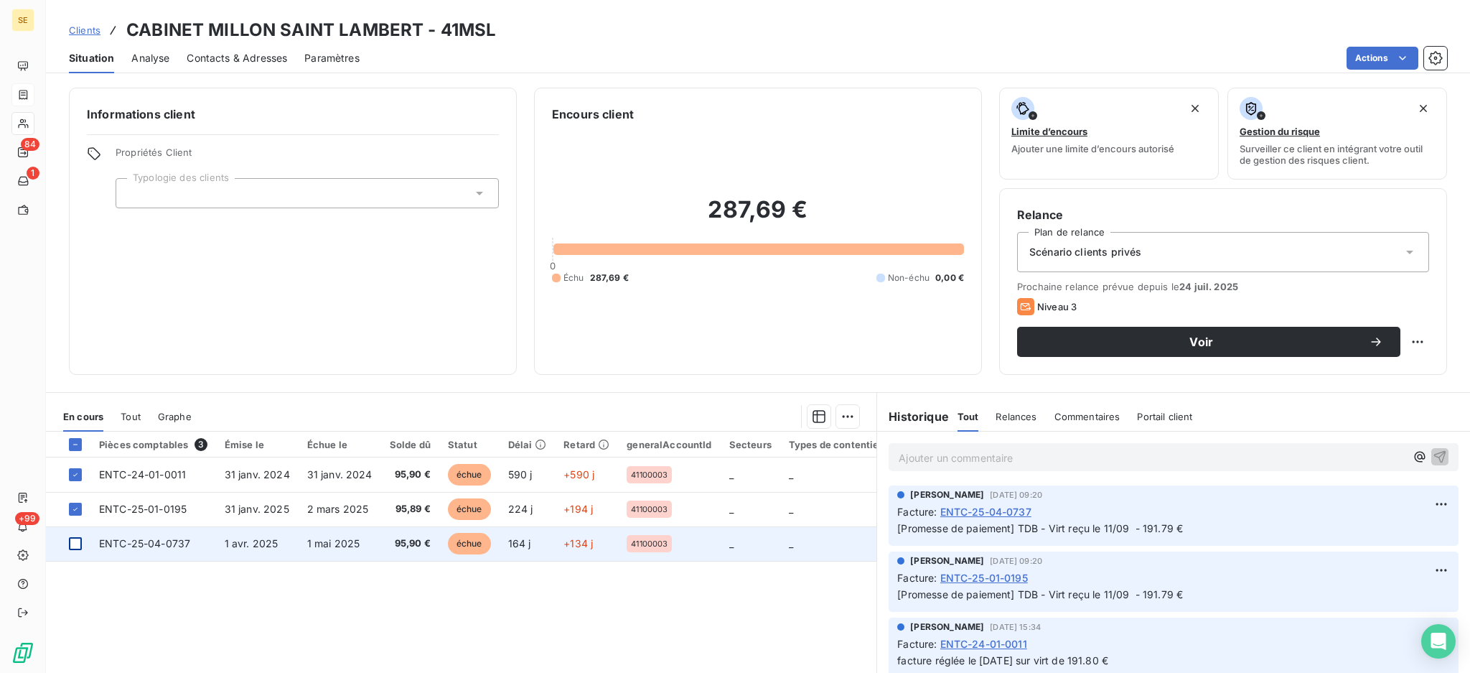
click at [71, 546] on div at bounding box center [75, 543] width 13 height 13
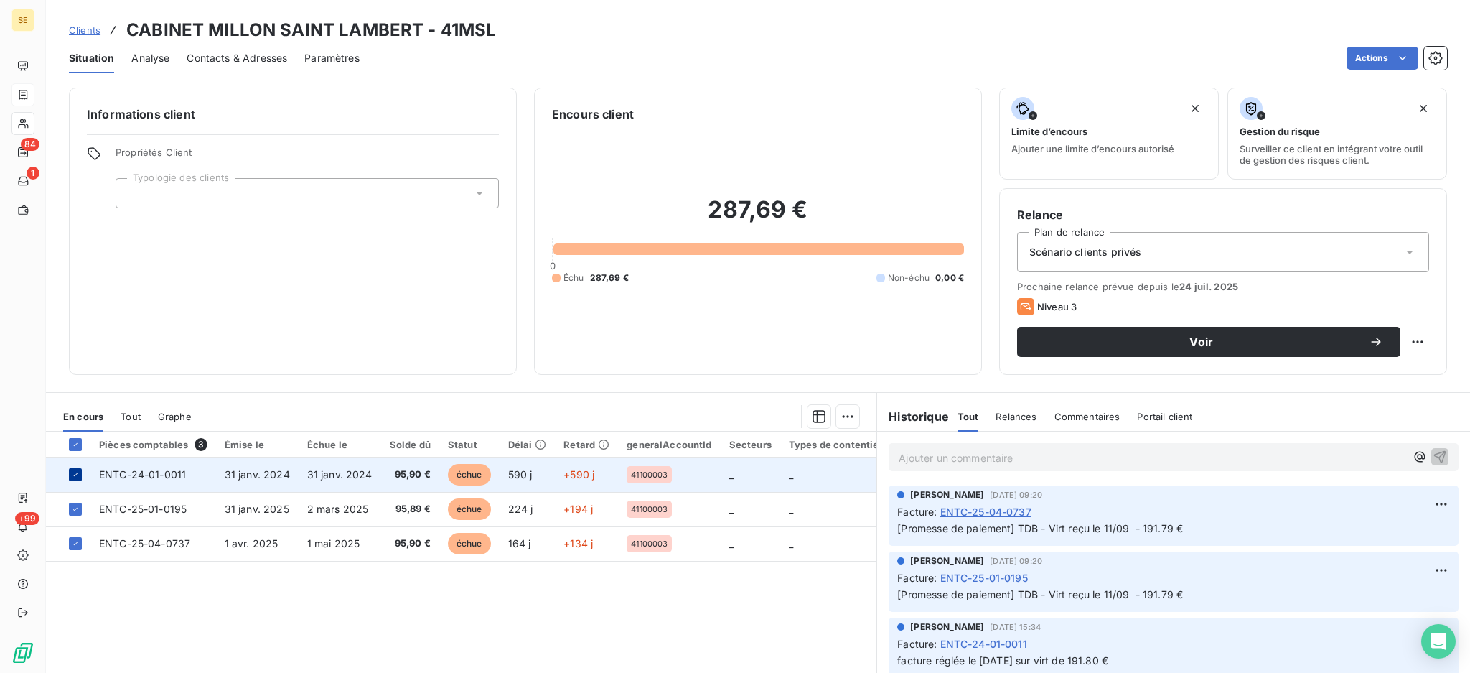
click at [72, 476] on icon at bounding box center [75, 474] width 9 height 9
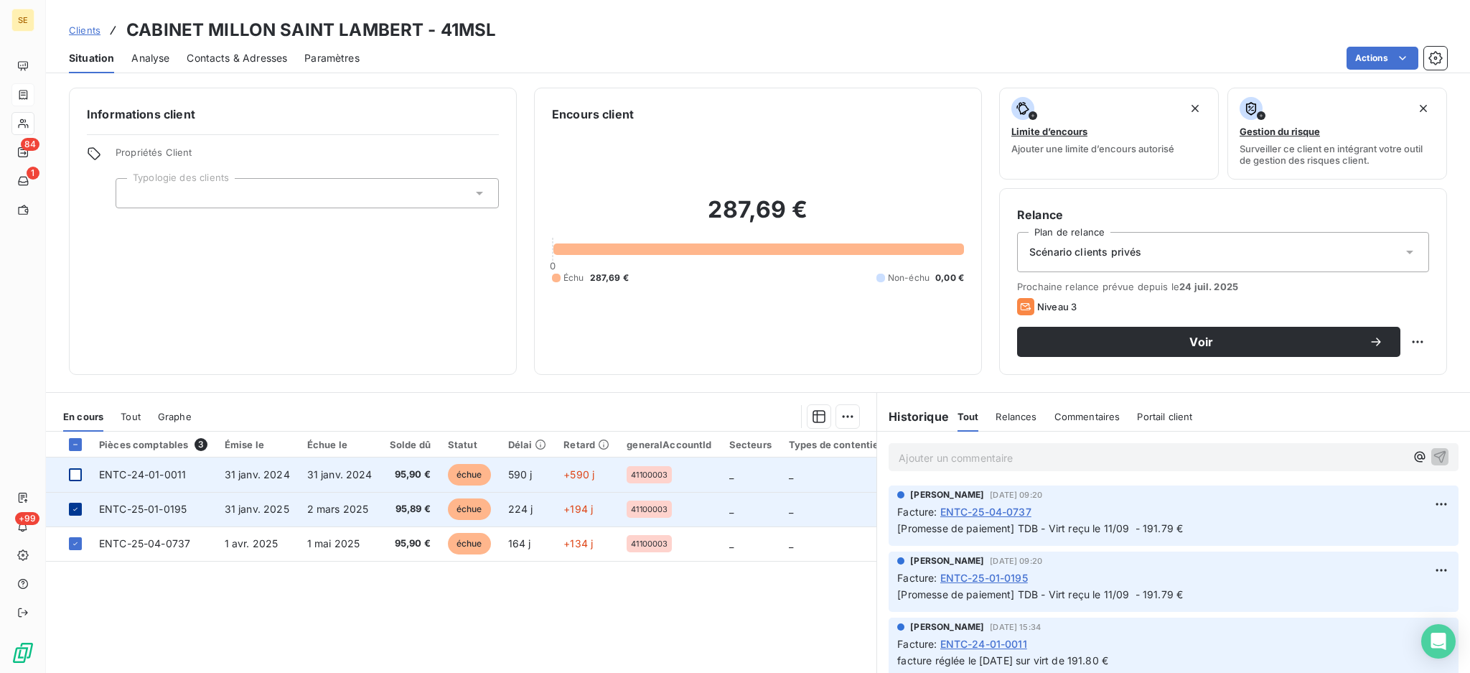
click at [76, 510] on icon at bounding box center [75, 509] width 9 height 9
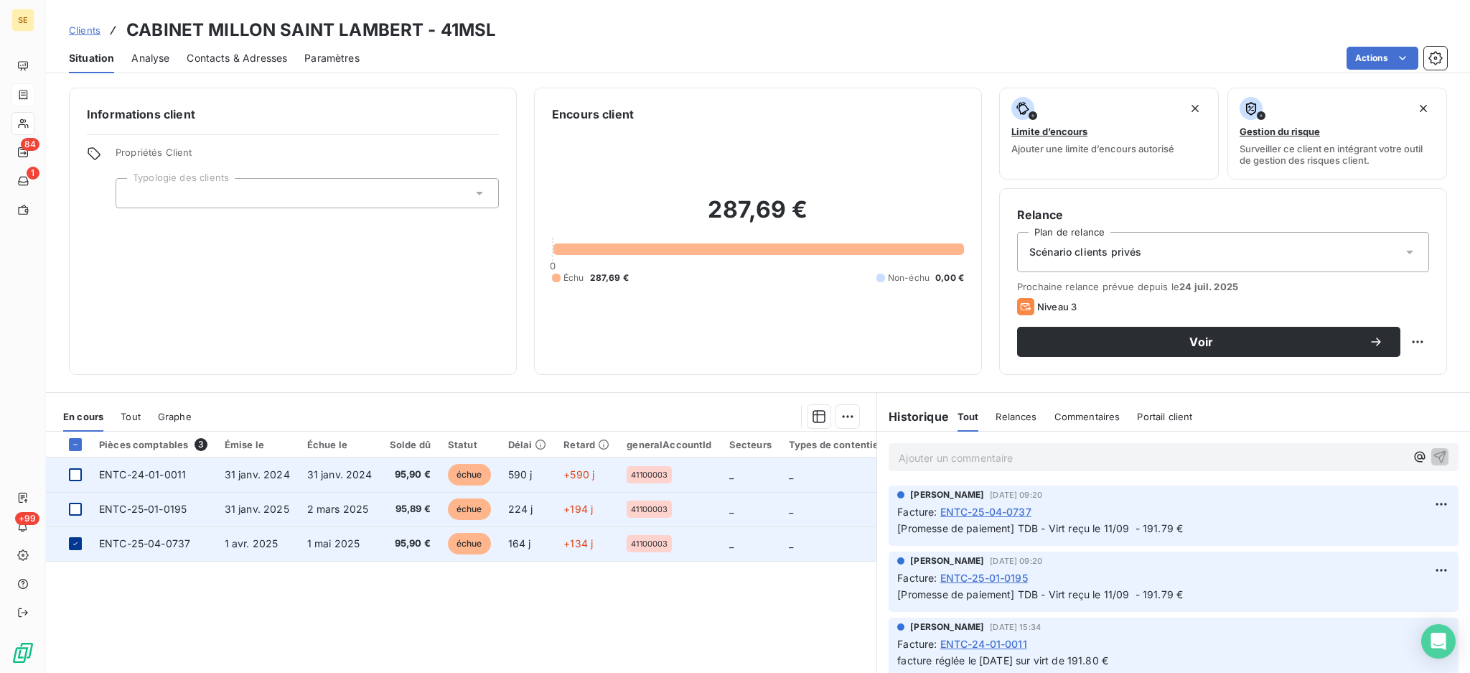
click at [73, 543] on icon at bounding box center [75, 543] width 9 height 9
click at [73, 544] on div at bounding box center [75, 543] width 13 height 13
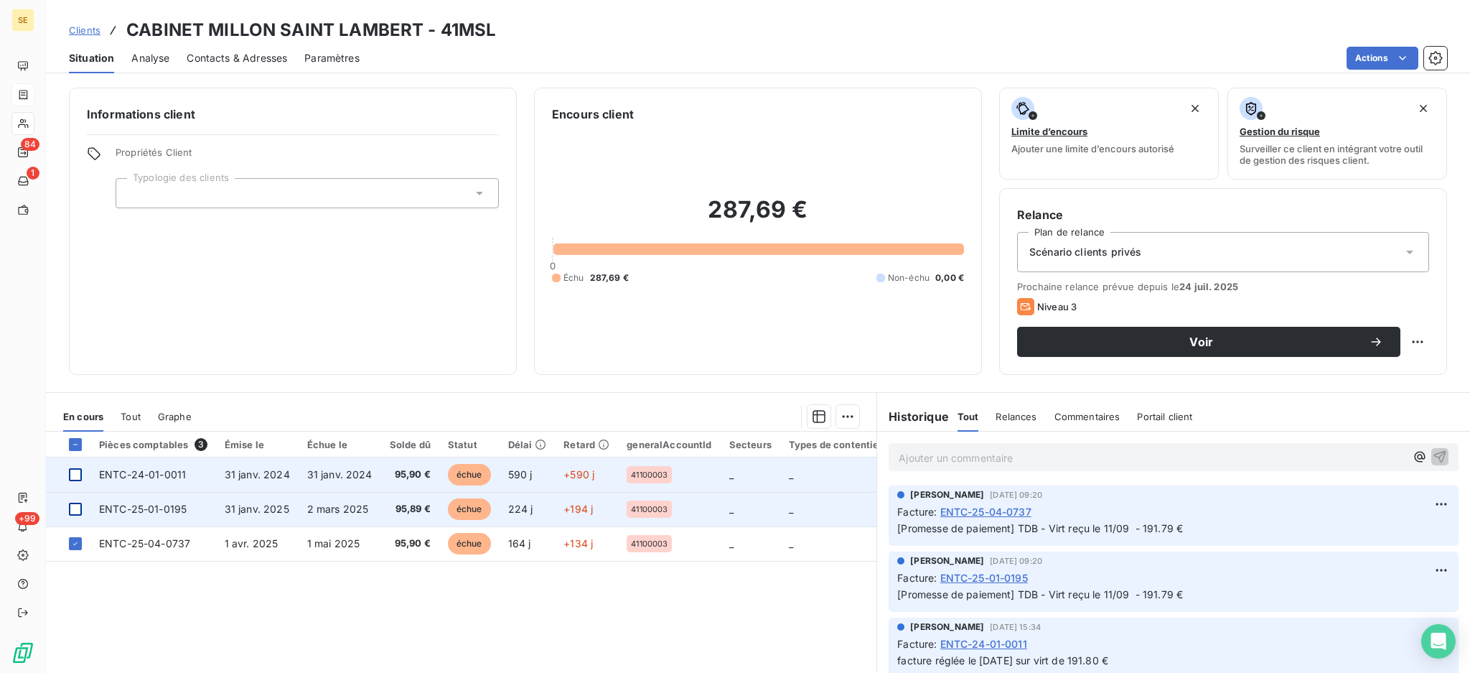
click at [83, 507] on td at bounding box center [68, 509] width 45 height 34
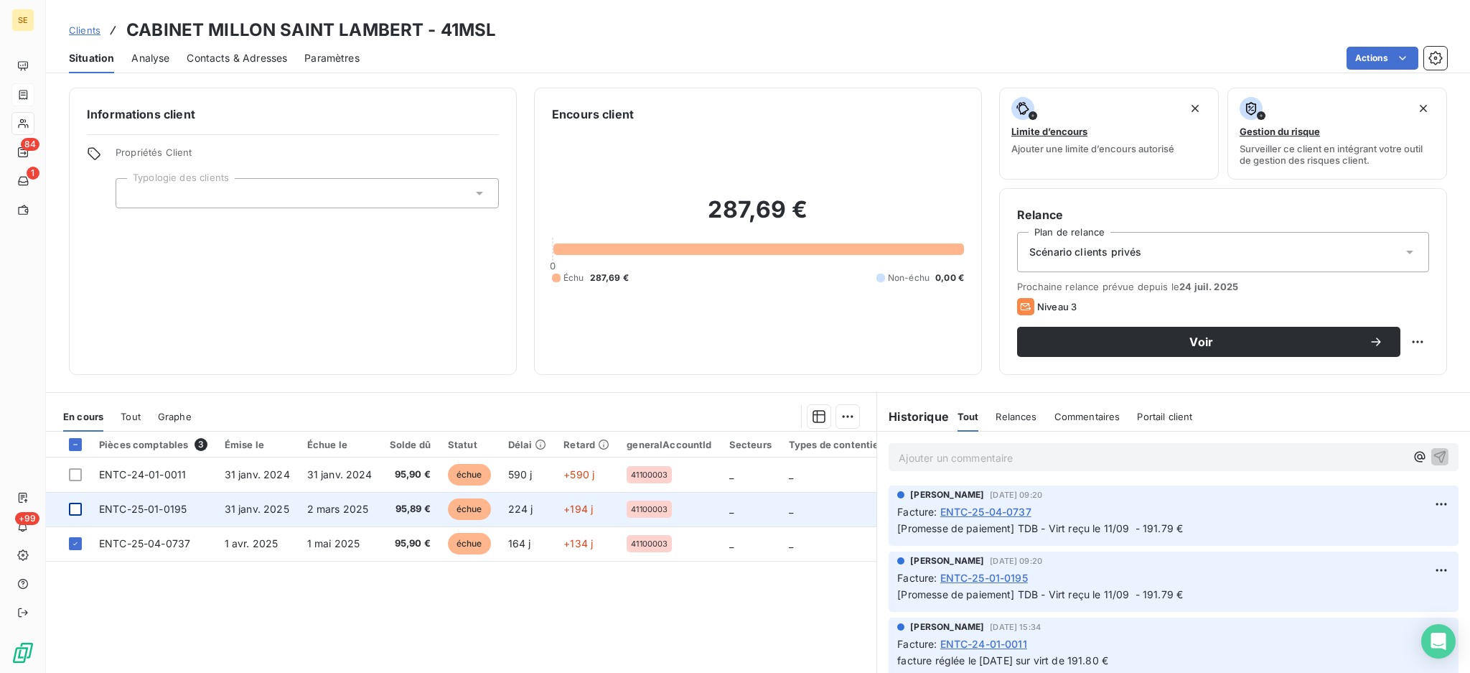
click at [75, 511] on div at bounding box center [75, 509] width 13 height 13
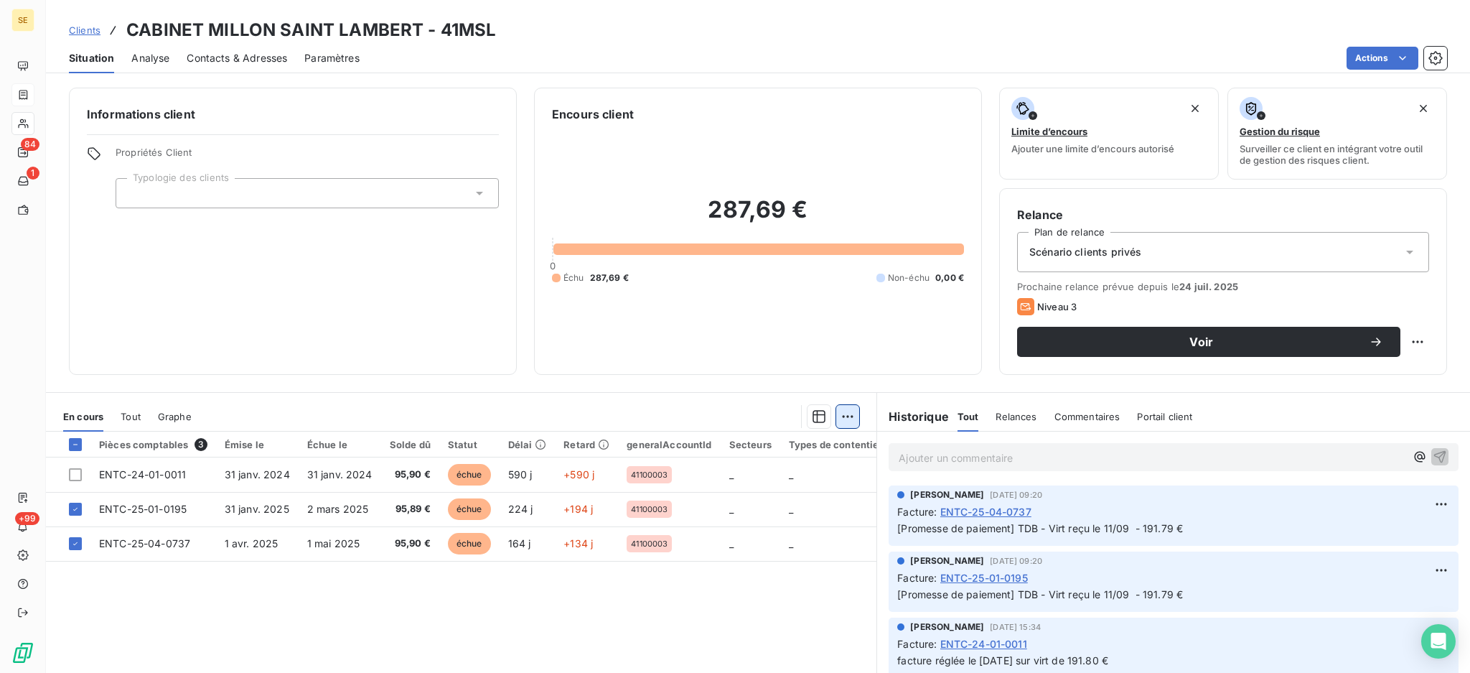
click at [842, 415] on html "SE 84 1 +99 Clients CABINET MILLON SAINT LAMBERT - 41MSL Situation Analyse Cont…" at bounding box center [735, 336] width 1470 height 673
click at [795, 477] on div "Ajouter une promesse de paiement (2 factures)" at bounding box center [713, 473] width 261 height 23
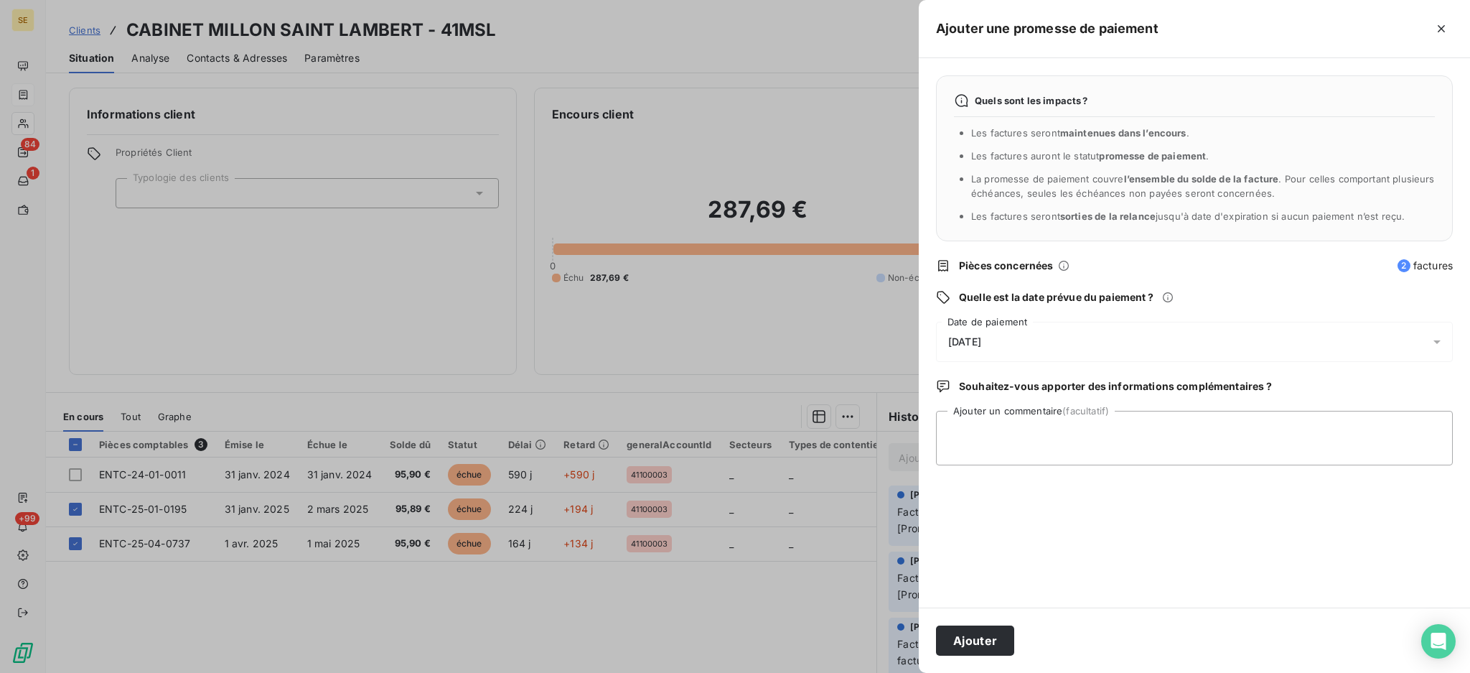
click at [1436, 340] on icon at bounding box center [1437, 342] width 14 height 14
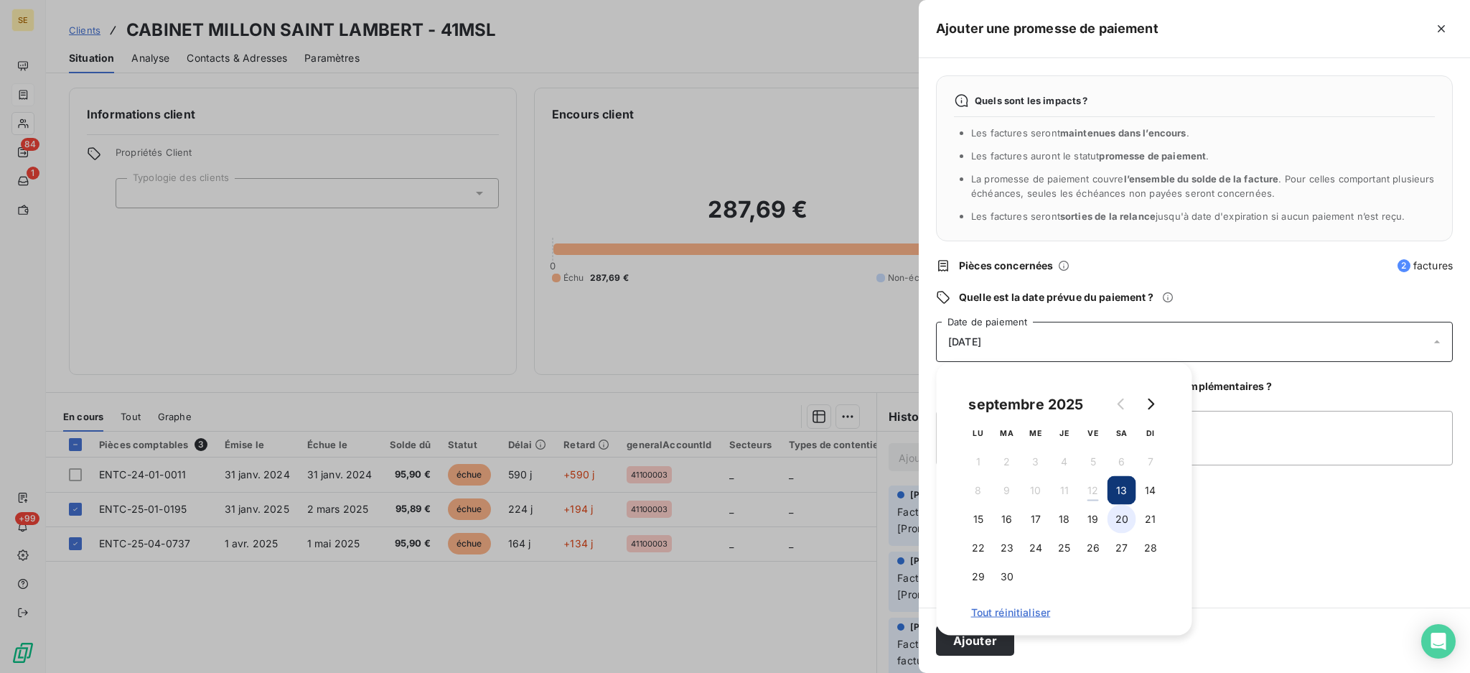
click at [1126, 521] on button "20" at bounding box center [1122, 519] width 29 height 29
click at [979, 648] on button "Ajouter" at bounding box center [975, 640] width 78 height 30
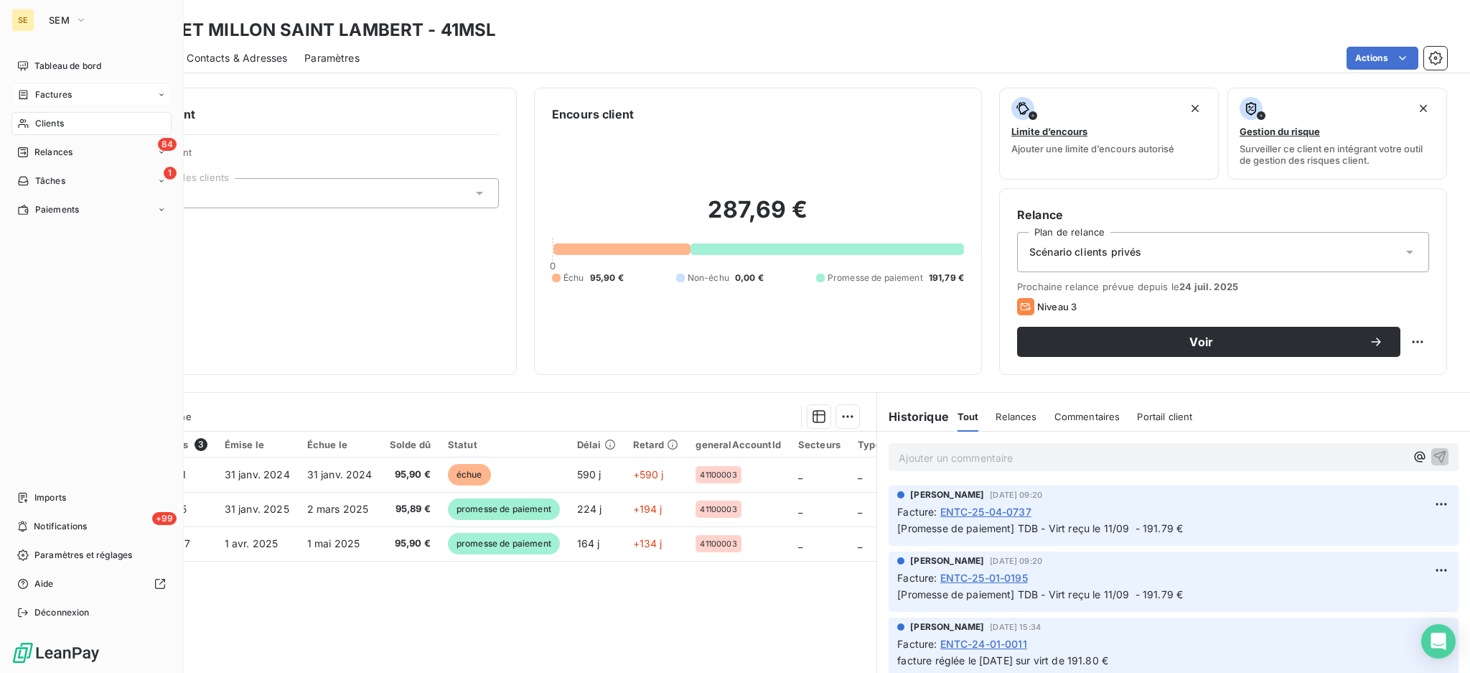
drag, startPoint x: 49, startPoint y: 98, endPoint x: 60, endPoint y: 93, distance: 12.3
click at [50, 99] on span "Factures" at bounding box center [53, 94] width 37 height 13
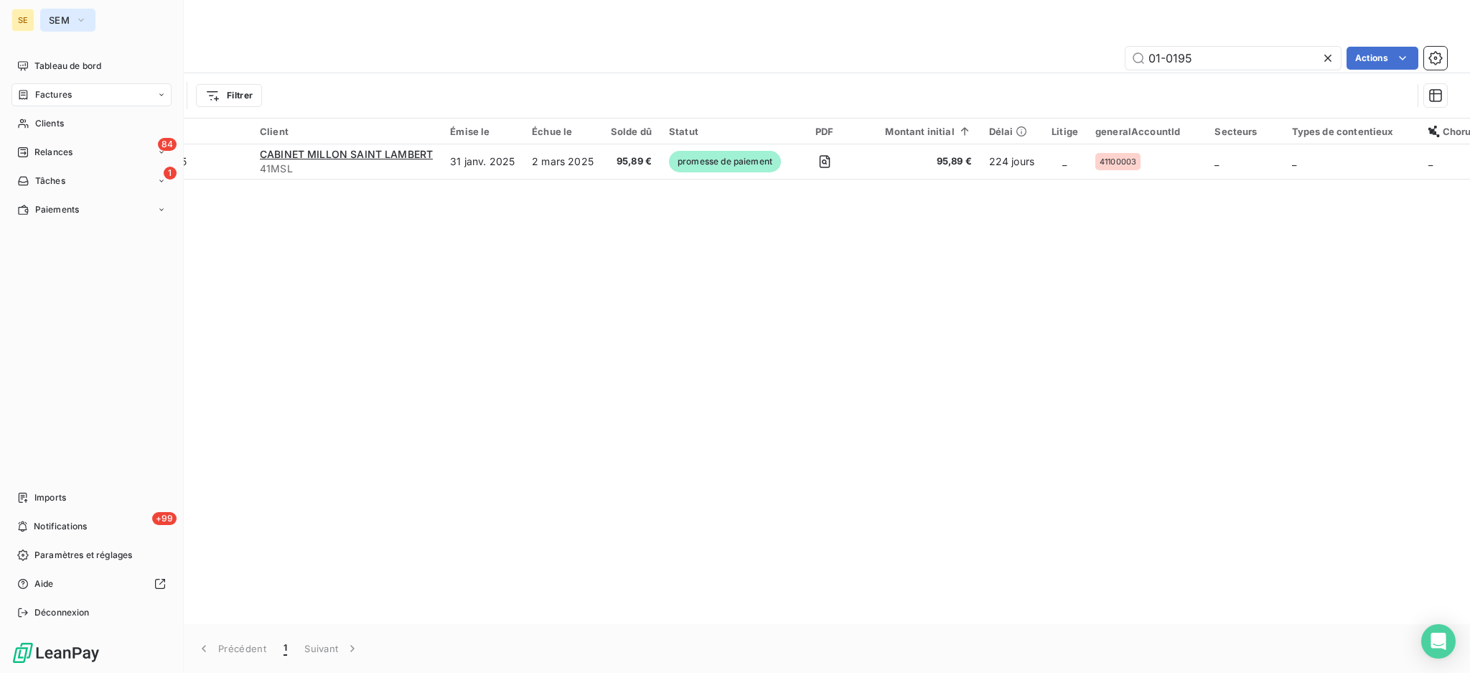
click at [70, 17] on button "SEM" at bounding box center [67, 20] width 55 height 23
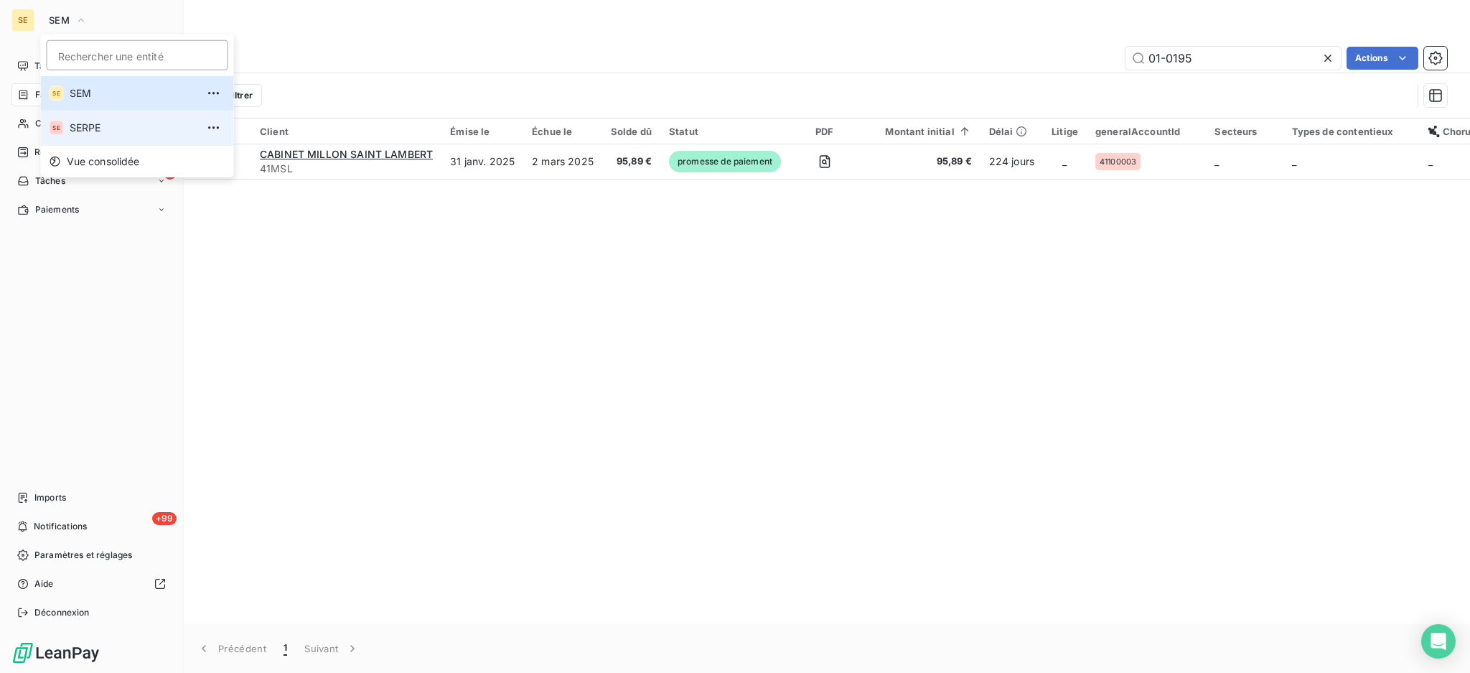
click at [94, 131] on span "SERPE" at bounding box center [133, 128] width 127 height 14
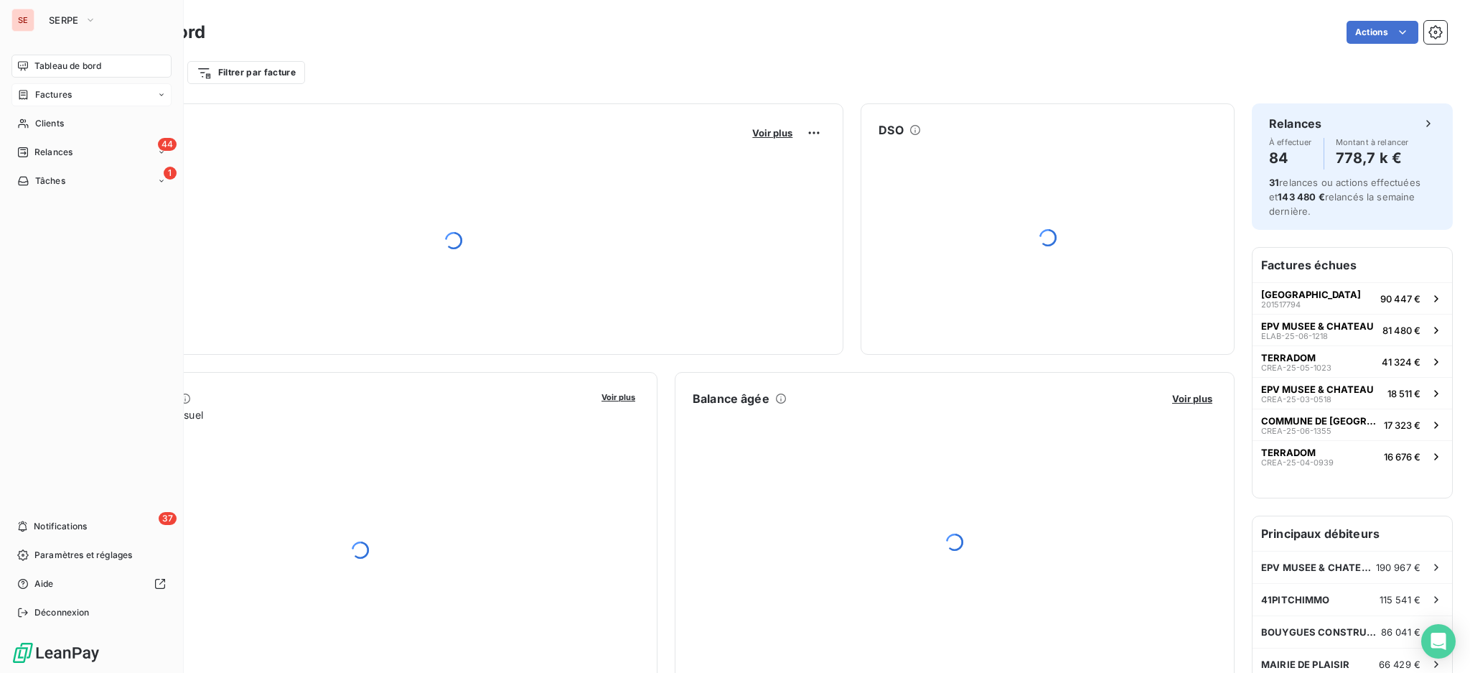
click at [72, 96] on div "Factures" at bounding box center [91, 94] width 160 height 23
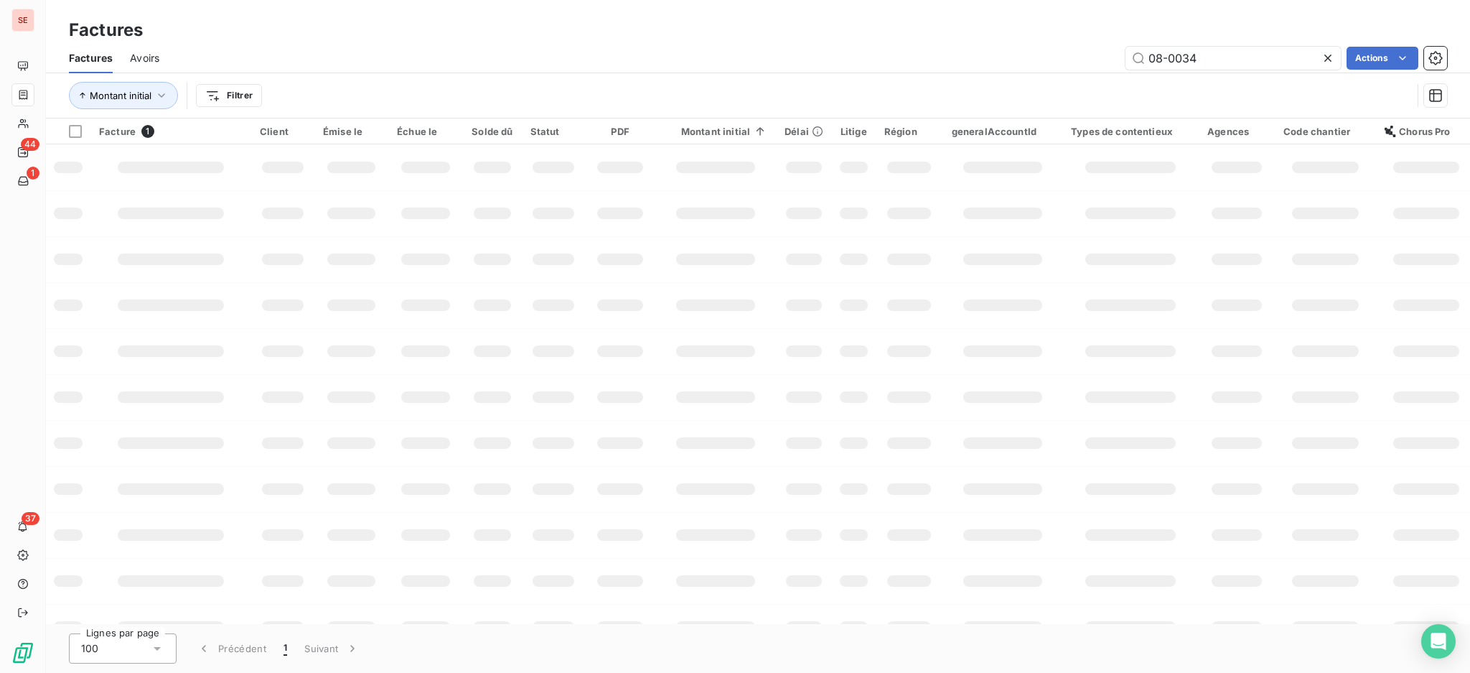
drag, startPoint x: 1264, startPoint y: 55, endPoint x: 1003, endPoint y: 37, distance: 261.9
click at [1037, 50] on div "08-0034 Actions" at bounding box center [812, 58] width 1271 height 23
type input "06-0318"
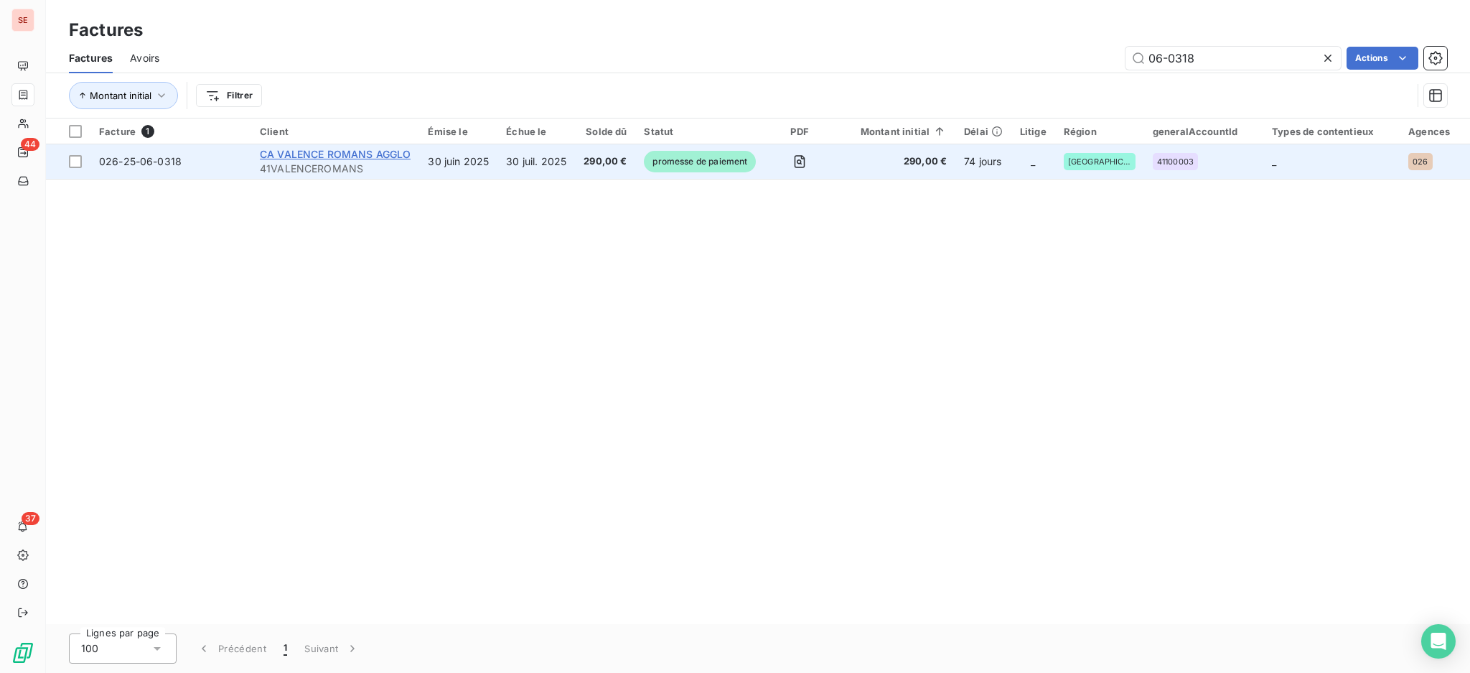
click at [358, 154] on span "CA VALENCE ROMANS AGGLO" at bounding box center [335, 154] width 151 height 12
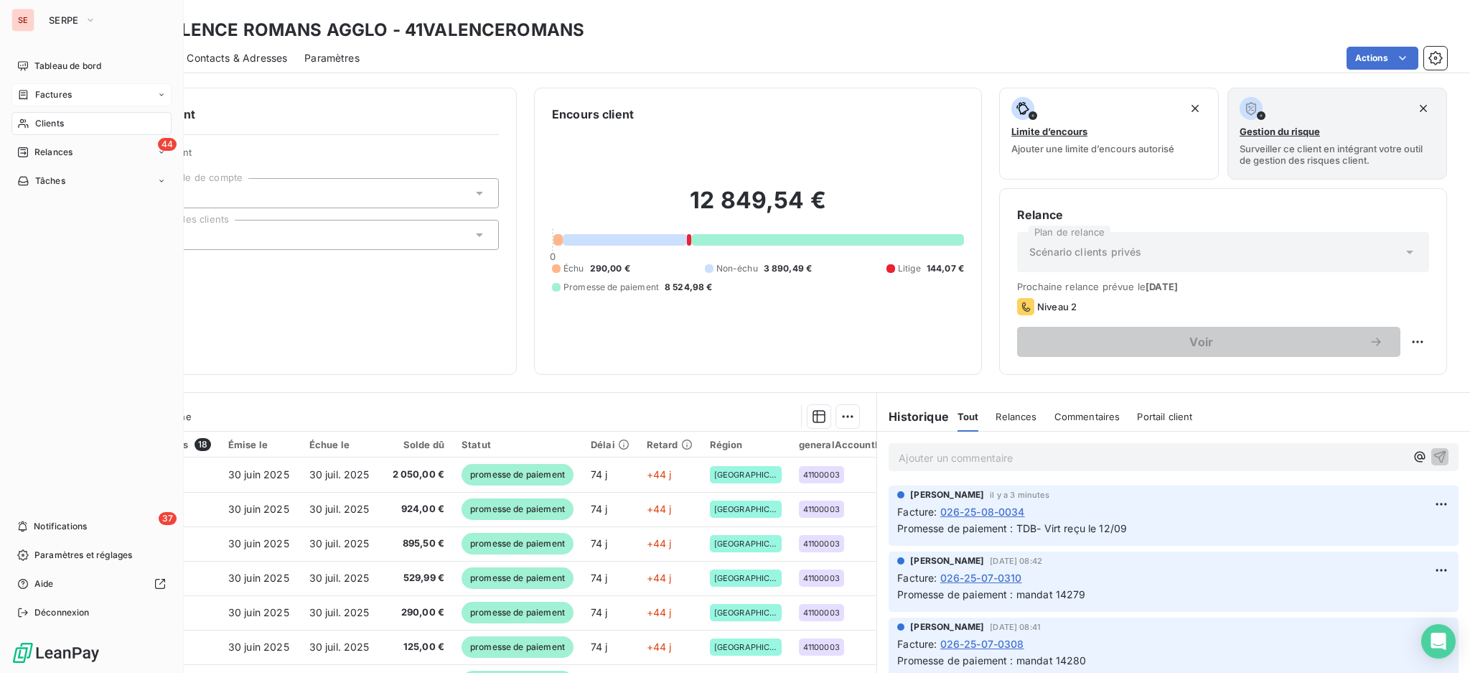
click at [47, 92] on span "Factures" at bounding box center [53, 94] width 37 height 13
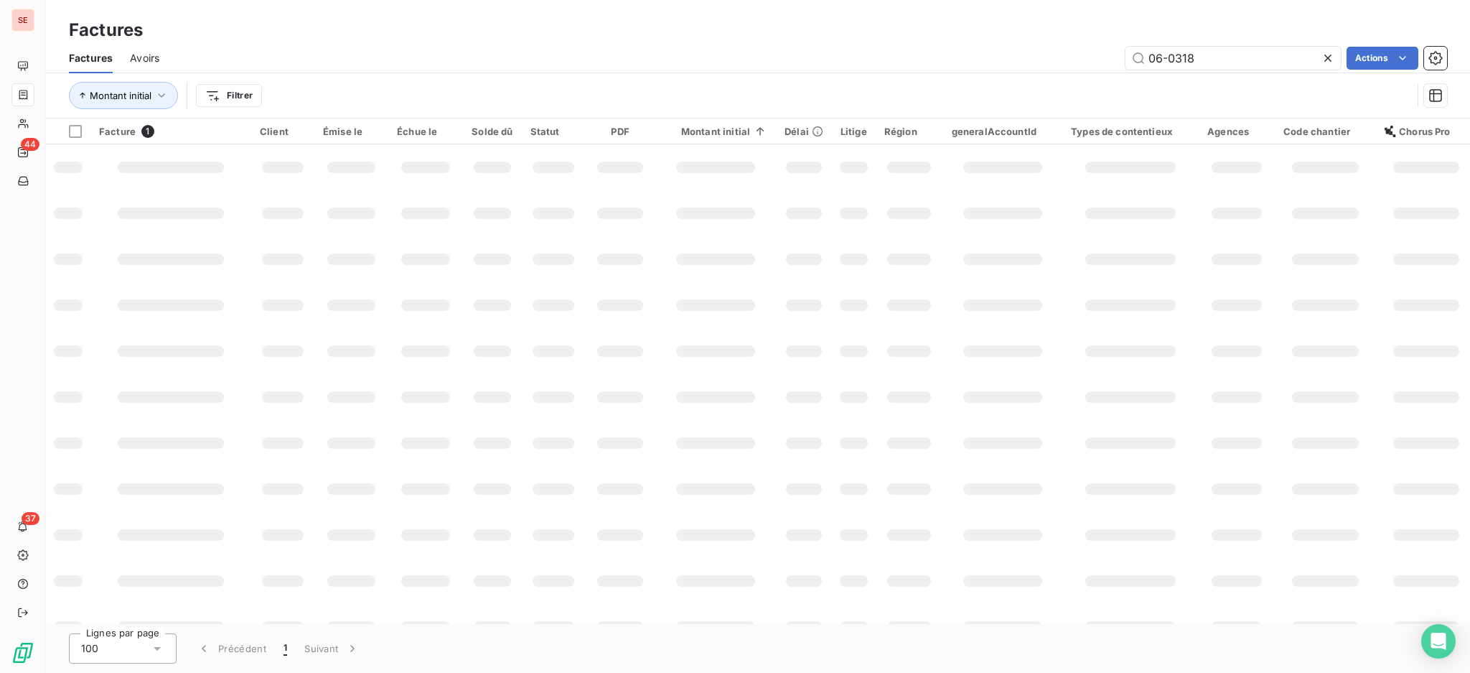
drag, startPoint x: 1226, startPoint y: 49, endPoint x: 1017, endPoint y: 23, distance: 209.8
click at [1035, 34] on div "Factures Factures Avoirs 06-0318 Actions Montant initial Filtrer" at bounding box center [758, 59] width 1424 height 118
type input "08-0430"
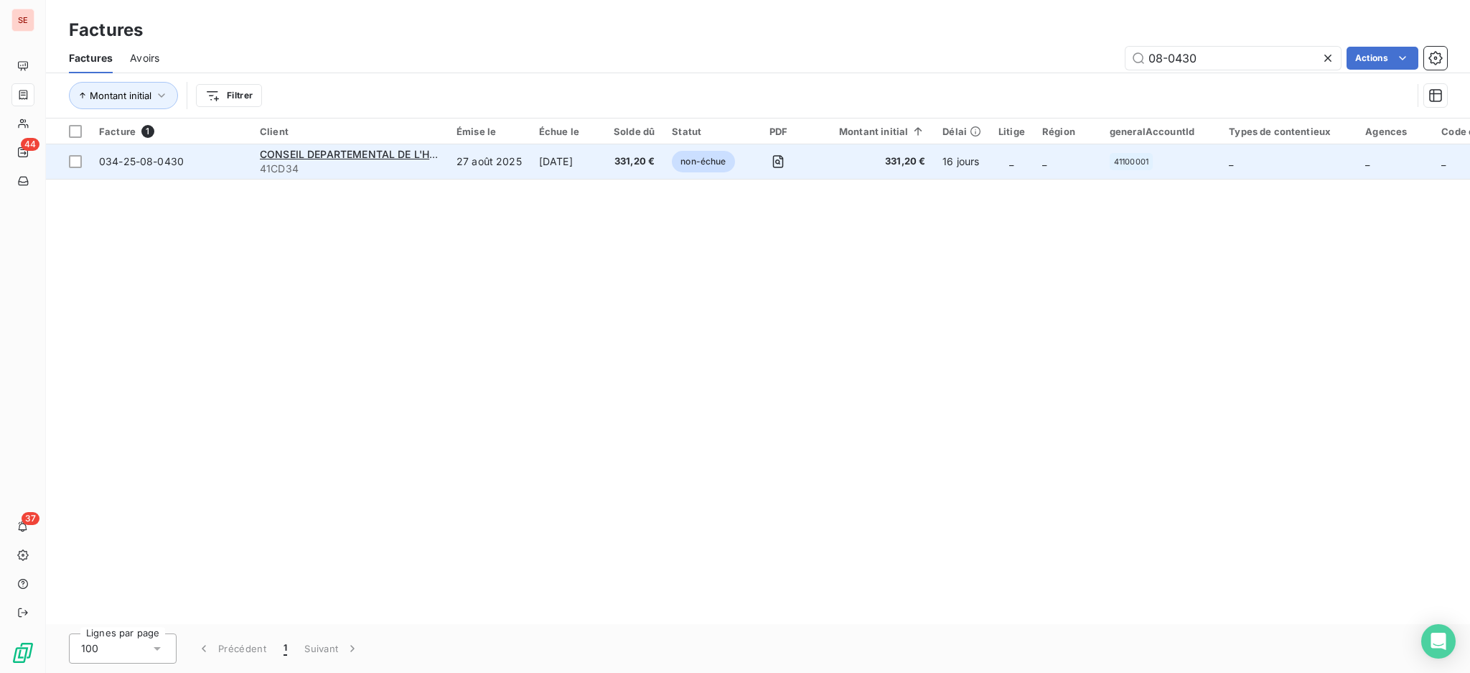
click at [404, 169] on span "41CD34" at bounding box center [349, 169] width 179 height 14
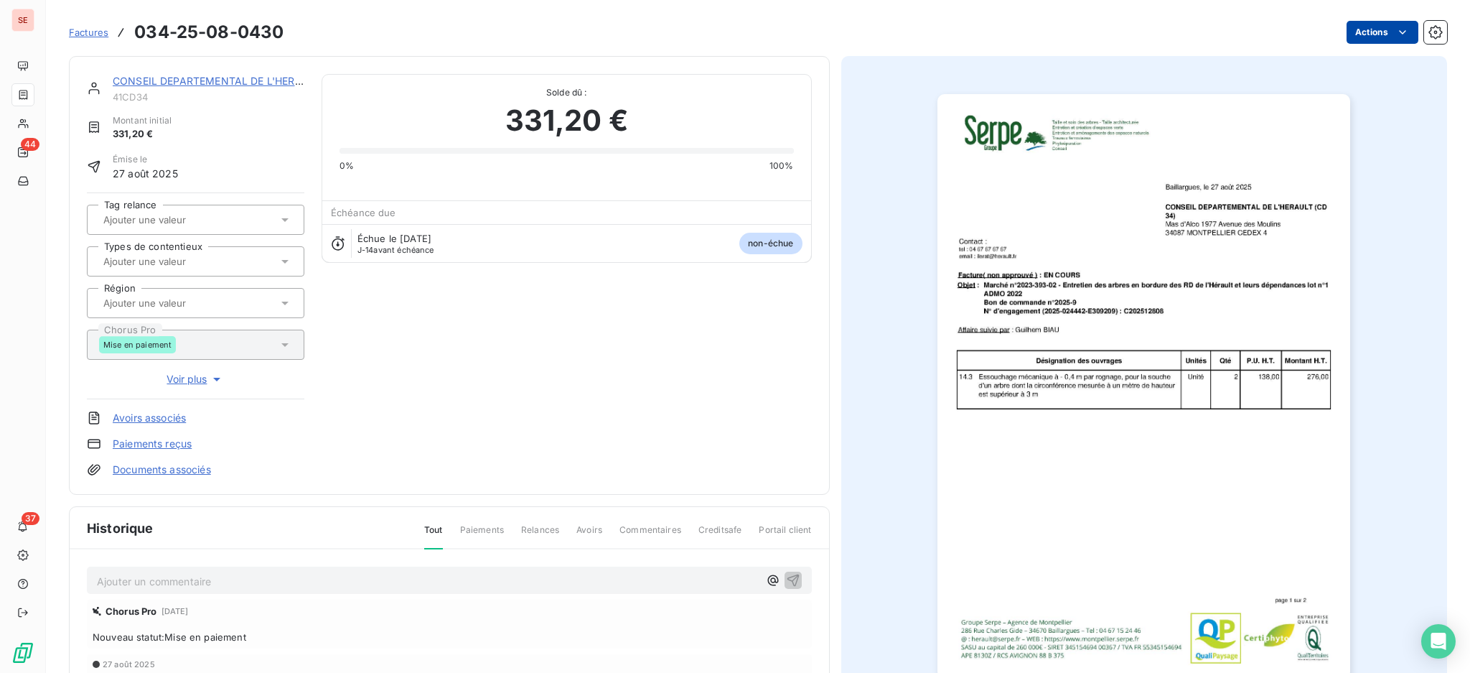
click at [1376, 26] on html "SE 44 37 Factures 034-25-08-0430 Actions CONSEIL DEPARTEMENTAL DE L'HERAULT 41C…" at bounding box center [735, 336] width 1470 height 673
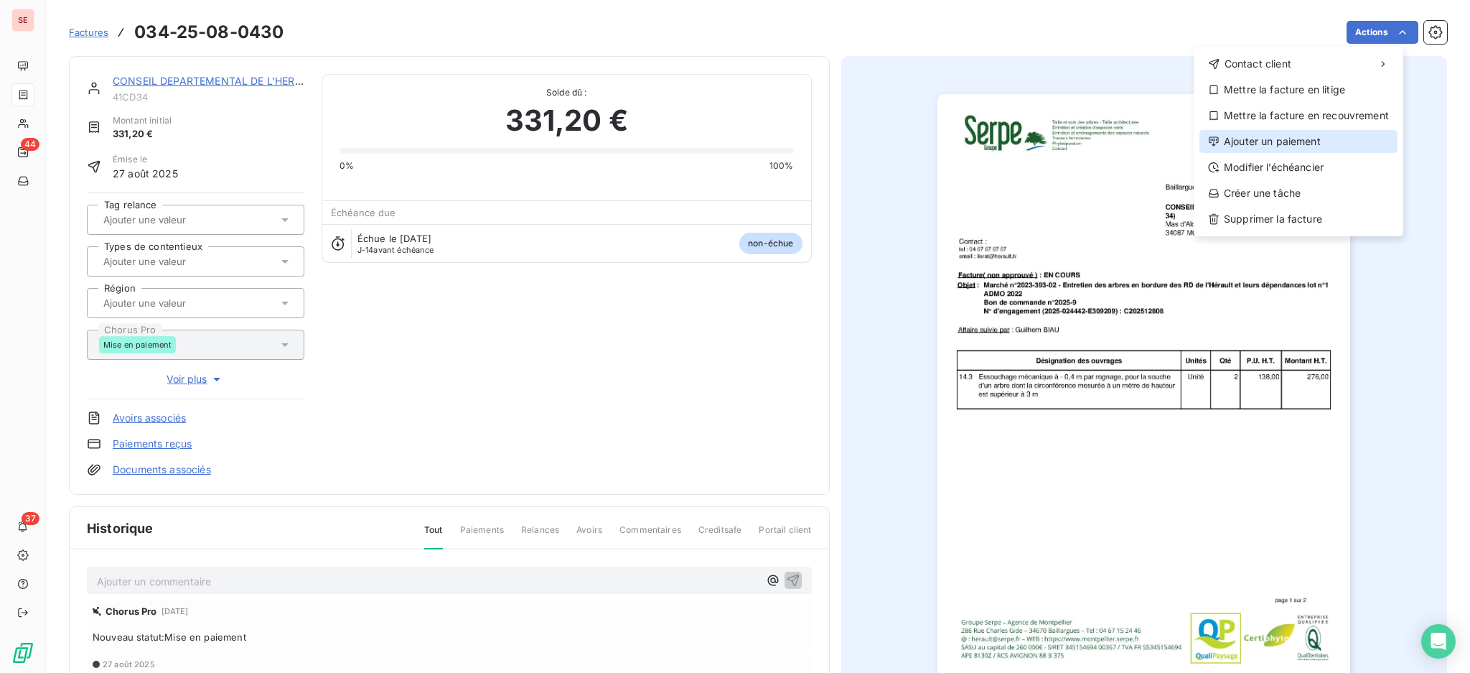
click at [1313, 141] on div "Ajouter un paiement" at bounding box center [1299, 141] width 198 height 23
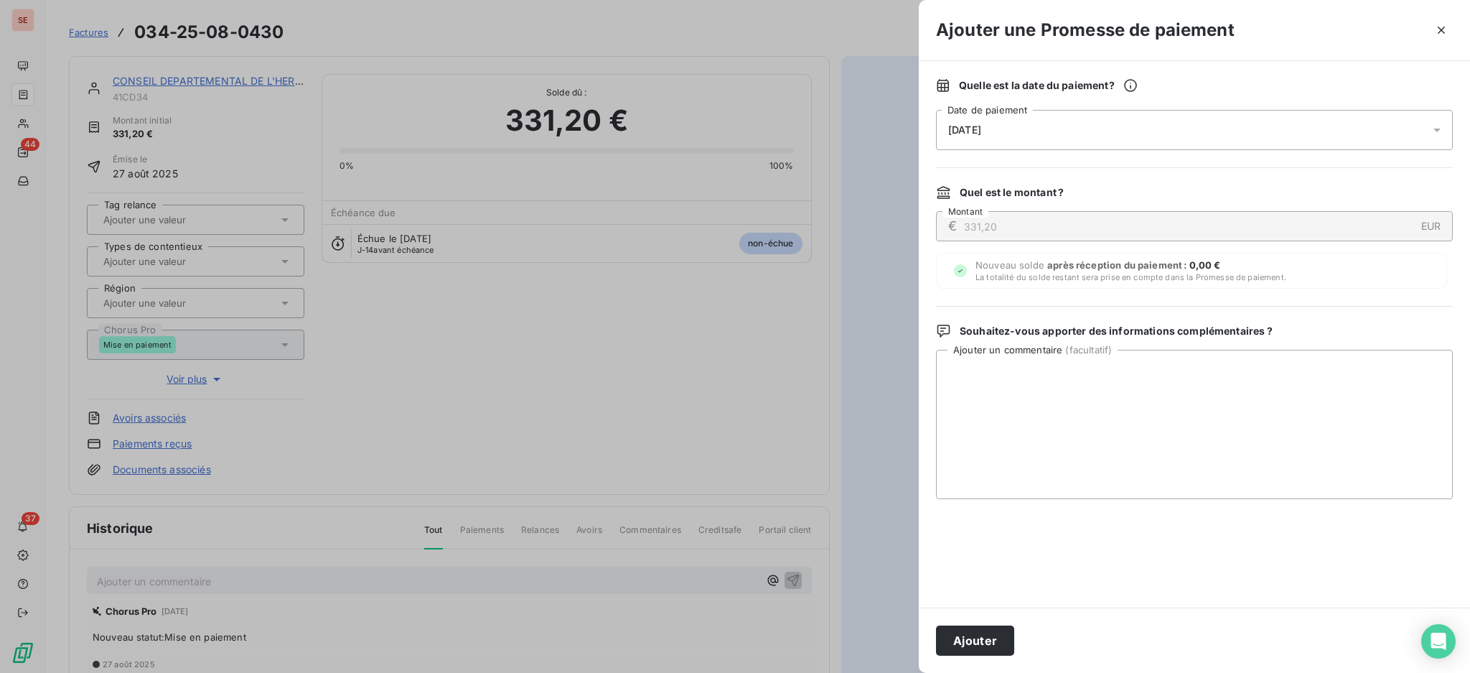
click at [1432, 129] on icon at bounding box center [1437, 130] width 14 height 14
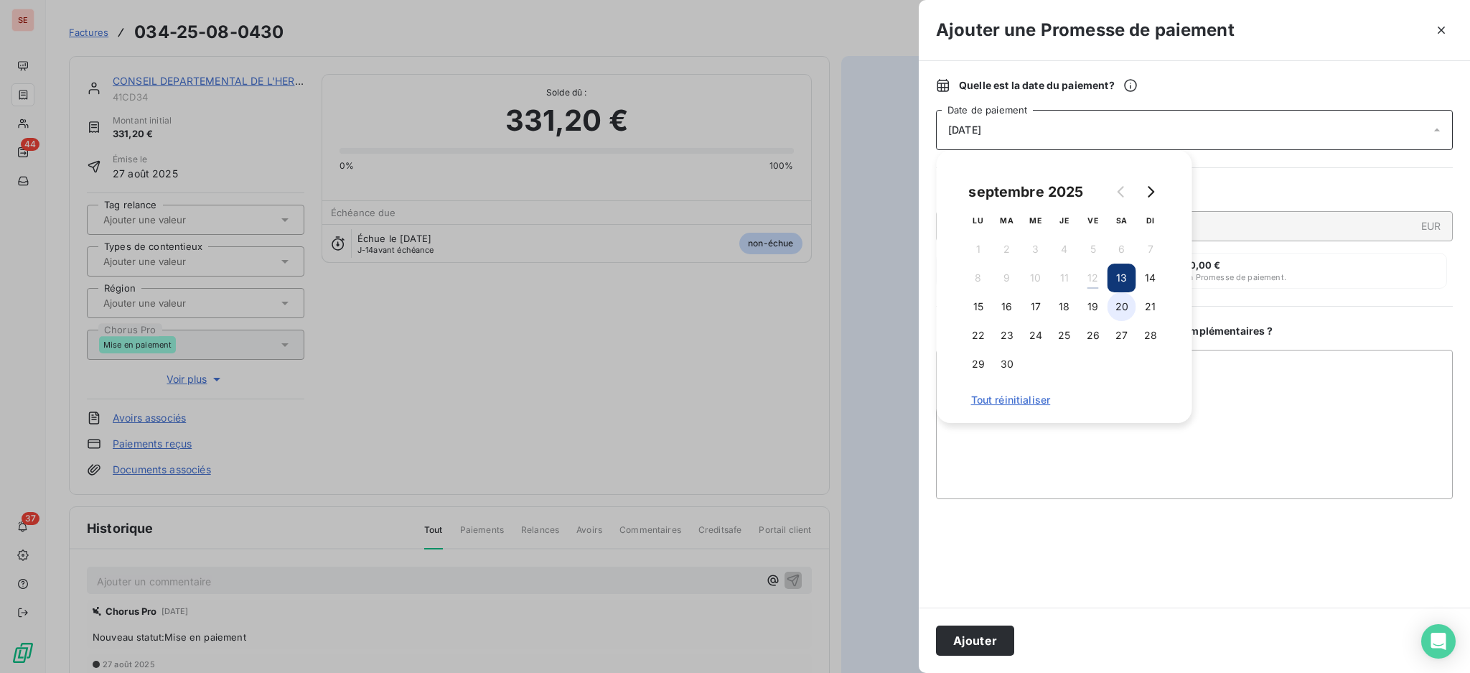
click at [1121, 307] on button "20" at bounding box center [1122, 306] width 29 height 29
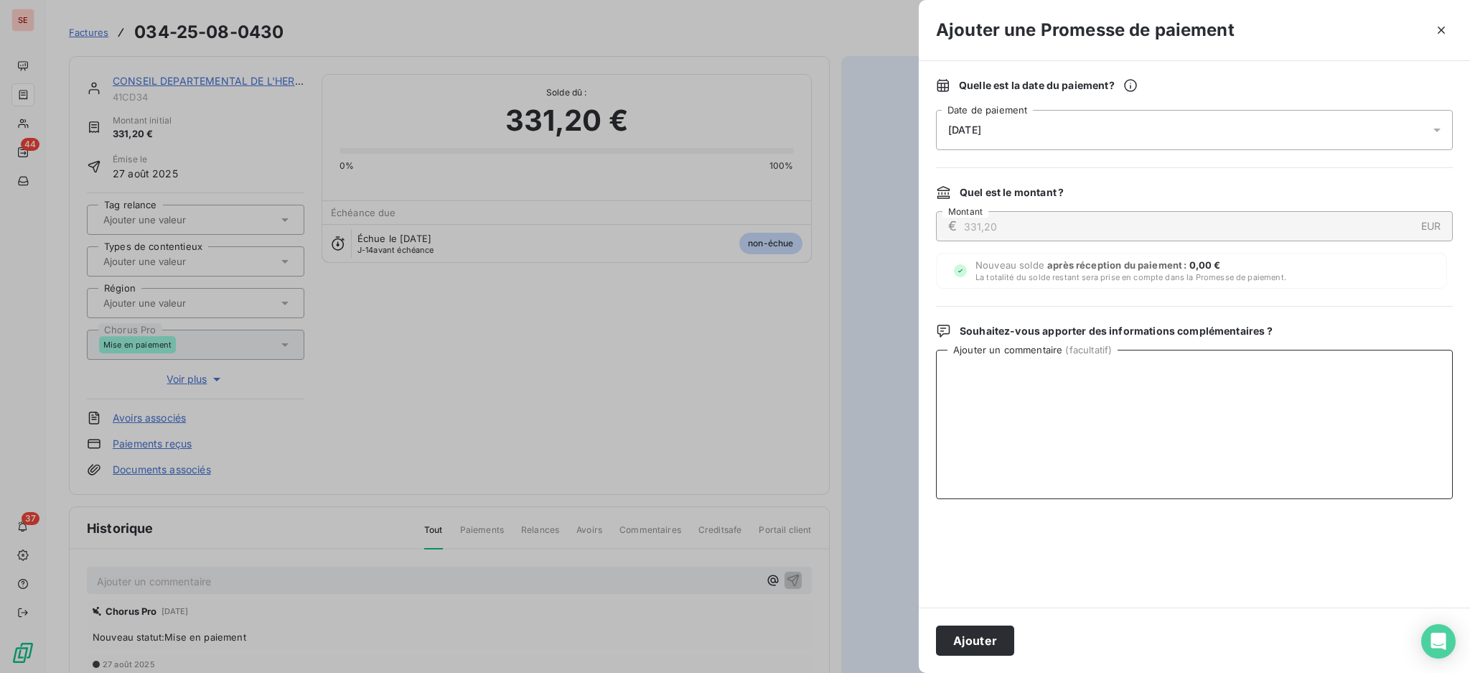
click at [1269, 381] on textarea "Ajouter un commentaire ( facultatif )" at bounding box center [1194, 424] width 517 height 149
paste textarea "TDB- Virt reçu le 12/09"
type textarea "TDB- Virt reçu le 12/09"
click at [984, 637] on button "Ajouter" at bounding box center [975, 640] width 78 height 30
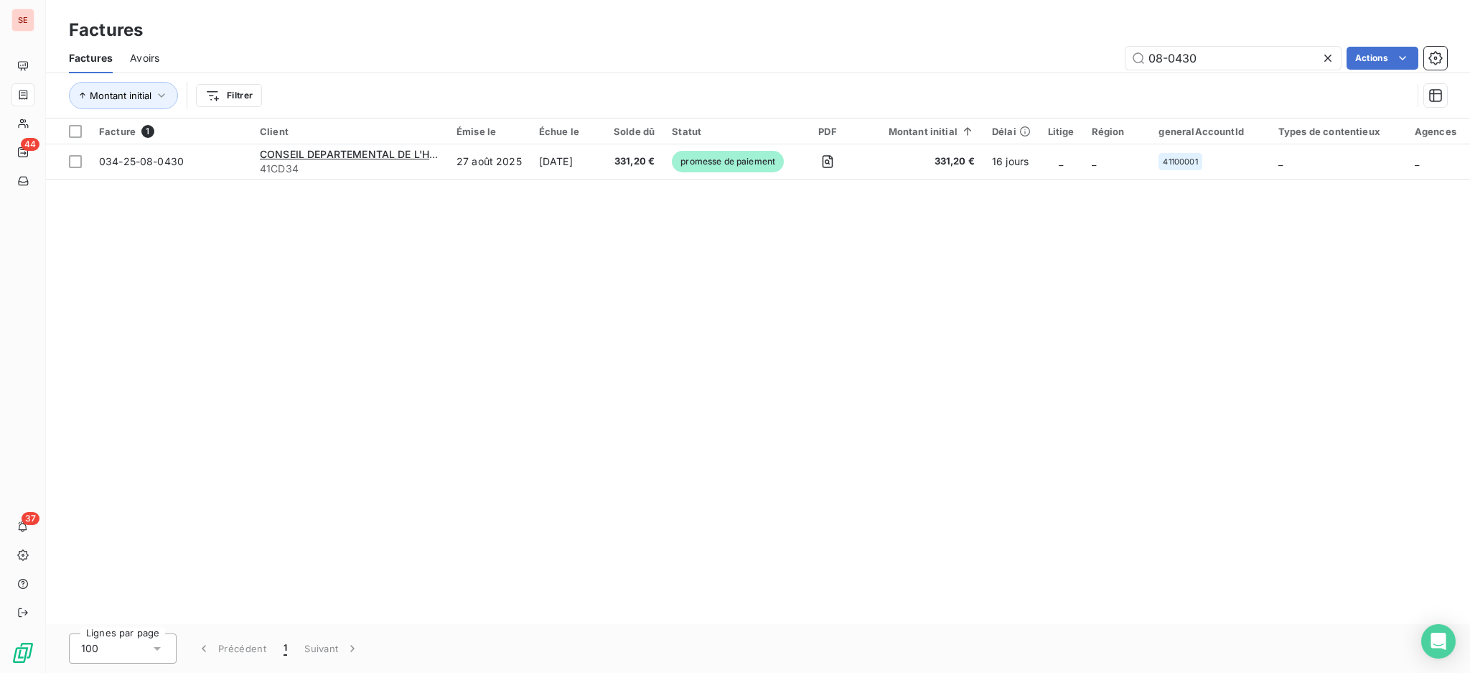
click at [1325, 56] on icon at bounding box center [1328, 58] width 14 height 14
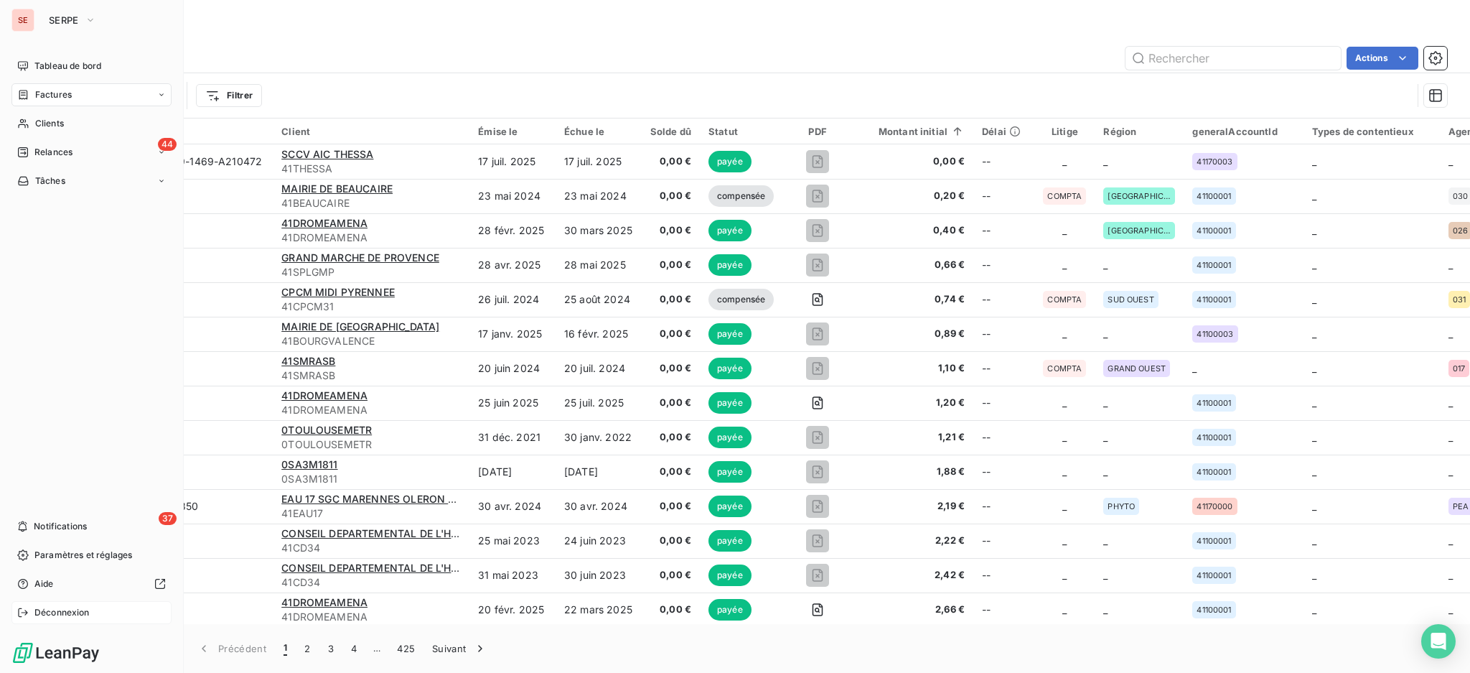
click at [70, 608] on span "Déconnexion" at bounding box center [61, 612] width 55 height 13
